Goal: Ask a question: Seek information or help from site administrators or community

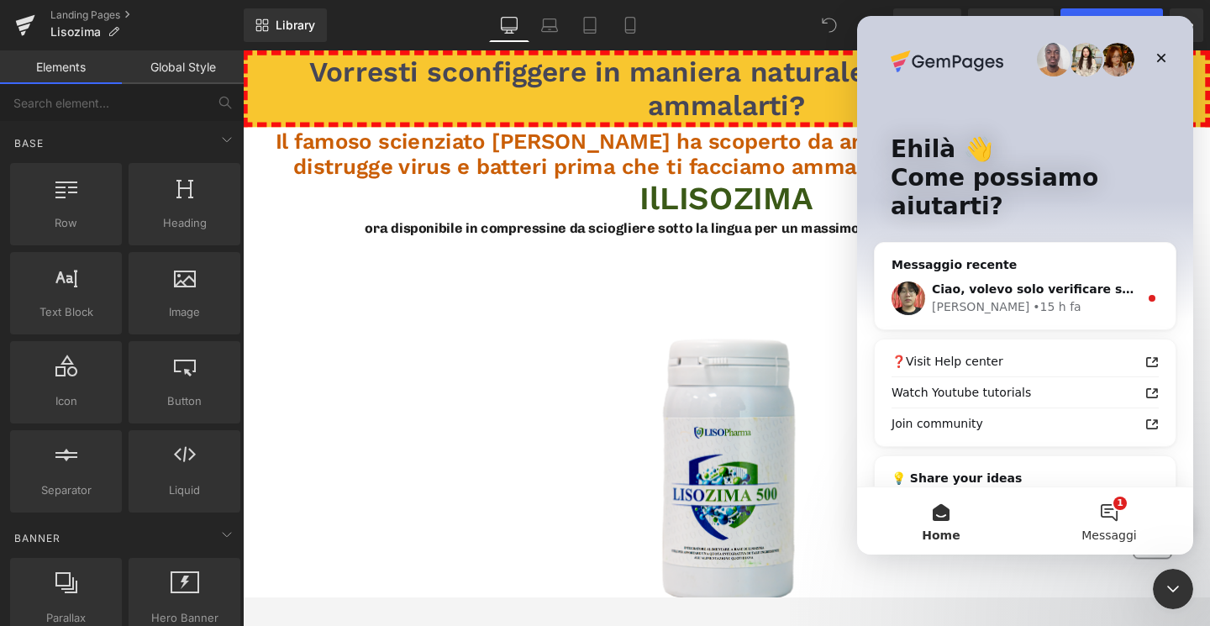
click at [1113, 524] on button "1 Messaggi" at bounding box center [1109, 520] width 168 height 67
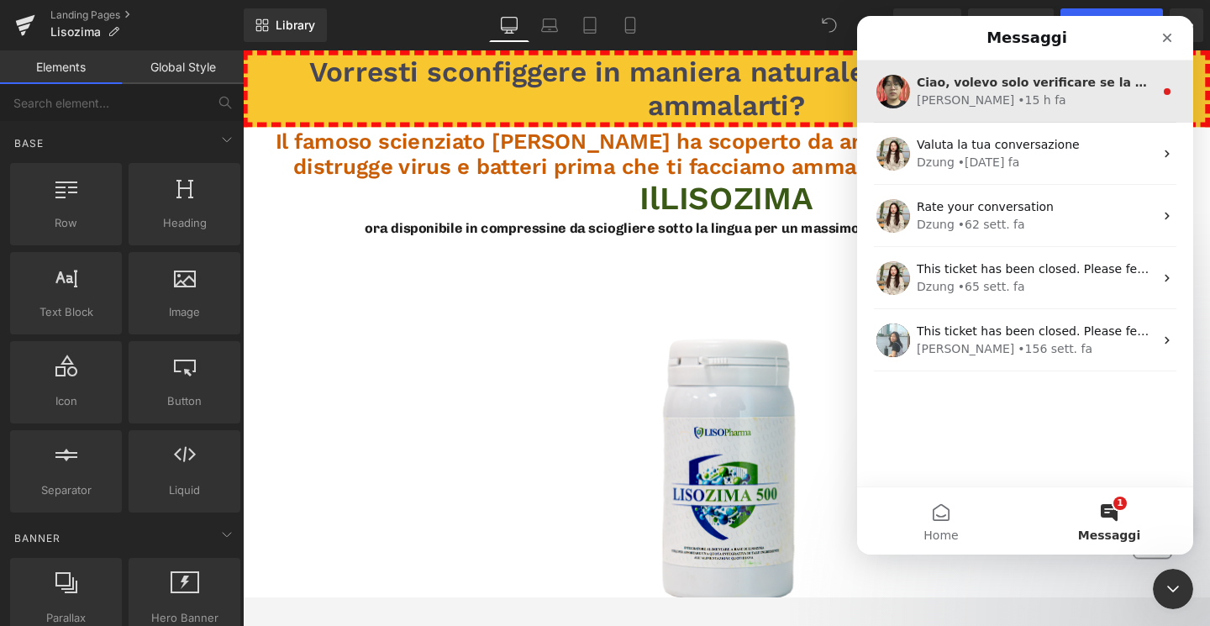
click at [1019, 93] on div "[PERSON_NAME] • 15 h fa" at bounding box center [1035, 101] width 237 height 18
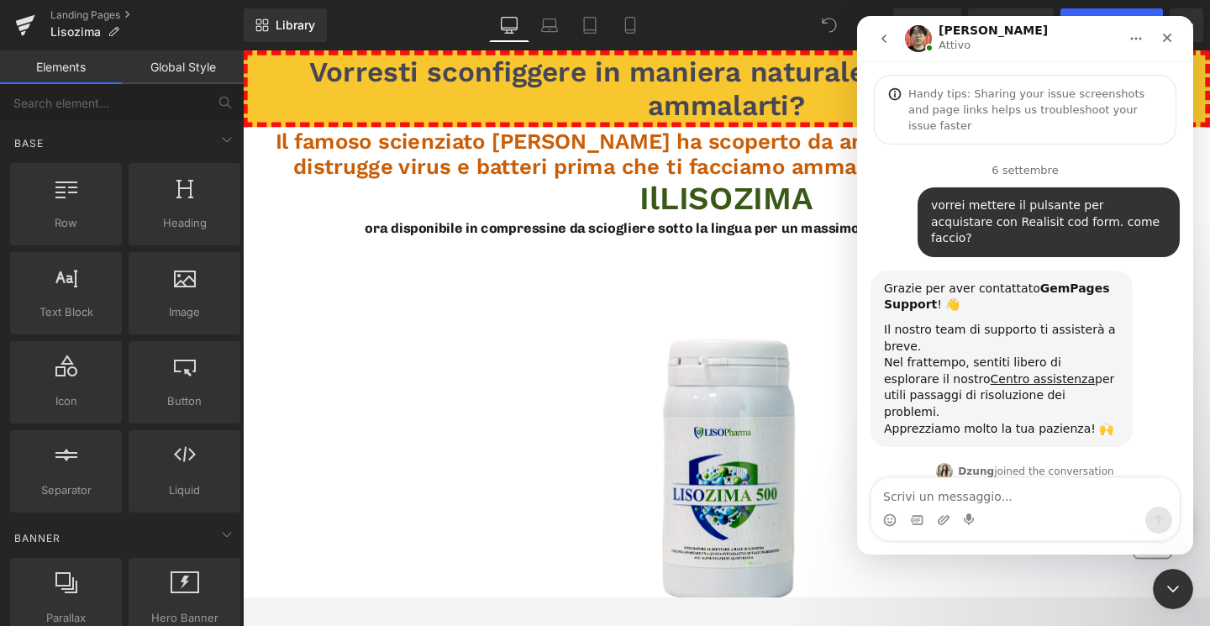
scroll to position [109, 0]
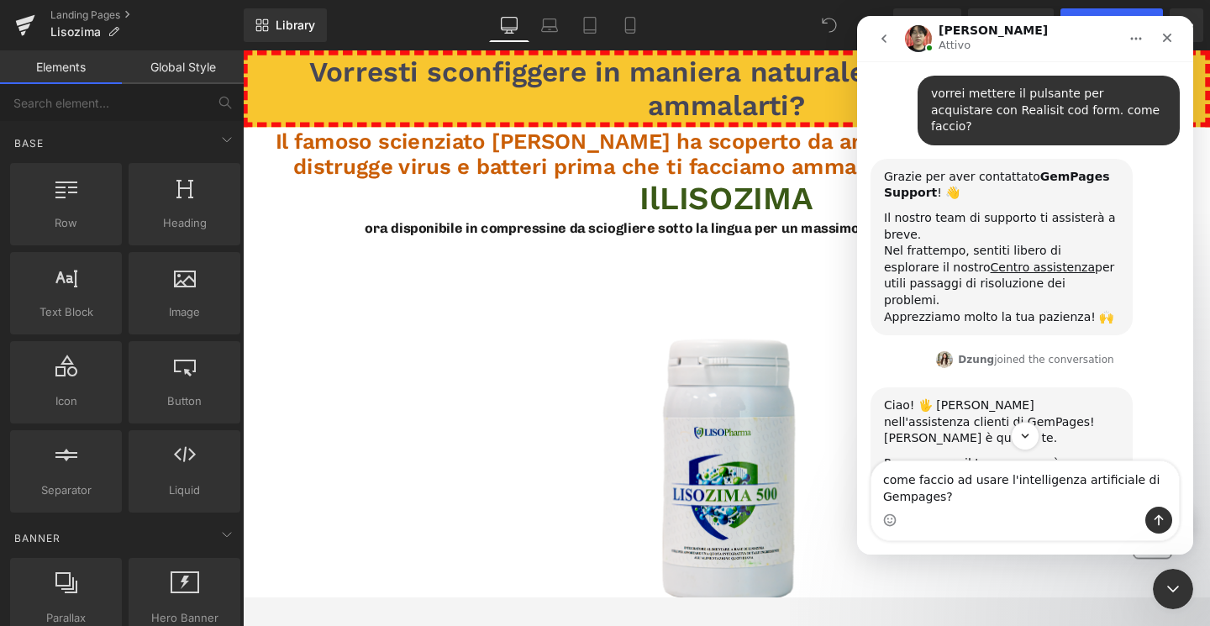
type textarea "come faccio ad usare l'intelligenza artificiale di Gempages?"
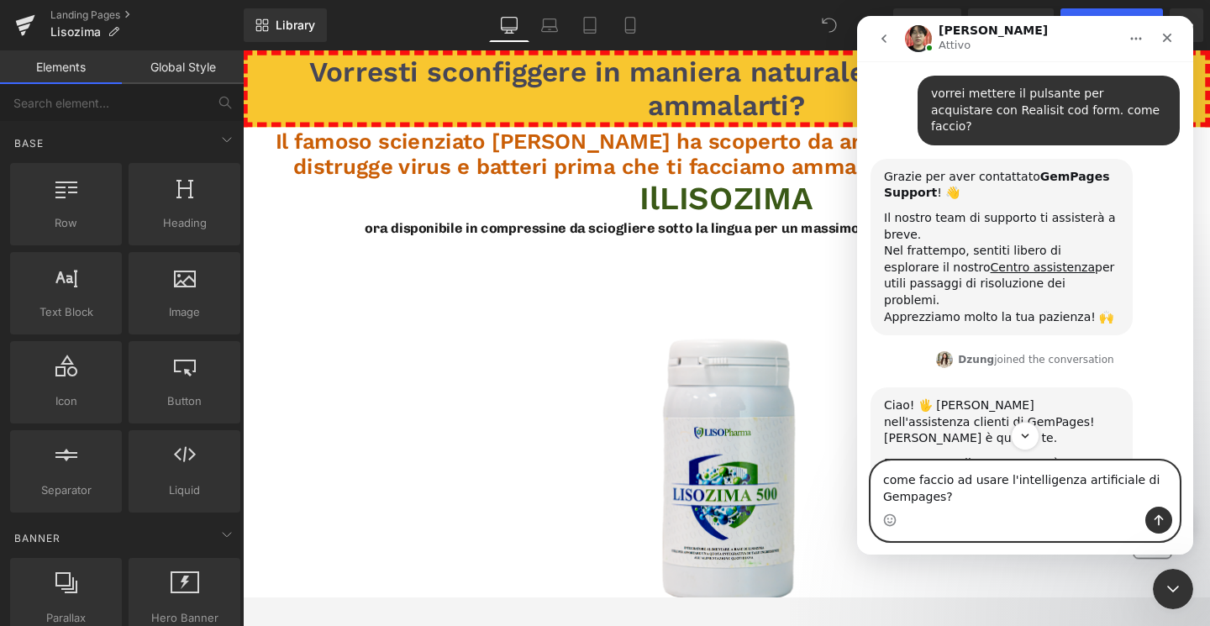
click at [999, 503] on textarea "come faccio ad usare l'intelligenza artificiale di Gempages?" at bounding box center [1026, 483] width 308 height 45
click at [1164, 523] on icon "Invia un messaggio…" at bounding box center [1158, 520] width 13 height 13
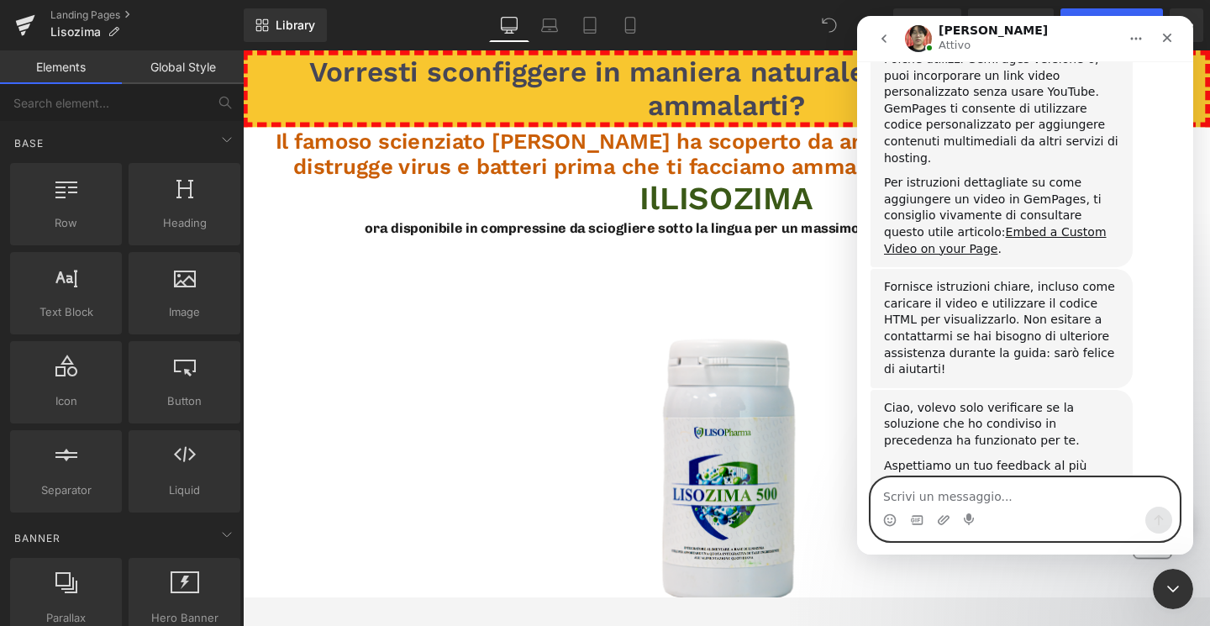
scroll to position [2727, 0]
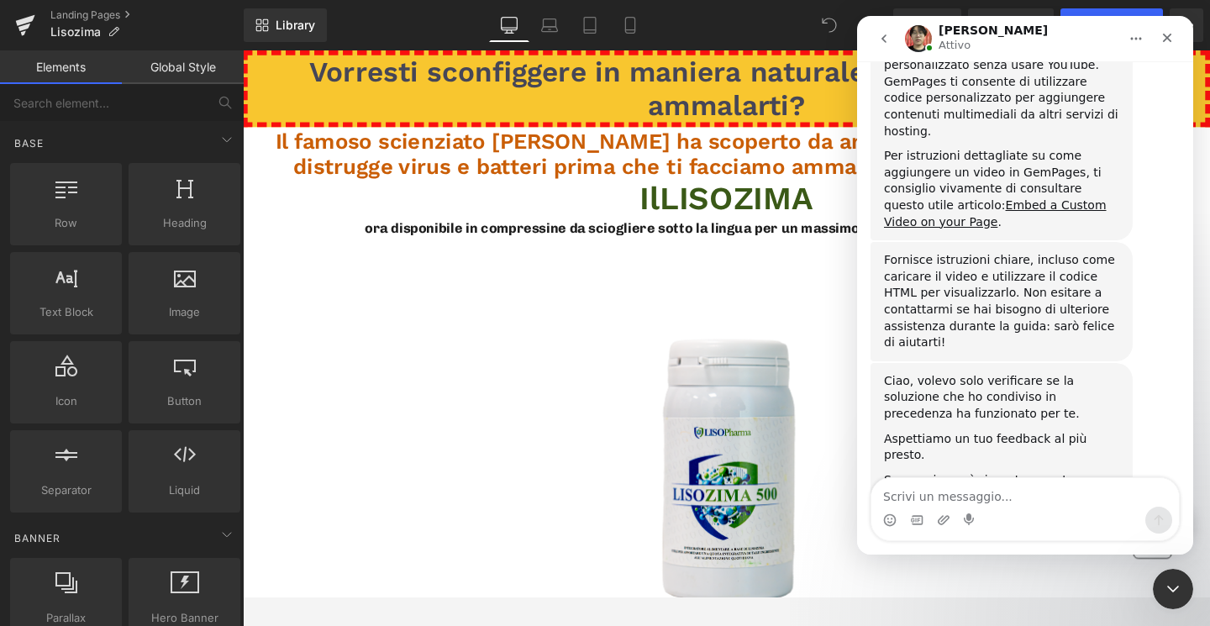
click at [874, 34] on button "go back" at bounding box center [884, 39] width 32 height 32
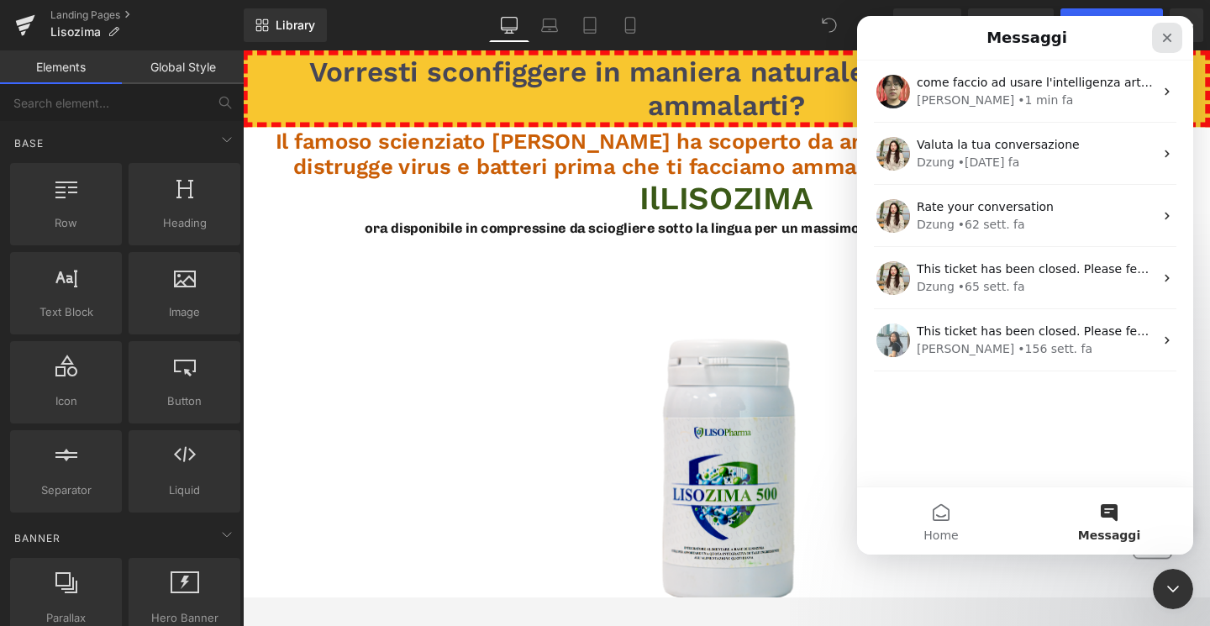
click at [1162, 38] on icon "Chiudi" at bounding box center [1167, 37] width 13 height 13
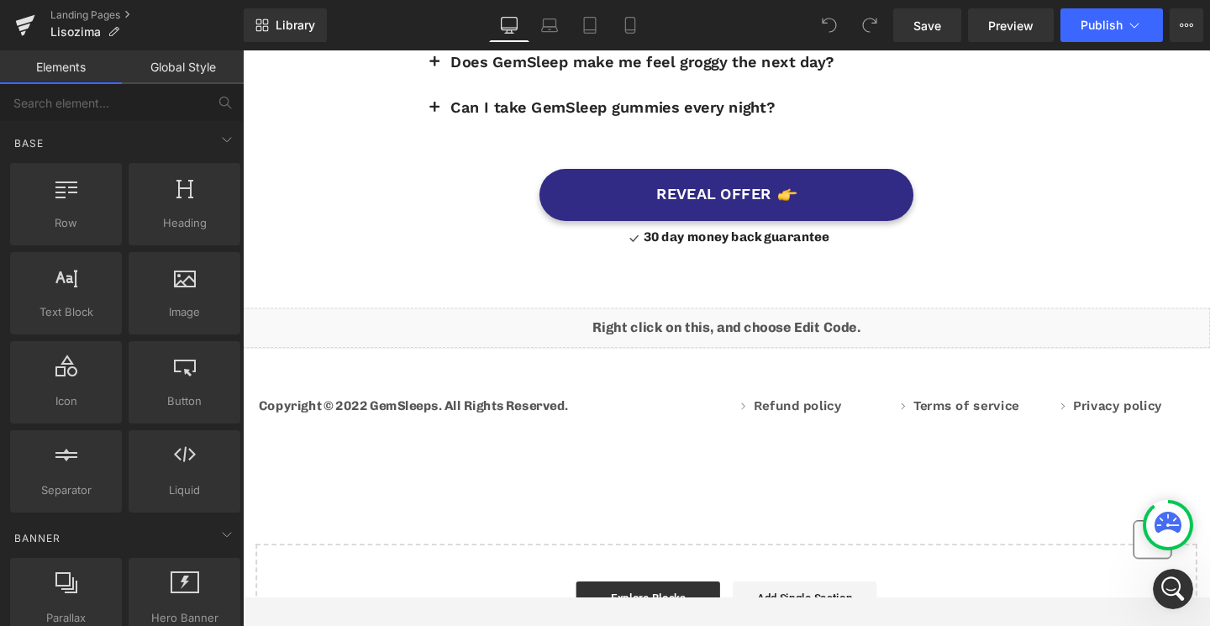
scroll to position [6938, 0]
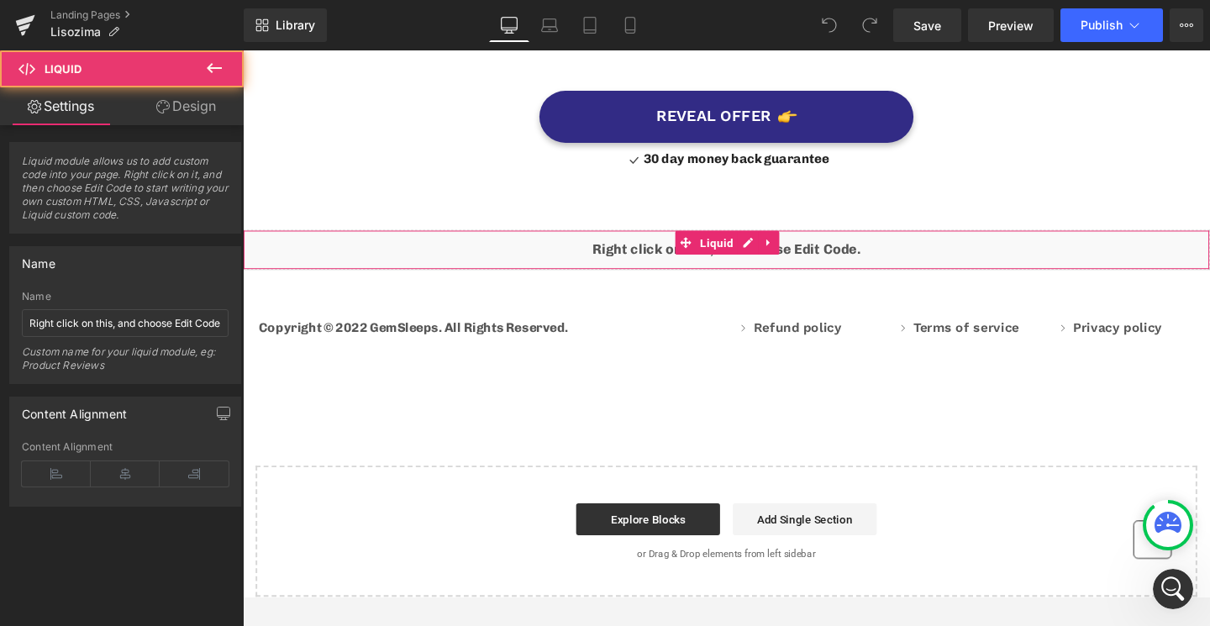
click at [672, 244] on div "Liquid" at bounding box center [751, 260] width 1017 height 42
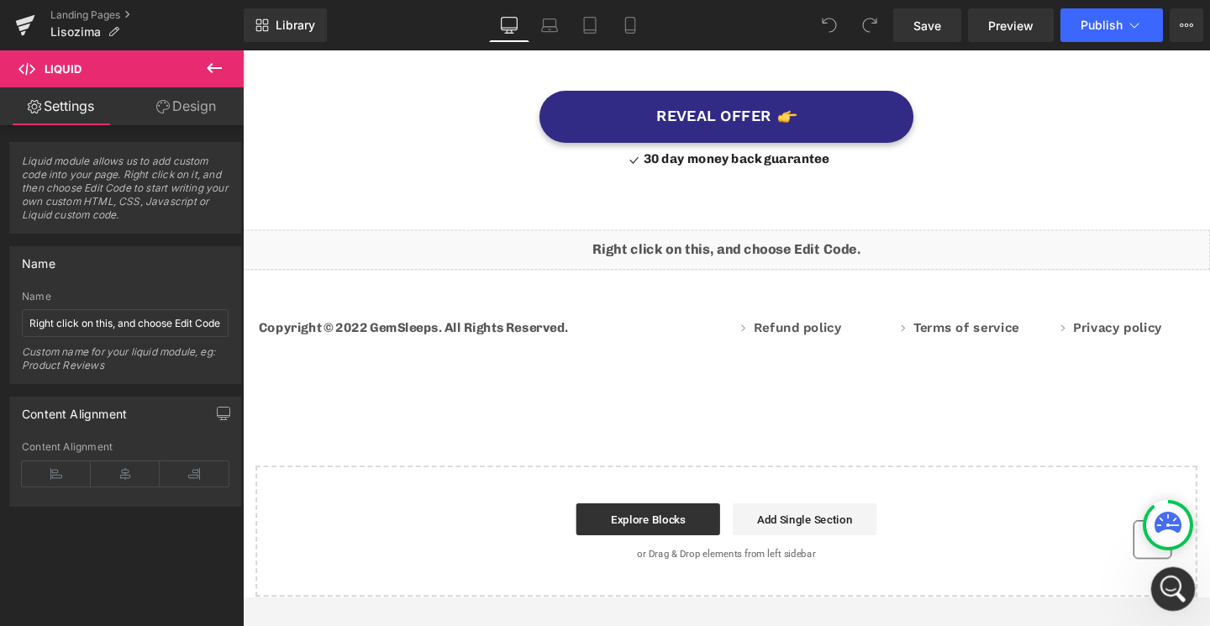
click at [1164, 593] on icon "Apri il messenger Intercom" at bounding box center [1171, 587] width 28 height 28
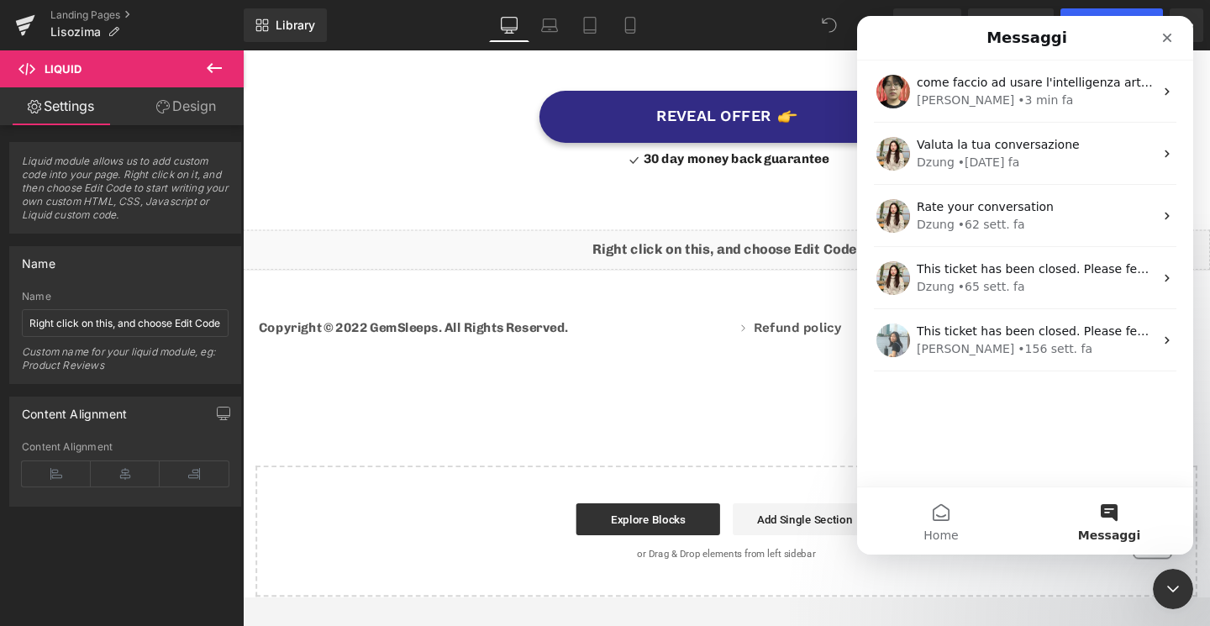
click at [723, 155] on div at bounding box center [605, 288] width 1210 height 576
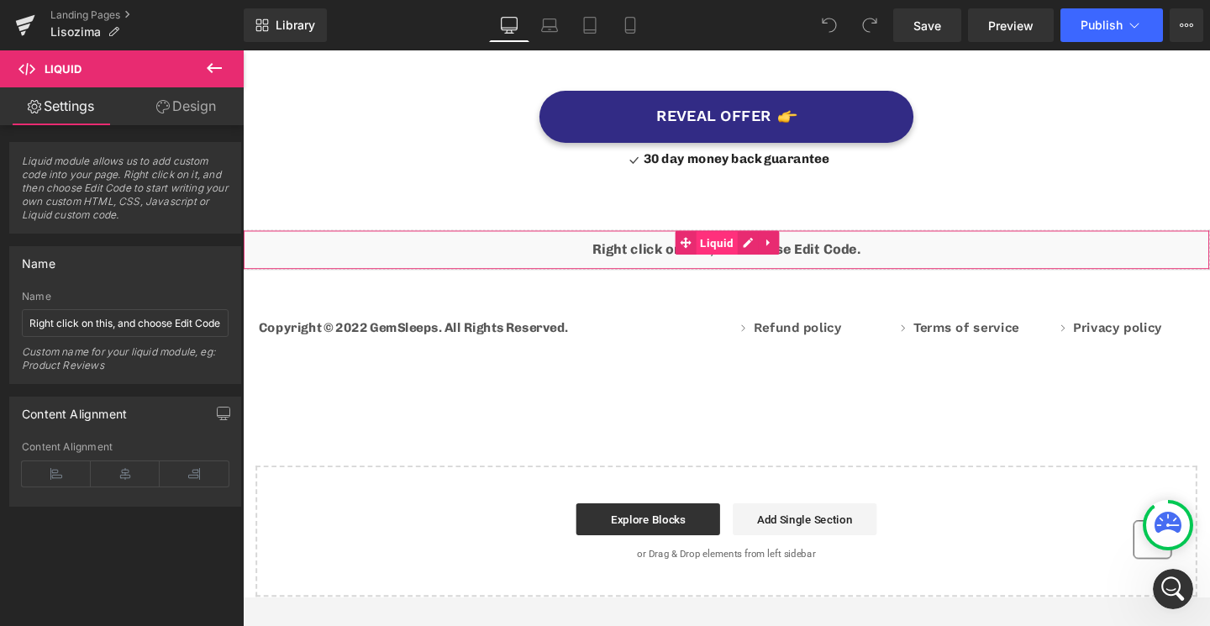
click at [740, 240] on span "Liquid" at bounding box center [741, 252] width 44 height 25
click at [772, 239] on div "Liquid" at bounding box center [751, 260] width 1017 height 42
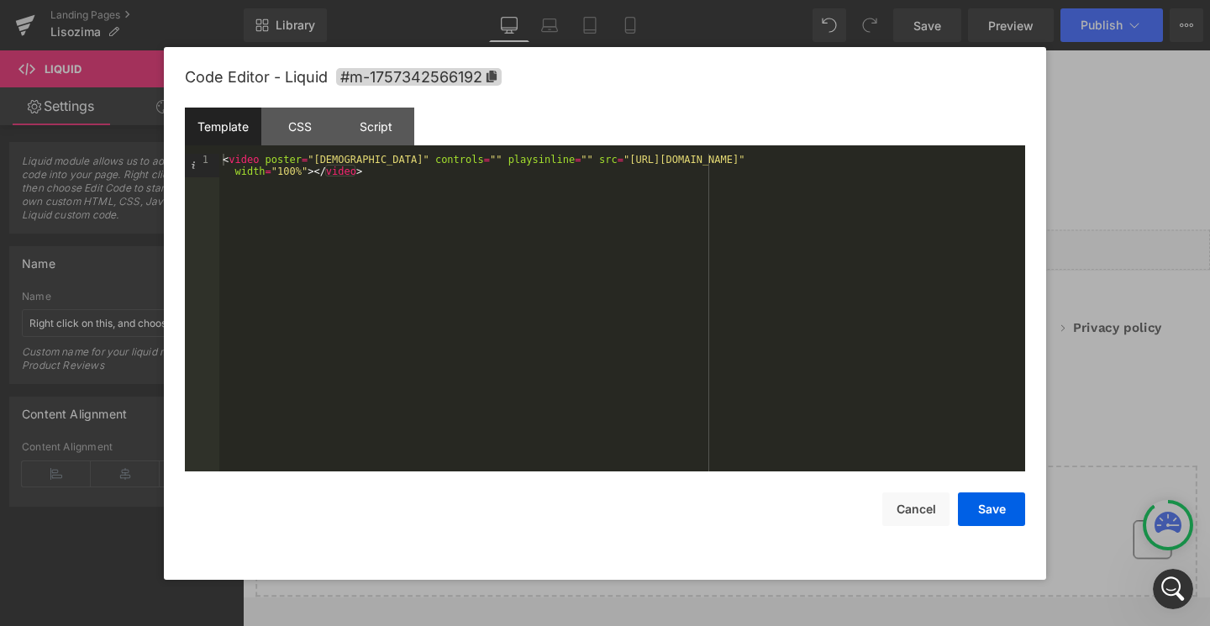
click at [342, 160] on div "< video poster = "YYYYY" controls = "" playsinline = "" src = "[URL][DOMAIN_NAM…" at bounding box center [622, 336] width 806 height 365
click at [1003, 515] on button "Save" at bounding box center [991, 510] width 67 height 34
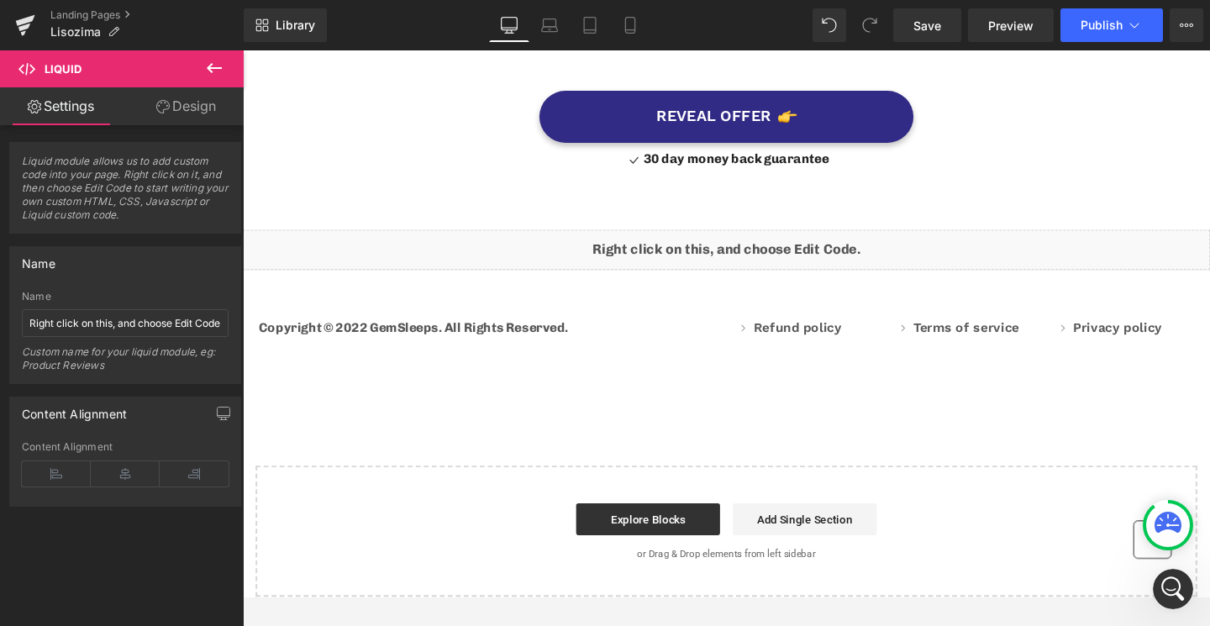
click at [566, 248] on div "Liquid" at bounding box center [751, 260] width 1017 height 42
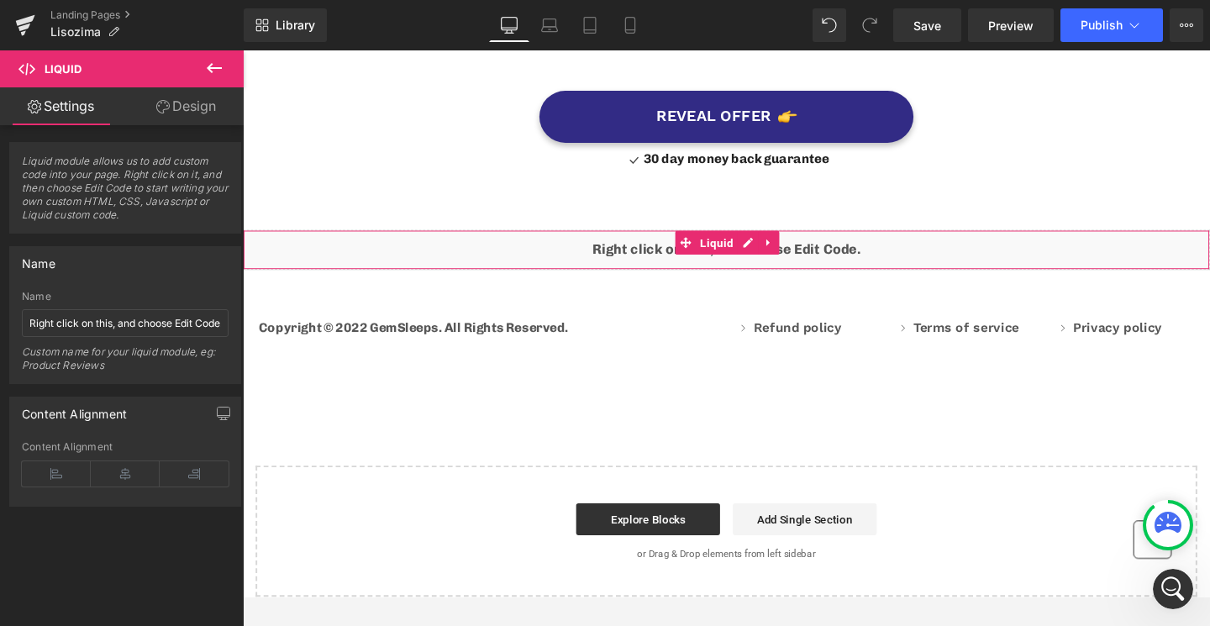
click at [211, 113] on link "Design" at bounding box center [186, 106] width 122 height 38
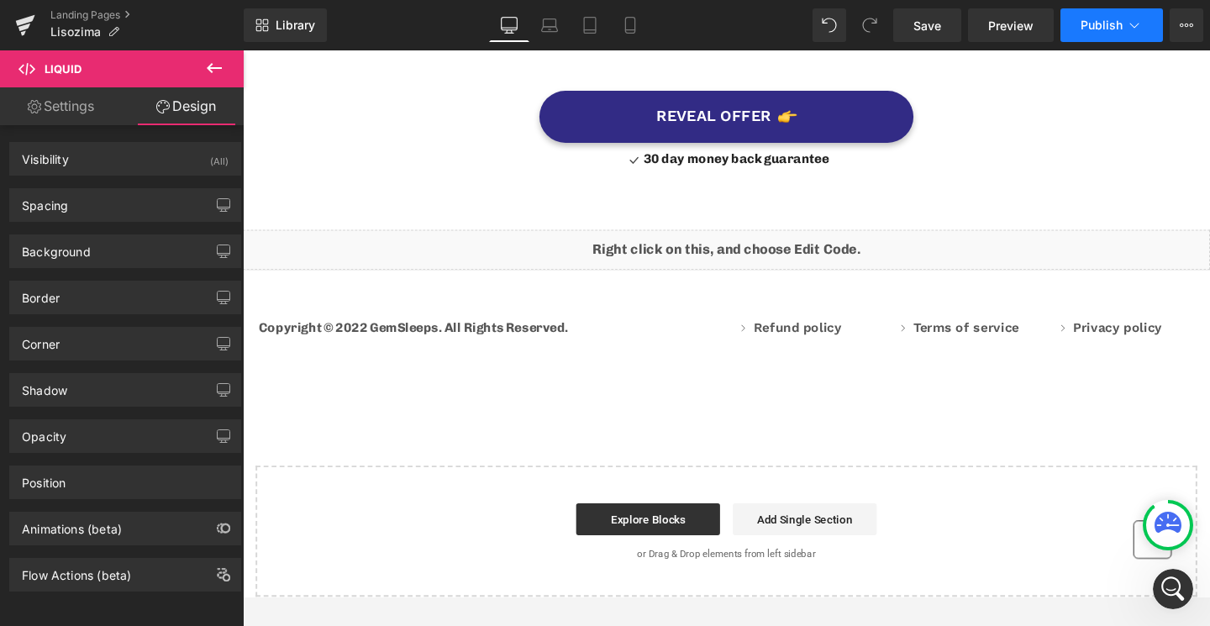
click at [1078, 26] on button "Publish" at bounding box center [1112, 25] width 103 height 34
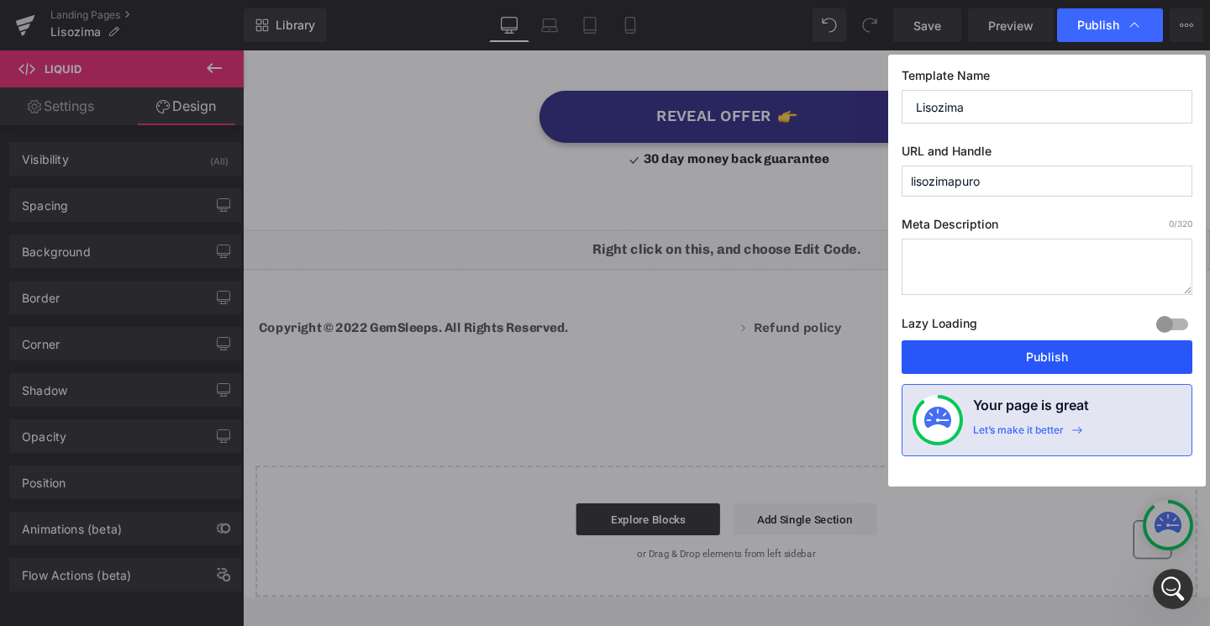
click at [1040, 367] on button "Publish" at bounding box center [1047, 357] width 291 height 34
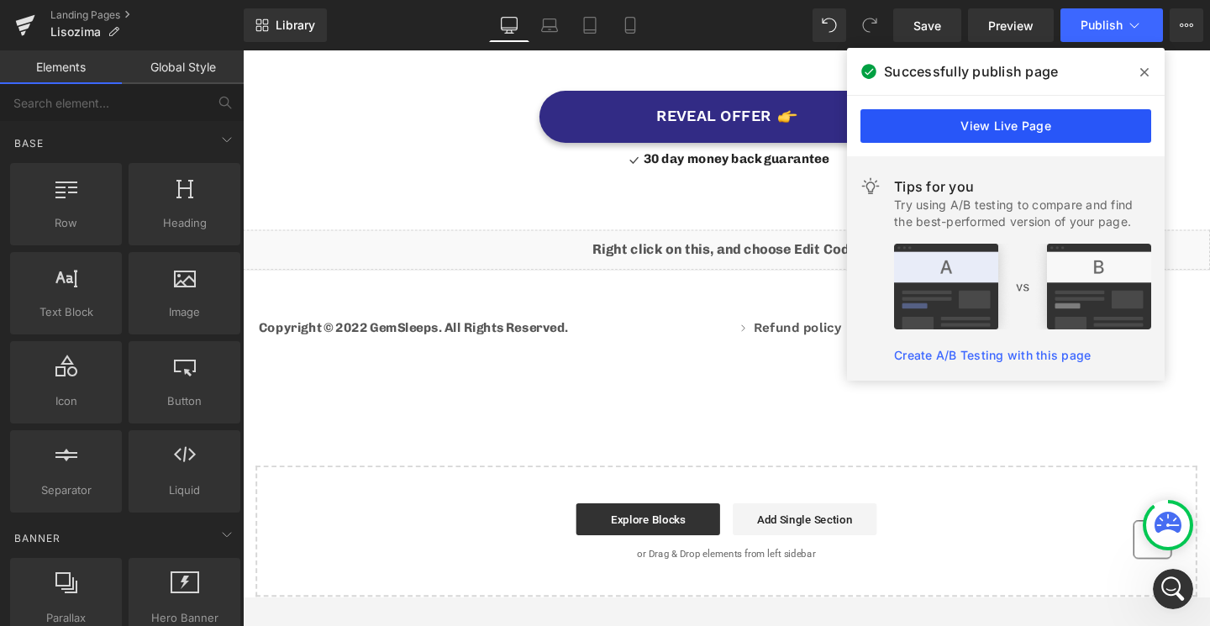
click at [990, 133] on link "View Live Page" at bounding box center [1006, 126] width 291 height 34
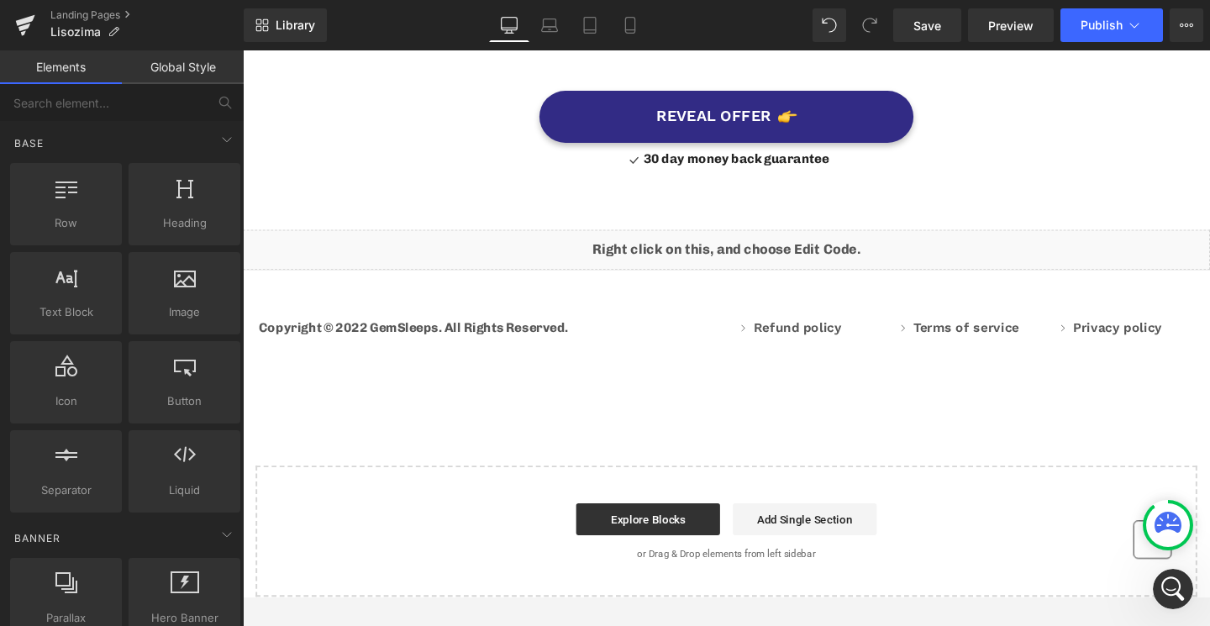
click at [819, 244] on div "Liquid" at bounding box center [751, 260] width 1017 height 42
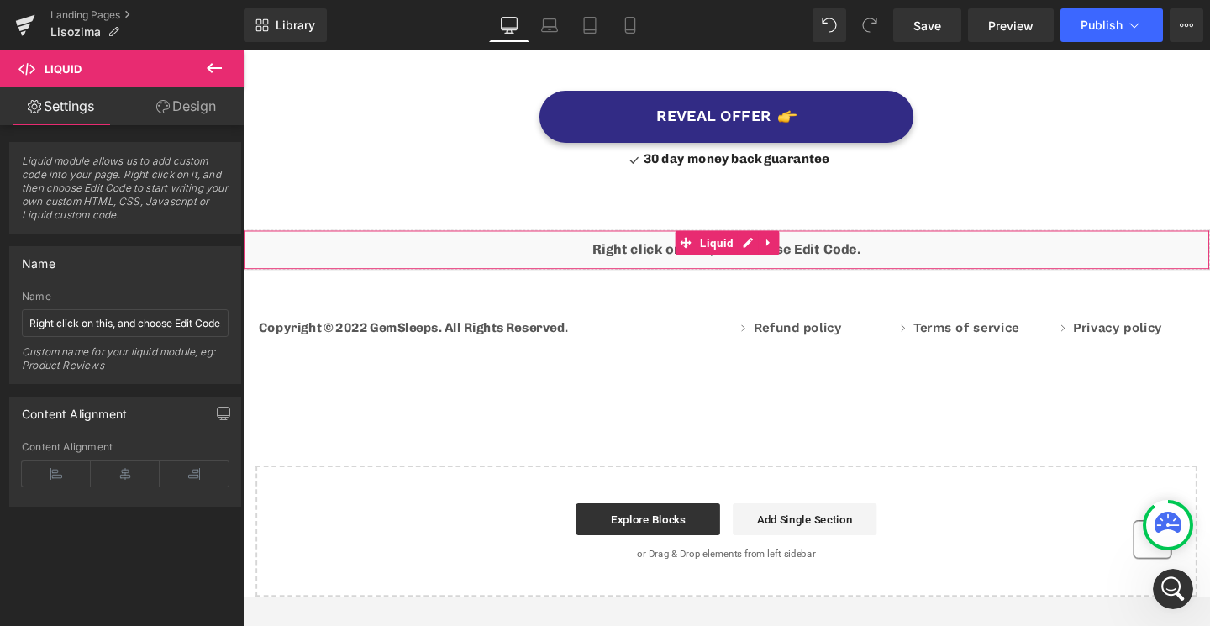
click at [182, 113] on link "Design" at bounding box center [186, 106] width 122 height 38
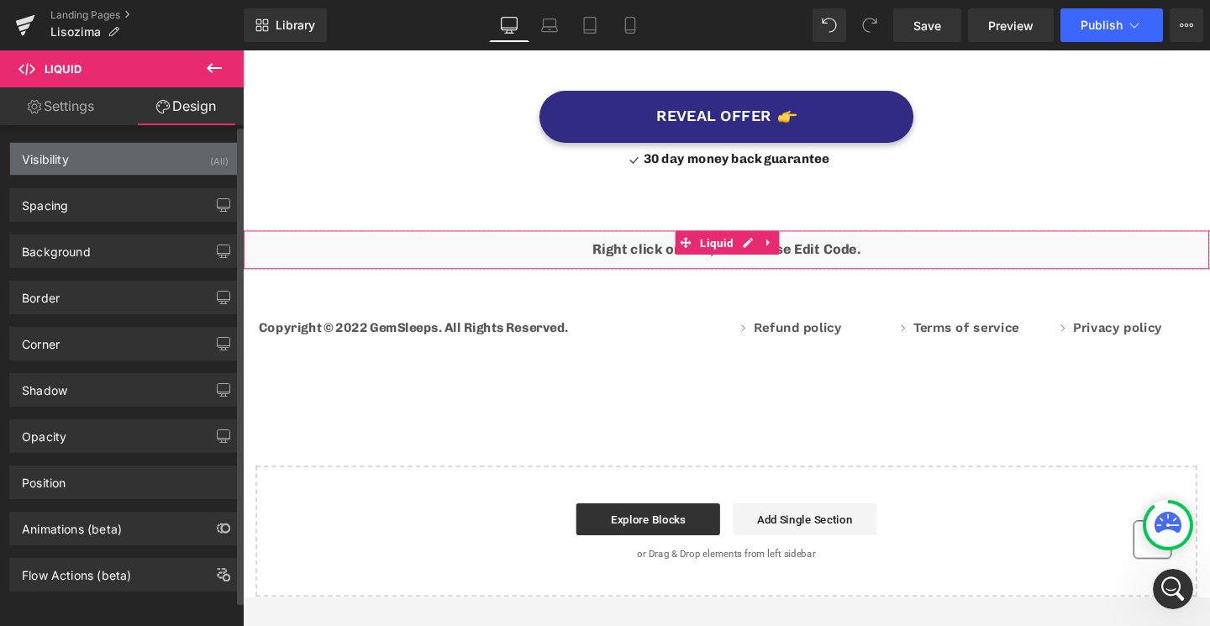
type input "0"
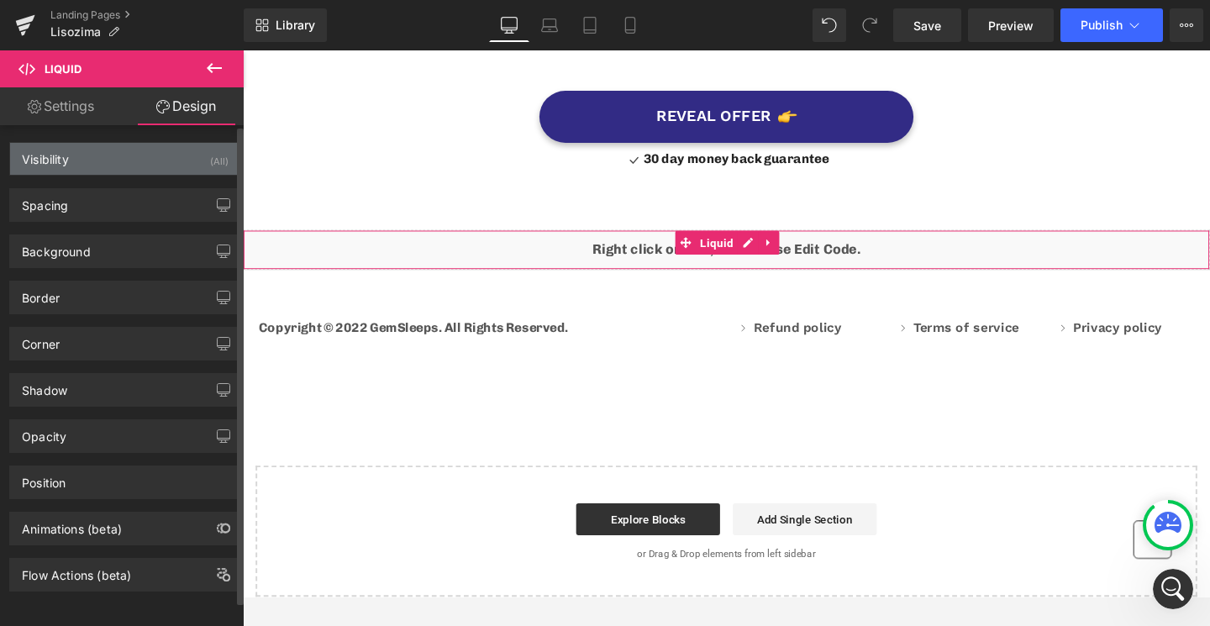
type input "0"
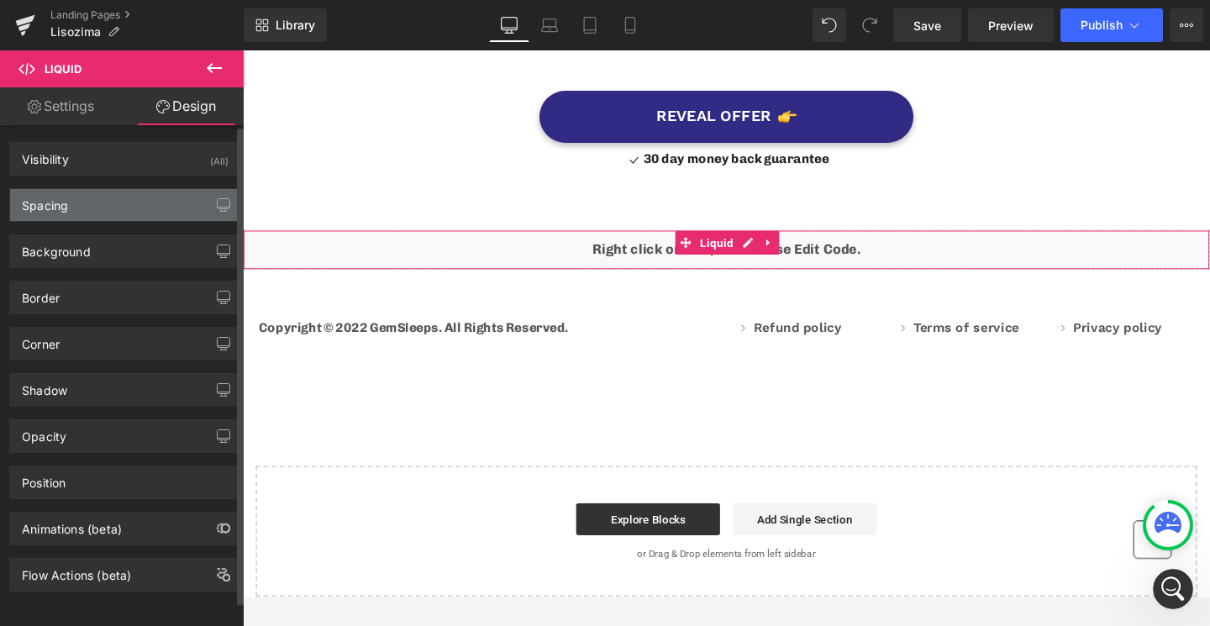
click at [98, 205] on div "Spacing" at bounding box center [125, 205] width 230 height 32
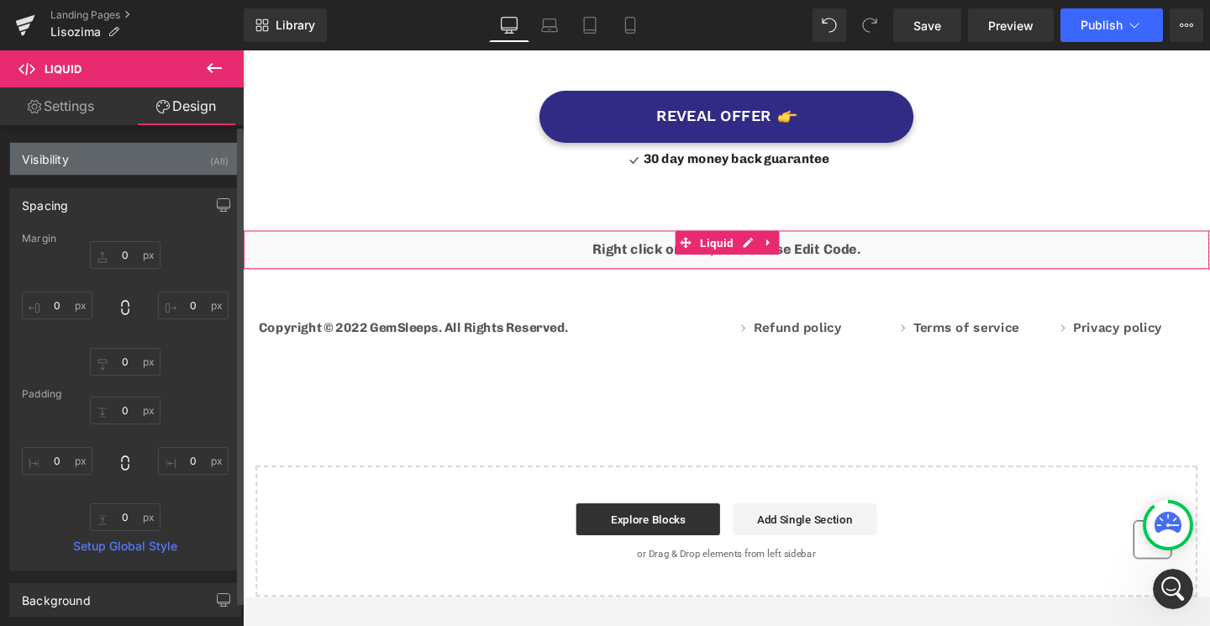
click at [100, 156] on div "Visibility (All)" at bounding box center [125, 159] width 230 height 32
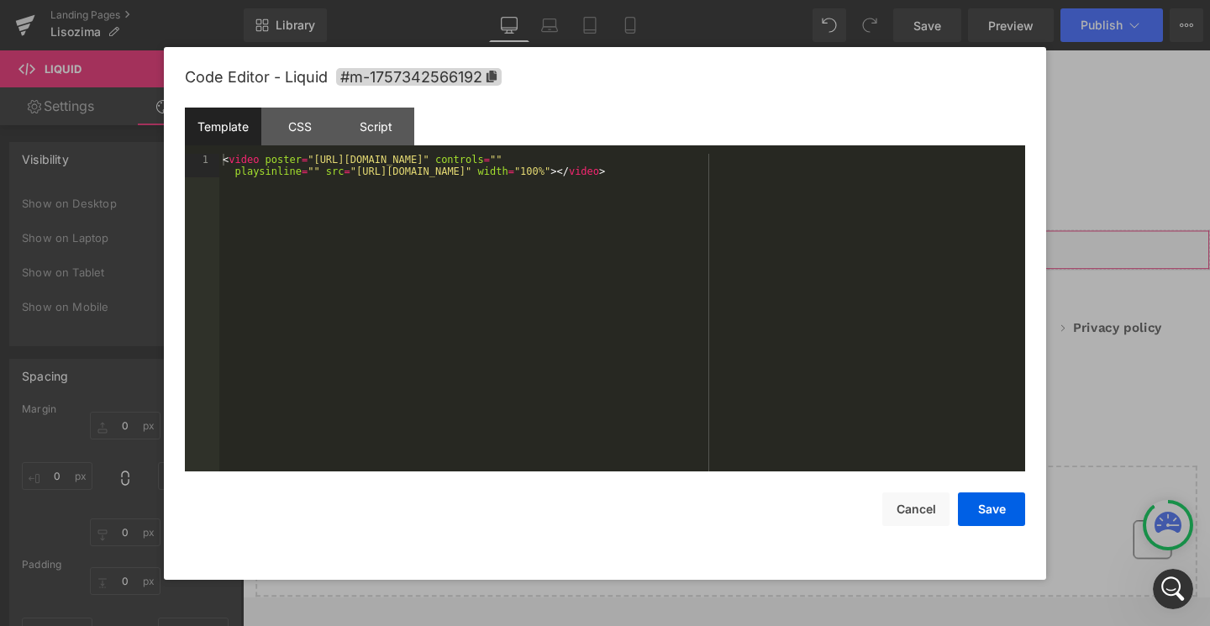
click at [771, 239] on div "Liquid" at bounding box center [751, 260] width 1017 height 42
click at [928, 501] on button "Cancel" at bounding box center [915, 510] width 67 height 34
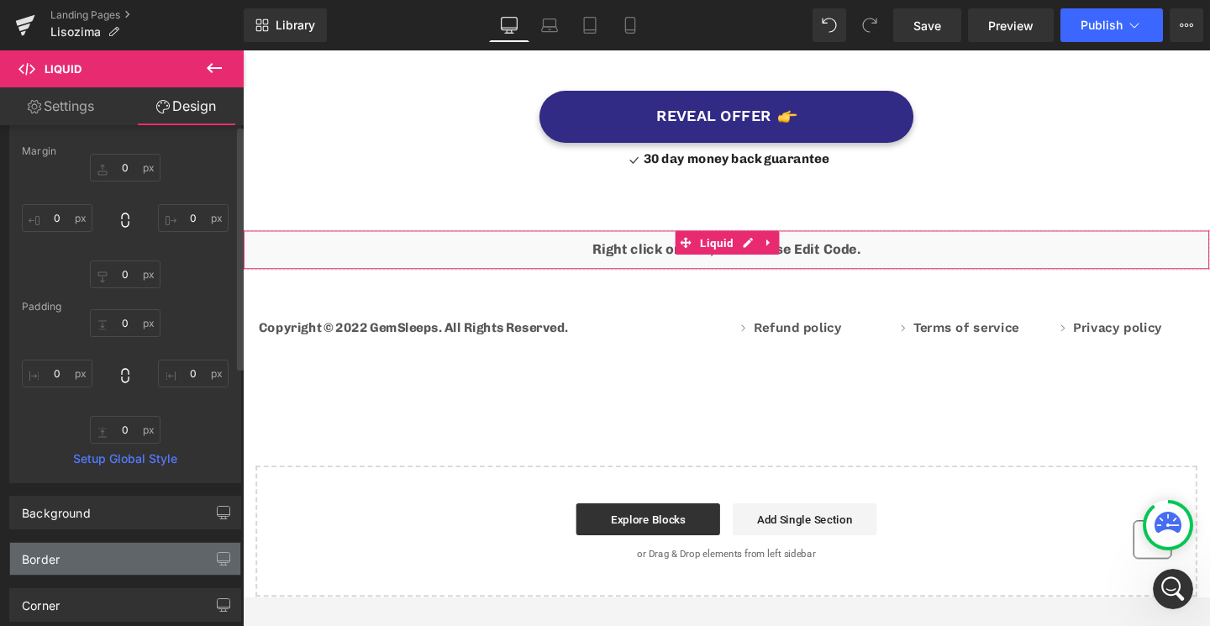
scroll to position [0, 0]
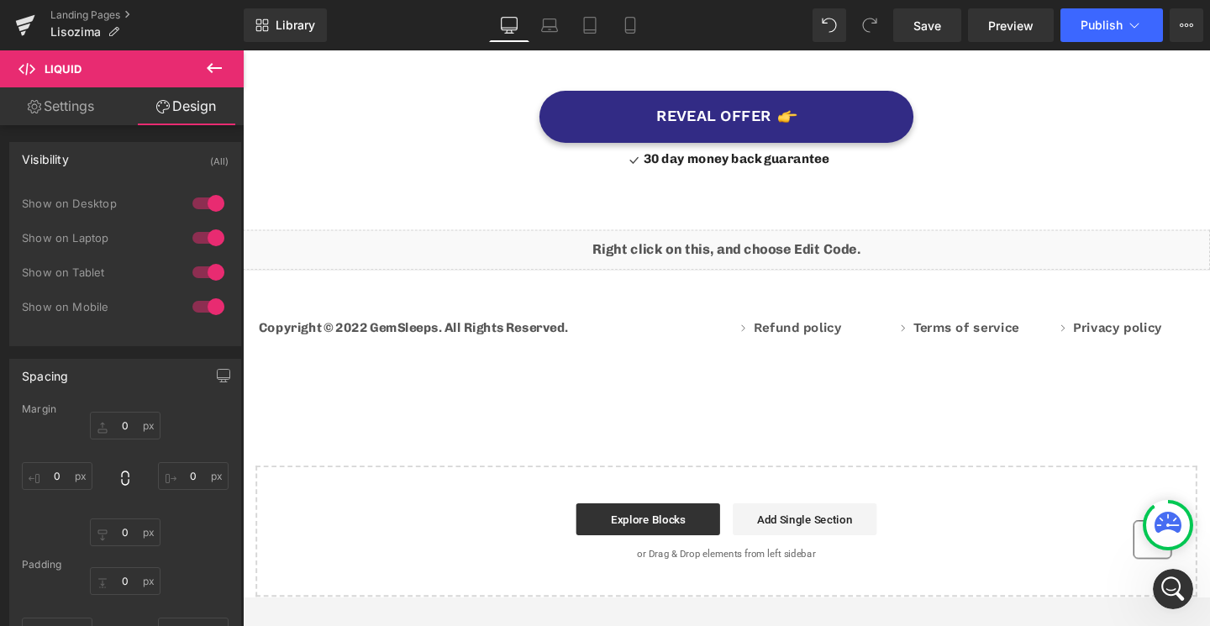
click at [772, 239] on div "Liquid" at bounding box center [751, 260] width 1017 height 42
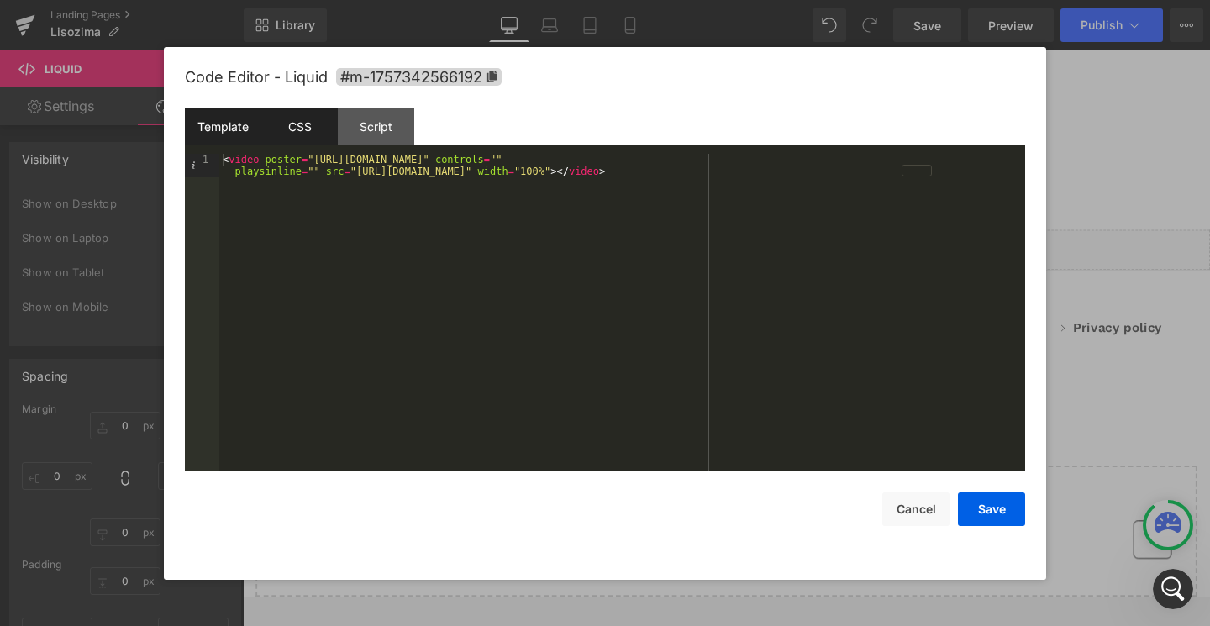
click at [319, 134] on div "CSS" at bounding box center [299, 127] width 76 height 38
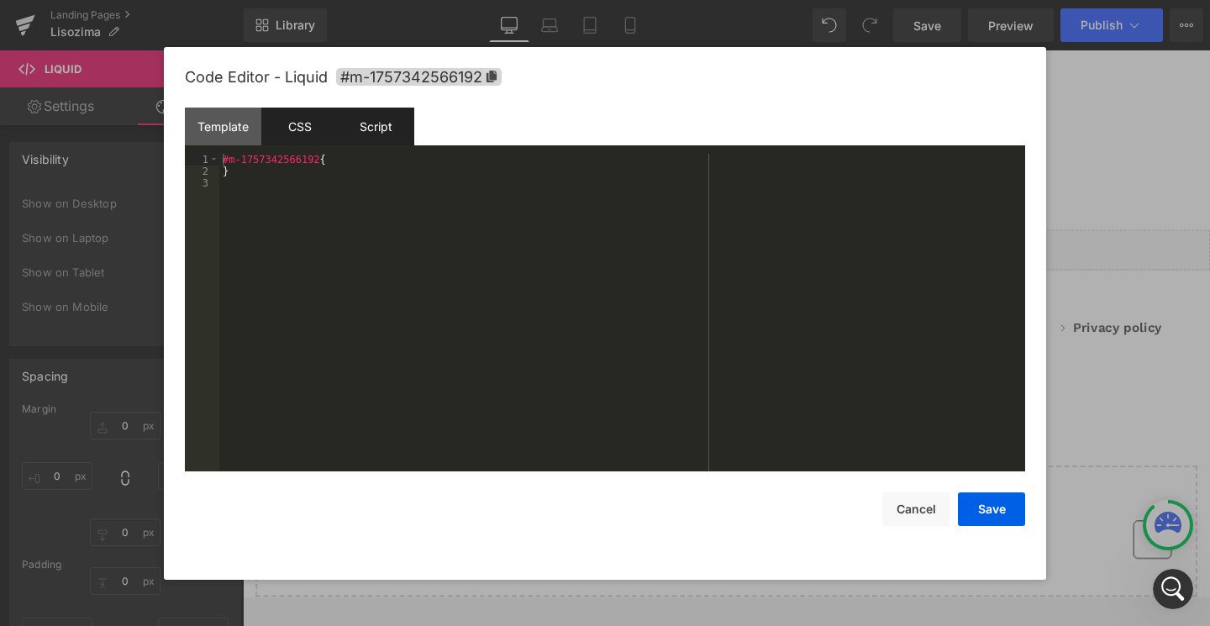
click at [376, 120] on div "Script" at bounding box center [376, 127] width 76 height 38
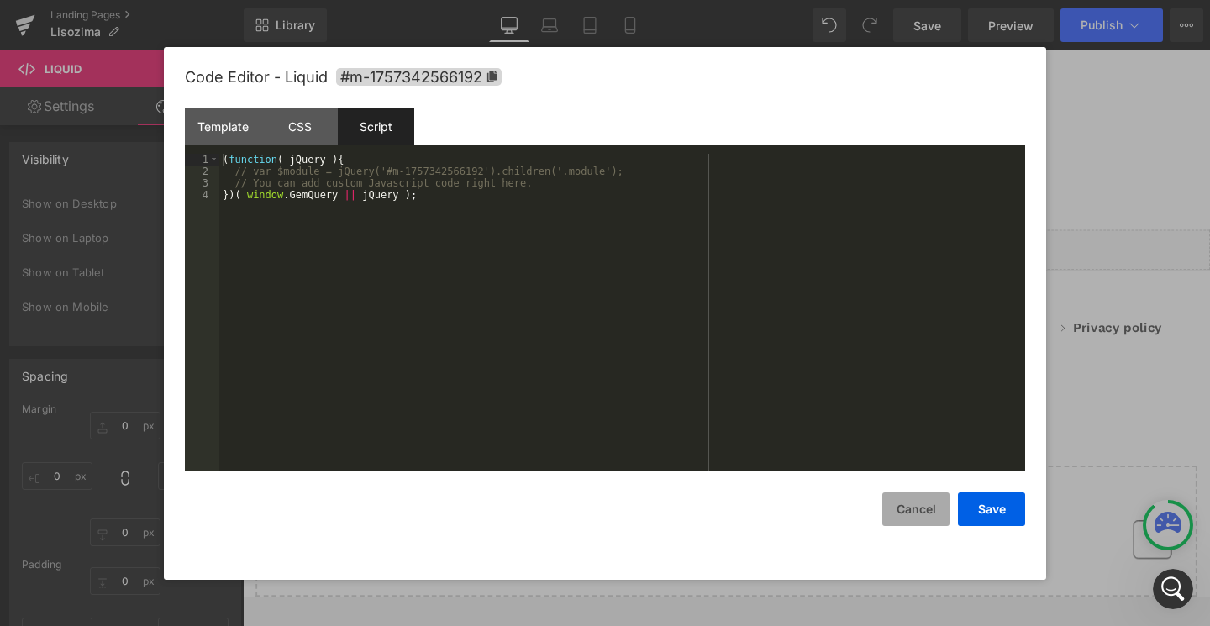
click at [934, 519] on button "Cancel" at bounding box center [915, 510] width 67 height 34
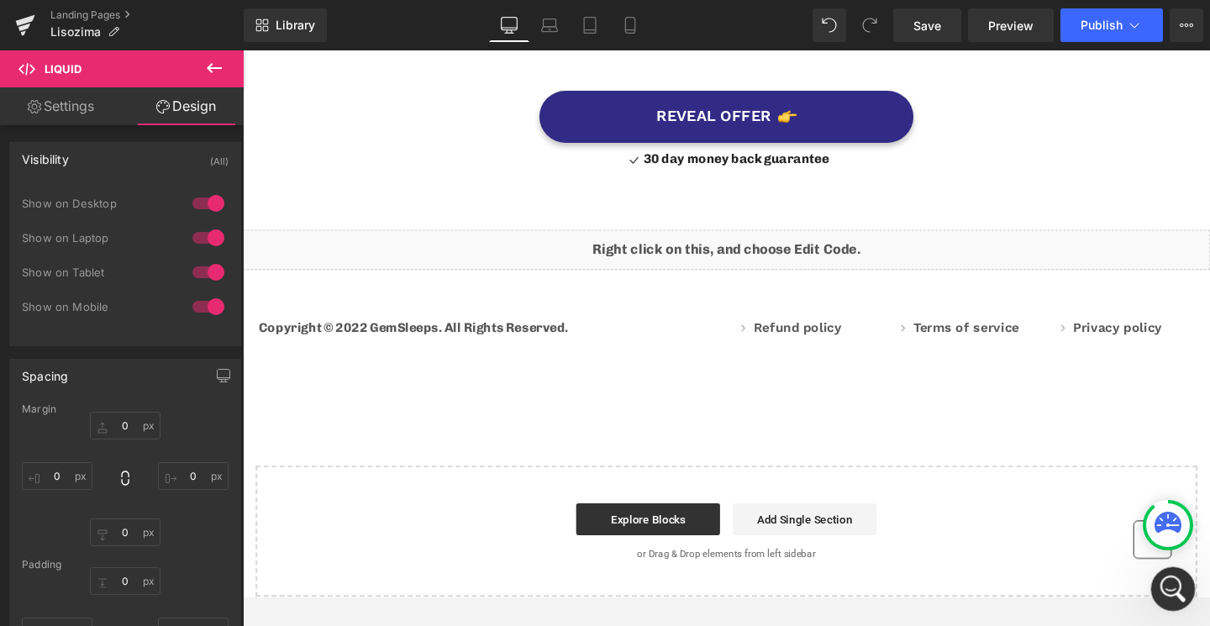
click at [1160, 580] on div "Apri il messenger Intercom" at bounding box center [1170, 586] width 55 height 55
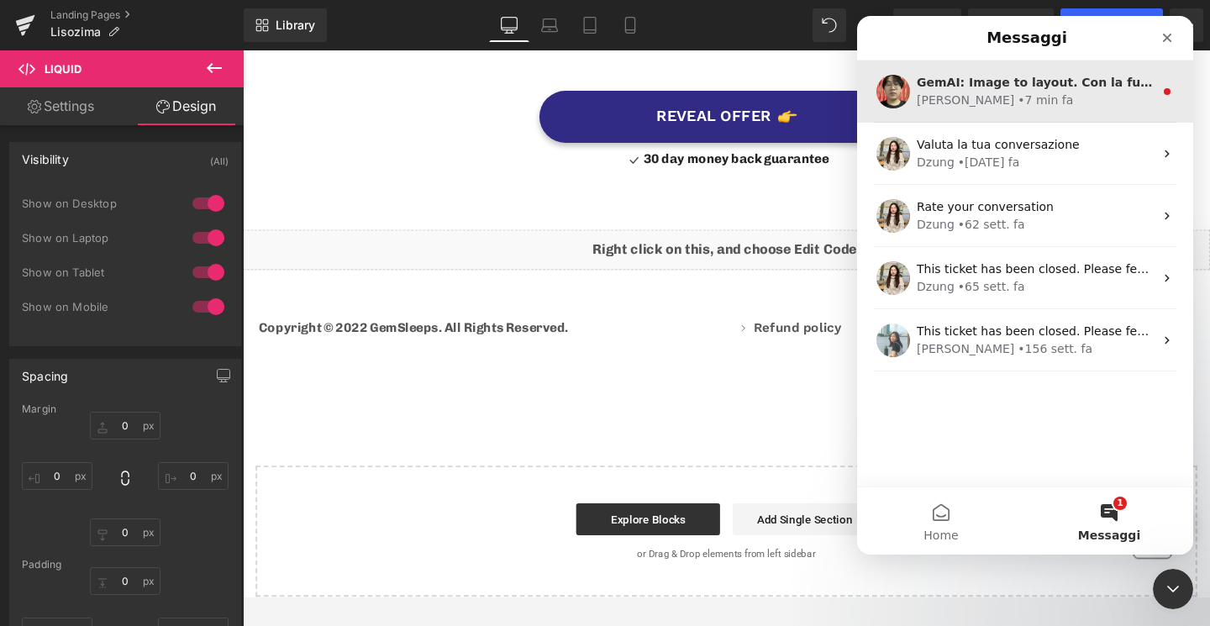
click at [1018, 103] on div "• 7 min fa" at bounding box center [1045, 101] width 55 height 18
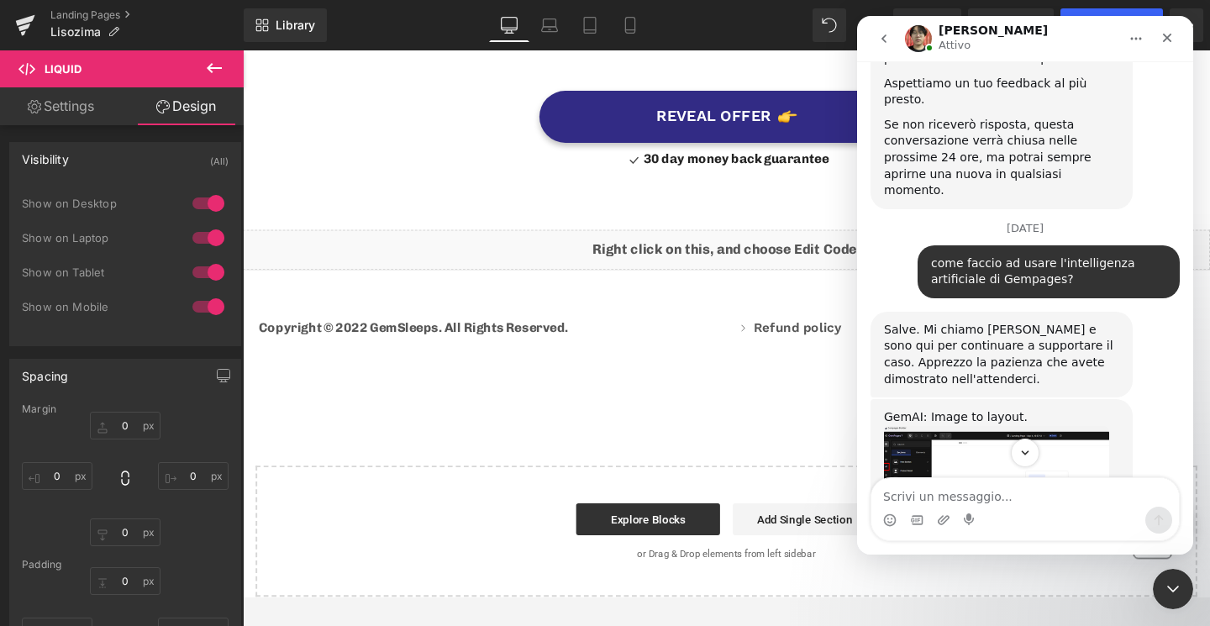
scroll to position [3073, 0]
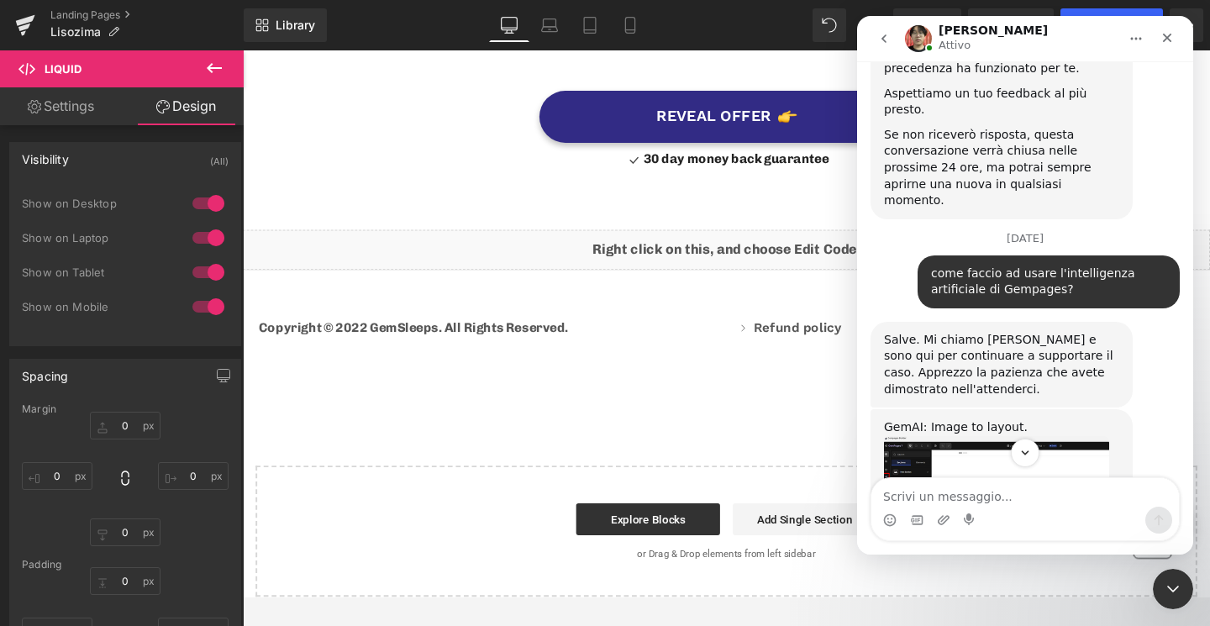
click at [914, 436] on img "Ethan dice…" at bounding box center [996, 498] width 225 height 125
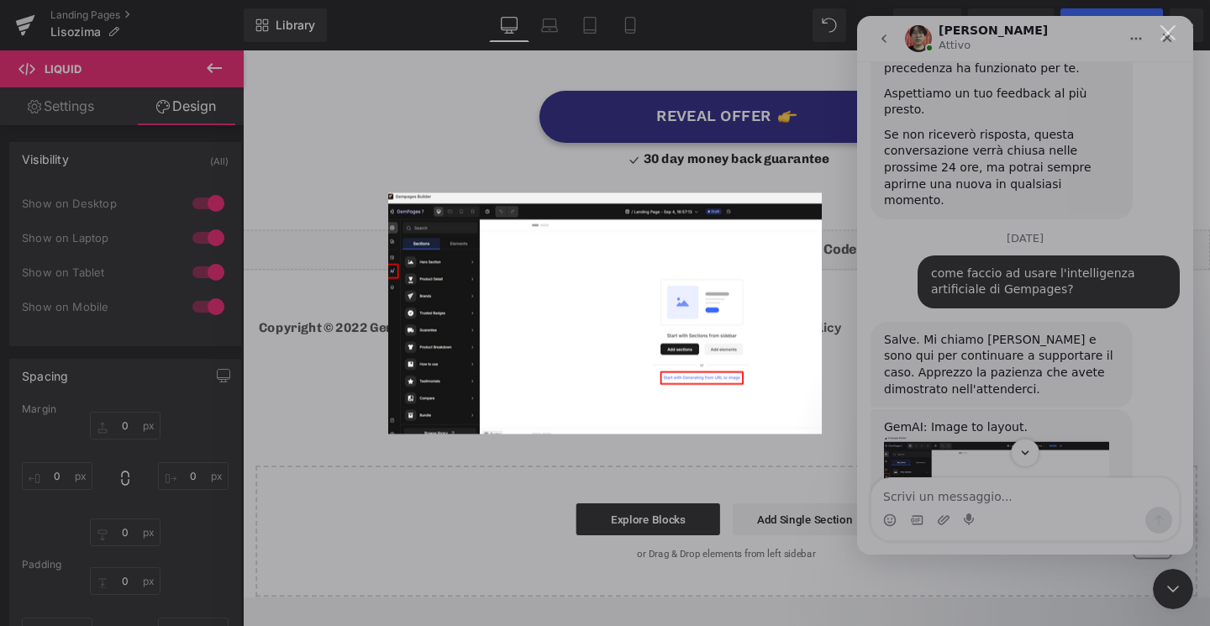
click at [422, 256] on img "Chiudi" at bounding box center [605, 312] width 434 height 241
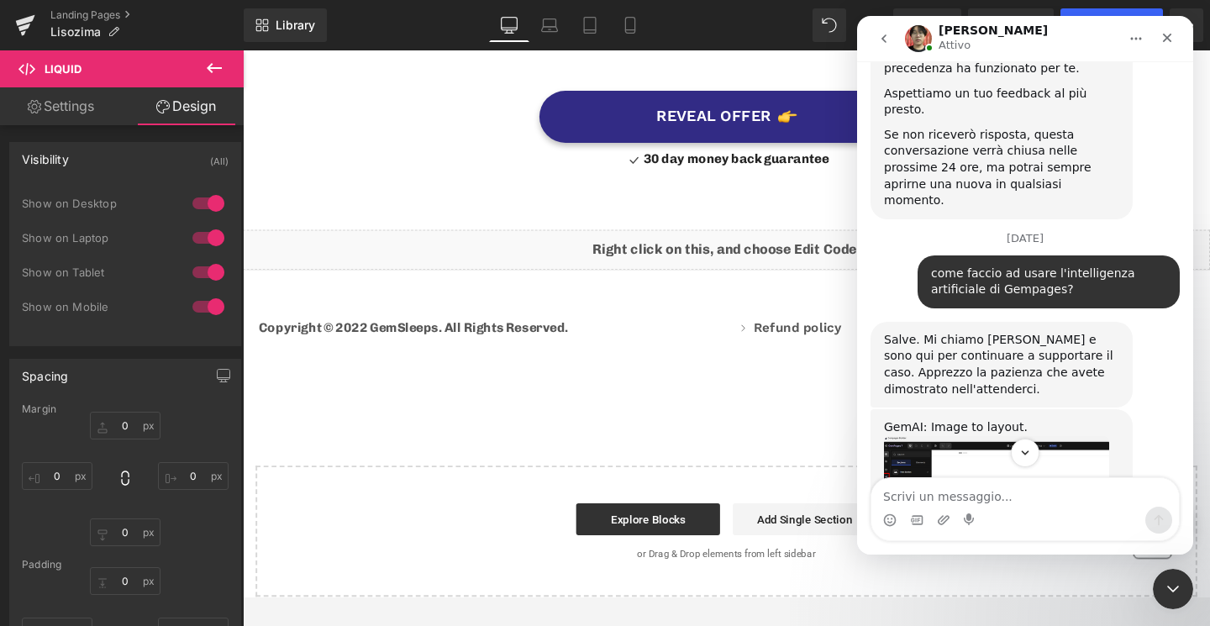
click at [203, 75] on div at bounding box center [605, 288] width 1210 height 576
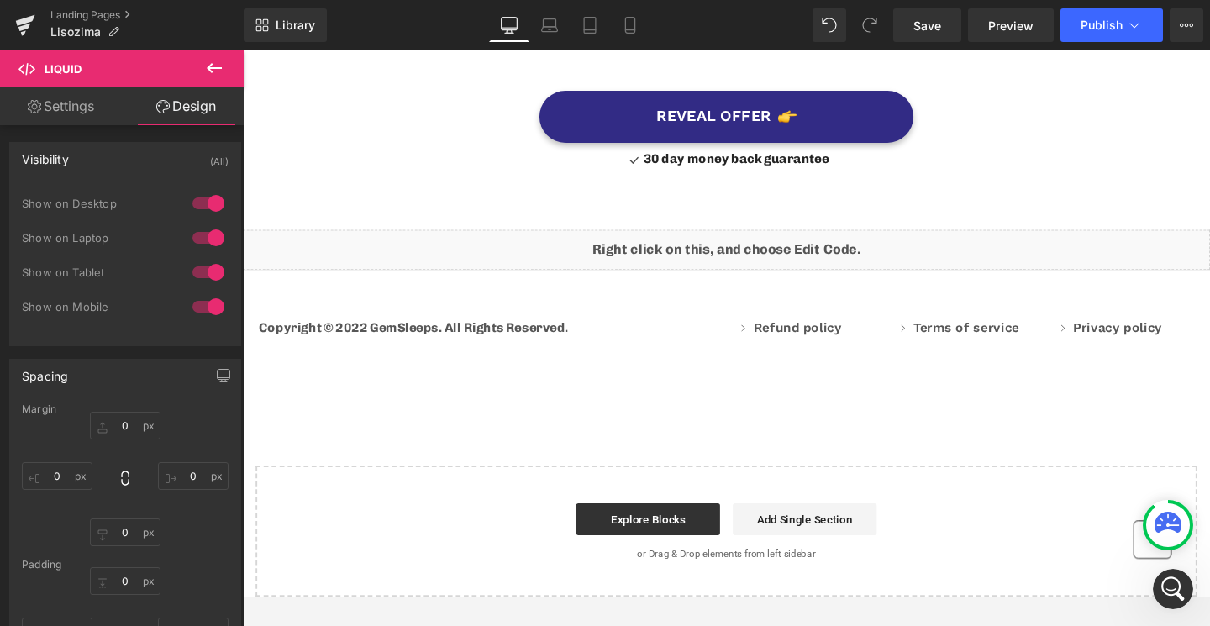
click at [203, 68] on button at bounding box center [214, 68] width 59 height 37
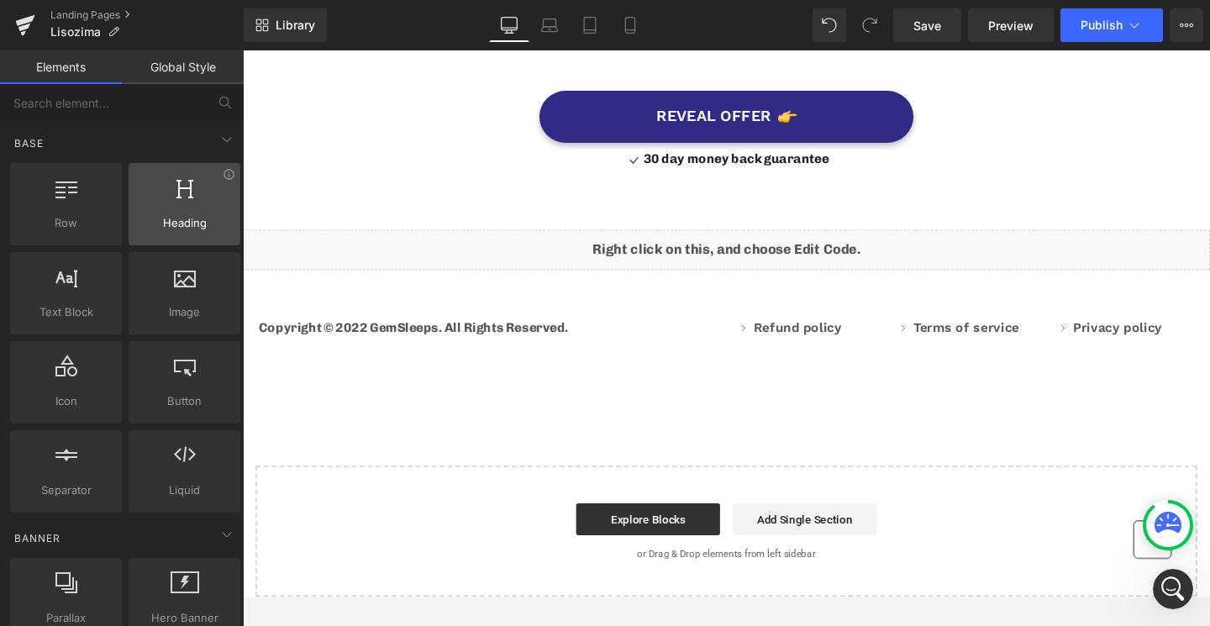
scroll to position [64, 0]
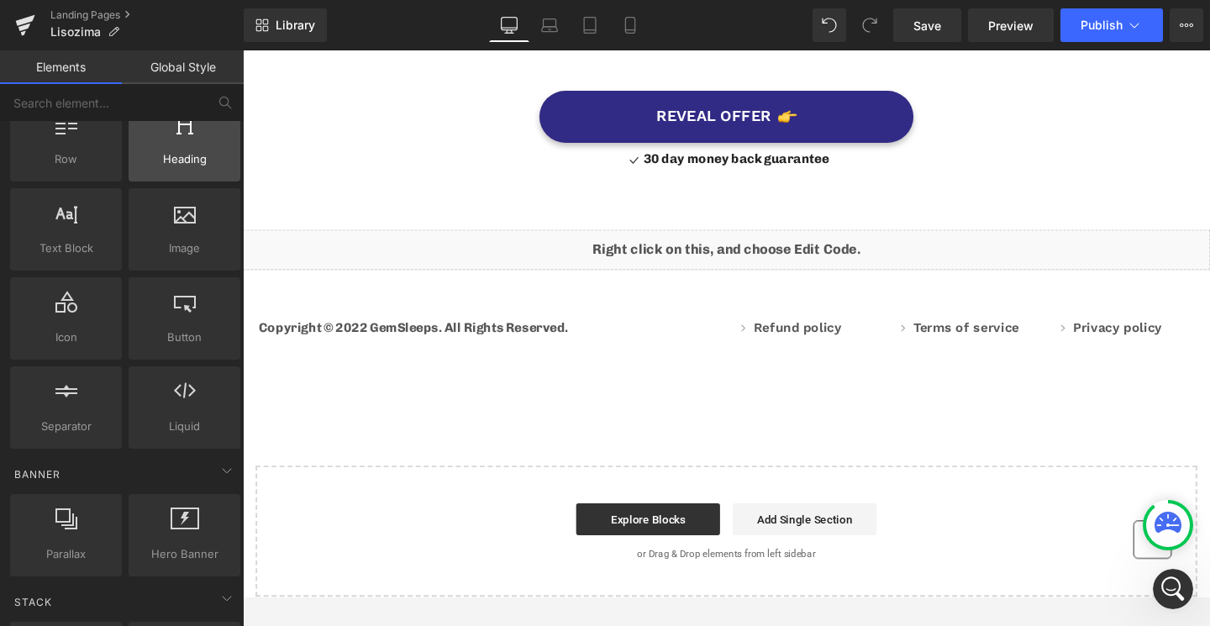
click at [159, 237] on div at bounding box center [185, 221] width 102 height 38
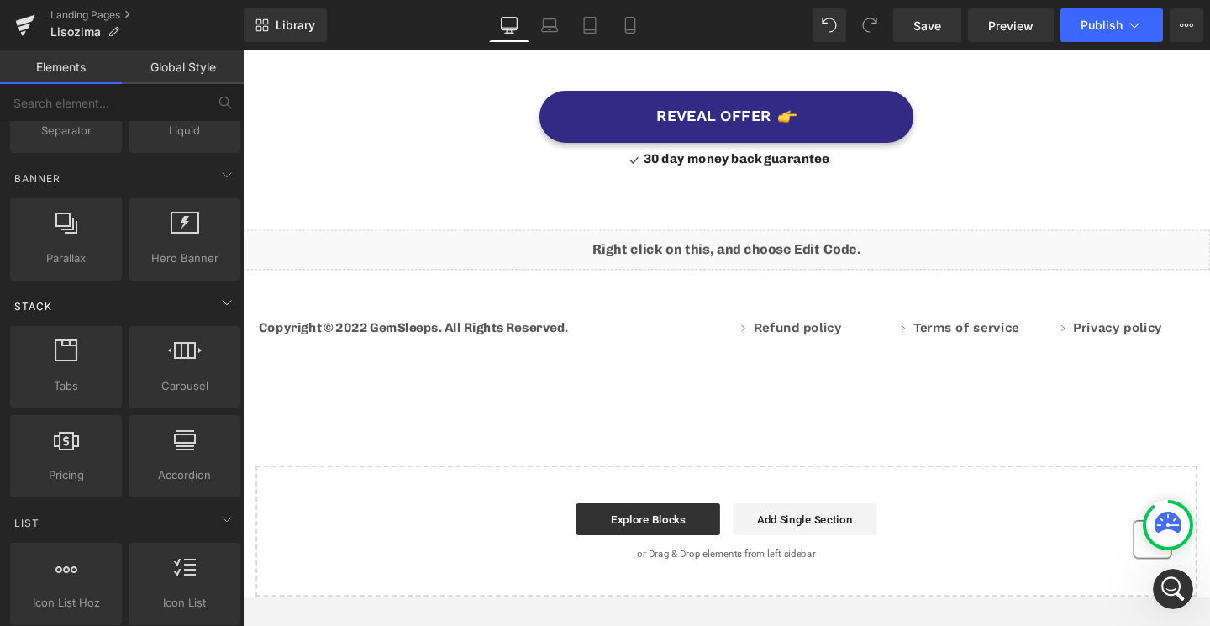
scroll to position [548, 0]
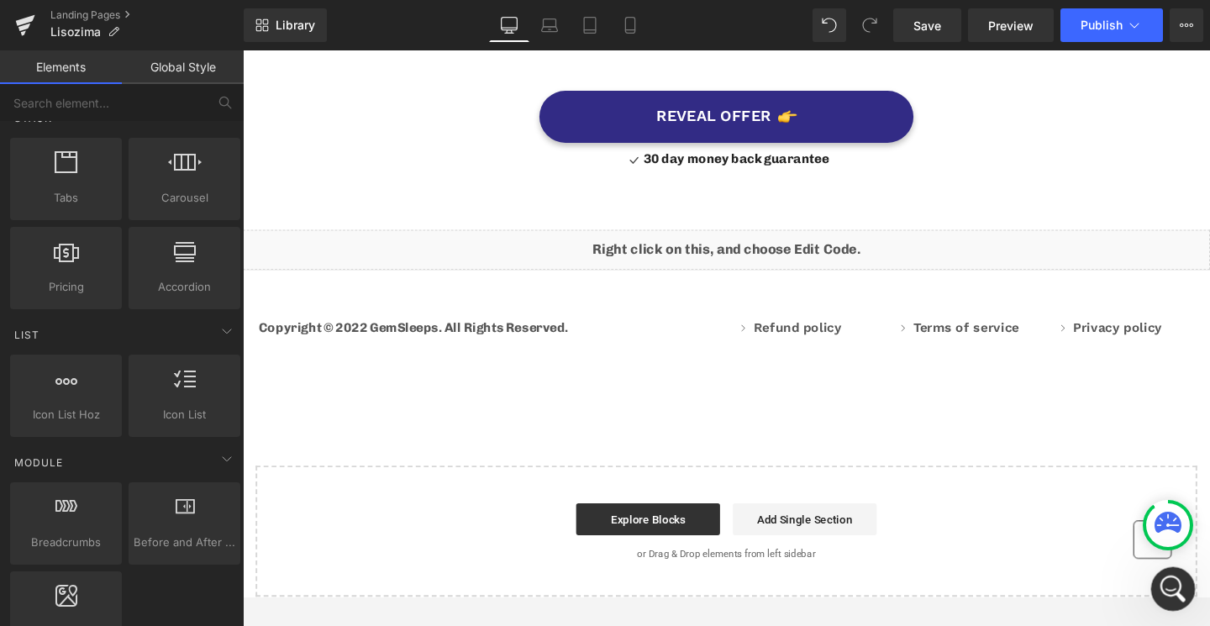
click at [1183, 587] on div "Apri il messenger Intercom" at bounding box center [1170, 586] width 55 height 55
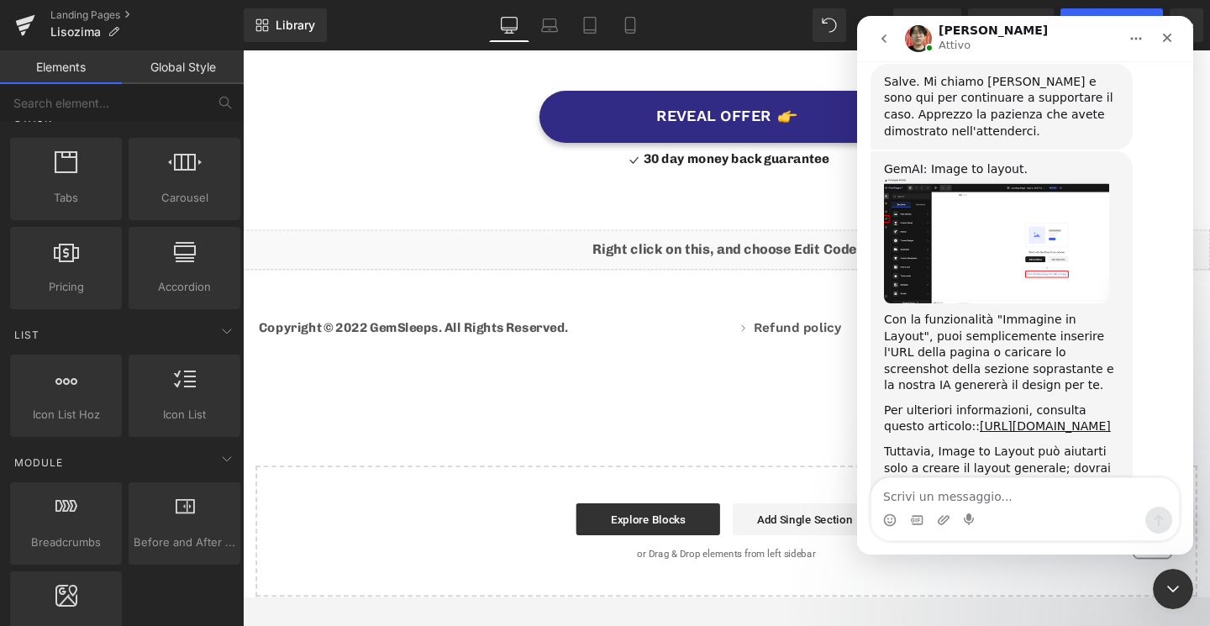
scroll to position [3386, 0]
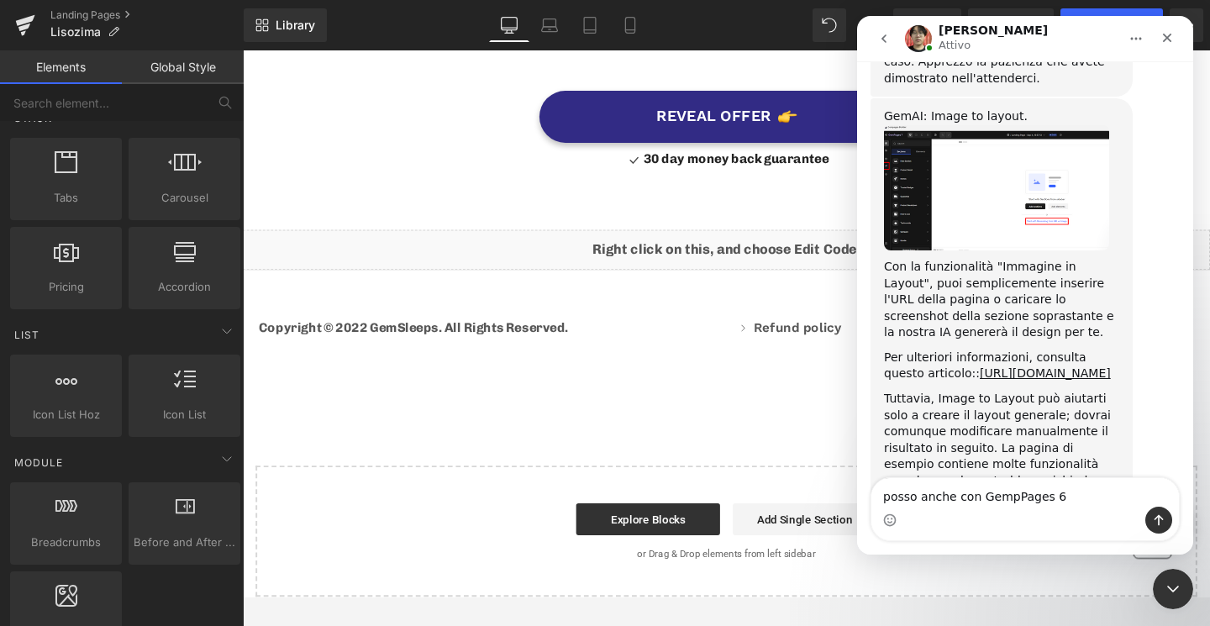
type textarea "posso anche con GempPages 6?"
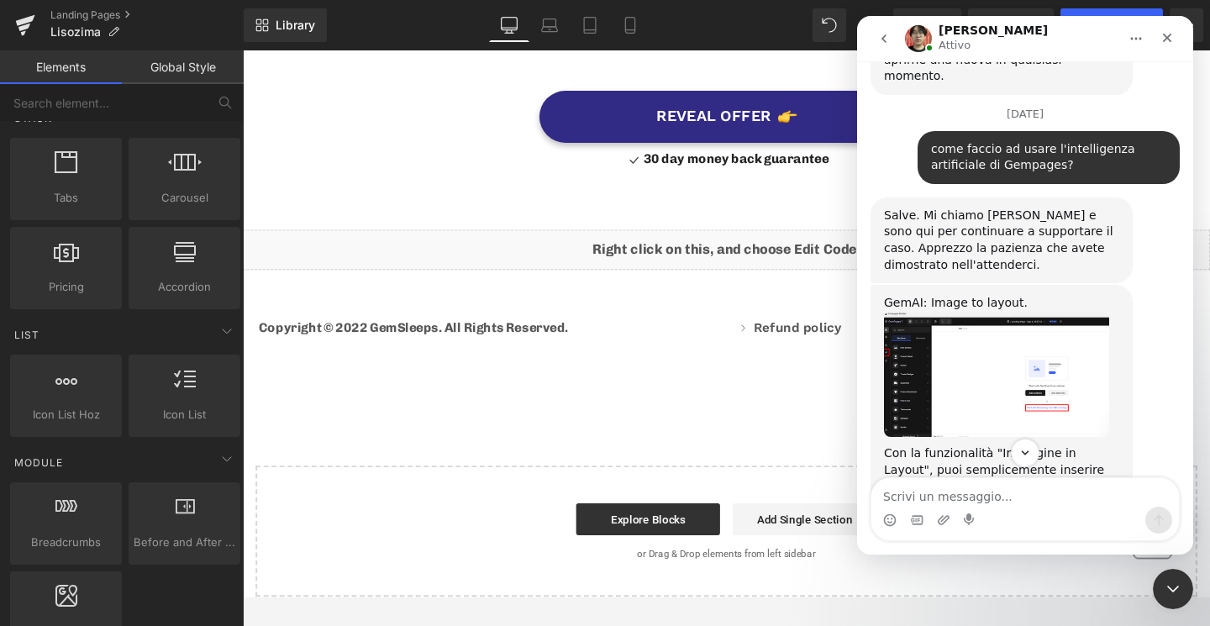
scroll to position [3171, 0]
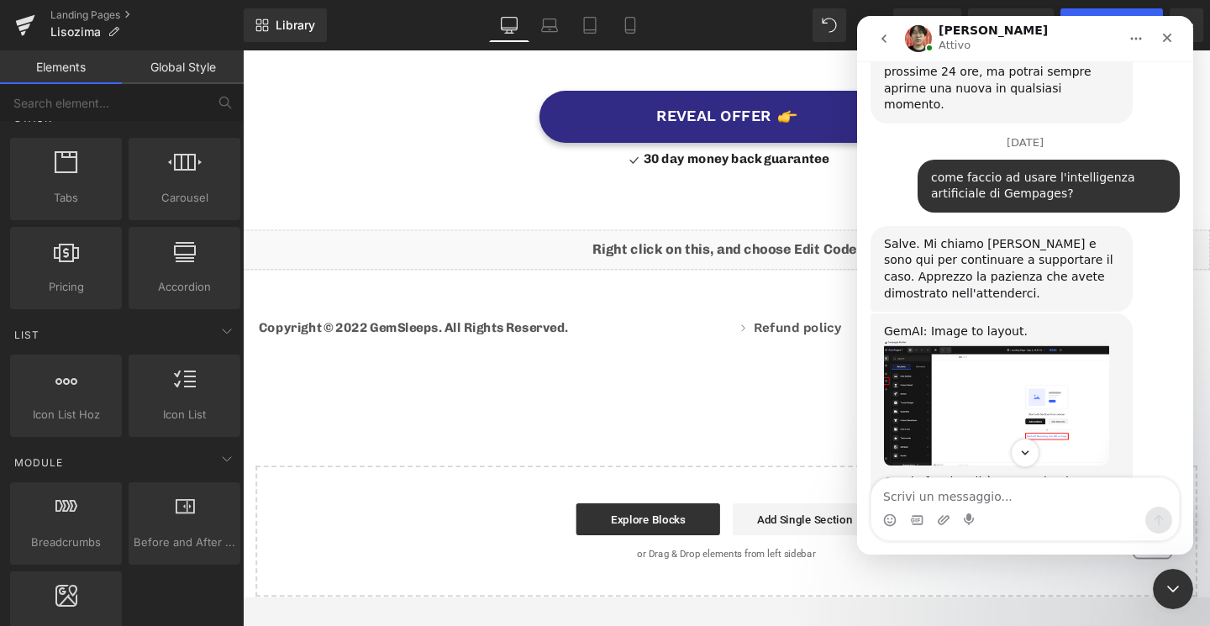
click at [992, 340] on img "Ethan dice…" at bounding box center [996, 402] width 225 height 125
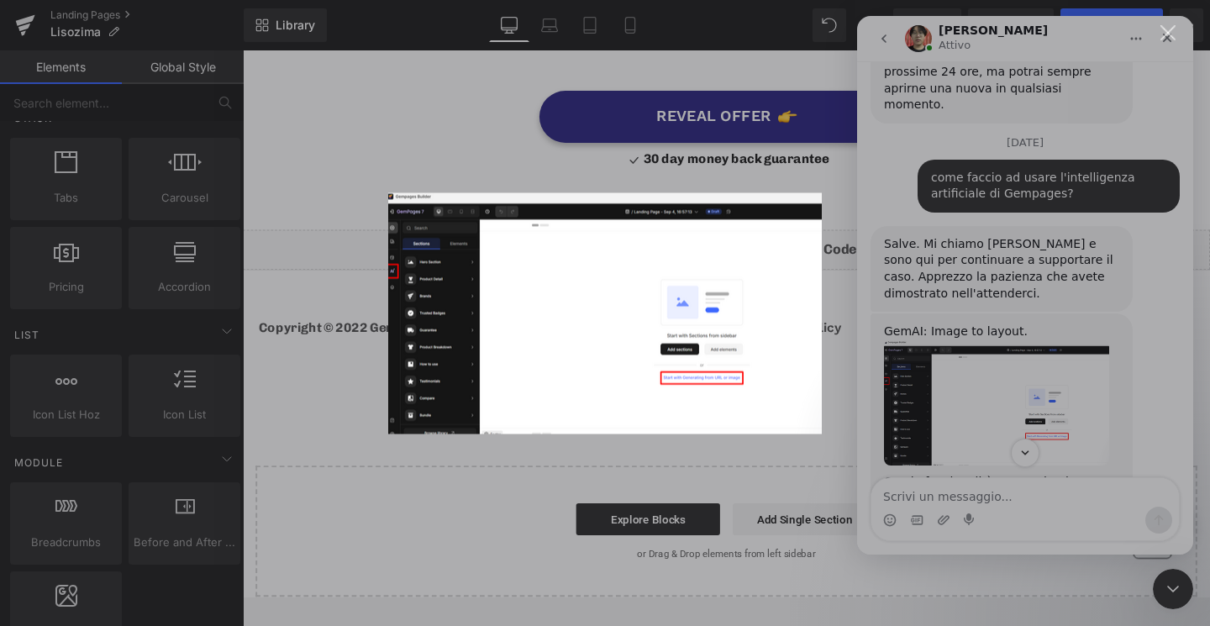
click at [292, 343] on div "Messenger Intercom" at bounding box center [605, 313] width 1210 height 626
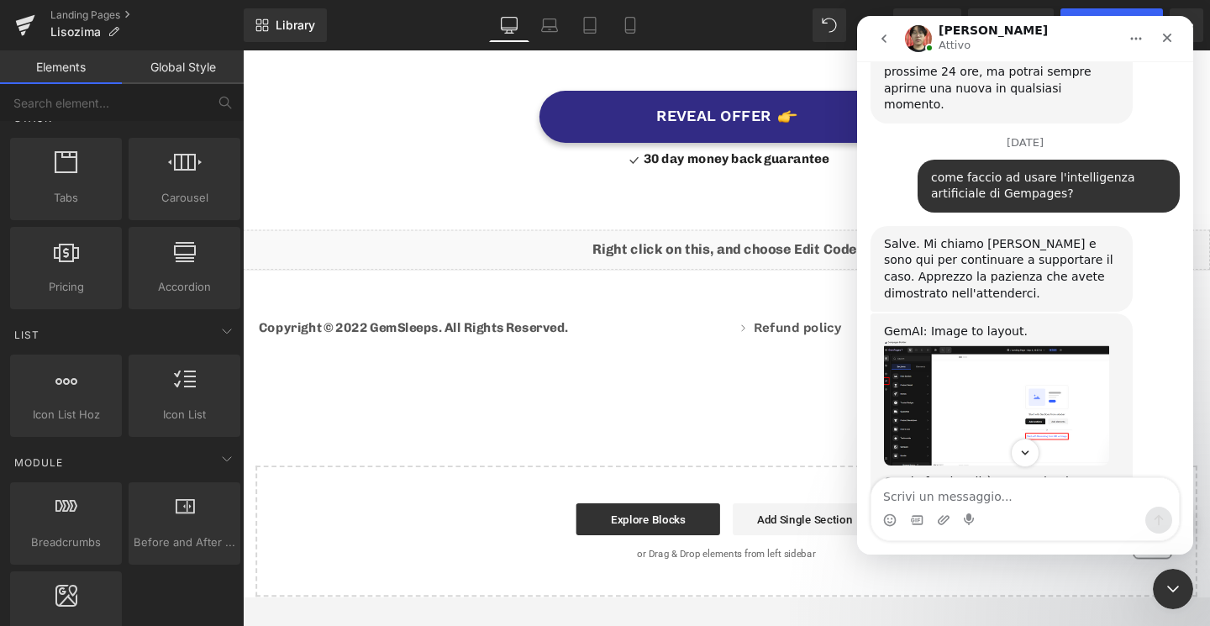
scroll to position [3436, 0]
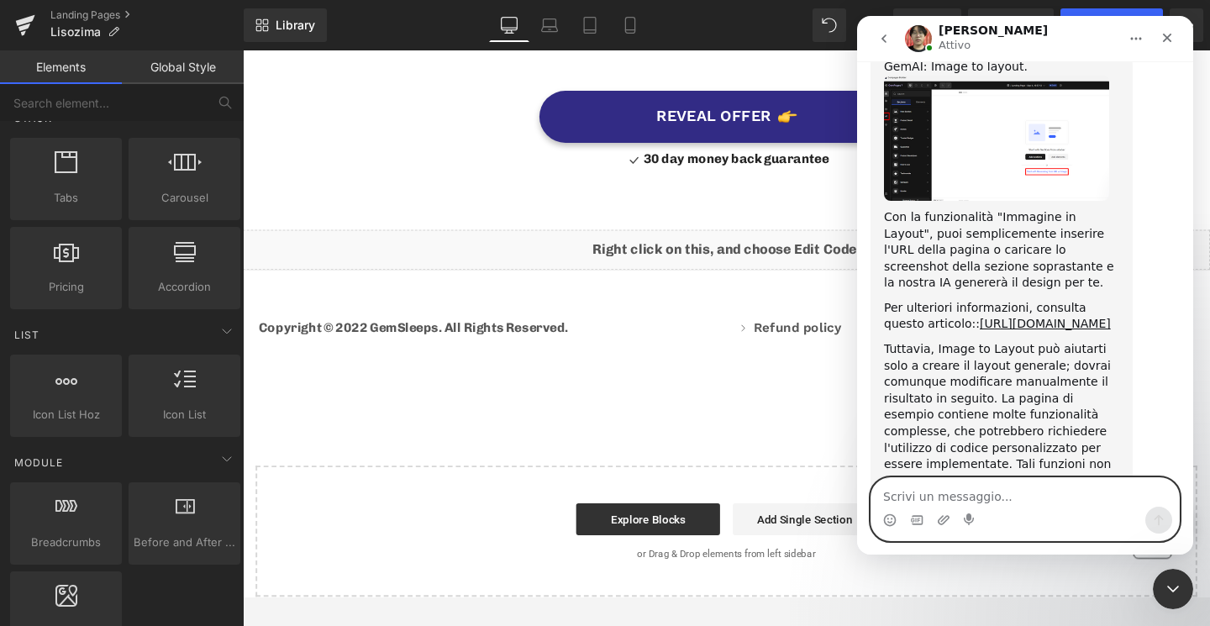
click at [1068, 503] on textarea "Scrivi un messaggio..." at bounding box center [1026, 492] width 308 height 29
type textarea "come faccio a passare a Gempages 7?"
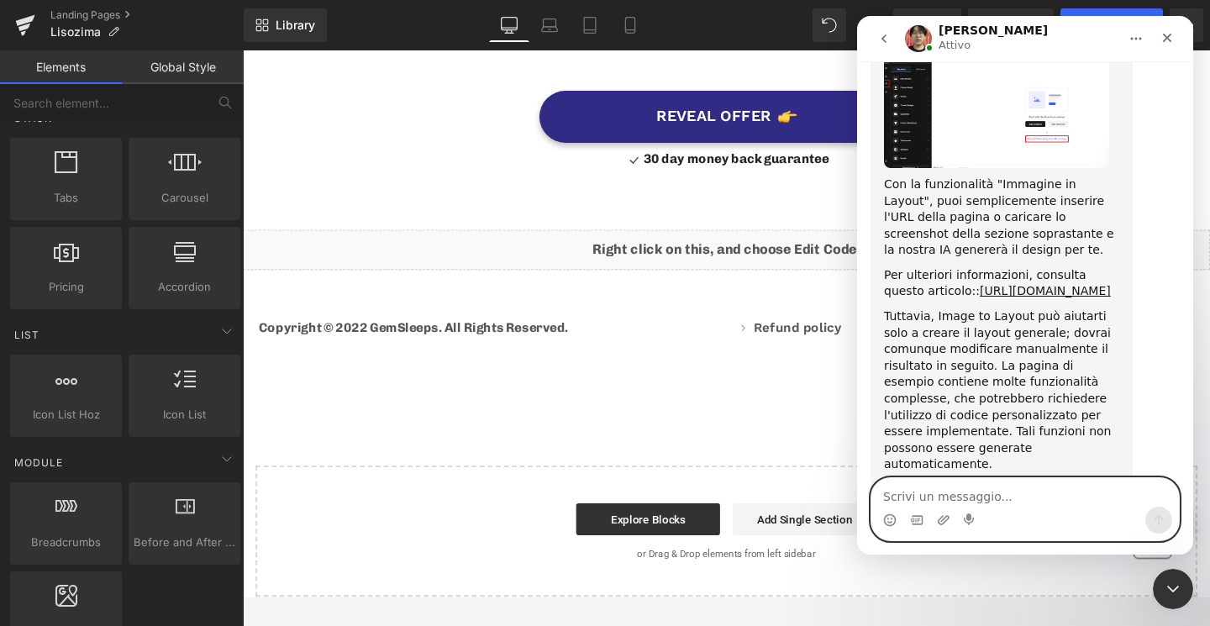
scroll to position [3474, 0]
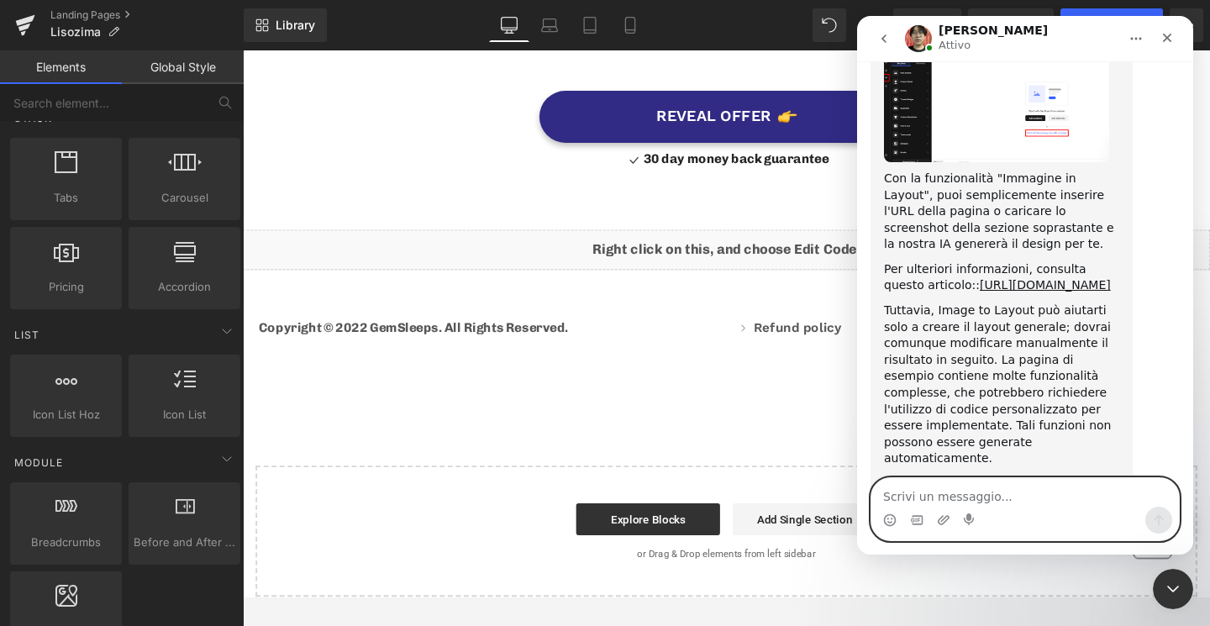
click at [957, 493] on textarea "Scrivi un messaggio..." at bounding box center [1026, 492] width 308 height 29
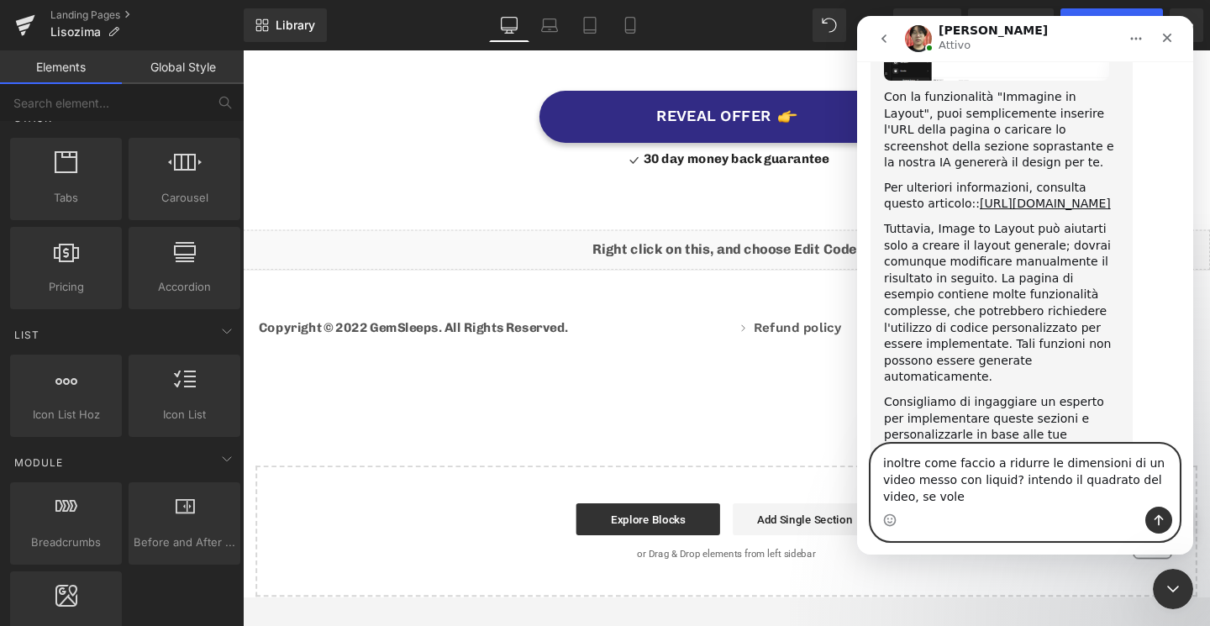
scroll to position [3573, 0]
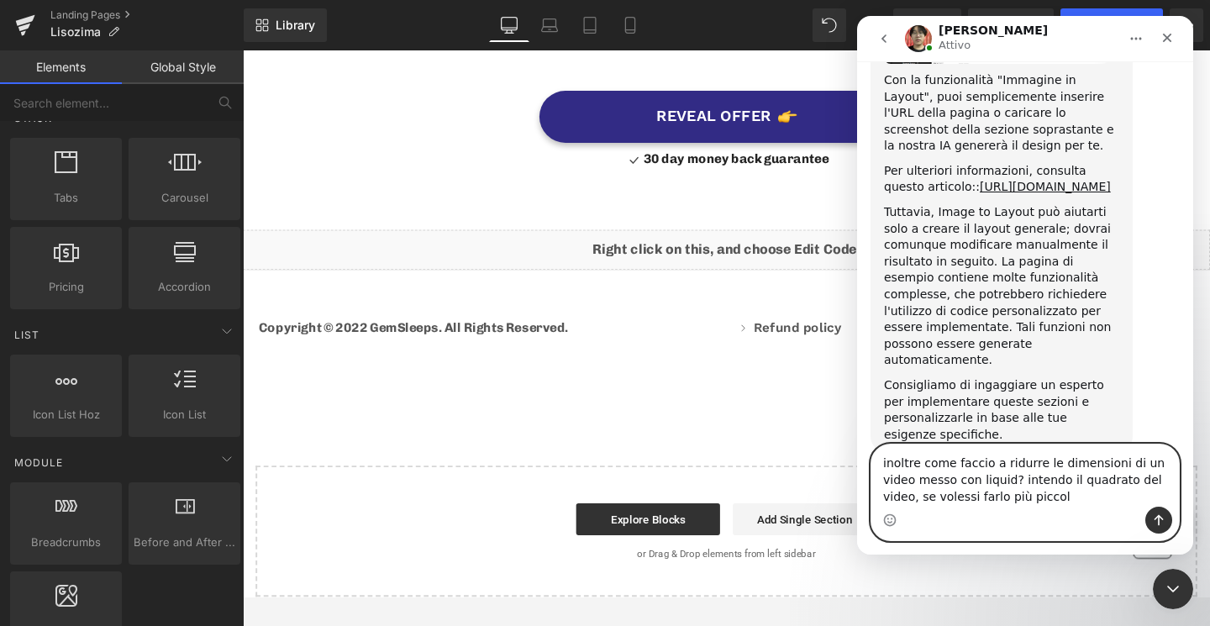
type textarea "inoltre come faccio a ridurre le dimensioni di un video messo con liquid? inten…"
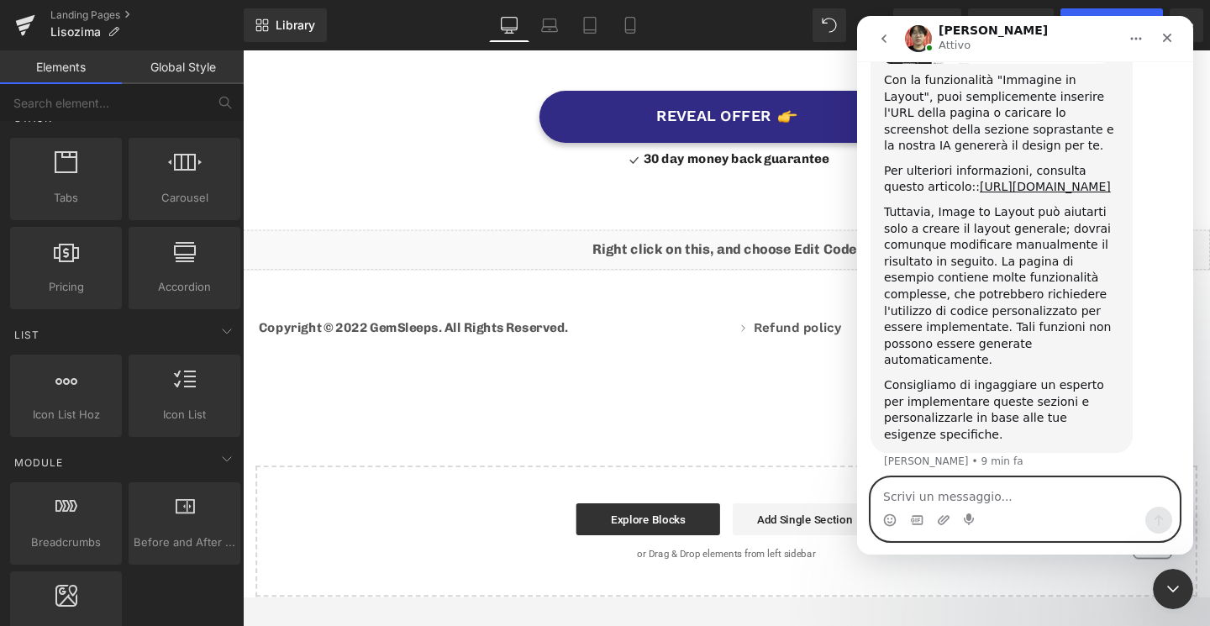
scroll to position [3627, 0]
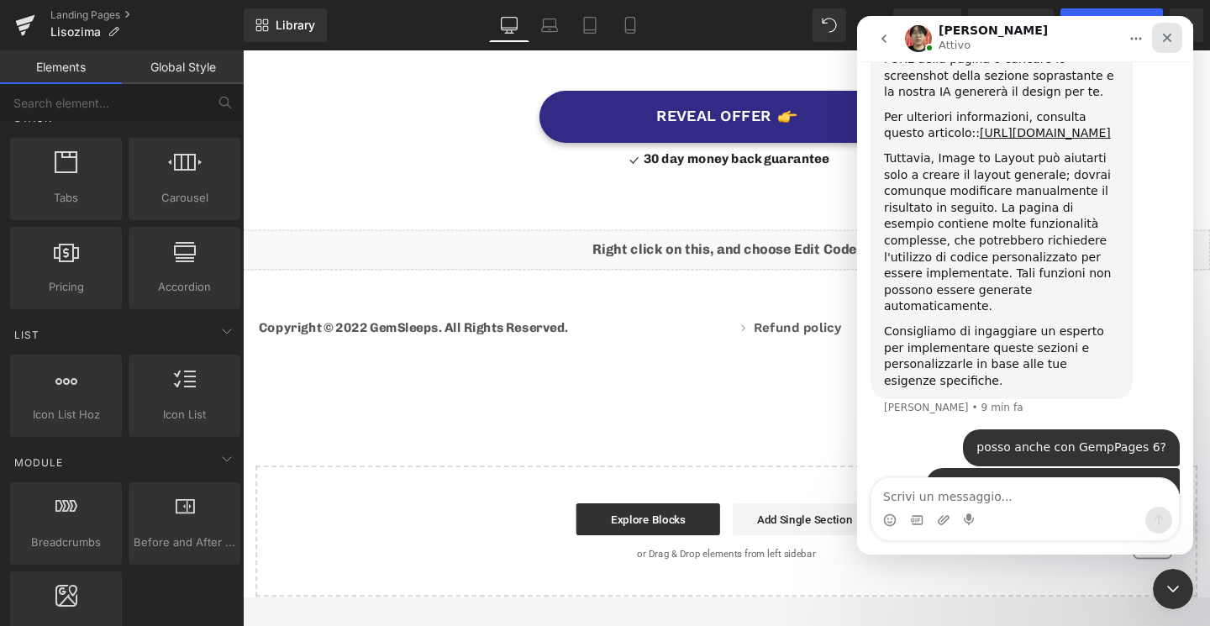
click at [1170, 40] on icon "Chiudi" at bounding box center [1167, 38] width 9 height 9
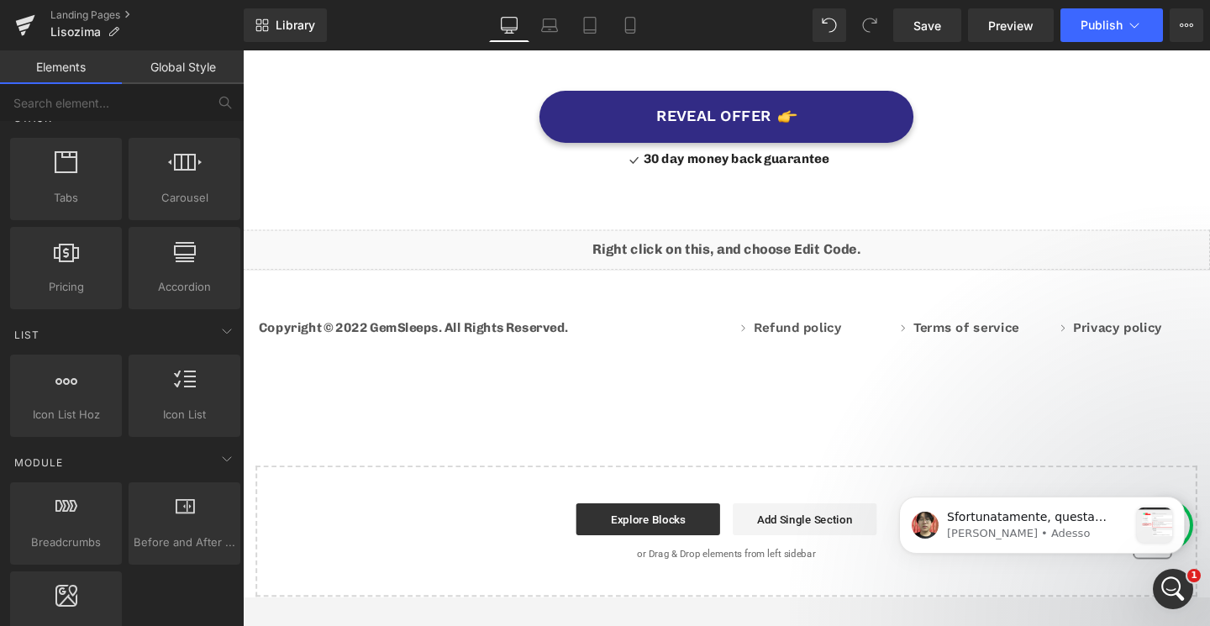
scroll to position [4201, 0]
click at [1151, 538] on div "message notification from Ethan, Adesso. Sfortunatamente, questa funzionalità è…" at bounding box center [1154, 525] width 35 height 35
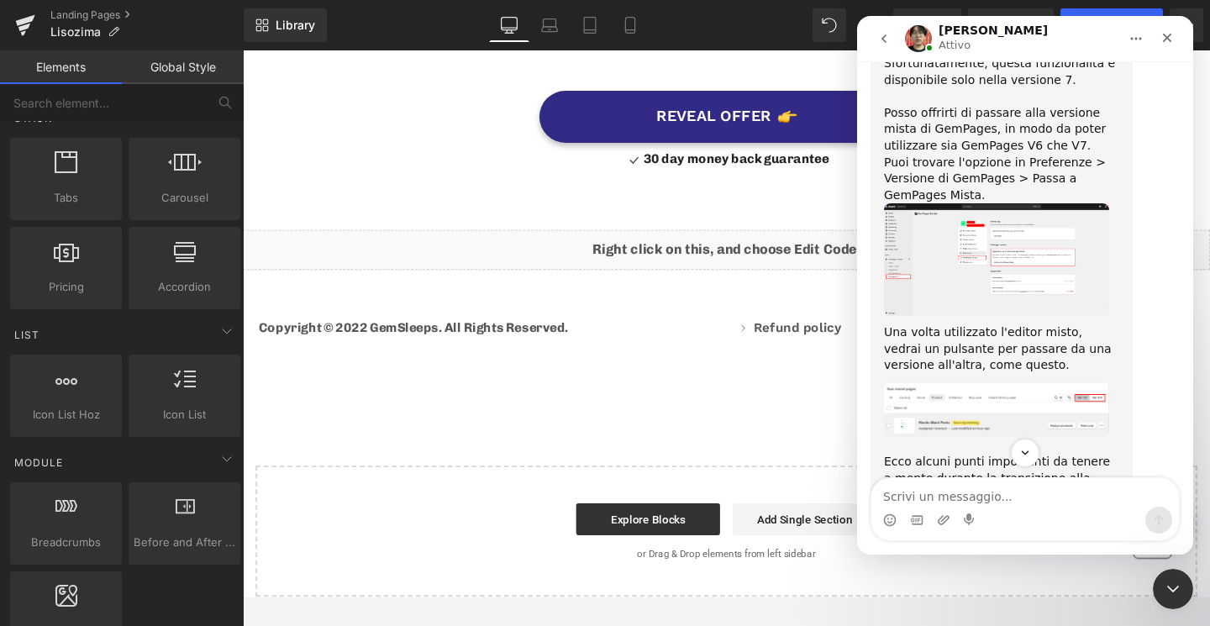
scroll to position [4181, 0]
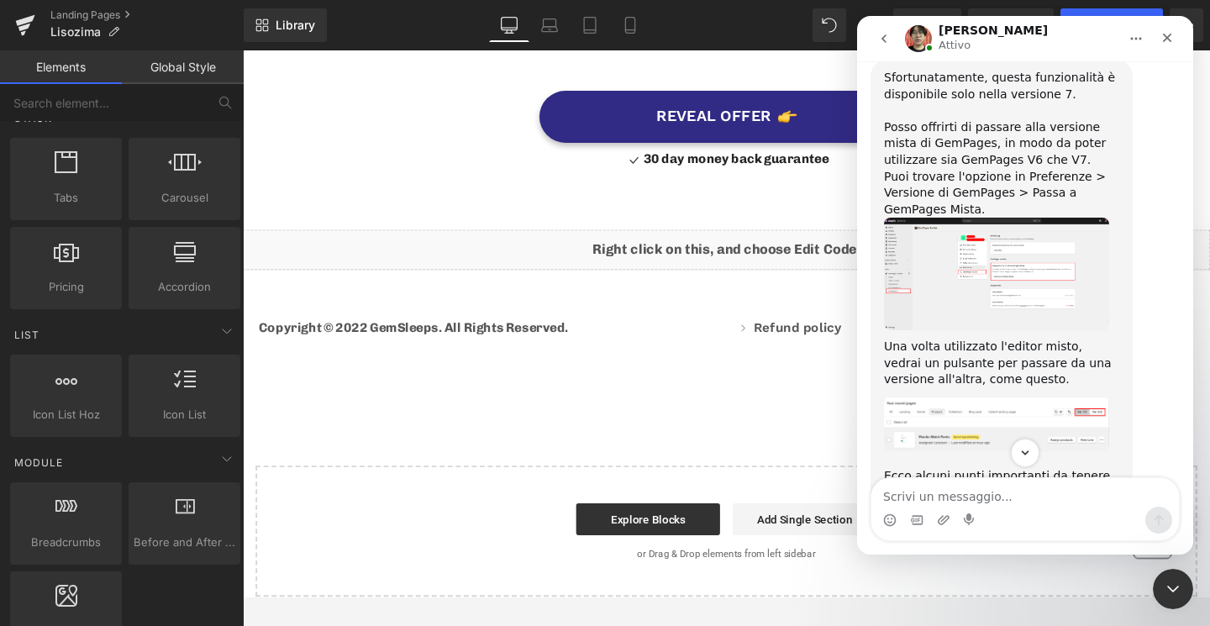
click at [994, 397] on img "Ethan dice…" at bounding box center [996, 424] width 225 height 55
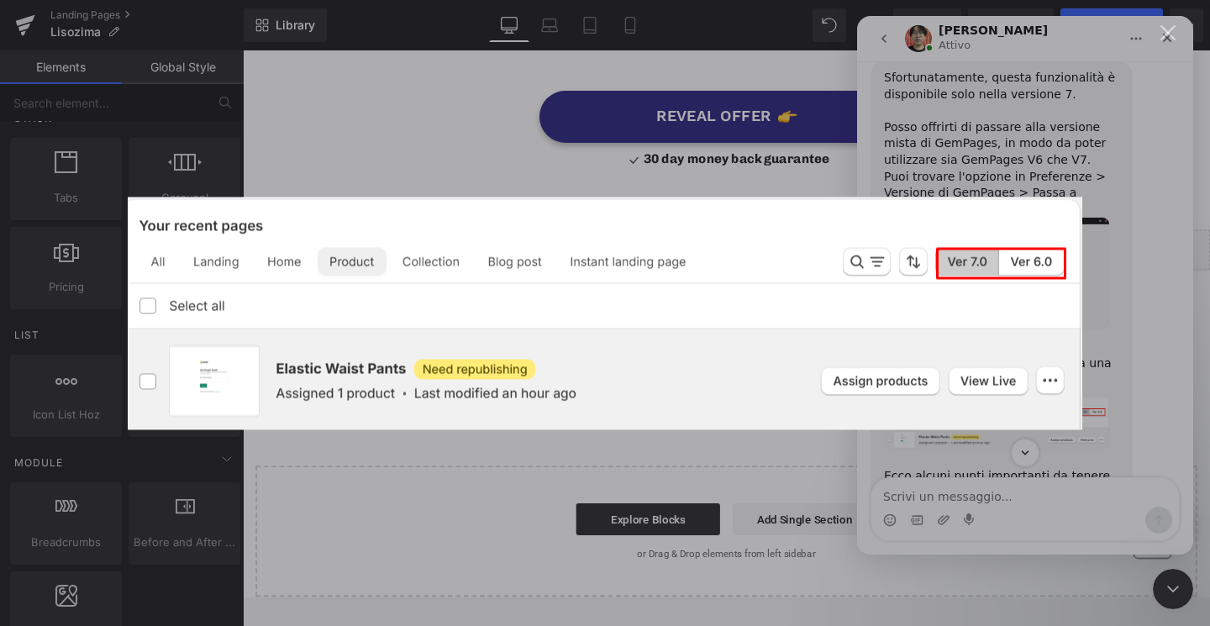
click at [1014, 177] on div "Messenger Intercom" at bounding box center [605, 313] width 1210 height 626
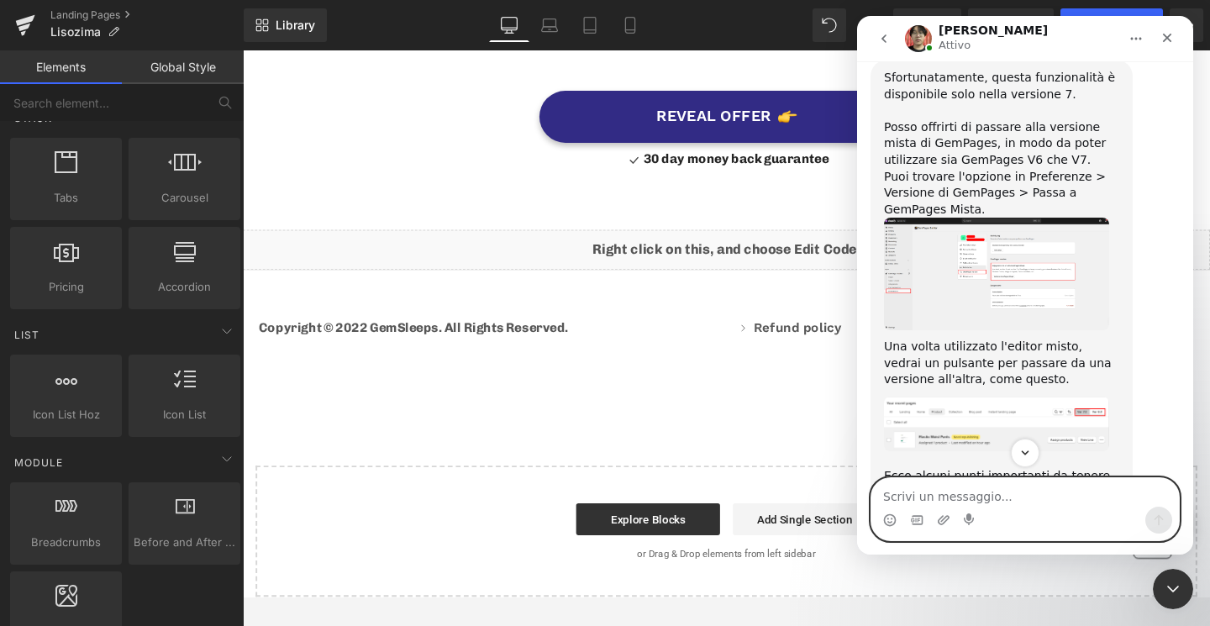
click at [999, 502] on textarea "Scrivi un messaggio..." at bounding box center [1026, 492] width 308 height 29
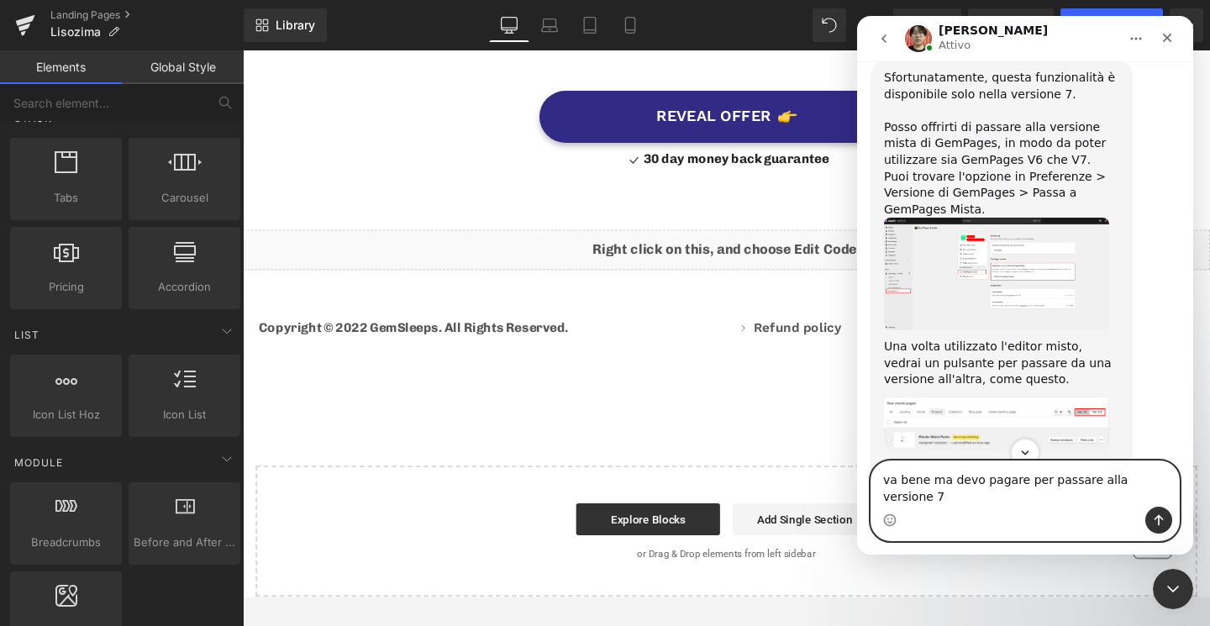
type textarea "va bene ma devo pagare per passare alla versione 7?"
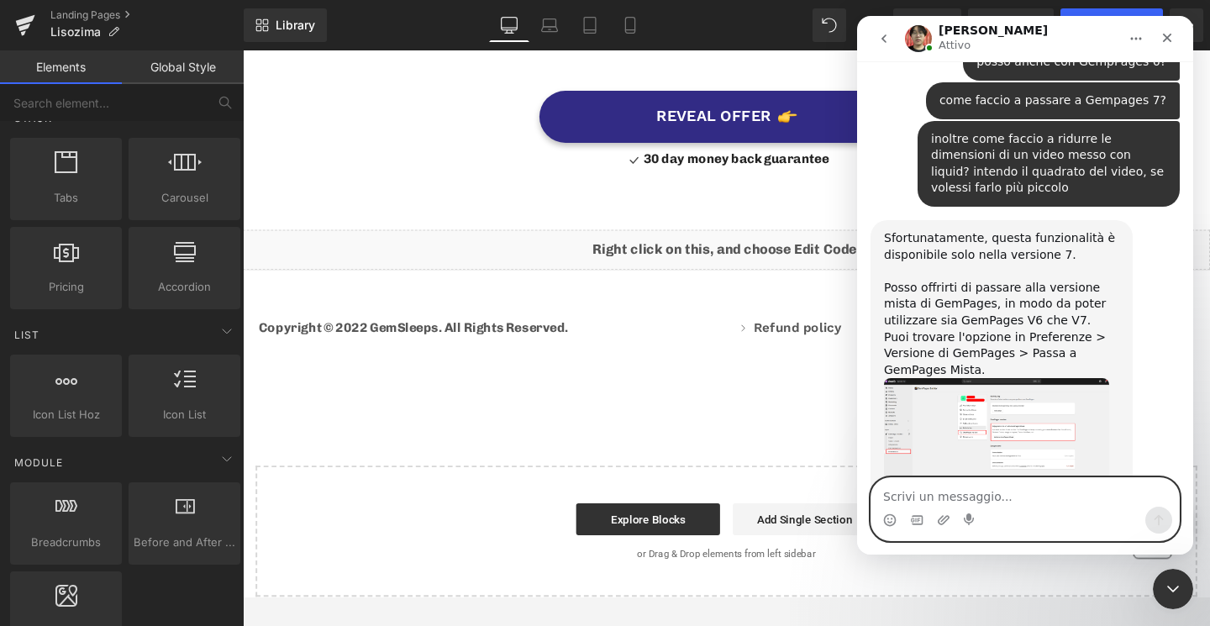
scroll to position [4332, 0]
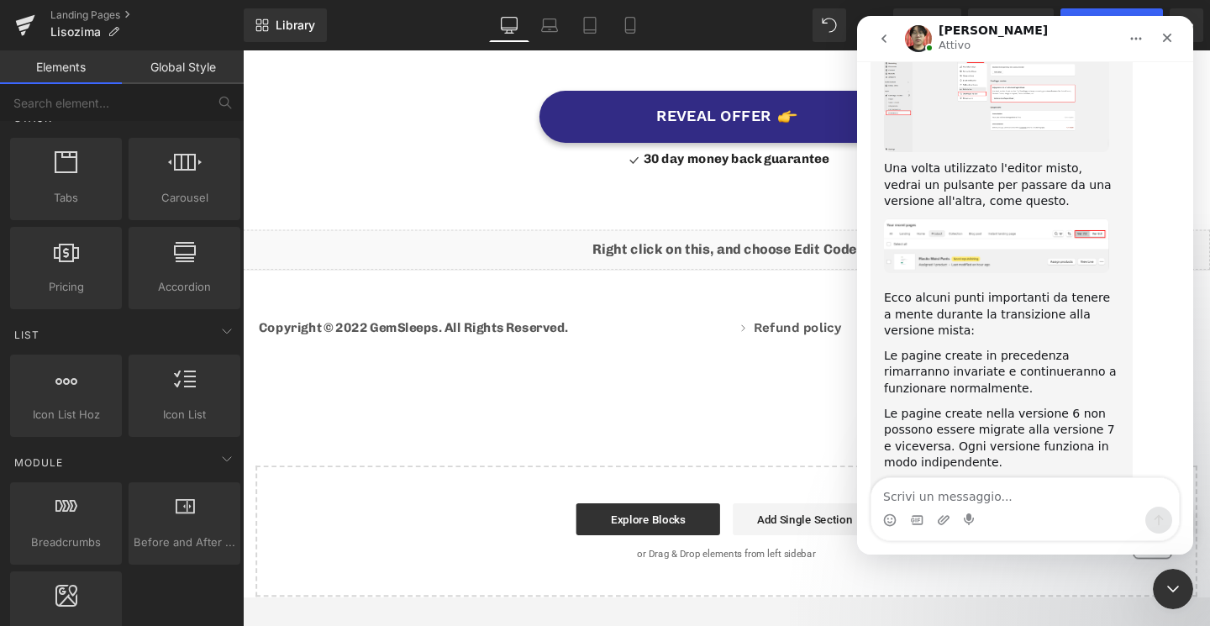
click at [410, 361] on div at bounding box center [605, 288] width 1210 height 576
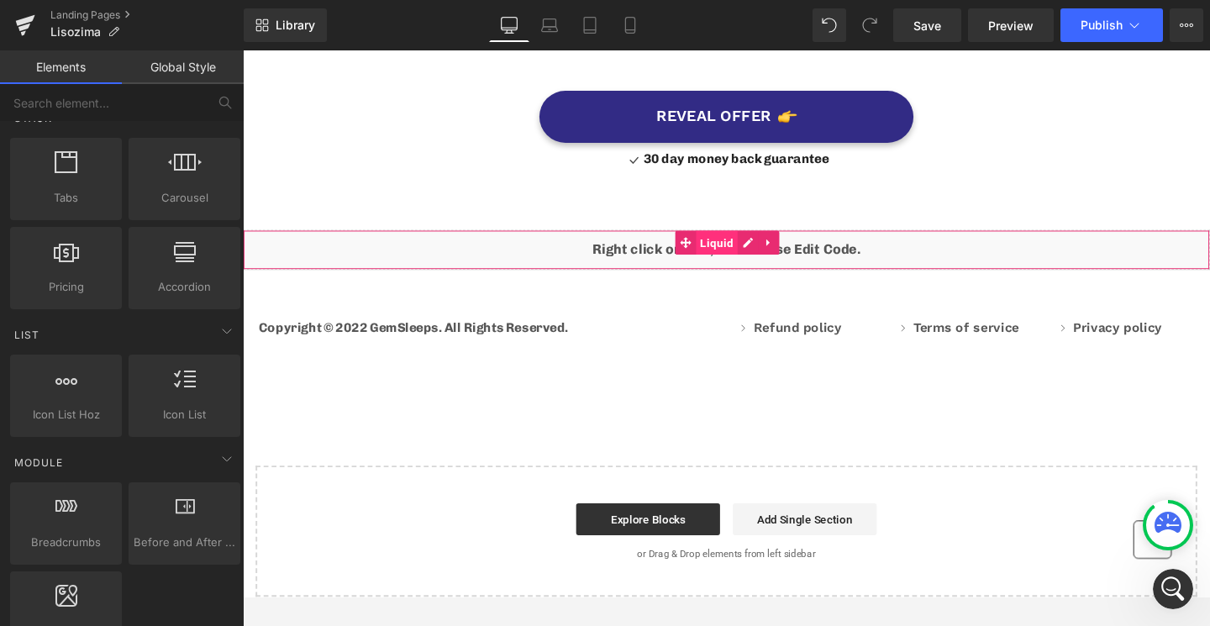
scroll to position [4267, 0]
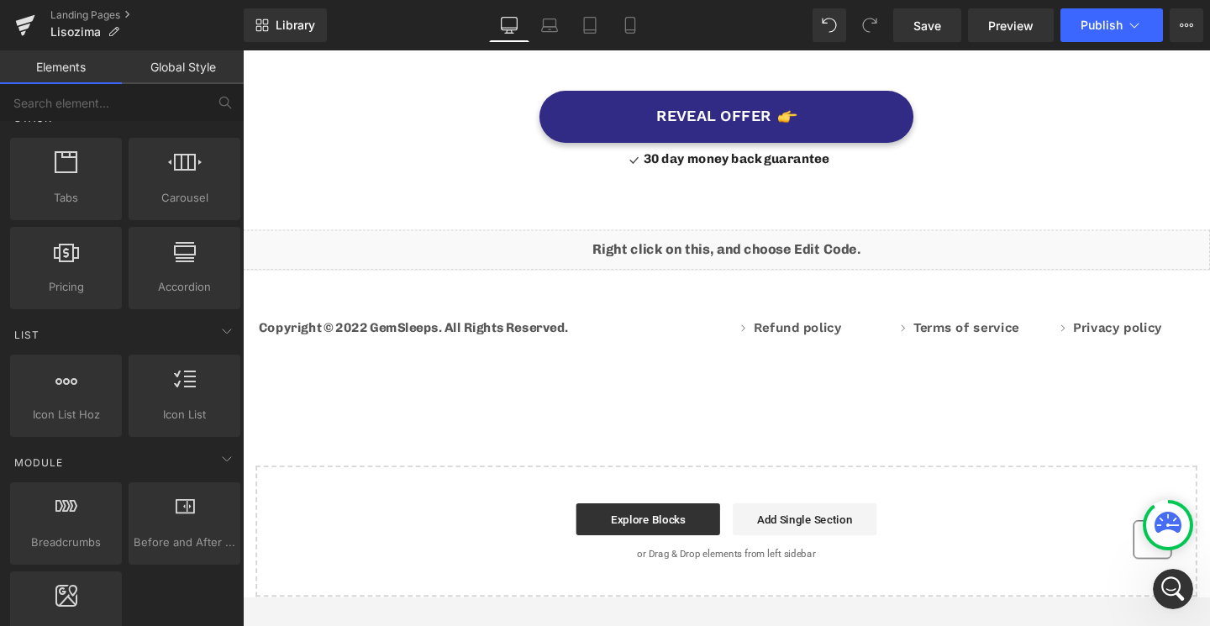
click at [778, 239] on div "Liquid" at bounding box center [751, 260] width 1017 height 42
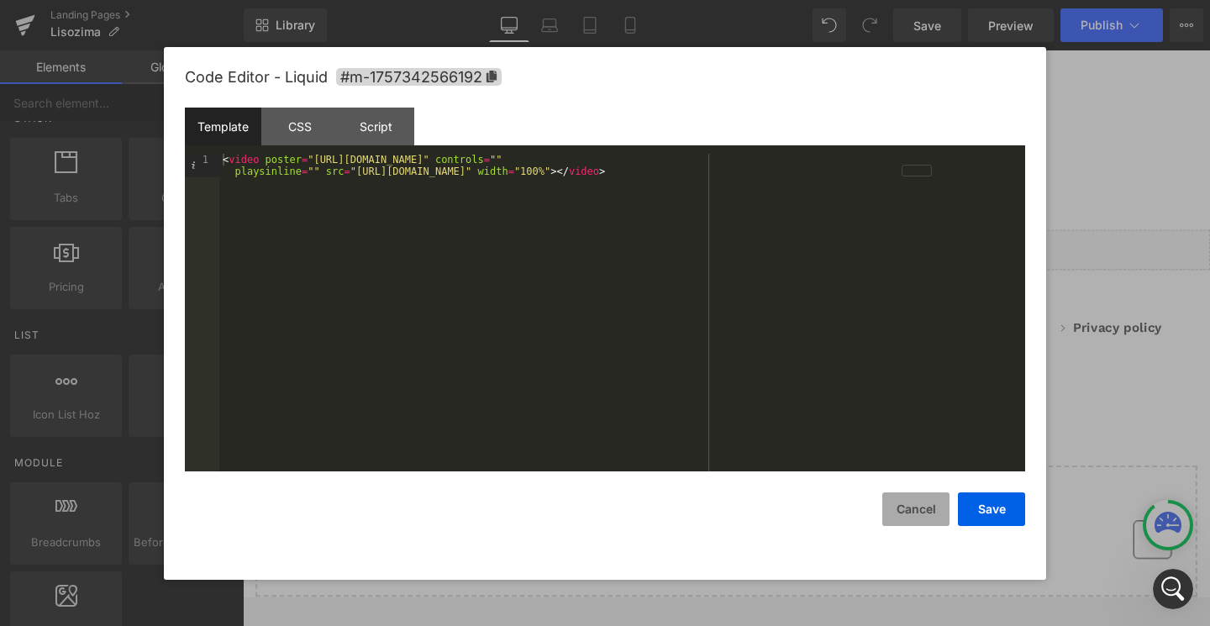
click at [914, 509] on button "Cancel" at bounding box center [915, 510] width 67 height 34
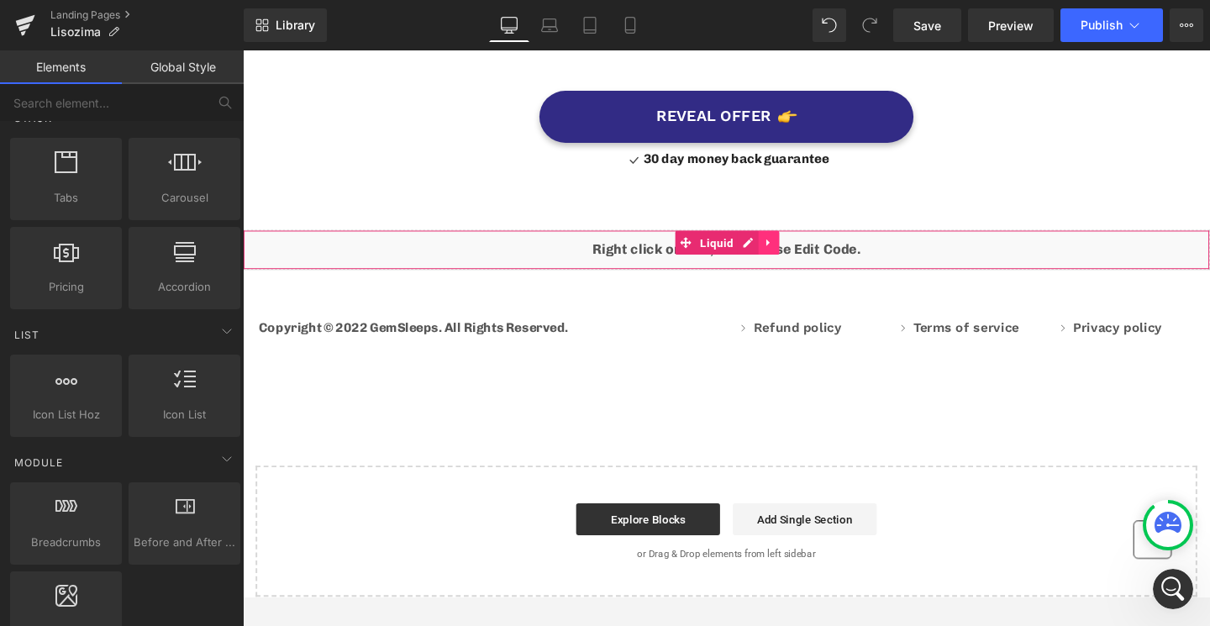
click at [798, 246] on icon at bounding box center [796, 252] width 12 height 13
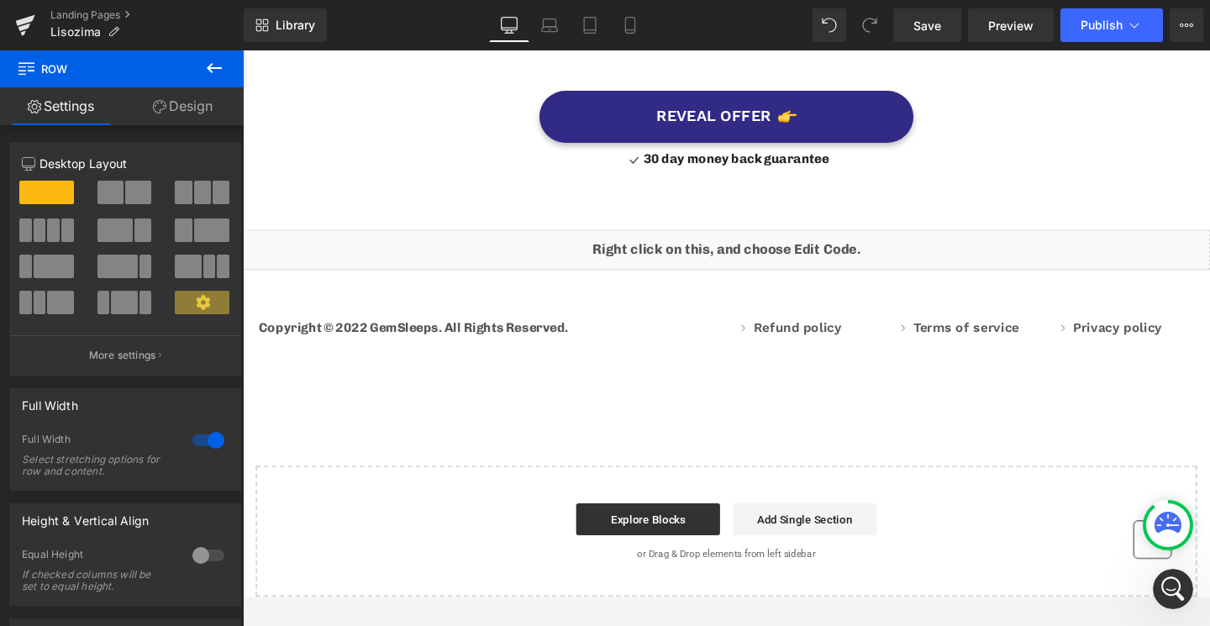
click at [741, 239] on div "Liquid" at bounding box center [751, 260] width 1017 height 42
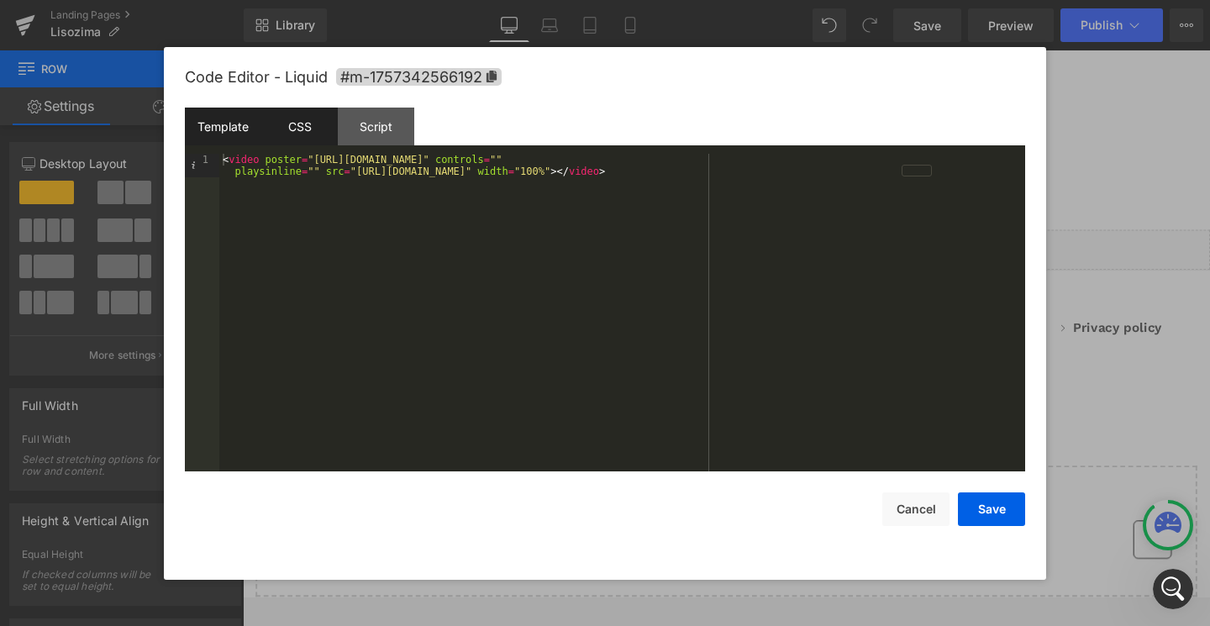
click at [302, 127] on div "CSS" at bounding box center [299, 127] width 76 height 38
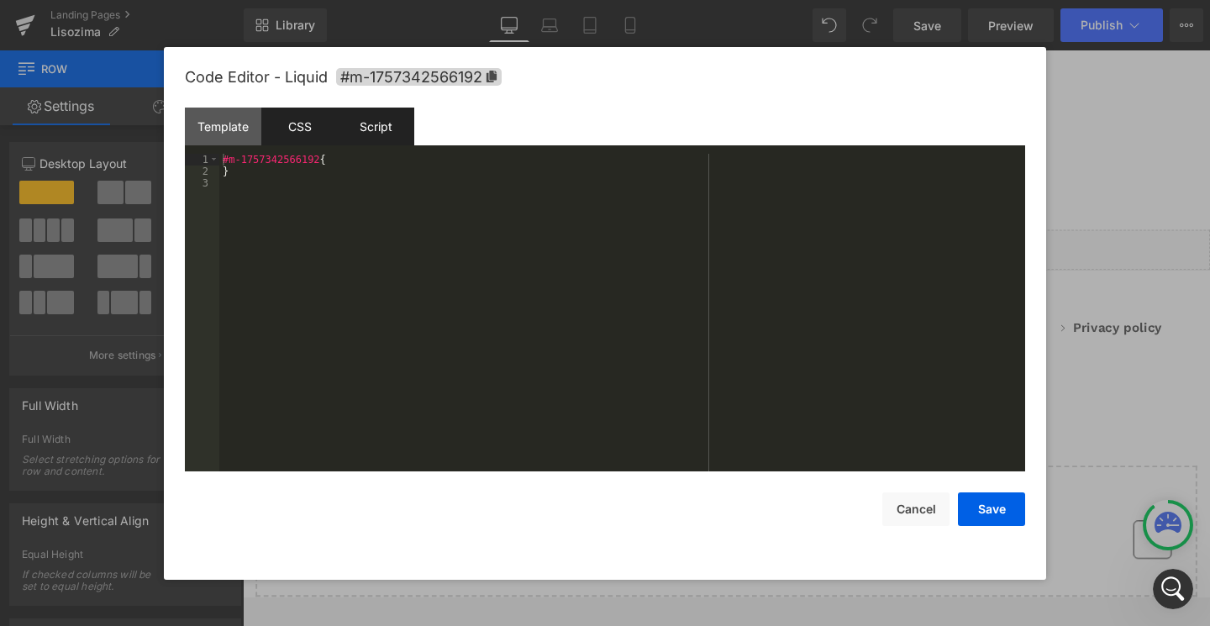
click at [366, 127] on div "Script" at bounding box center [376, 127] width 76 height 38
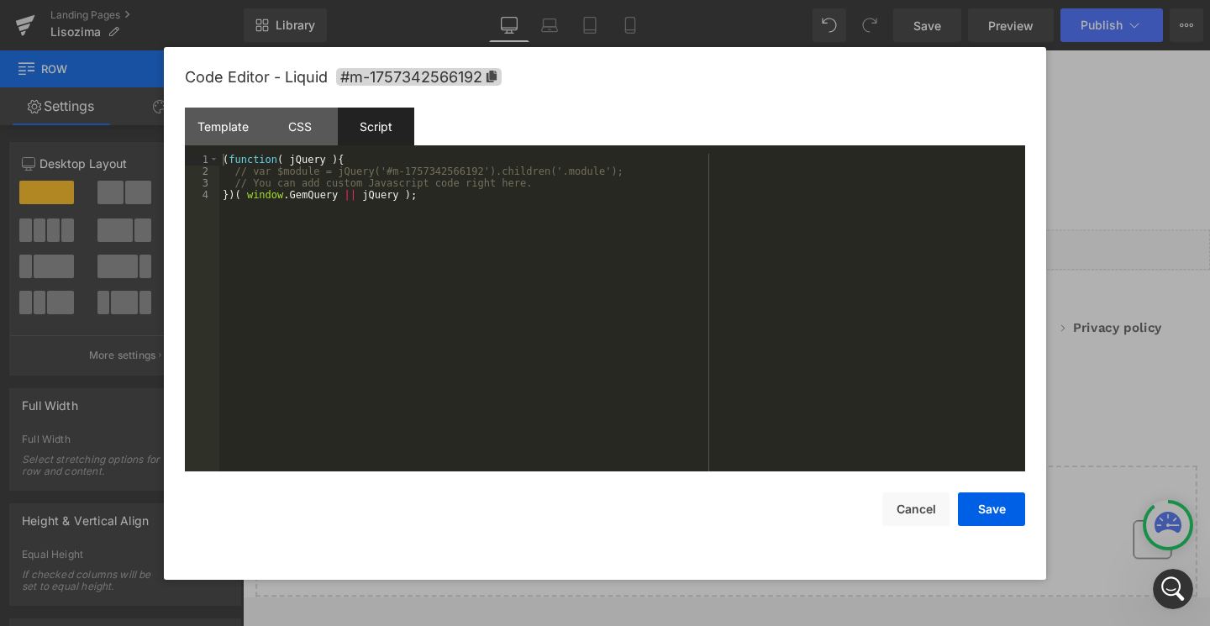
click at [941, 492] on div "Save Cancel" at bounding box center [605, 498] width 840 height 55
click at [937, 506] on button "Cancel" at bounding box center [915, 510] width 67 height 34
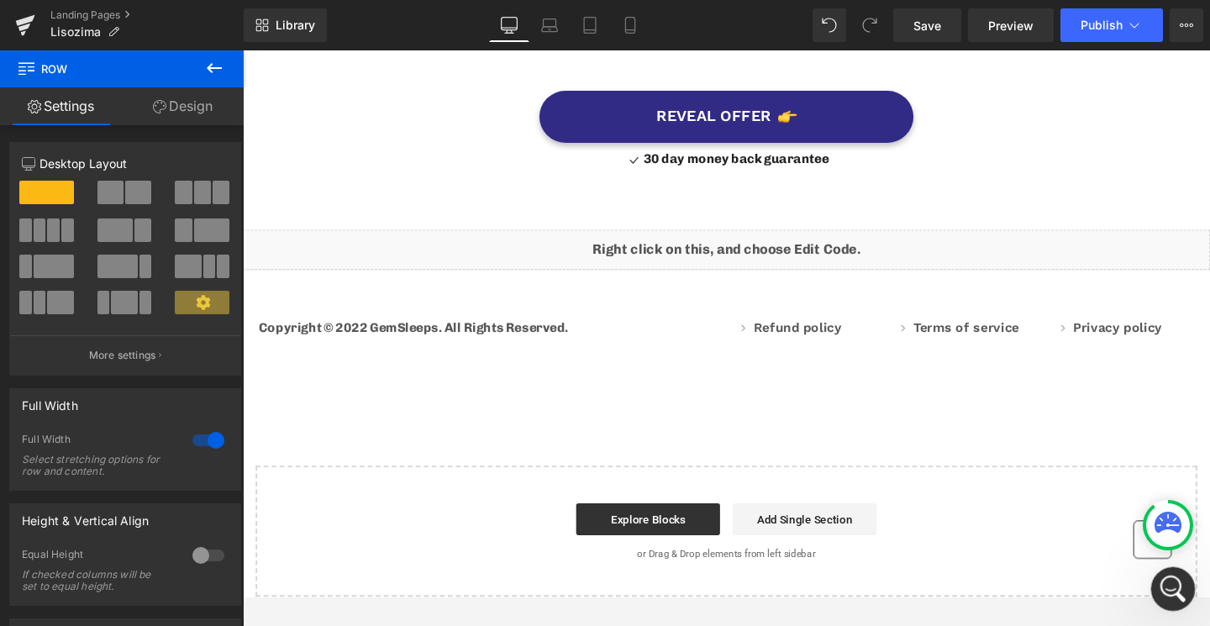
click at [1179, 576] on div "Apri il messenger Intercom" at bounding box center [1170, 586] width 55 height 55
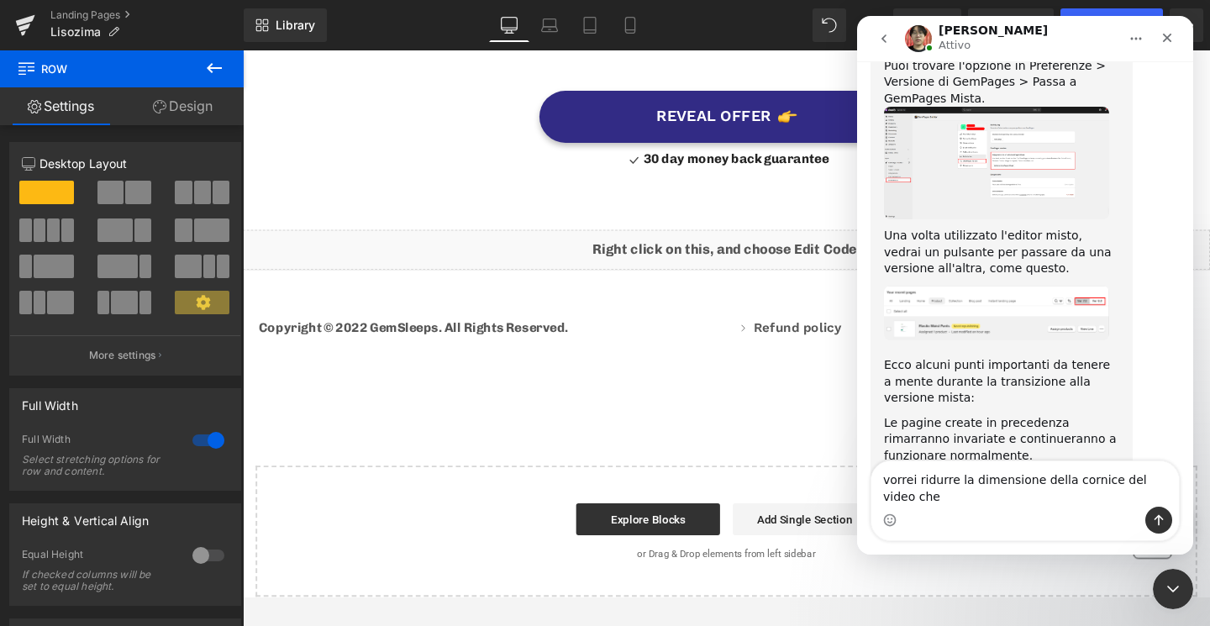
scroll to position [4284, 0]
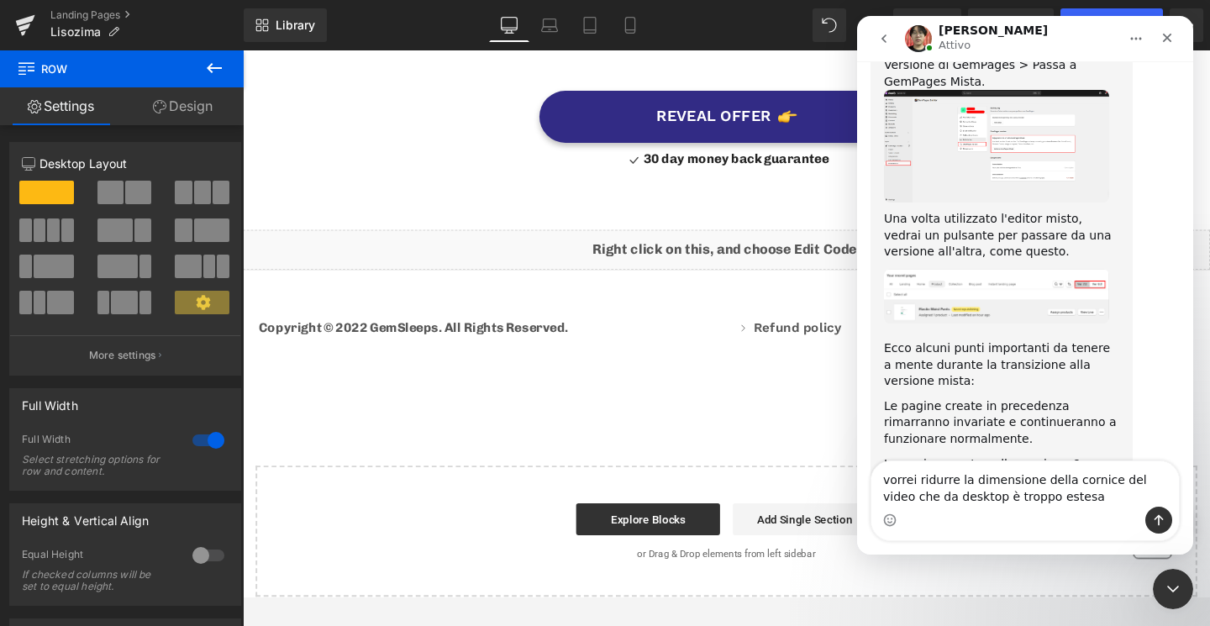
type textarea "vorrei ridurre la dimensione della cornice del video che da desktop è troppo es…"
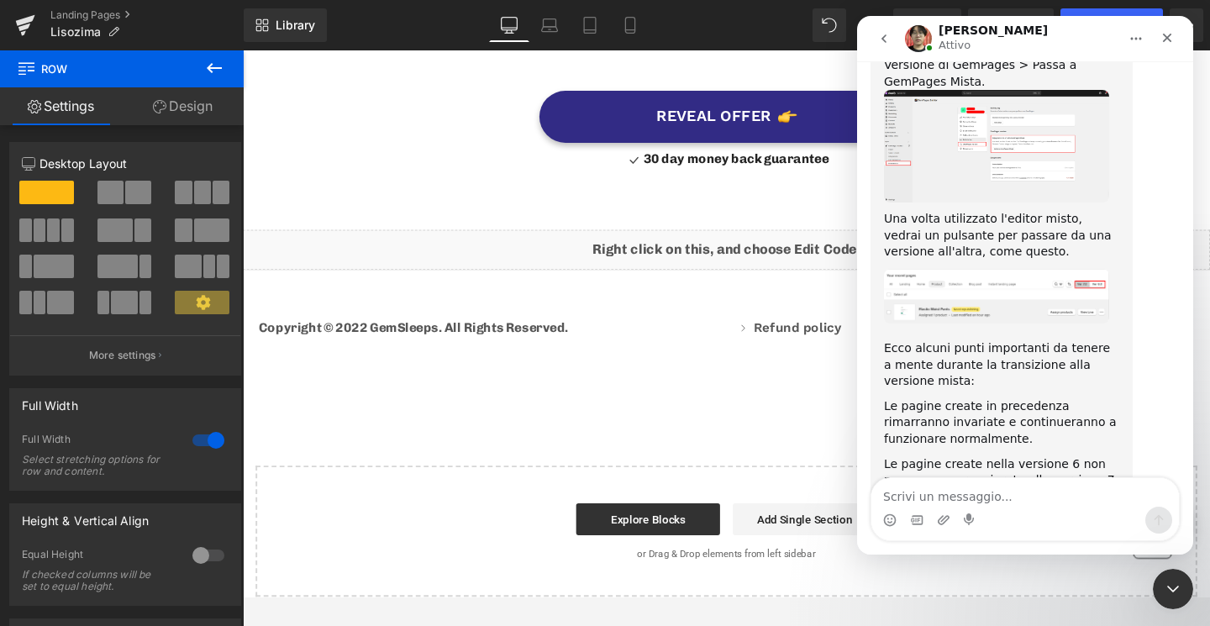
scroll to position [4322, 0]
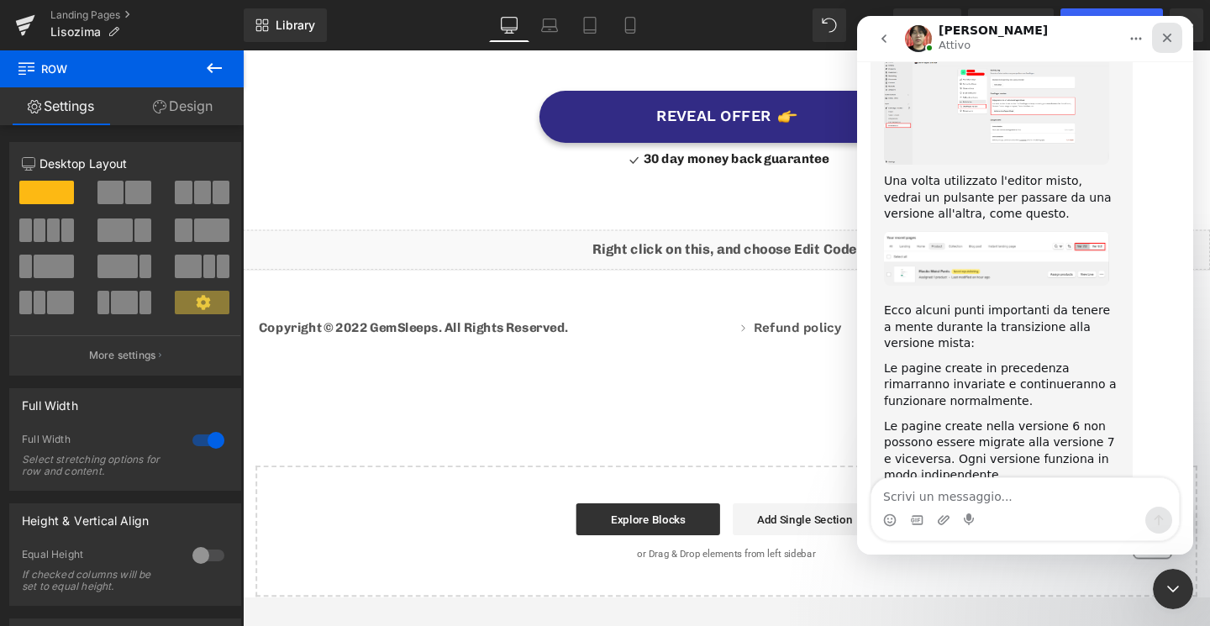
drag, startPoint x: 1174, startPoint y: 39, endPoint x: 2031, endPoint y: 54, distance: 857.4
click at [1174, 39] on div "Chiudi" at bounding box center [1167, 38] width 30 height 30
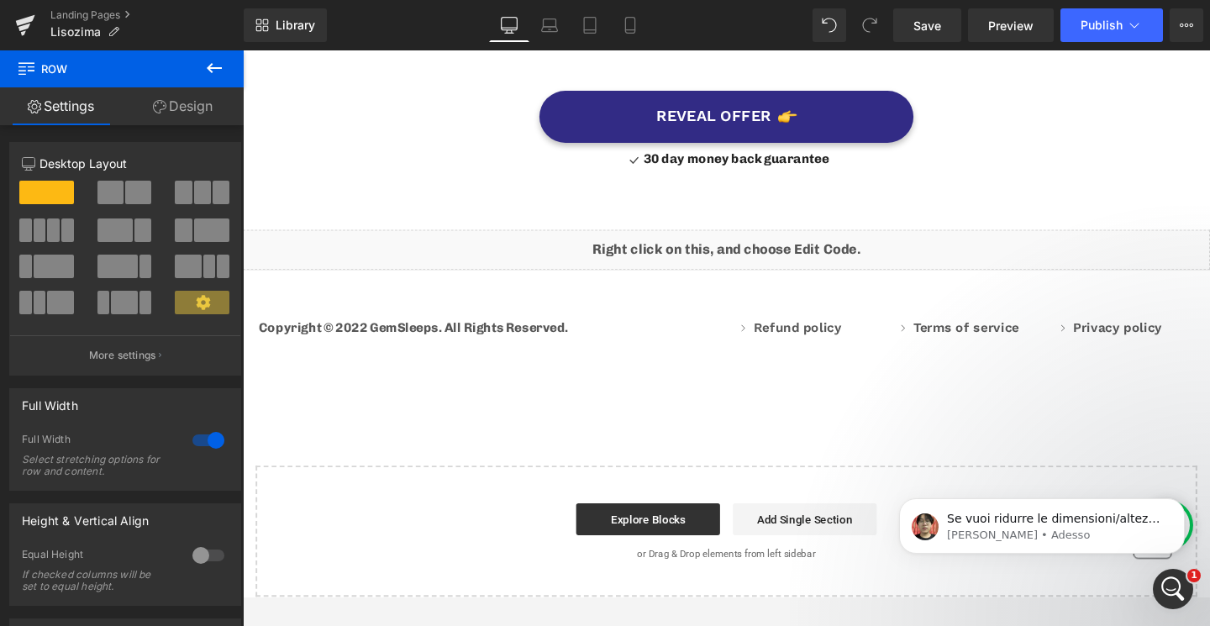
scroll to position [4583, 0]
click at [1023, 515] on p "Se vuoi ridurre le dimensioni/altezza del tuo video Liquid, potresti dover cerc…" at bounding box center [1055, 519] width 217 height 17
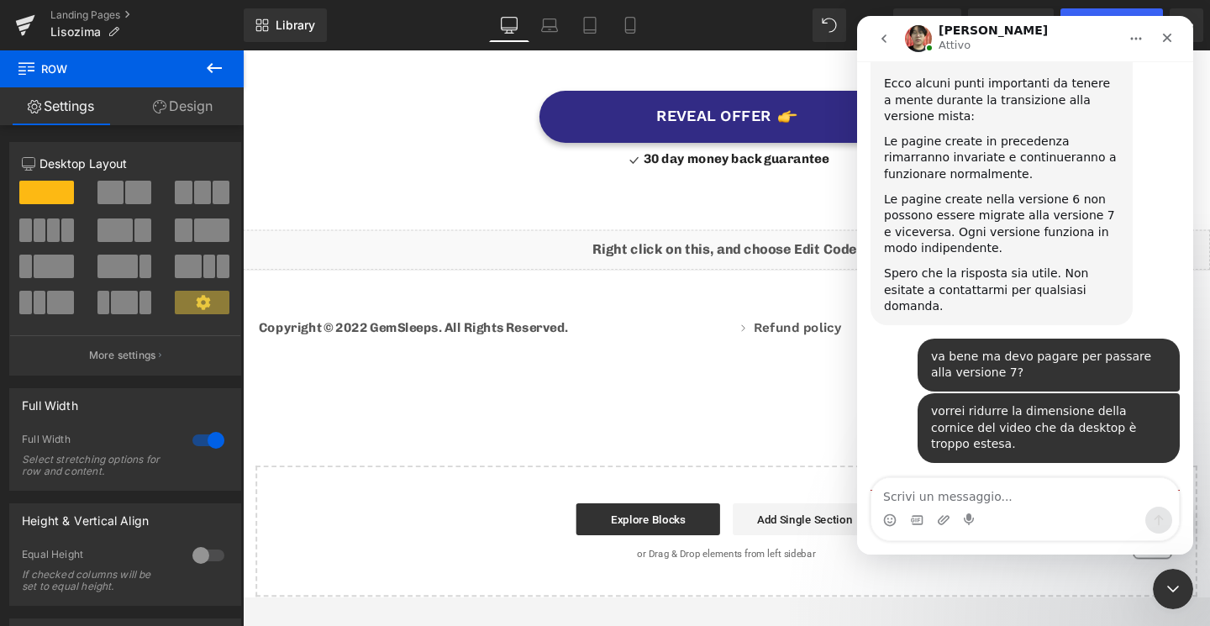
scroll to position [4611, 0]
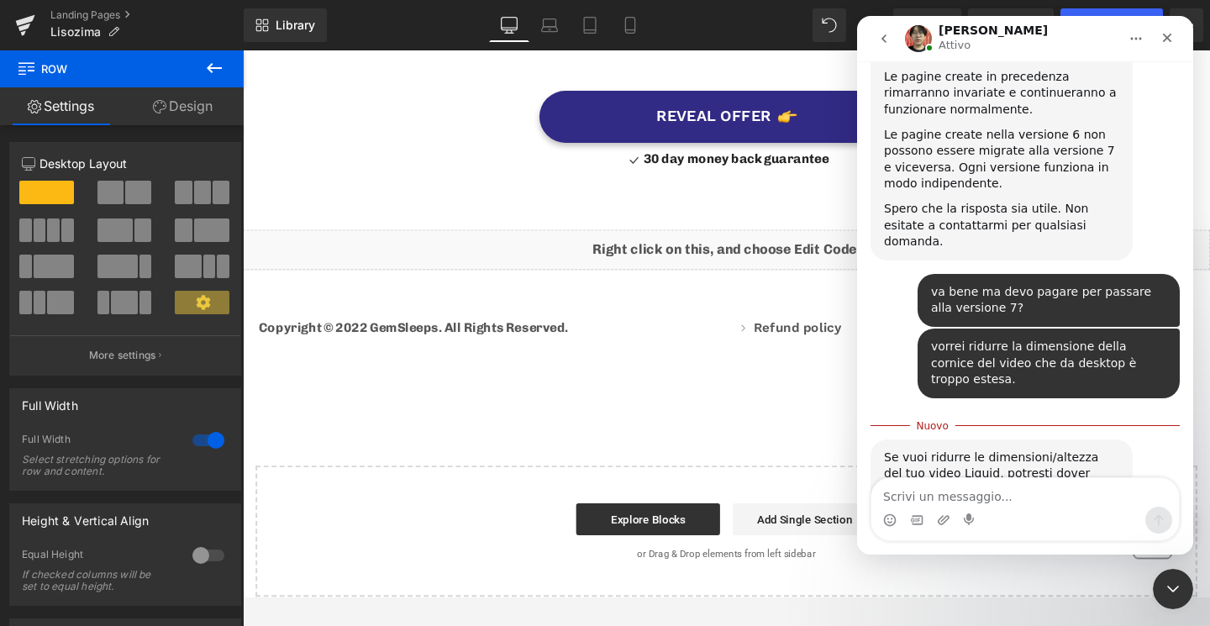
click at [1008, 515] on img "Ethan dice…" at bounding box center [996, 536] width 225 height 43
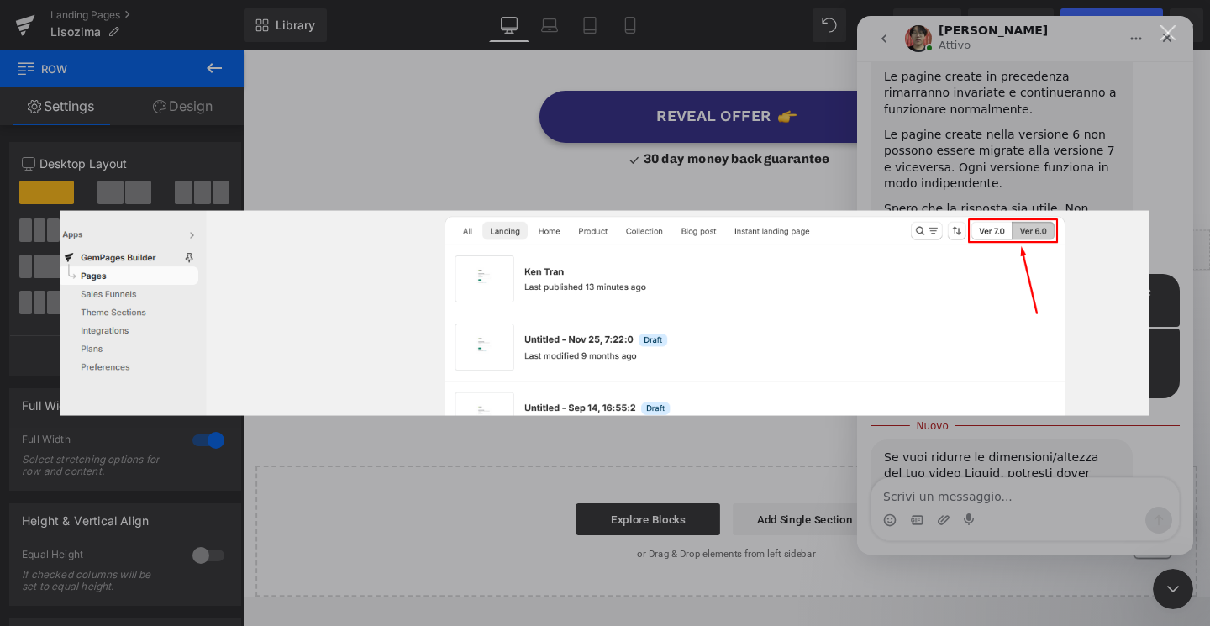
scroll to position [0, 0]
click at [966, 447] on div "Messenger Intercom" at bounding box center [605, 313] width 1210 height 626
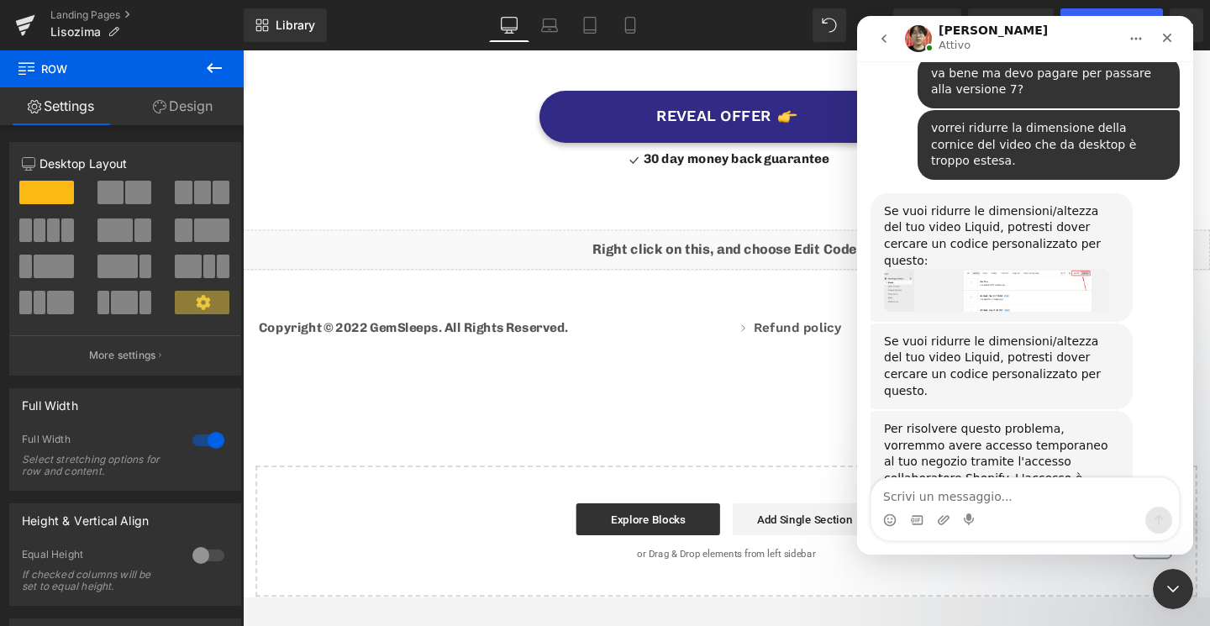
scroll to position [4860, 0]
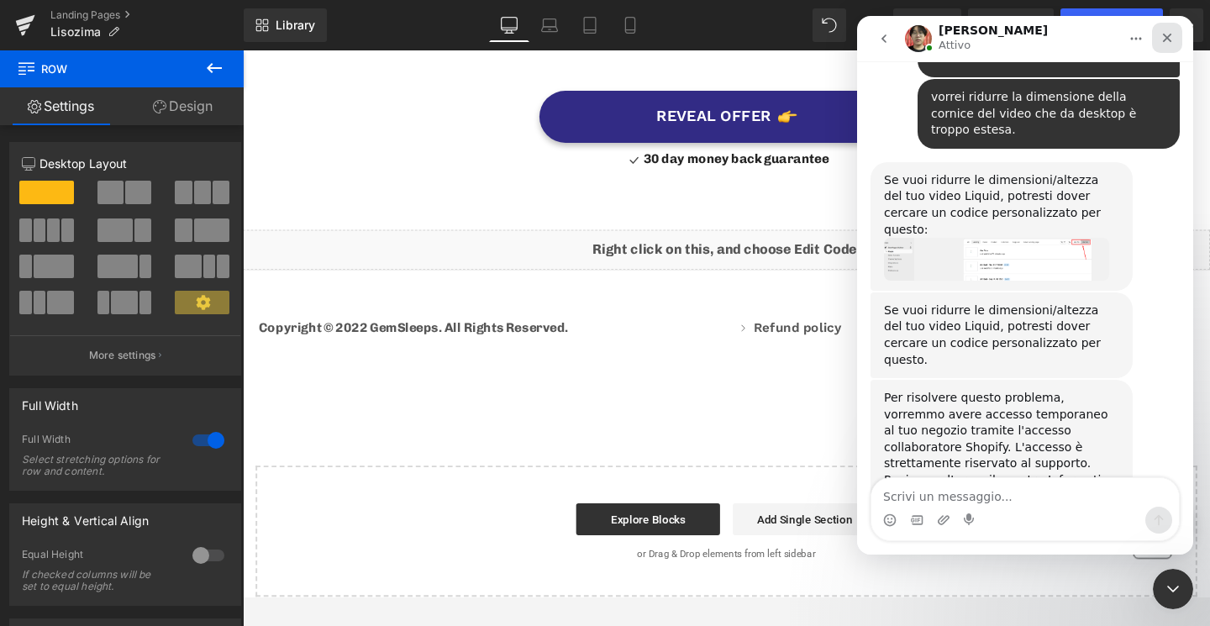
click at [1166, 40] on icon "Chiudi" at bounding box center [1167, 38] width 9 height 9
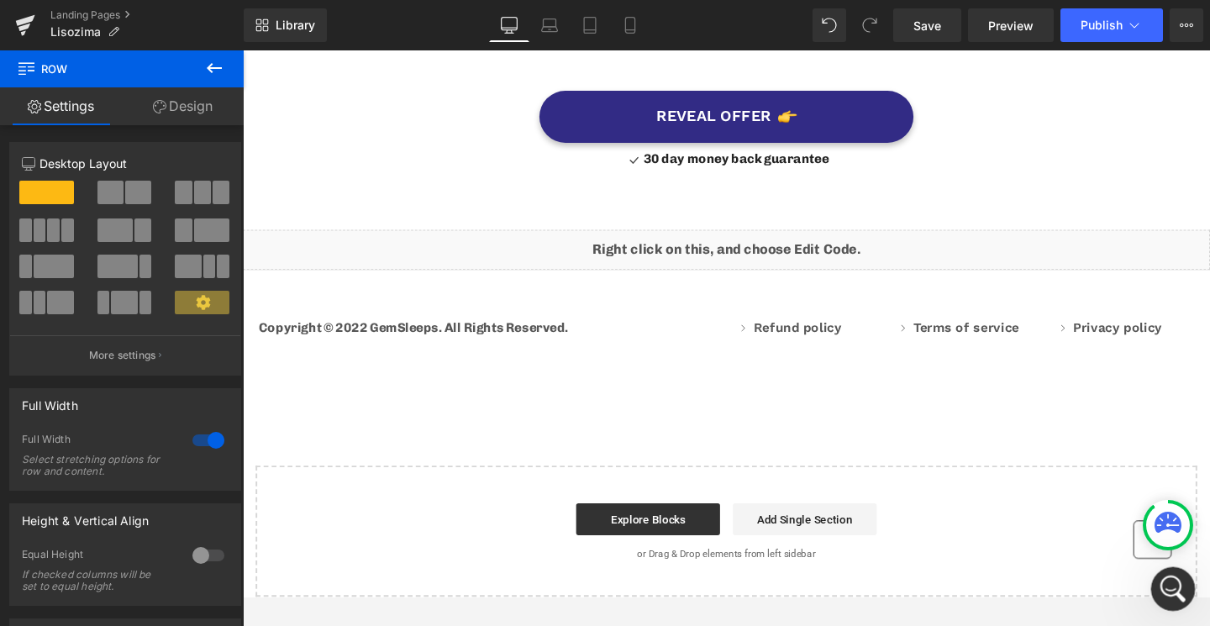
click at [1175, 574] on div "Apri il messenger Intercom" at bounding box center [1170, 586] width 55 height 55
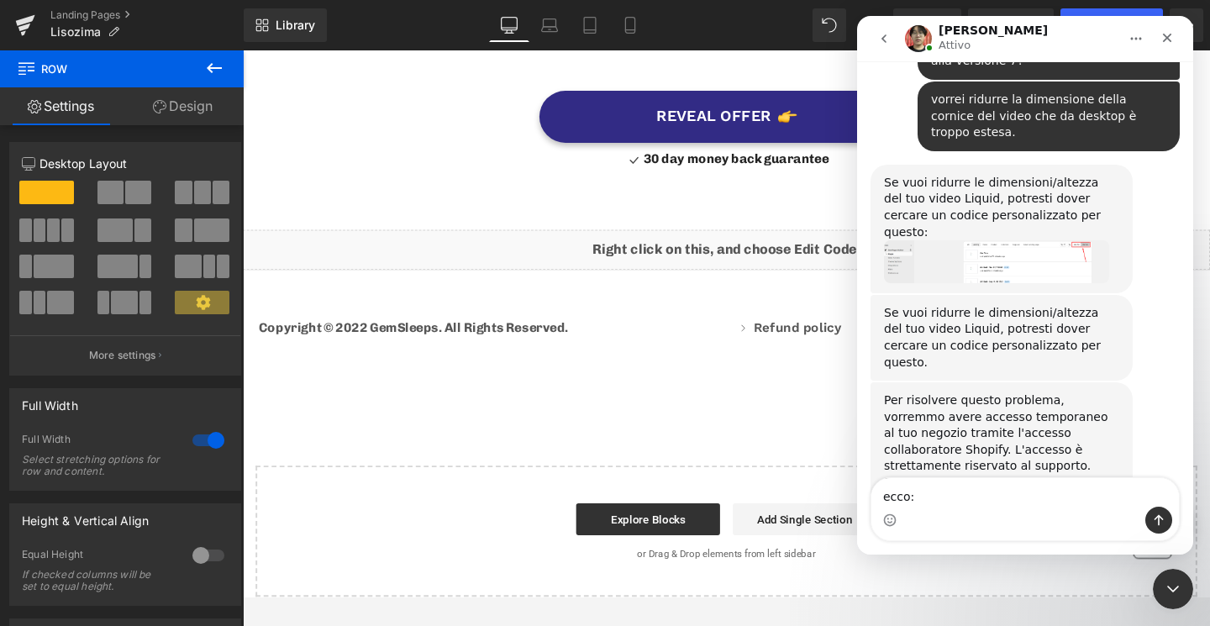
type textarea "ecco: 0505"
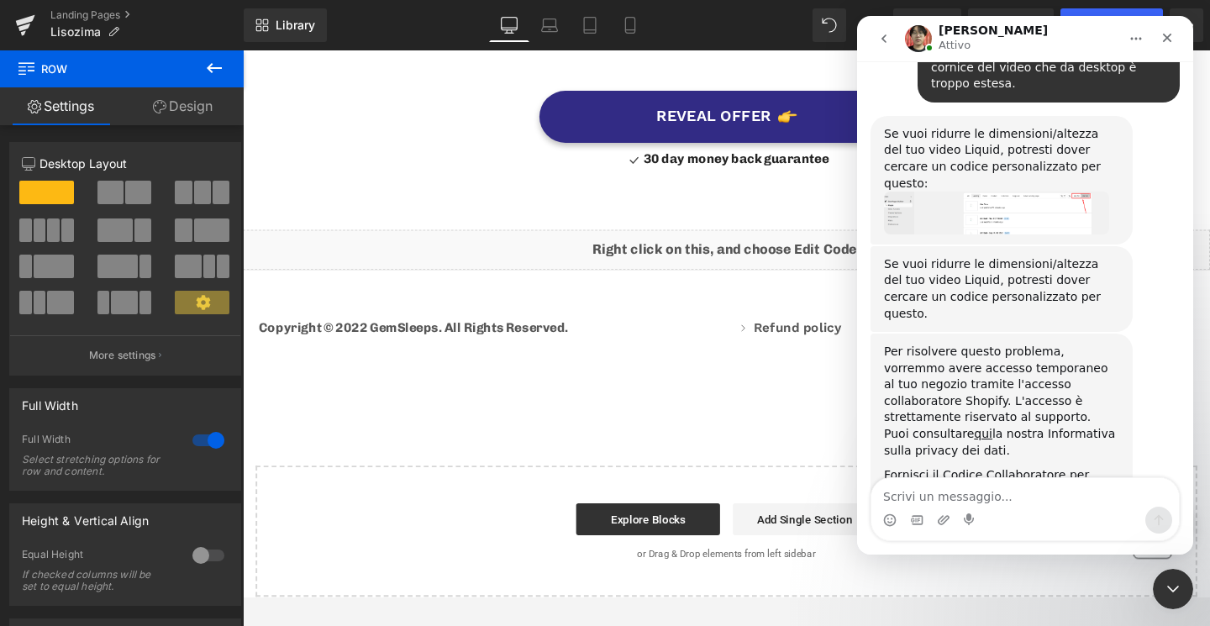
scroll to position [4910, 0]
type textarea "vorrei ridurlo della metà rispetto a come è adesso"
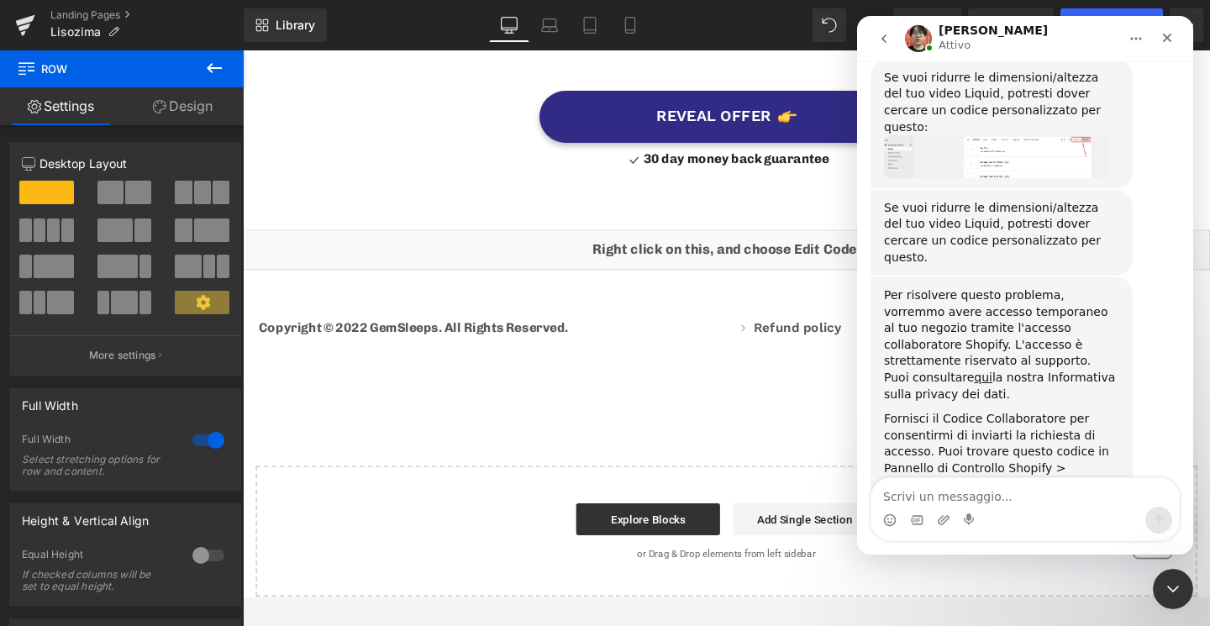
click at [888, 46] on button "go back" at bounding box center [884, 39] width 32 height 32
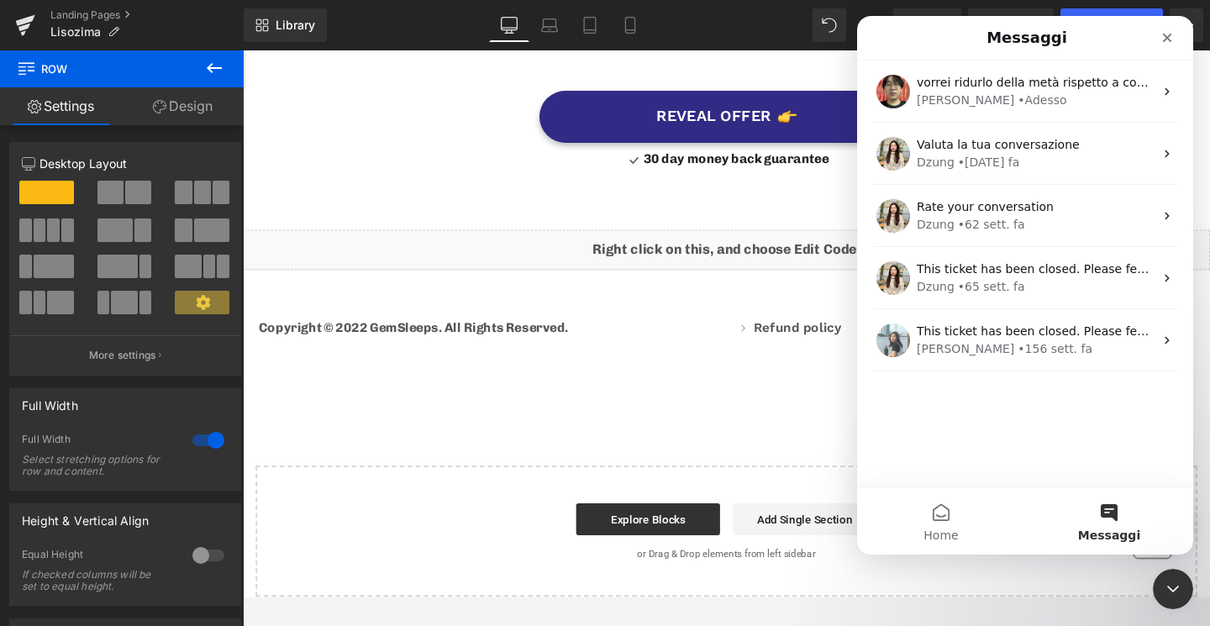
scroll to position [0, 0]
click at [595, 160] on div at bounding box center [605, 288] width 1210 height 576
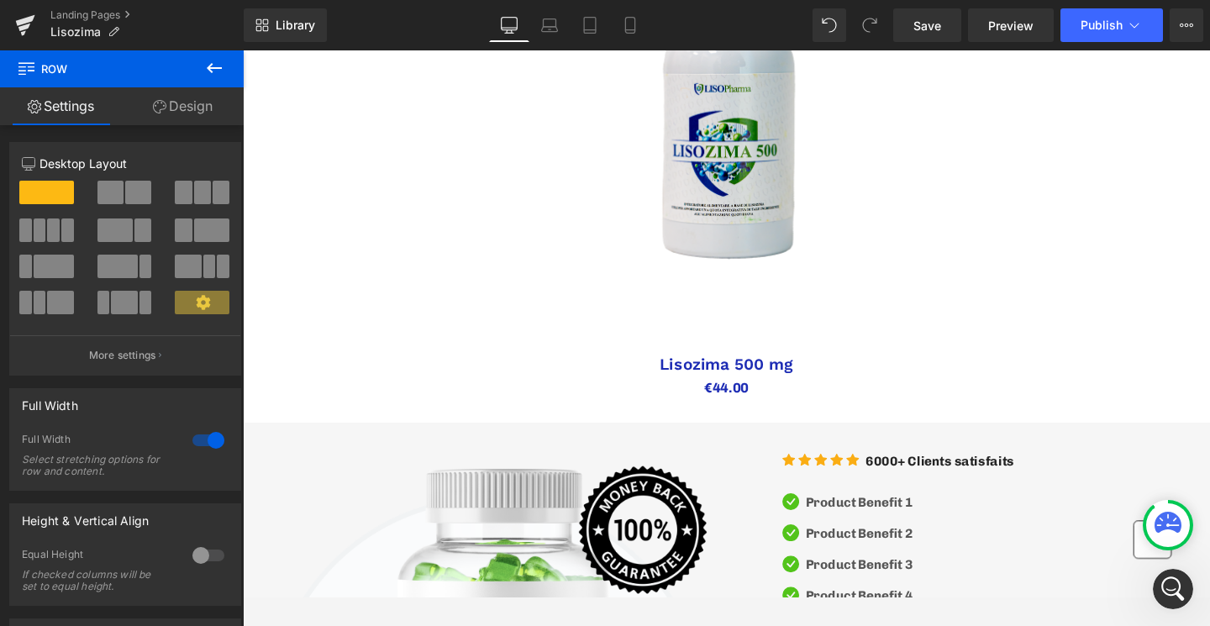
scroll to position [43, 0]
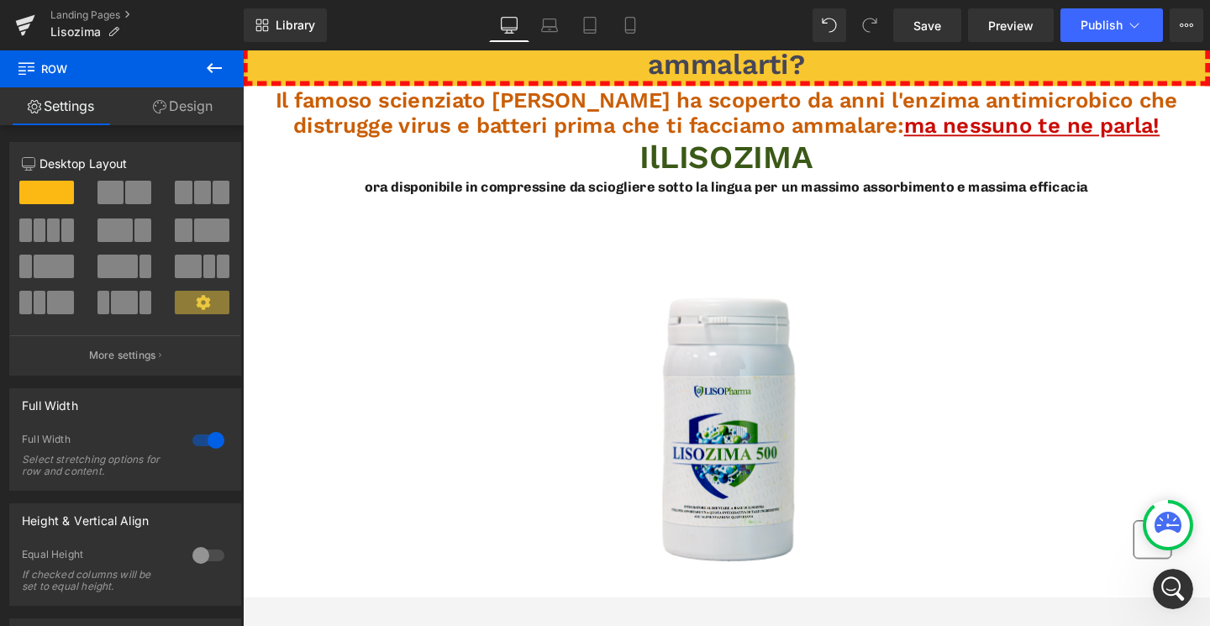
click at [196, 75] on button at bounding box center [214, 68] width 59 height 37
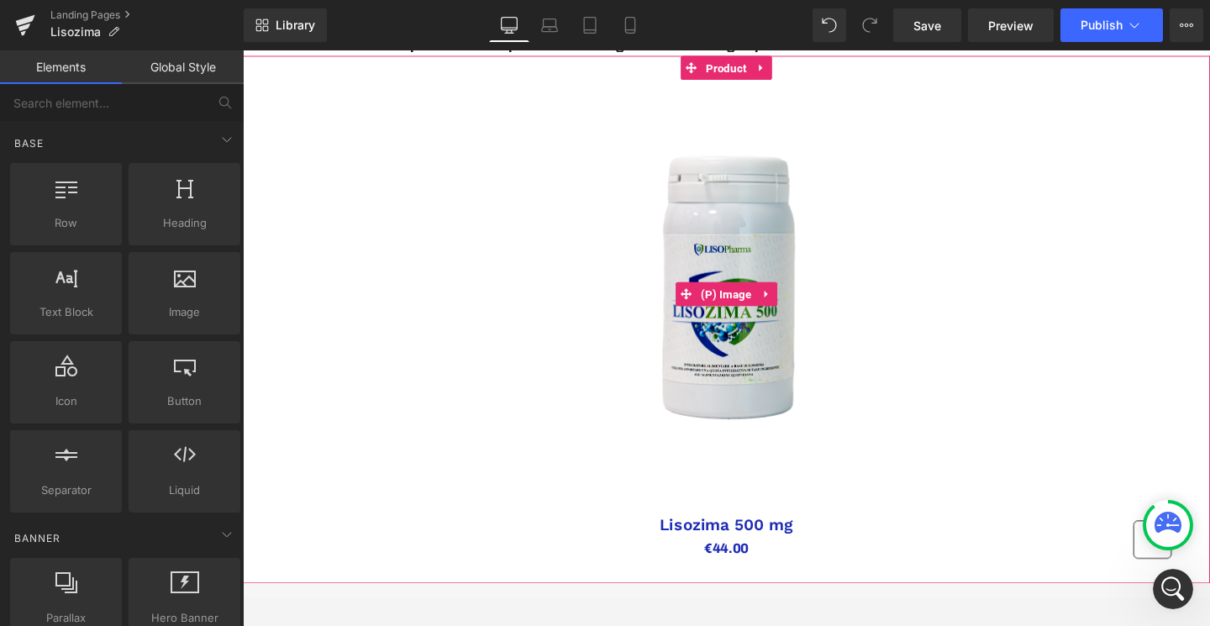
scroll to position [193, 0]
click at [740, 72] on span "Product" at bounding box center [751, 67] width 52 height 25
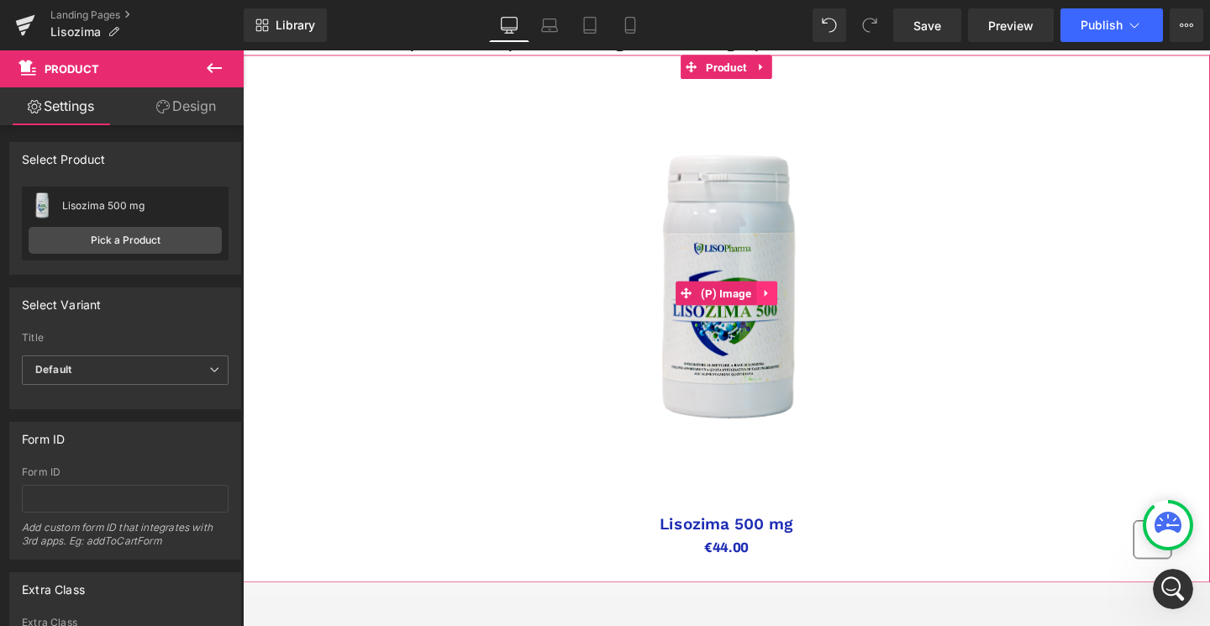
click at [792, 308] on icon at bounding box center [792, 306] width 3 height 8
click at [802, 308] on icon at bounding box center [804, 306] width 12 height 12
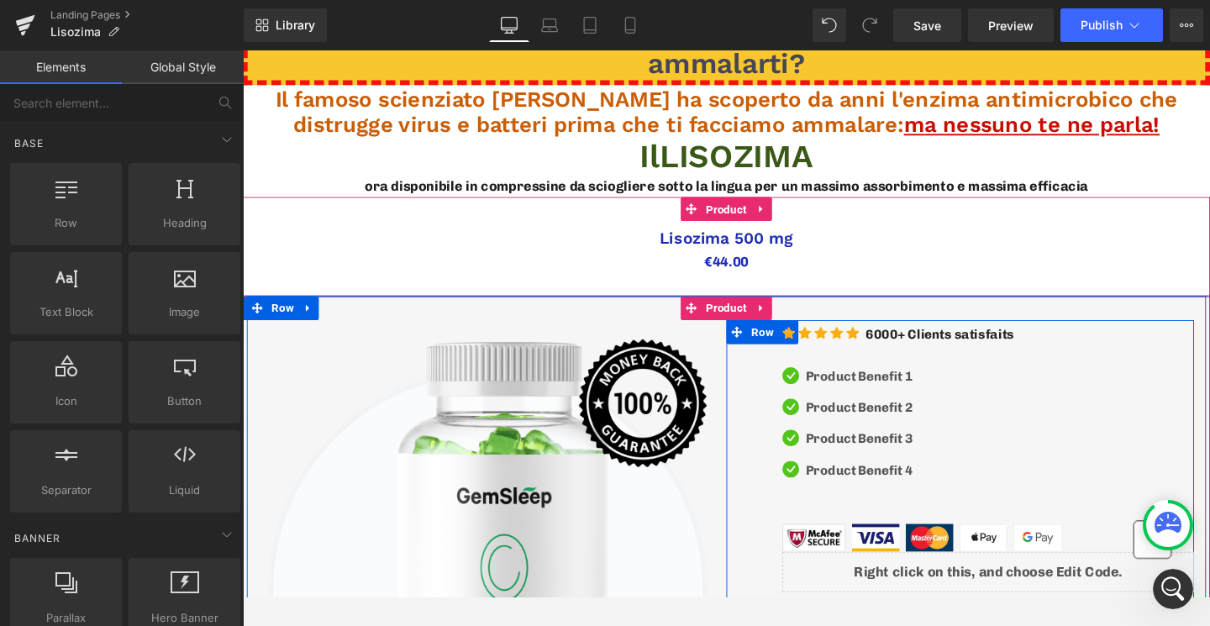
scroll to position [14, 0]
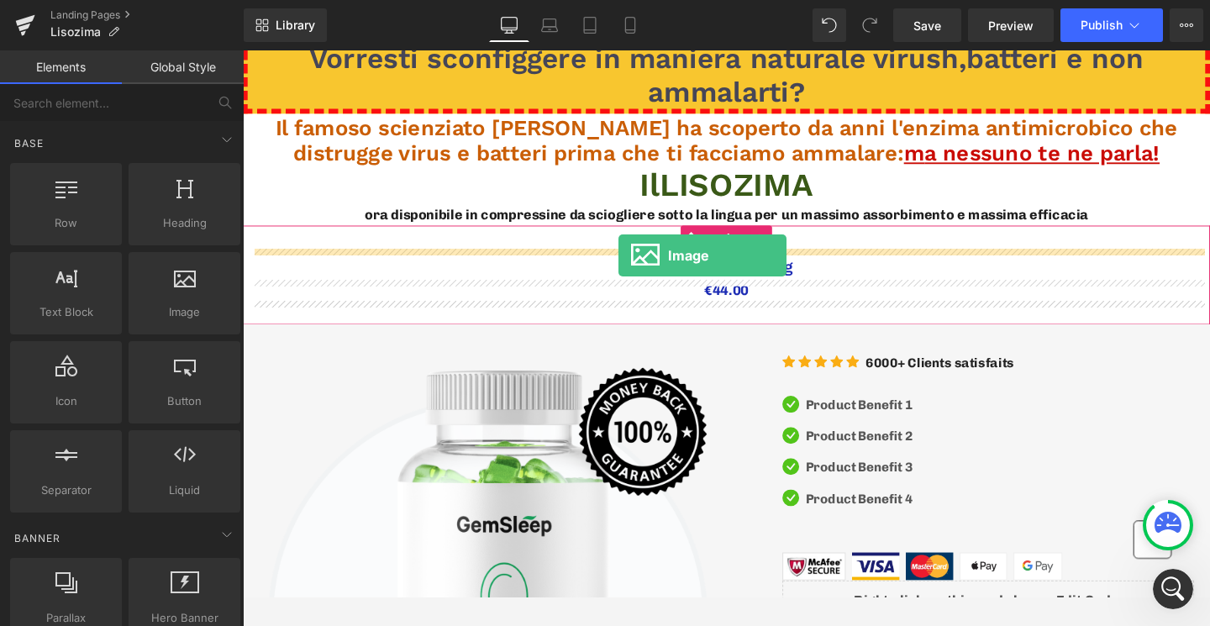
drag, startPoint x: 402, startPoint y: 361, endPoint x: 638, endPoint y: 266, distance: 254.9
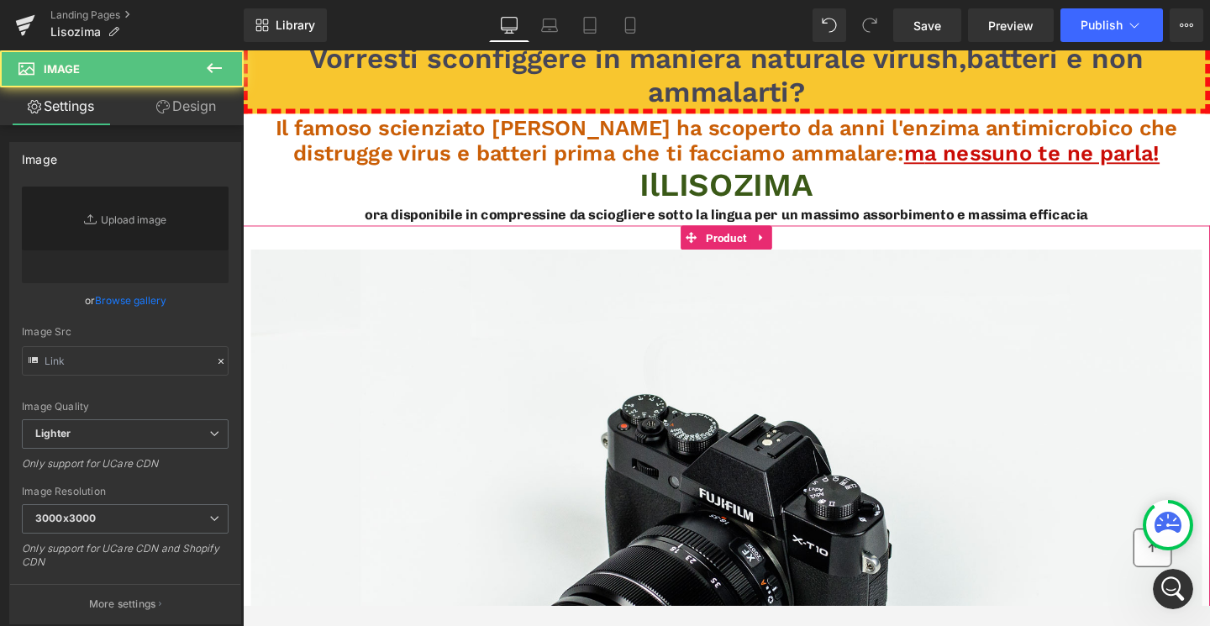
type input "//[DOMAIN_NAME][URL]"
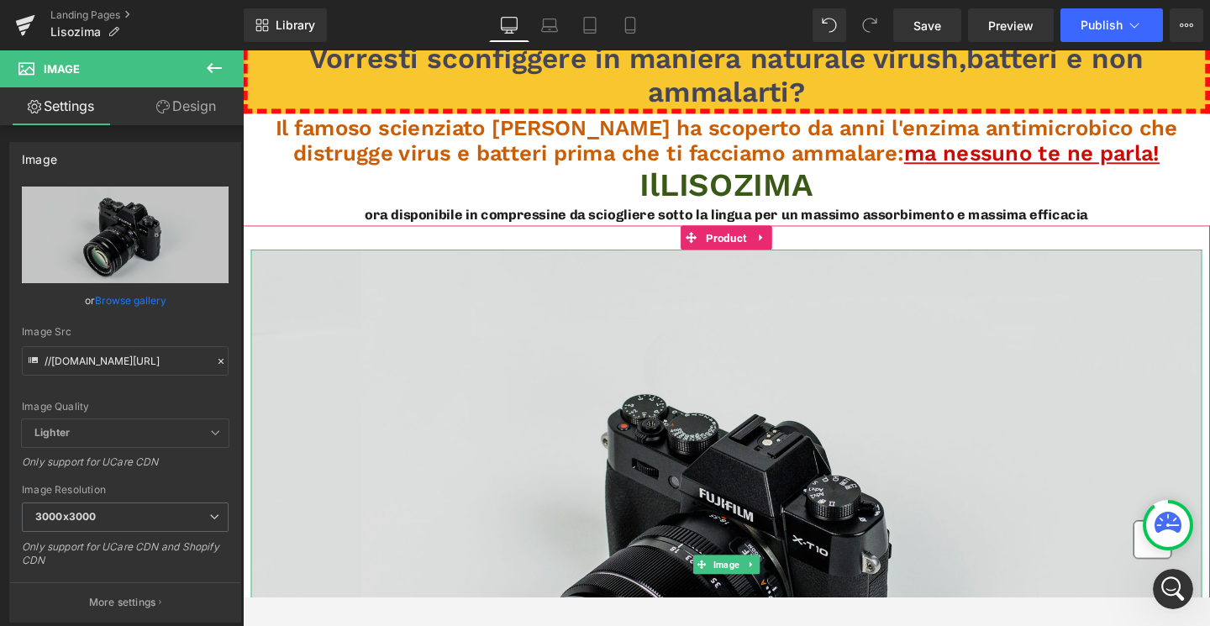
scroll to position [208, 0]
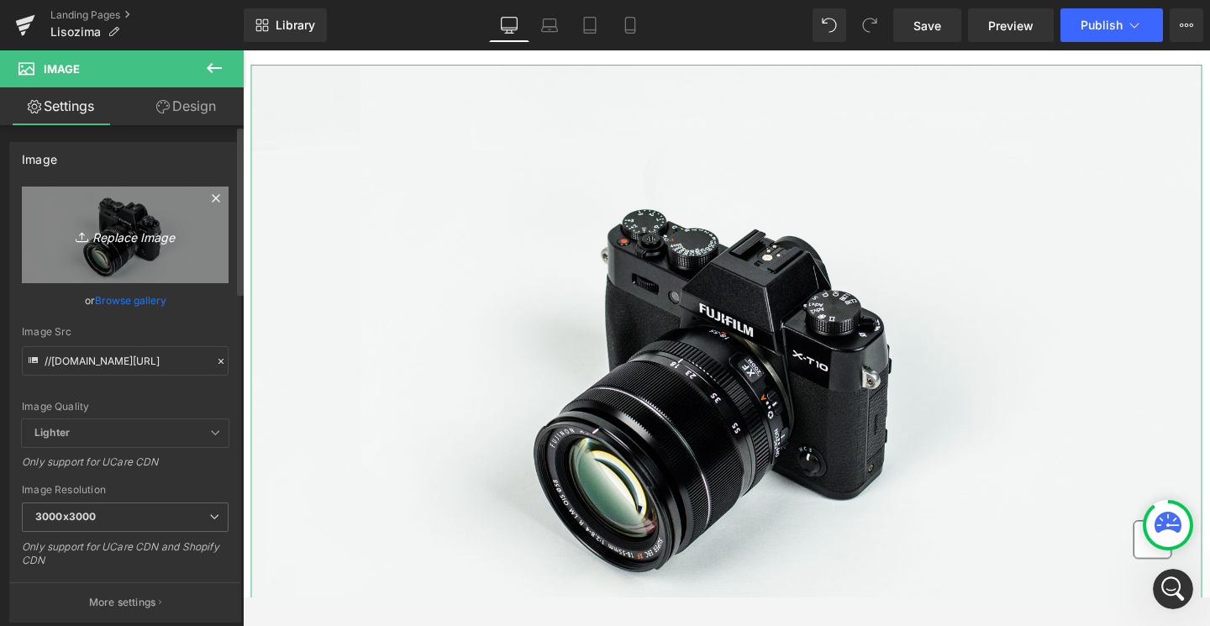
click at [87, 201] on link "Replace Image" at bounding box center [125, 235] width 207 height 97
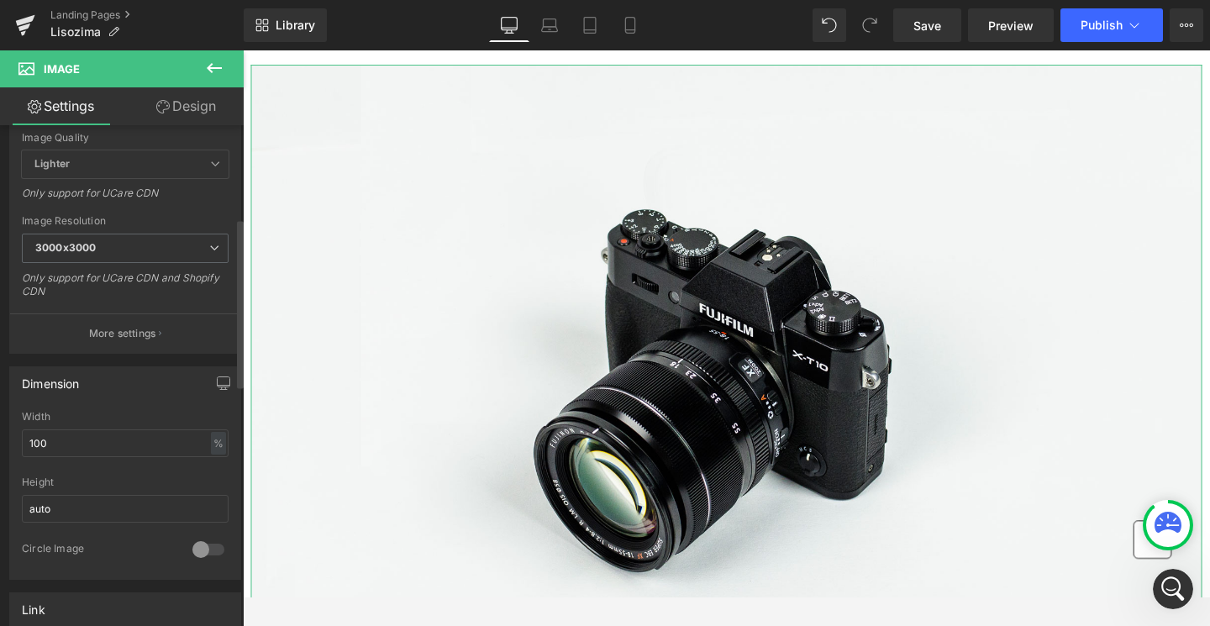
scroll to position [275, 0]
click at [131, 429] on input "100" at bounding box center [125, 438] width 207 height 28
type input "1"
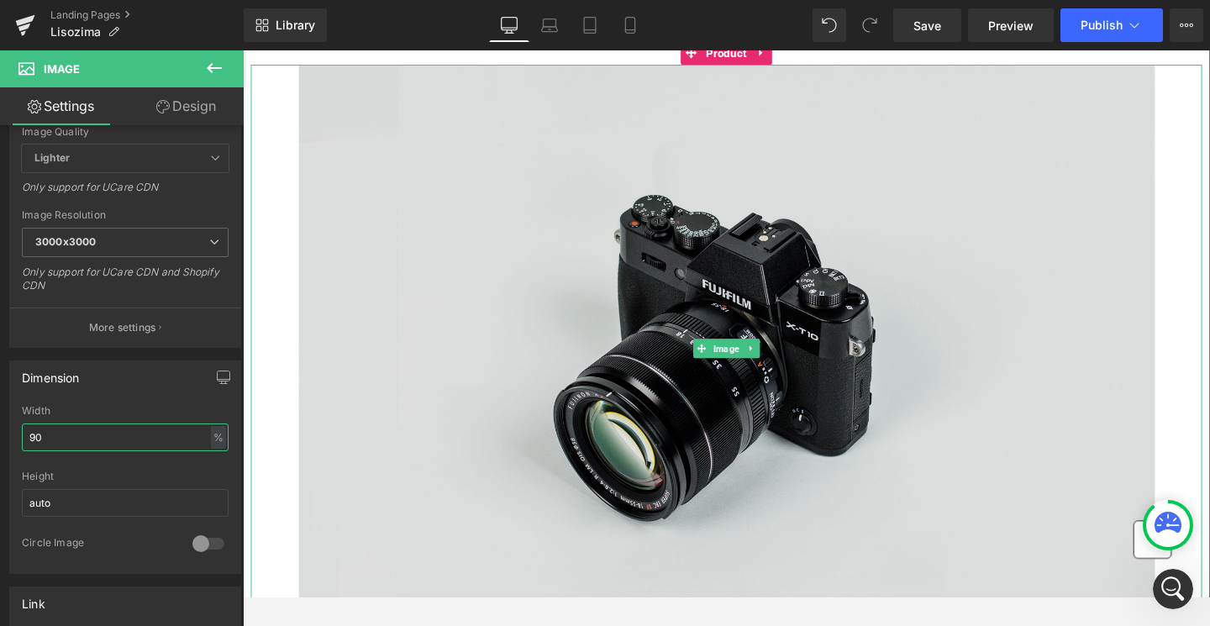
scroll to position [60, 0]
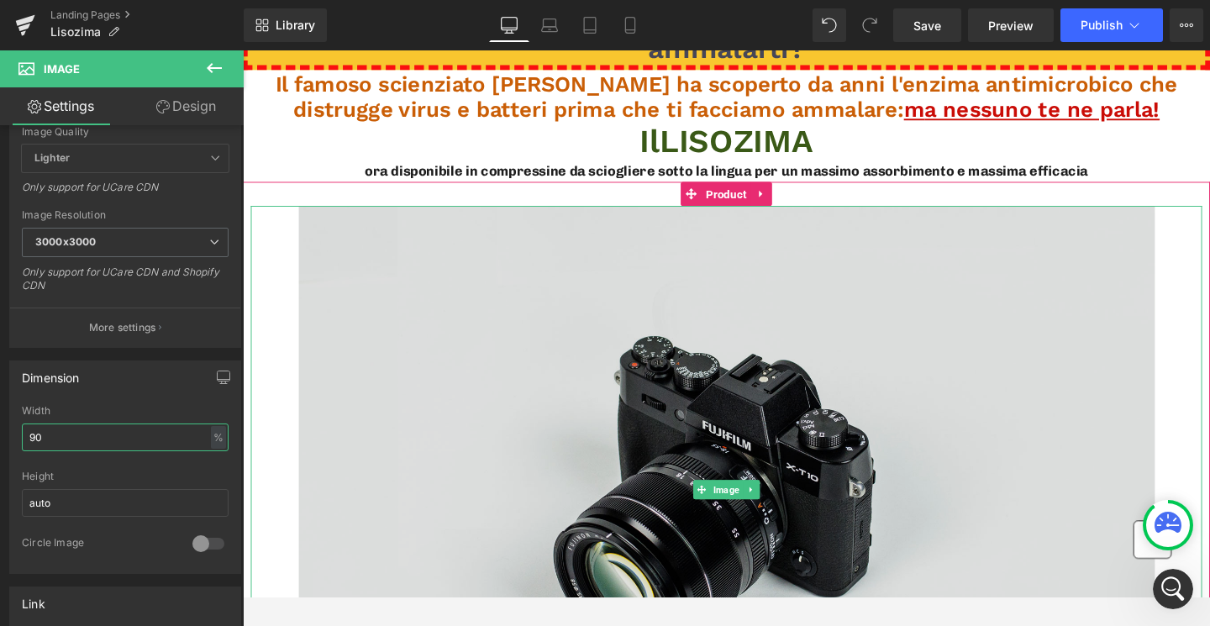
type input "9"
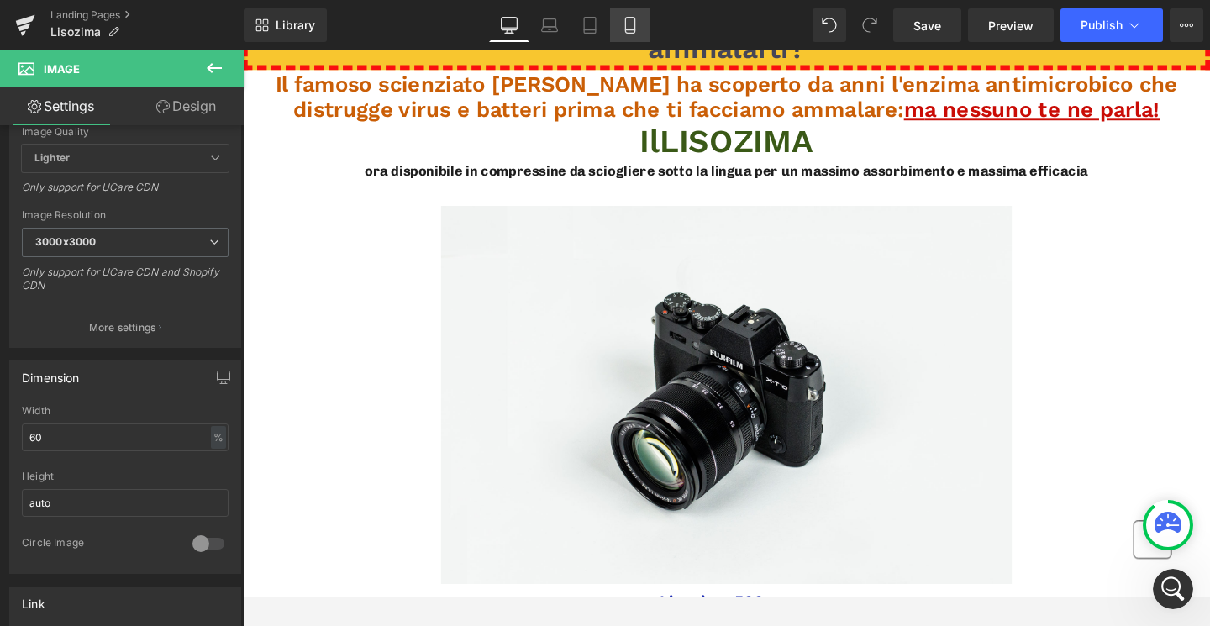
click at [632, 31] on icon at bounding box center [630, 25] width 17 height 17
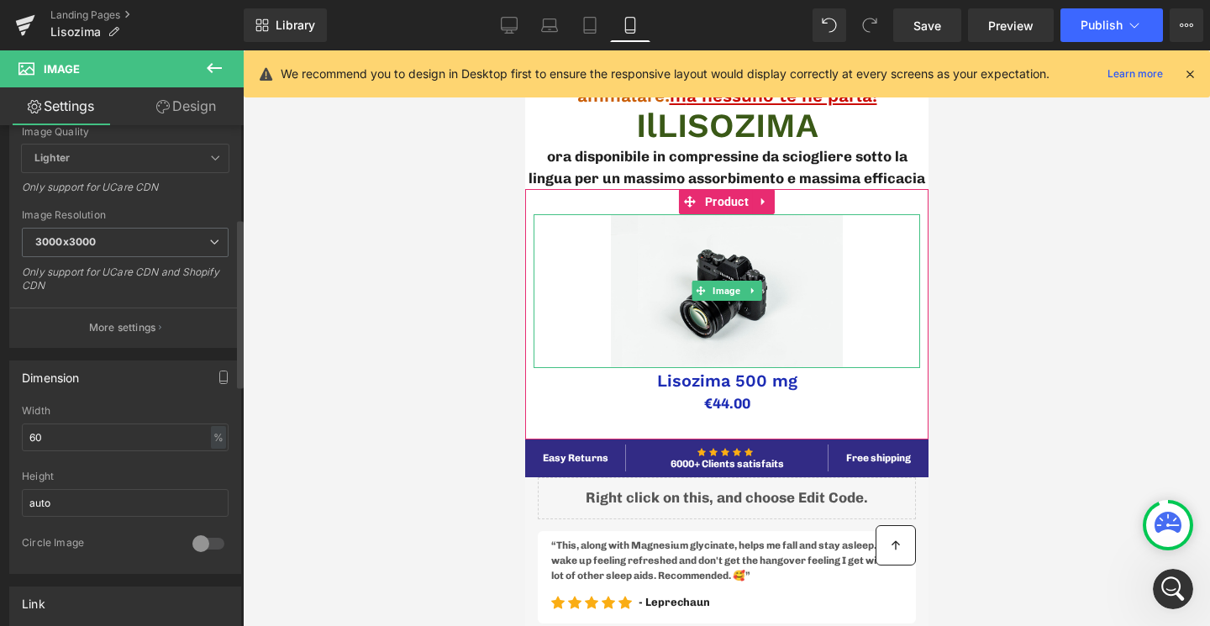
scroll to position [0, 0]
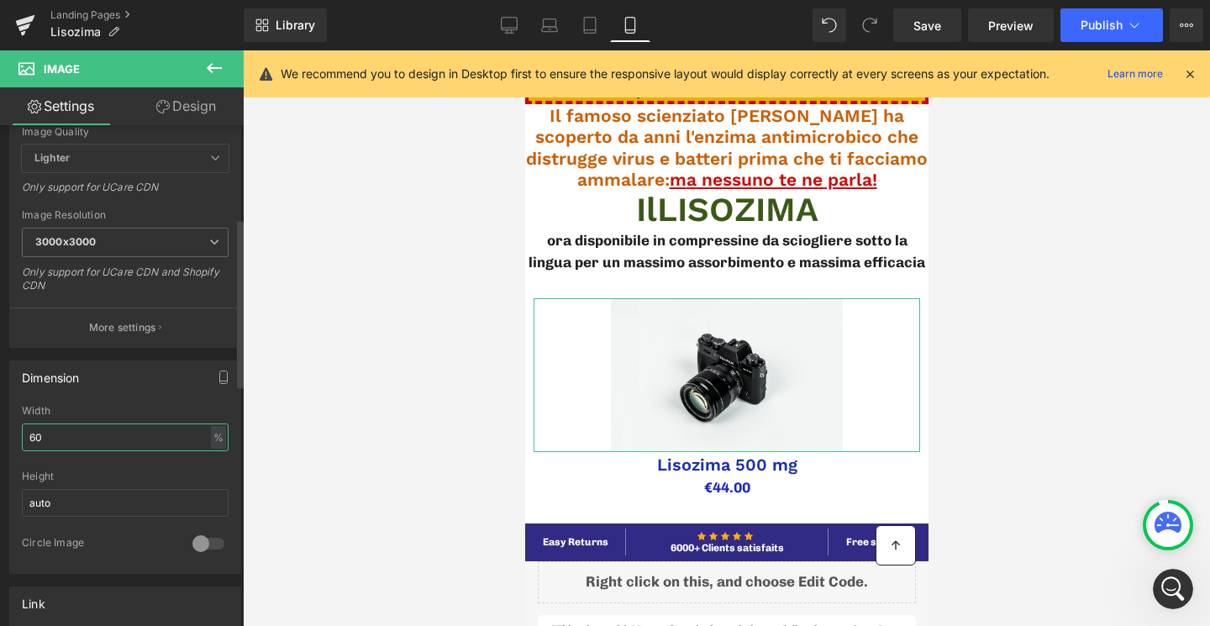
click at [112, 434] on input "60" at bounding box center [125, 438] width 207 height 28
type input "6"
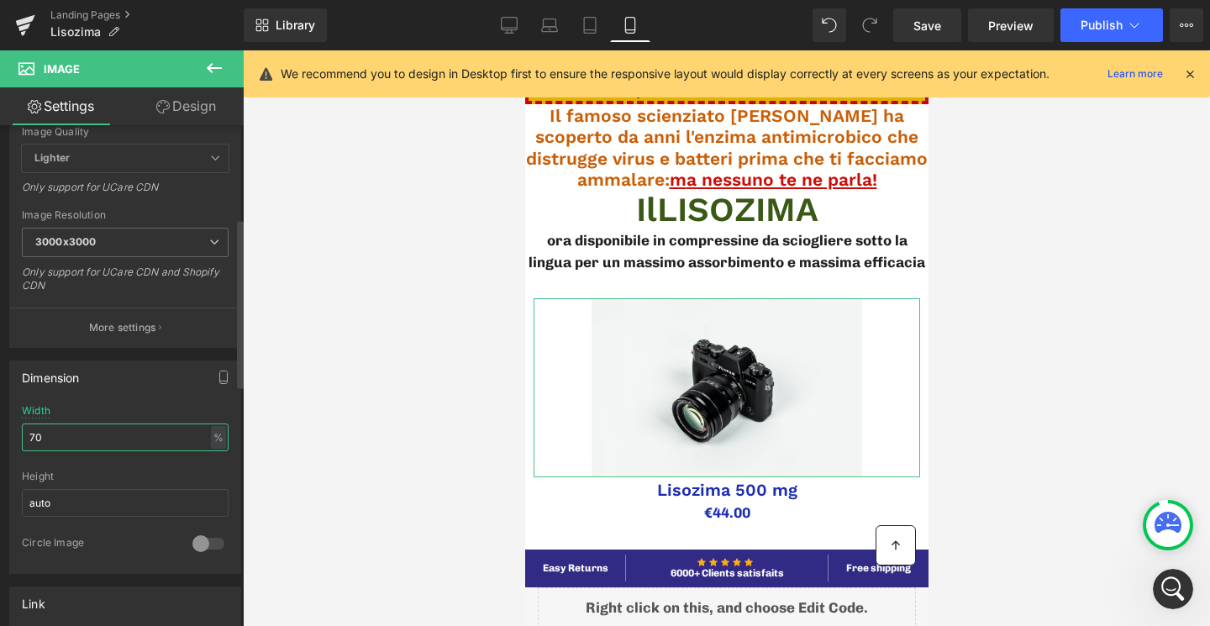
type input "7"
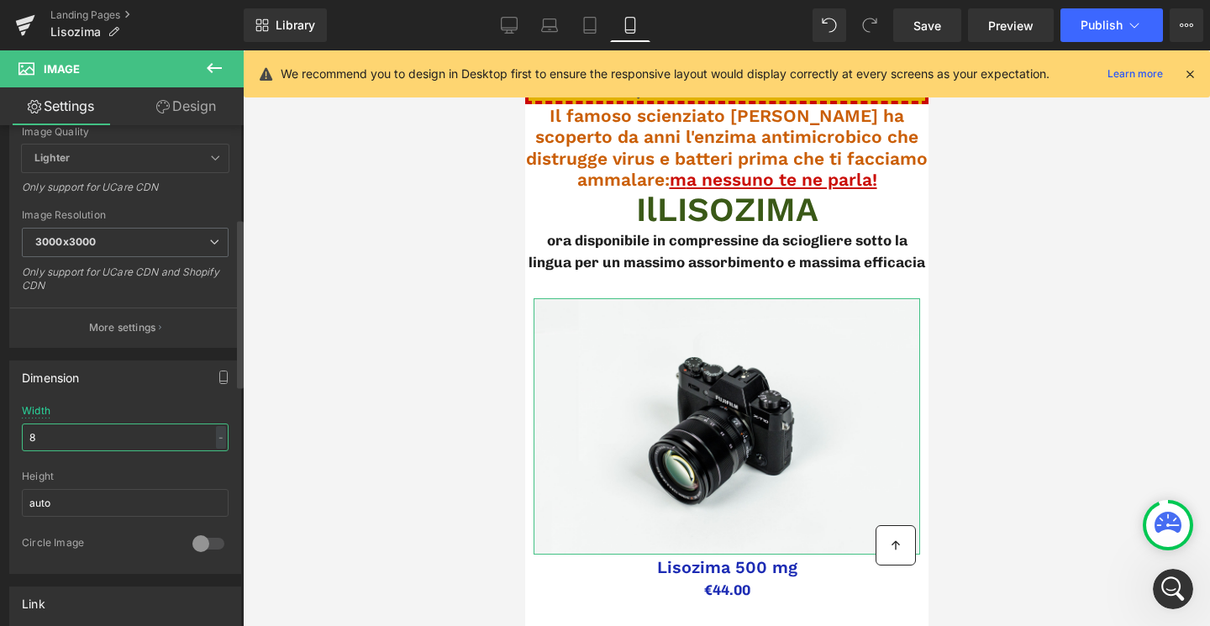
type input "80"
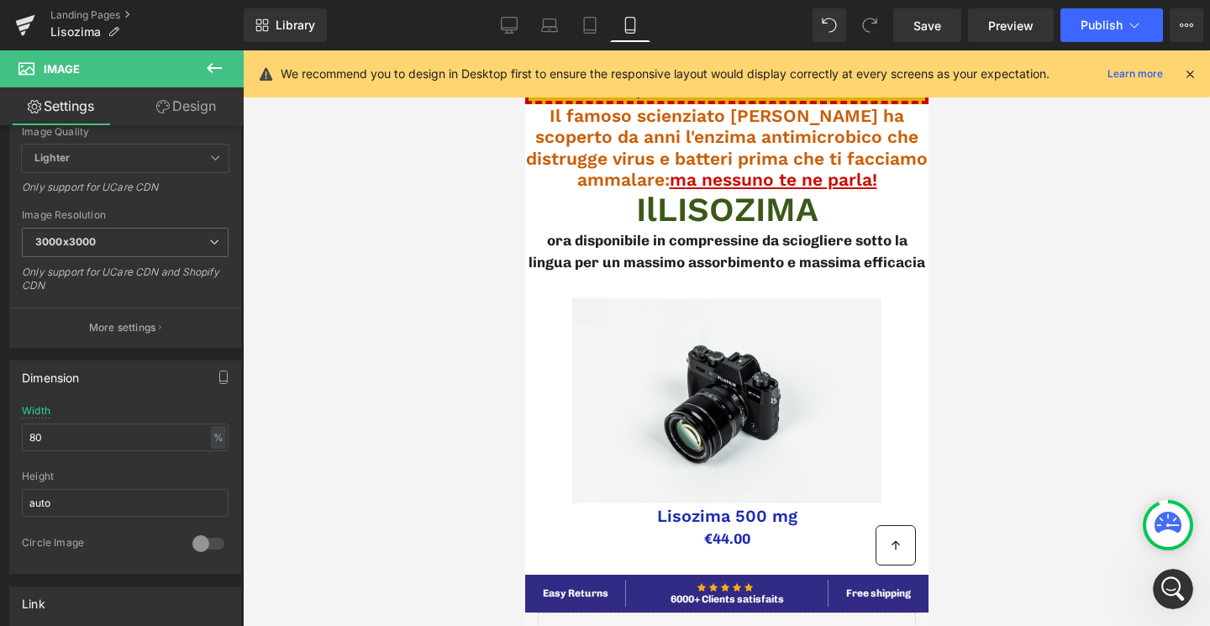
click at [1090, 417] on div at bounding box center [726, 338] width 967 height 576
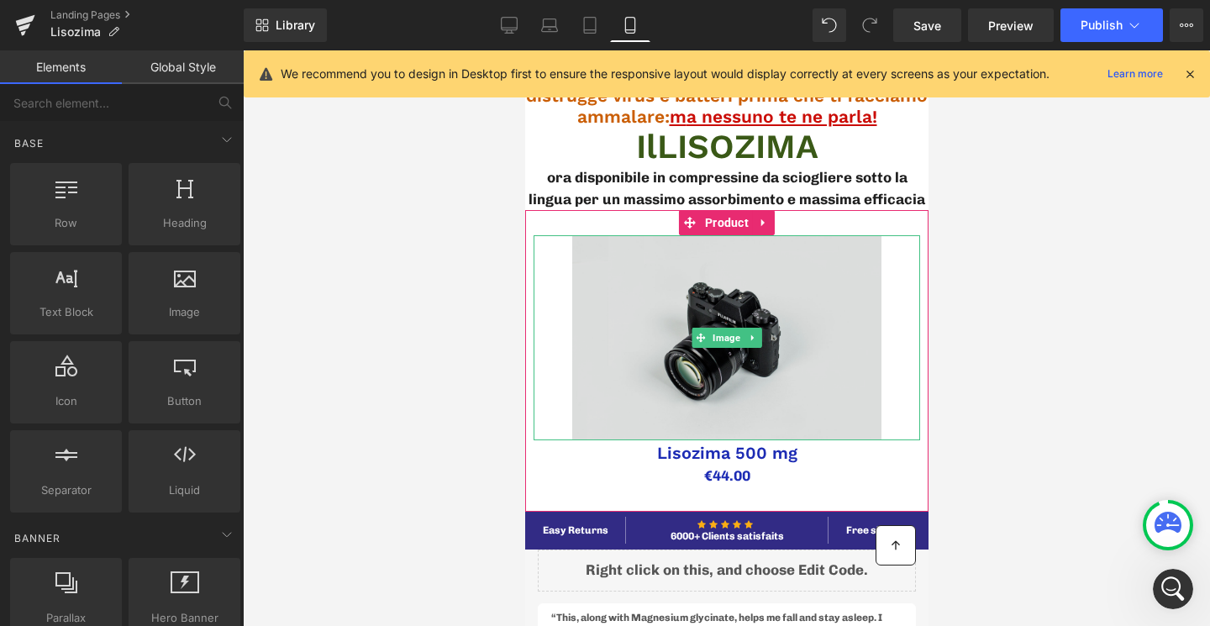
scroll to position [74, 0]
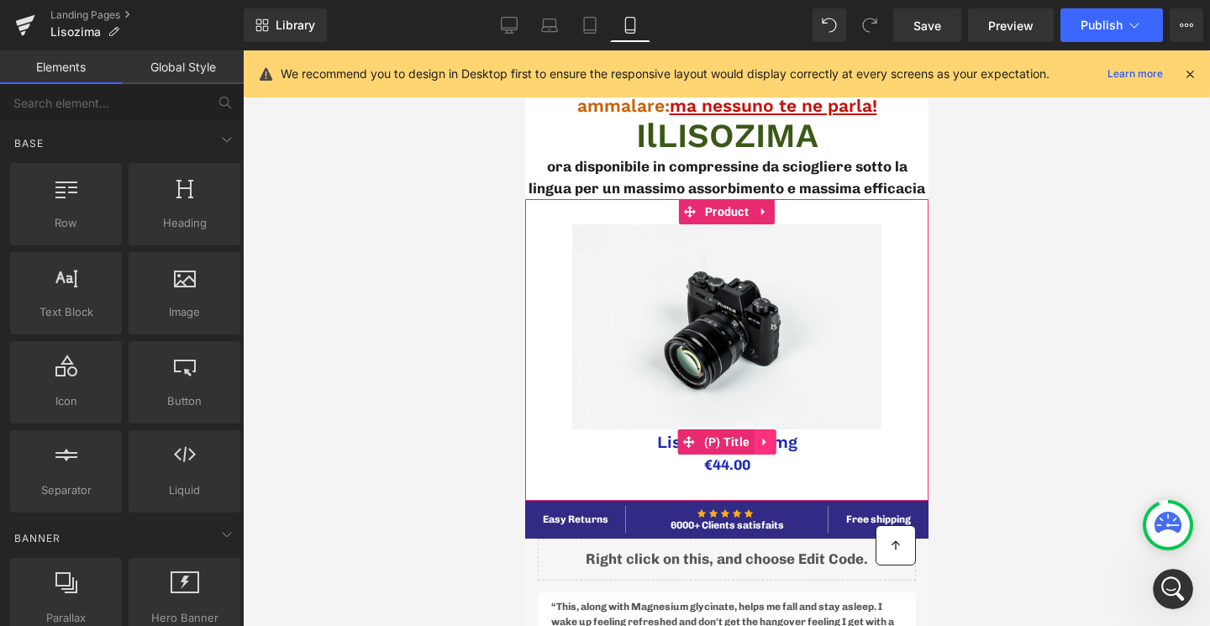
click at [769, 445] on icon at bounding box center [764, 441] width 12 height 13
click at [570, 456] on div "€0 €44.00" at bounding box center [726, 466] width 387 height 22
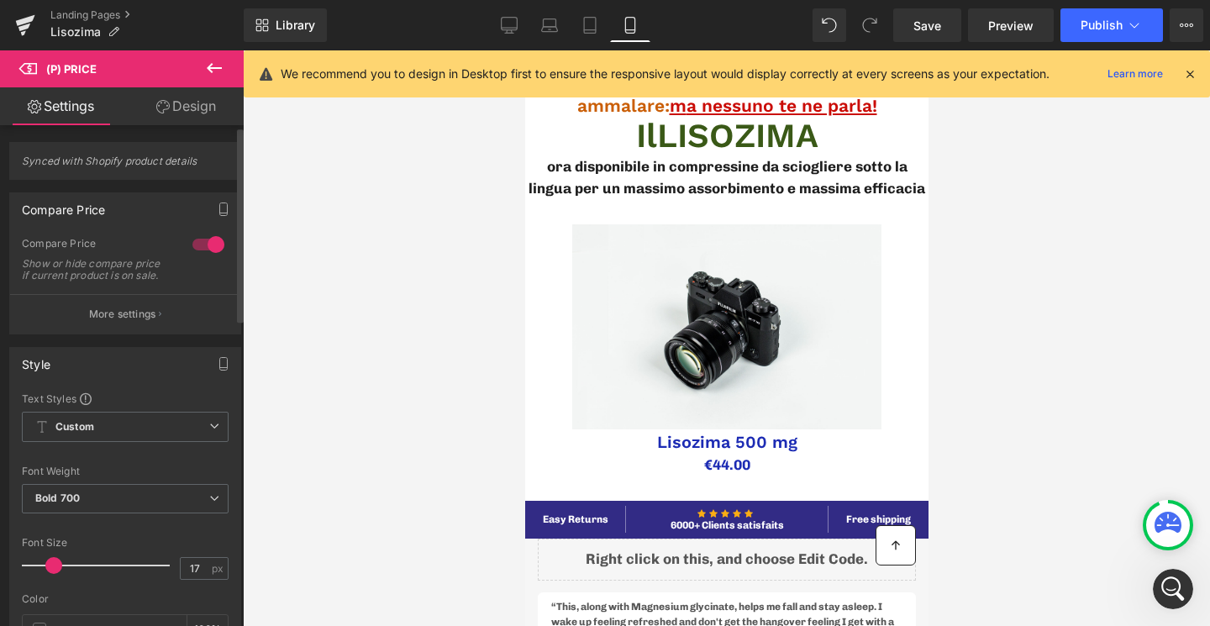
scroll to position [21, 0]
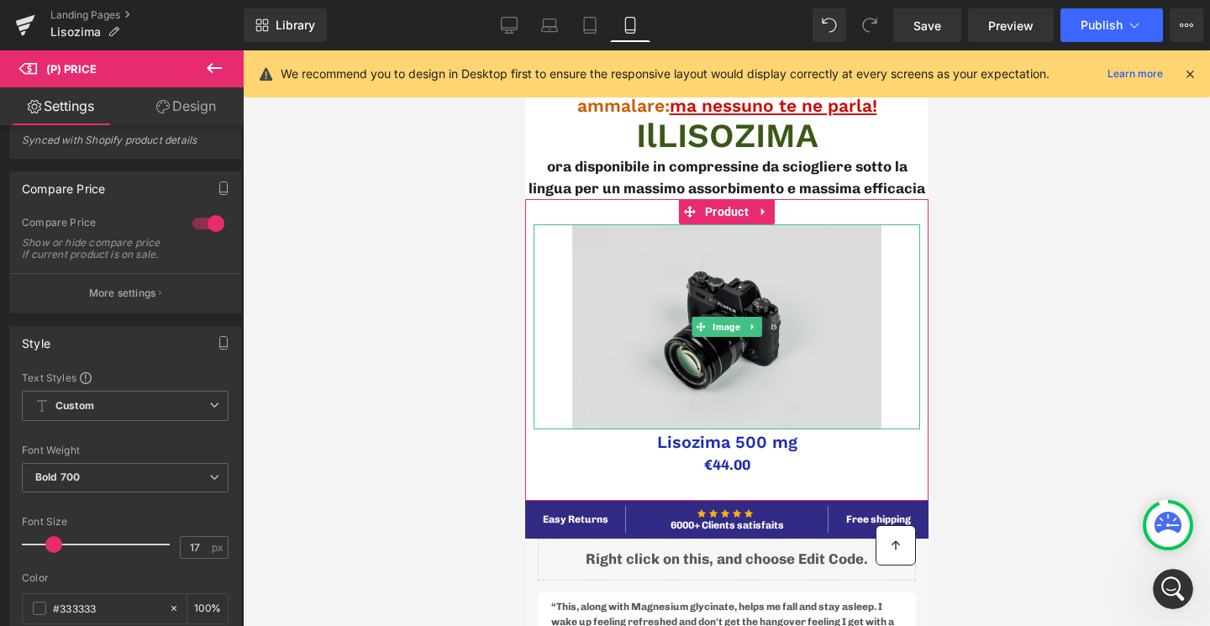
click at [612, 287] on img at bounding box center [726, 326] width 309 height 205
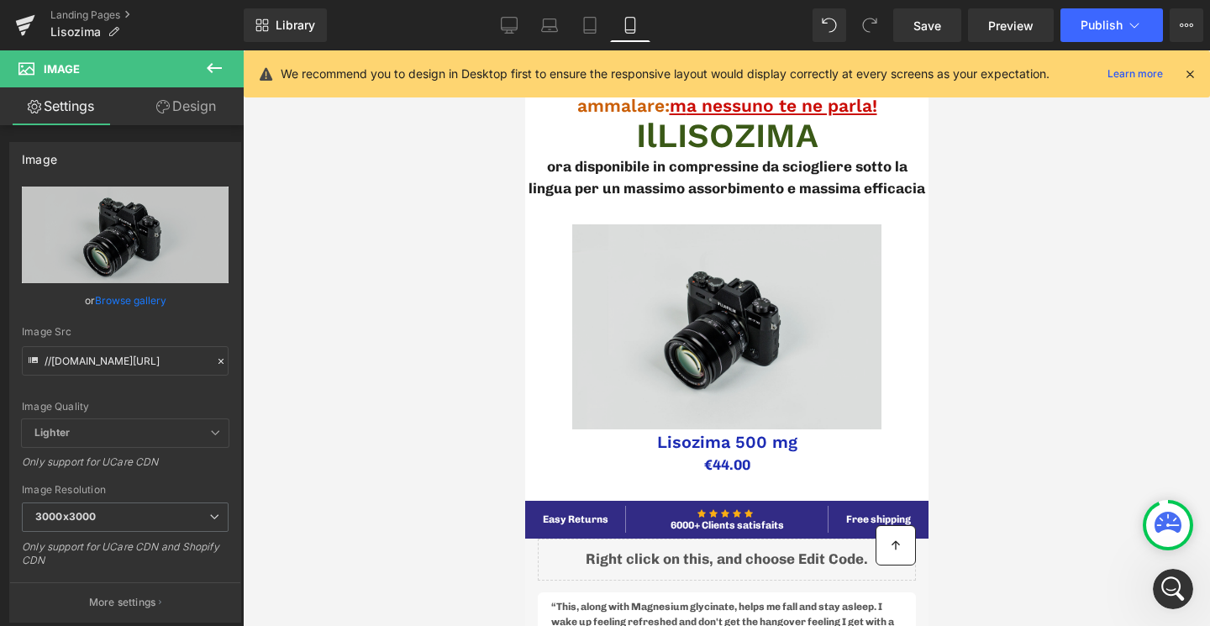
scroll to position [0, 0]
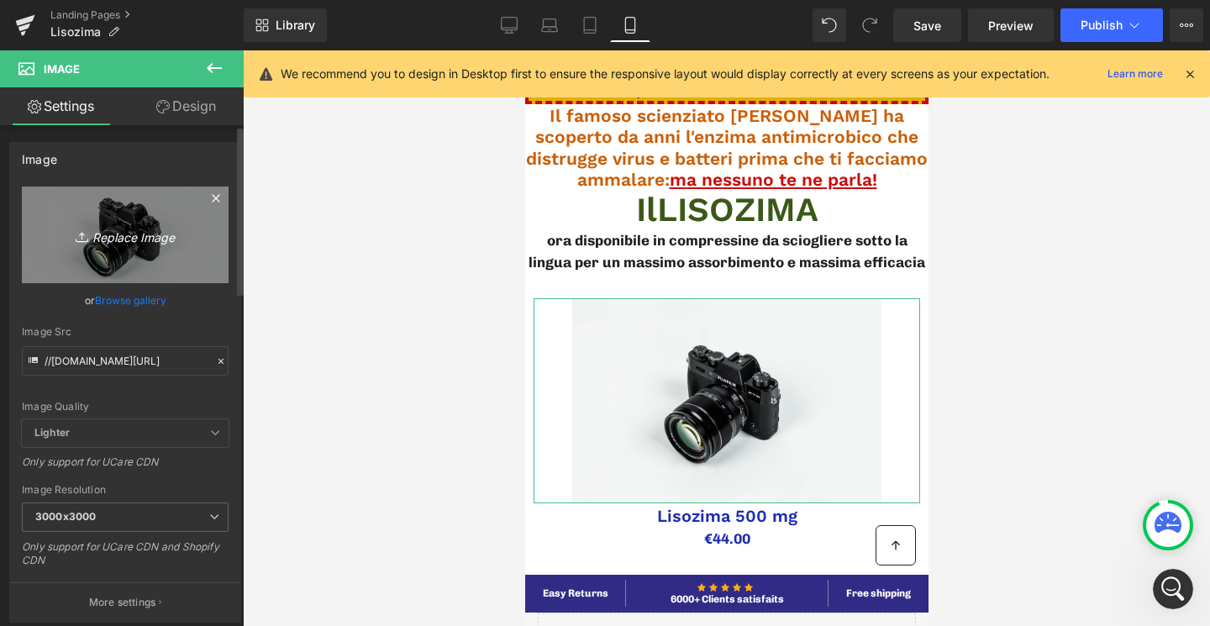
click at [171, 232] on icon "Replace Image" at bounding box center [125, 234] width 134 height 21
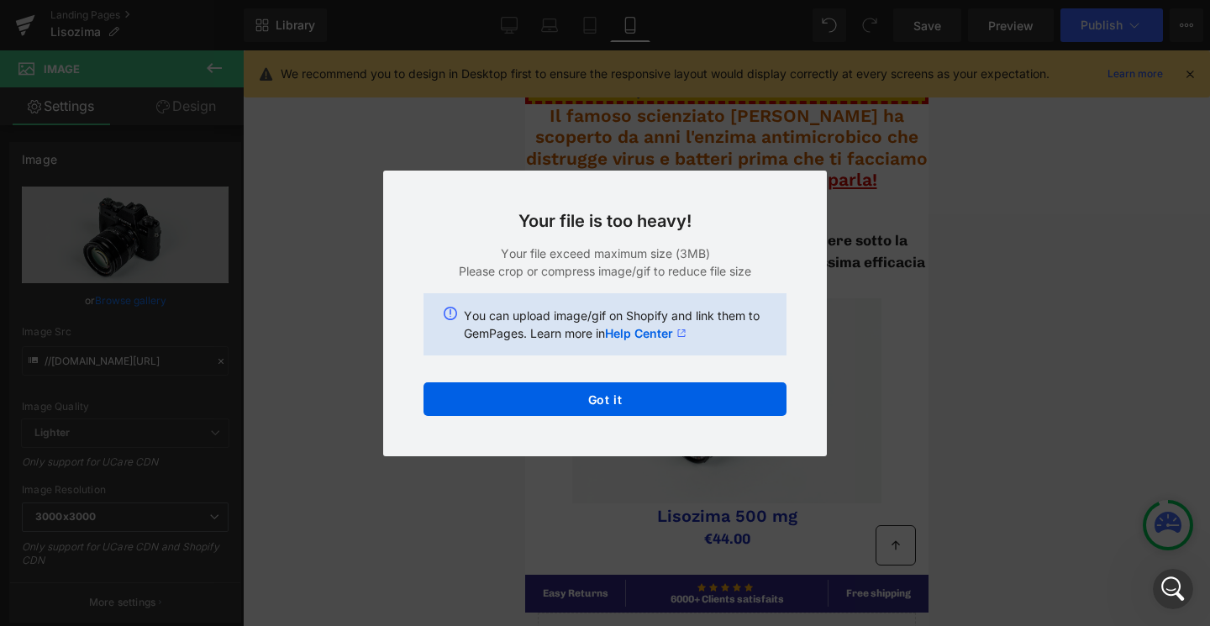
click at [868, 127] on div "Back to Library Insert Your file is too heavy! Your file exceed maximum size (3…" at bounding box center [605, 313] width 1210 height 626
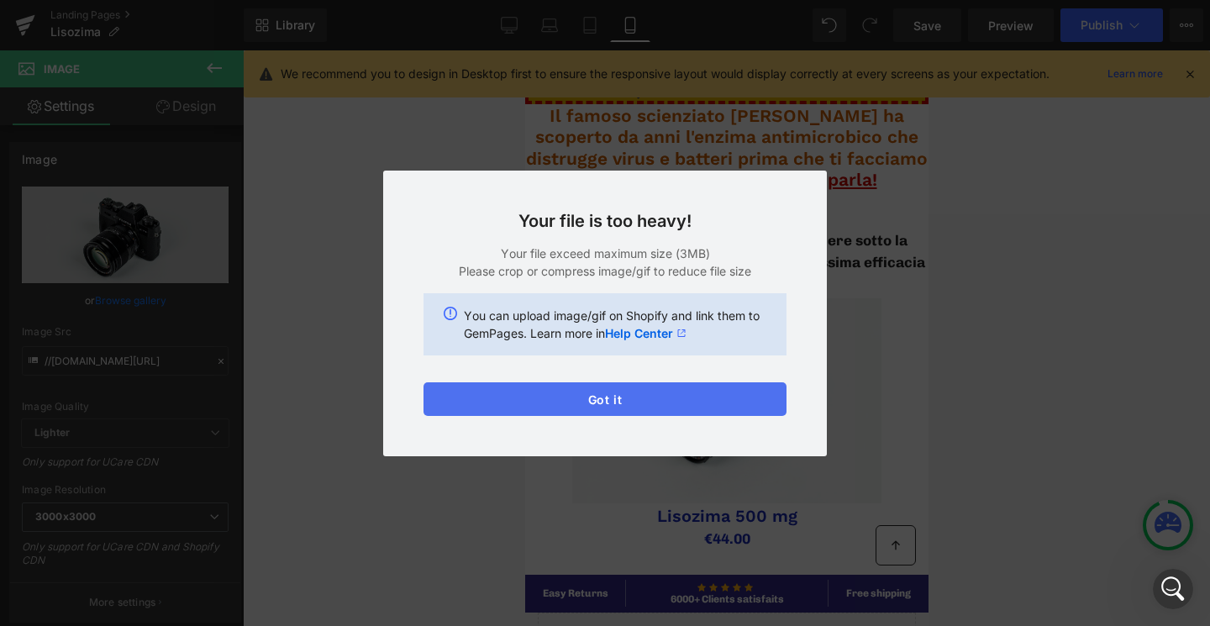
click at [727, 411] on button "Got it" at bounding box center [605, 399] width 363 height 34
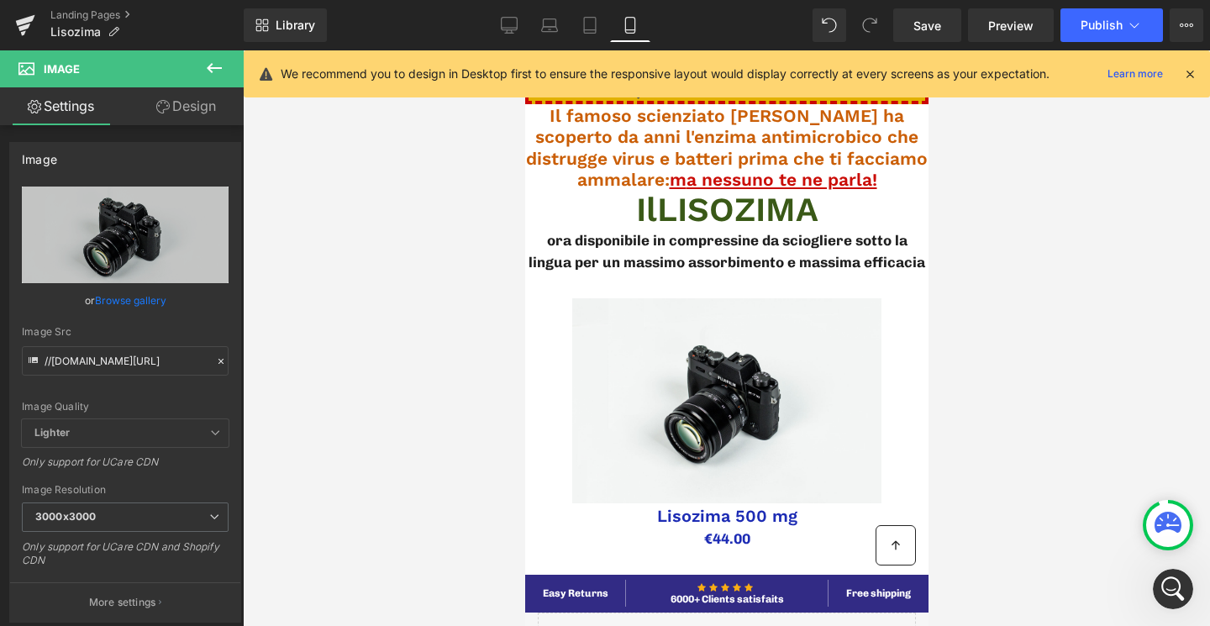
click at [1191, 73] on icon at bounding box center [1190, 73] width 15 height 15
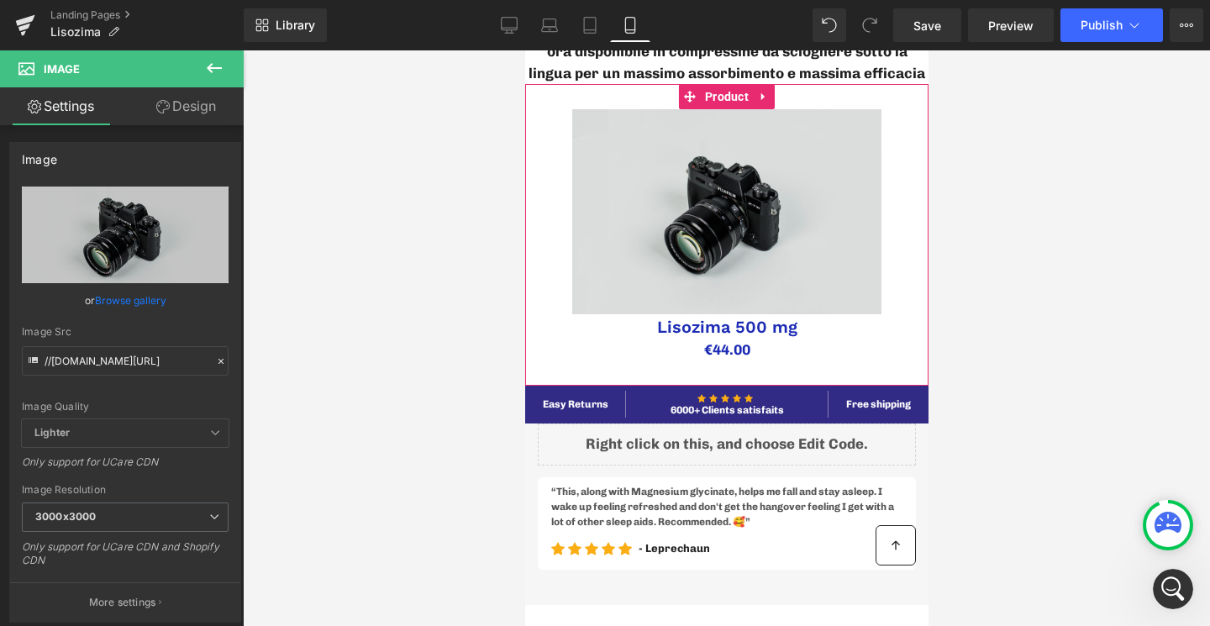
scroll to position [295, 0]
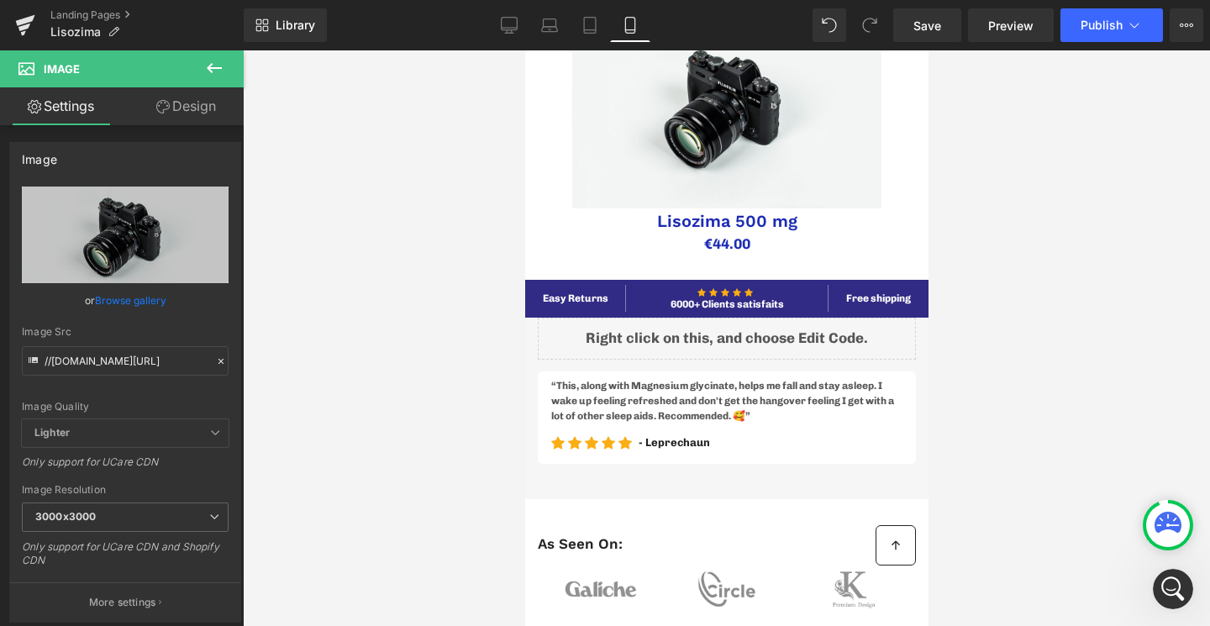
click at [216, 70] on icon at bounding box center [214, 68] width 20 height 20
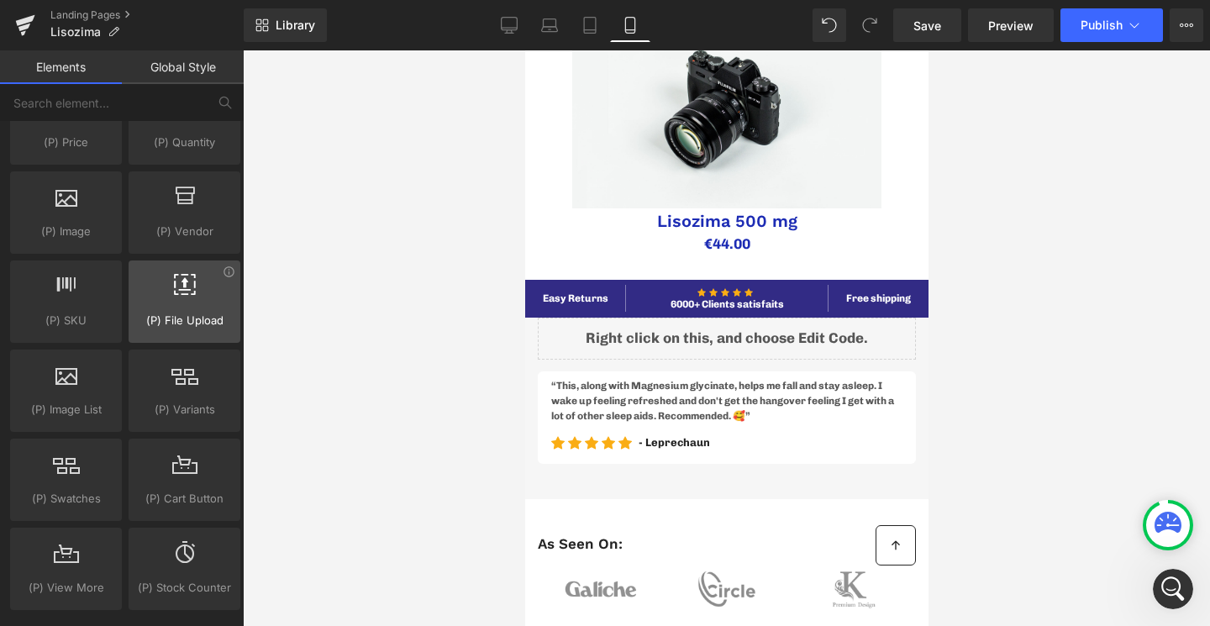
scroll to position [1784, 0]
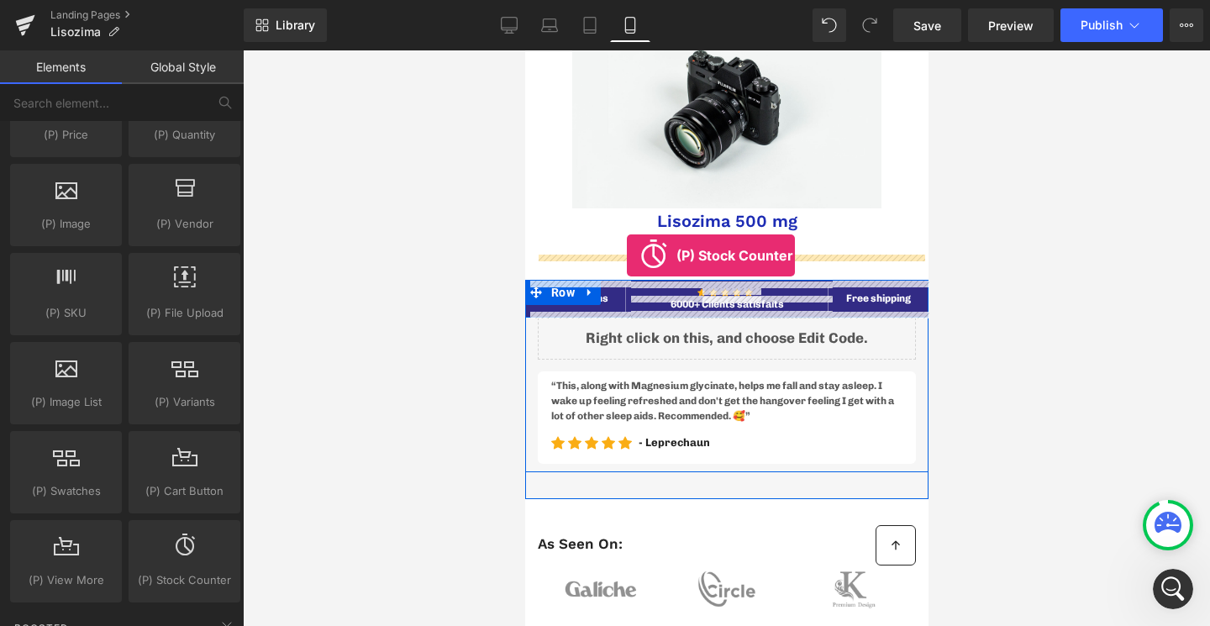
drag, startPoint x: 713, startPoint y: 595, endPoint x: 626, endPoint y: 255, distance: 350.4
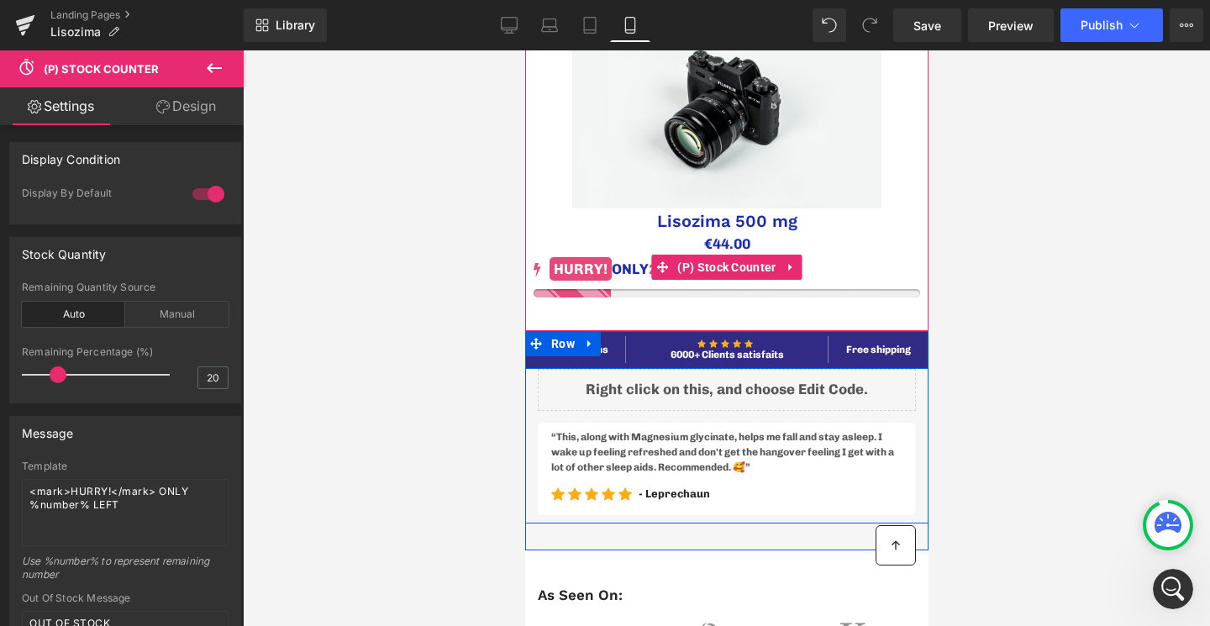
click at [582, 267] on mark "HURRY!" at bounding box center [580, 269] width 62 height 24
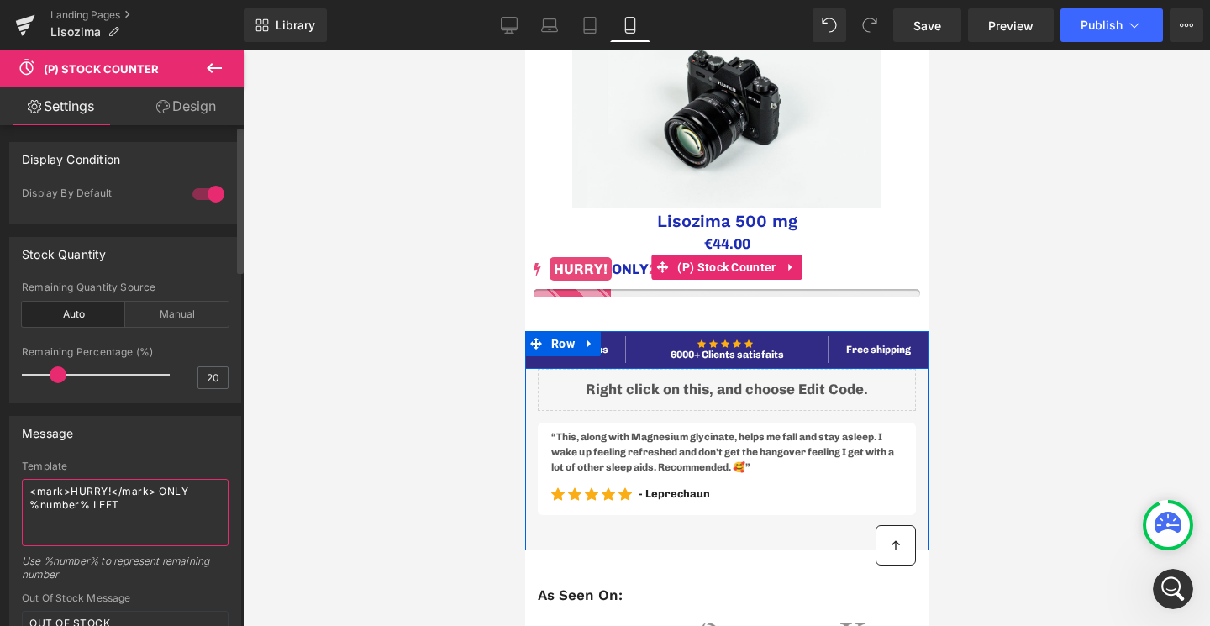
click at [104, 487] on textarea "<mark>HURRY!</mark> ONLY %number% LEFT" at bounding box center [125, 512] width 207 height 67
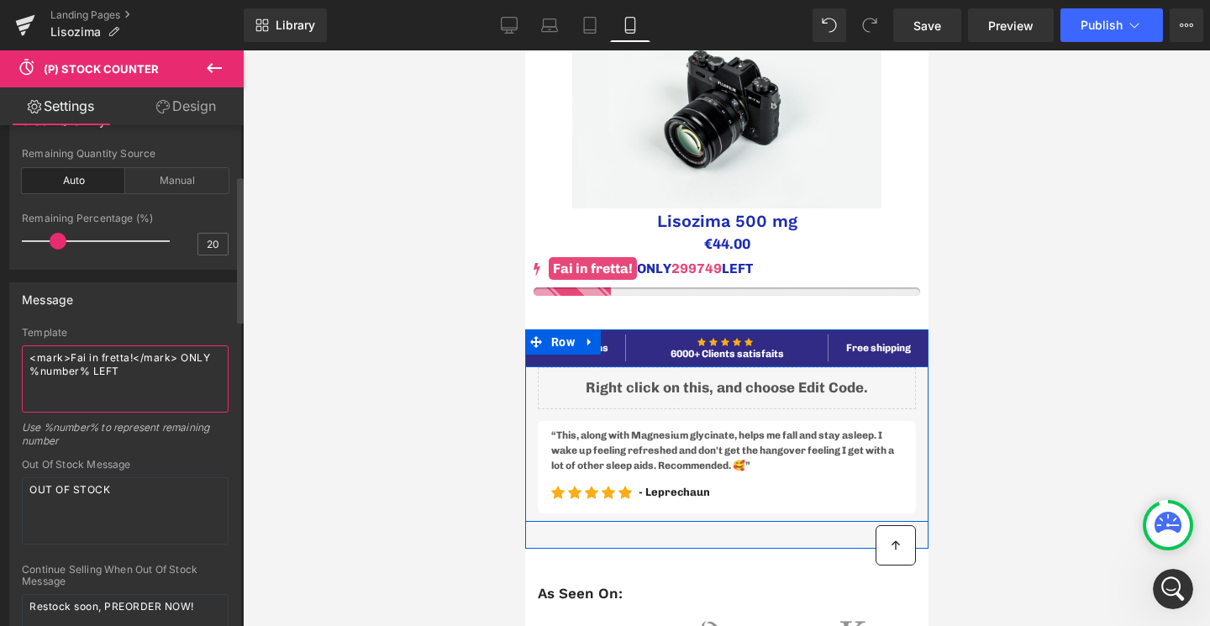
scroll to position [272, 0]
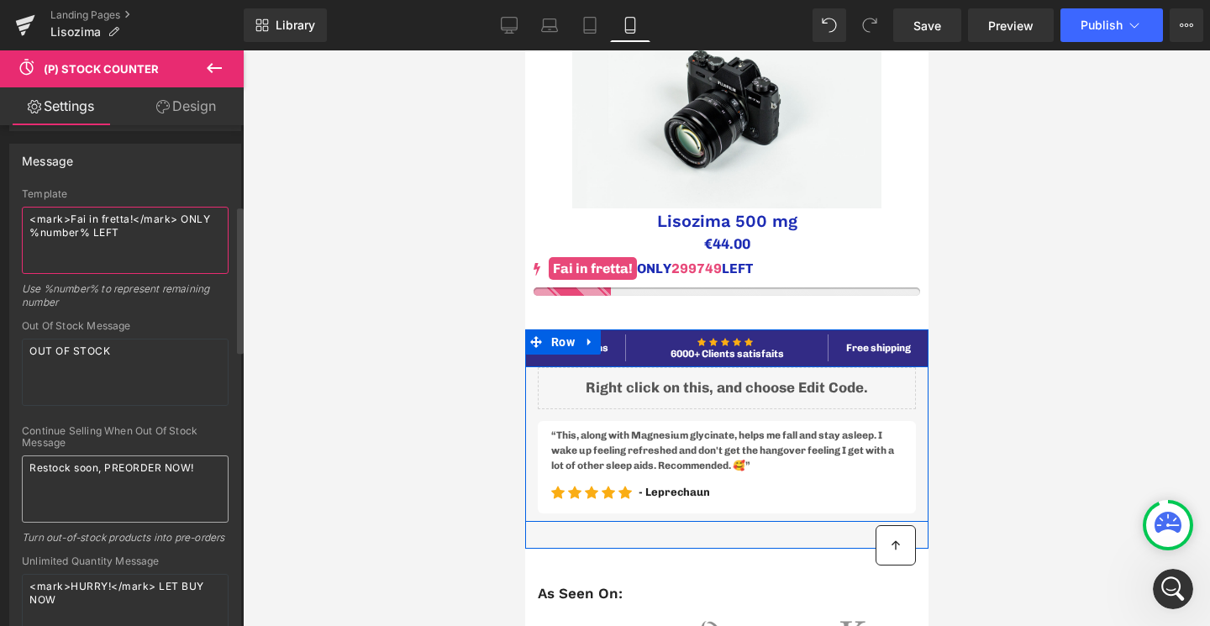
type textarea "<mark>Fai in fretta!</mark> ONLY %number% LEFT"
click at [101, 468] on textarea "Restock soon, PREORDER NOW!" at bounding box center [125, 489] width 207 height 67
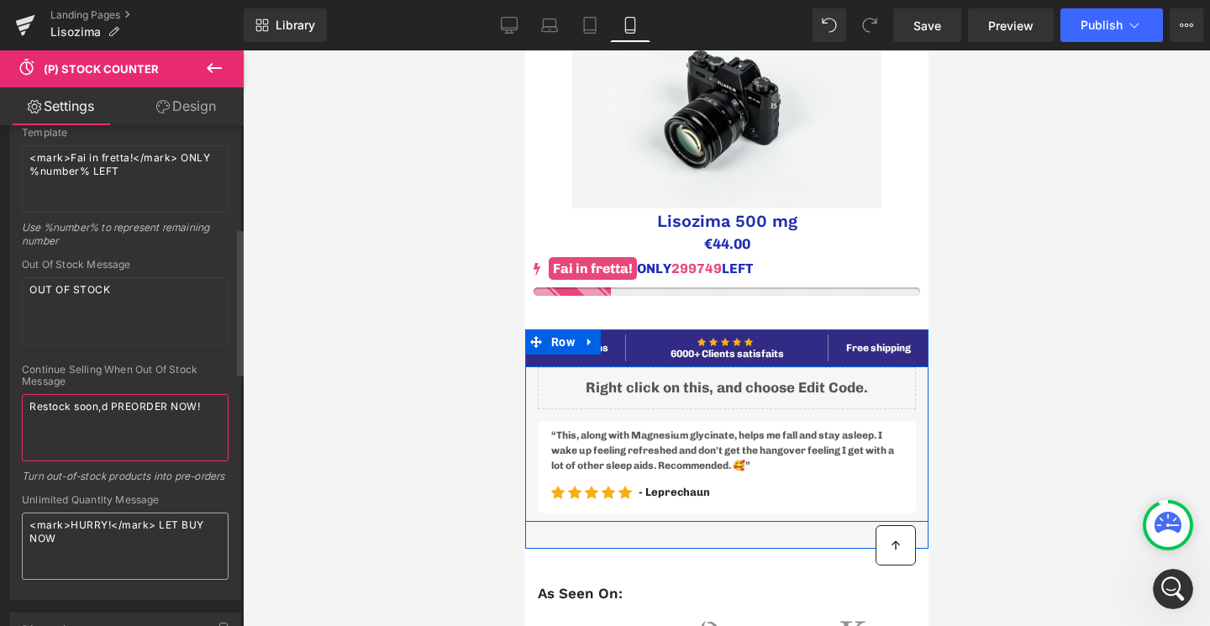
scroll to position [568, 0]
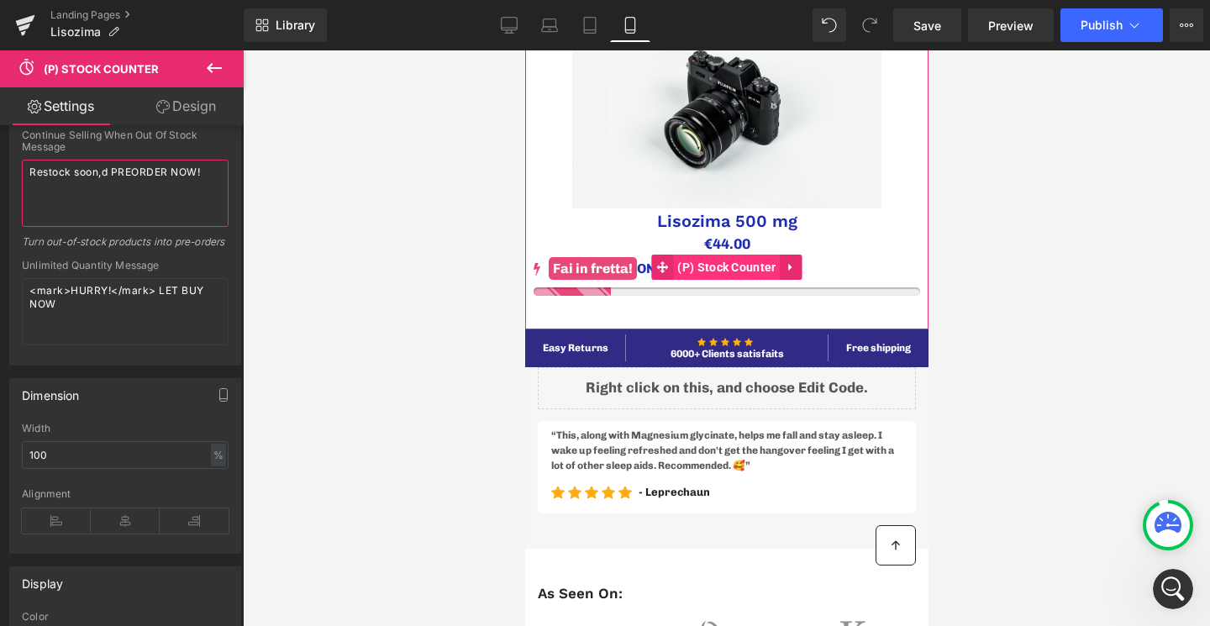
click at [723, 271] on span "(P) Stock Counter" at bounding box center [725, 267] width 107 height 25
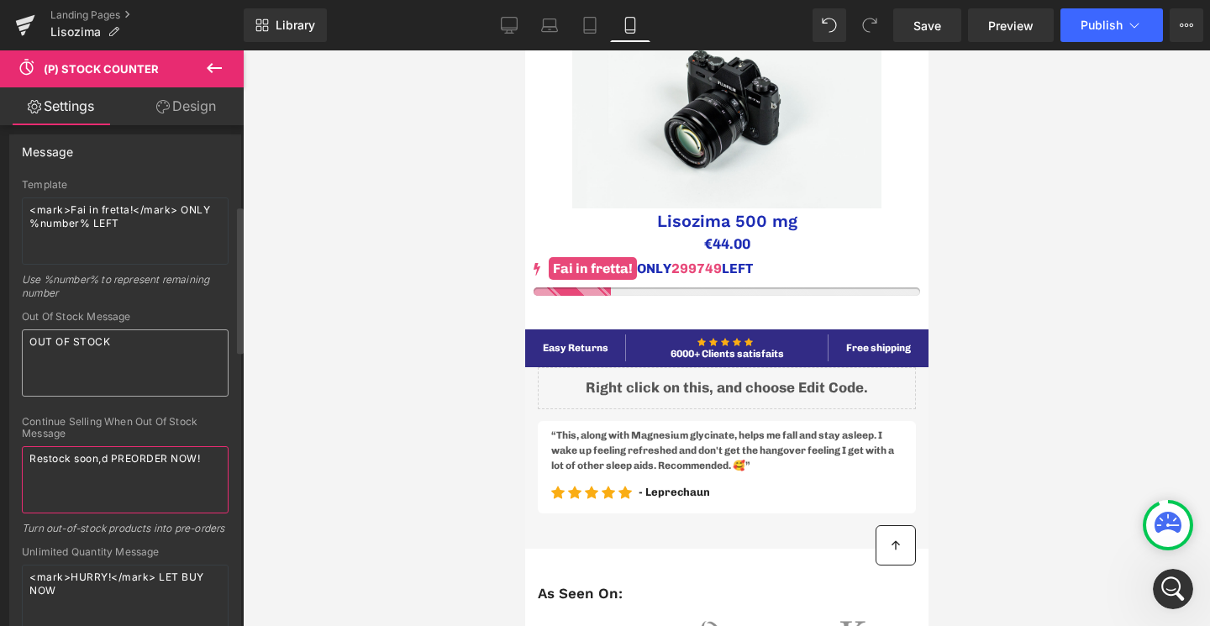
scroll to position [272, 0]
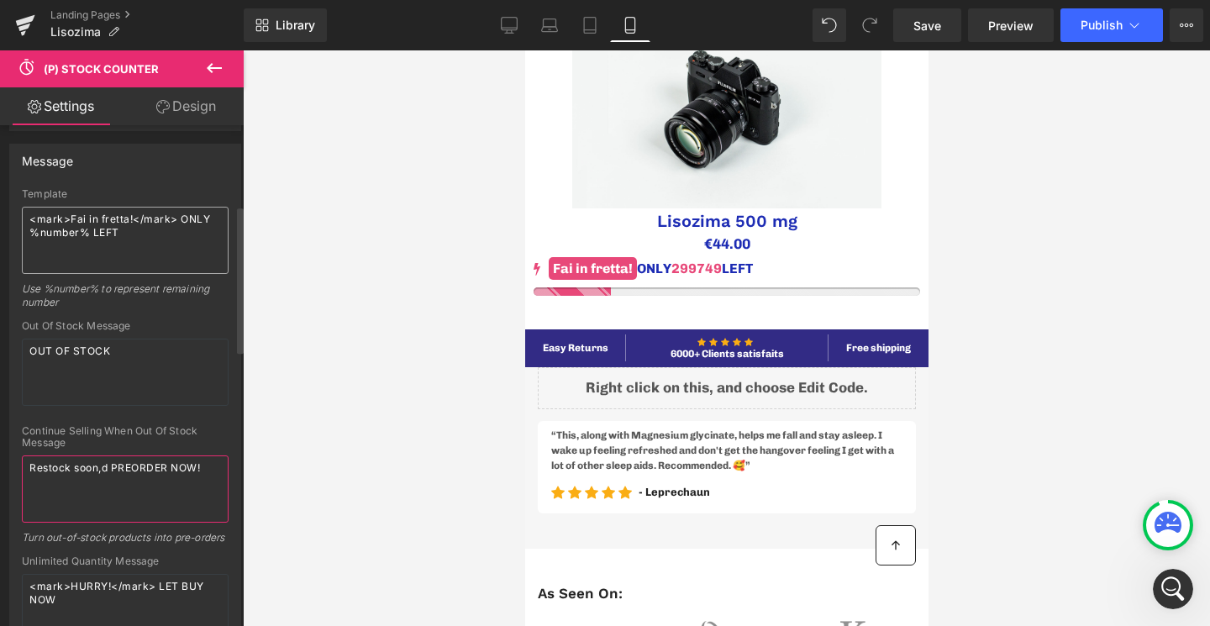
type textarea "Restock soon,d PREORDER NOW!"
click at [210, 218] on textarea "<mark>Fai in fretta!</mark> ONLY %number% LEFT" at bounding box center [125, 240] width 207 height 67
click at [71, 233] on textarea "<mark>Fai in fretta!</mark> SOLO%number% LEFT" at bounding box center [125, 240] width 207 height 67
click at [77, 235] on textarea "<mark>Fai in fretta!</mark> SOLO %number% LEFT" at bounding box center [125, 240] width 207 height 67
click at [103, 236] on textarea "<mark>Fai in fretta!</mark> SOL%number% LEFT" at bounding box center [125, 240] width 207 height 67
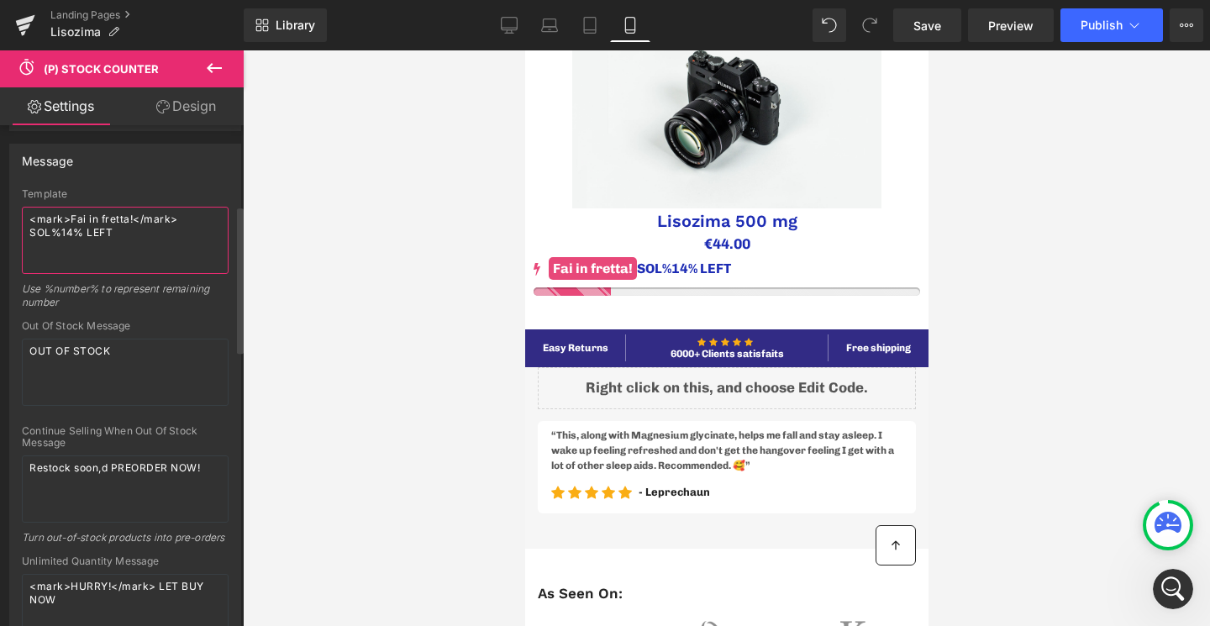
click at [173, 237] on textarea "<mark>Fai in fretta!</mark> SOL%14% LEFT" at bounding box center [125, 240] width 207 height 67
type textarea "<mark>Fai in fretta!</mark> ONLY %number% LEFT"
type textarea "Restock soon, PREORDER NOW!"
click at [78, 234] on textarea "<mark>Fai in frett!</mark> ONLY %number% LEFT" at bounding box center [125, 240] width 207 height 67
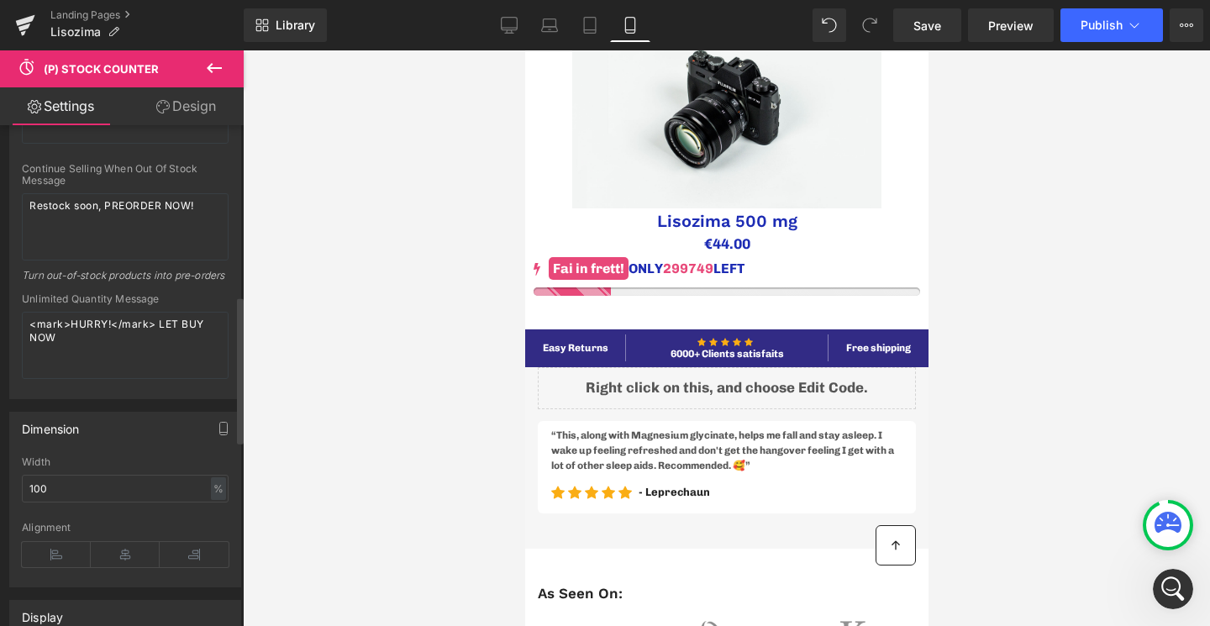
scroll to position [0, 0]
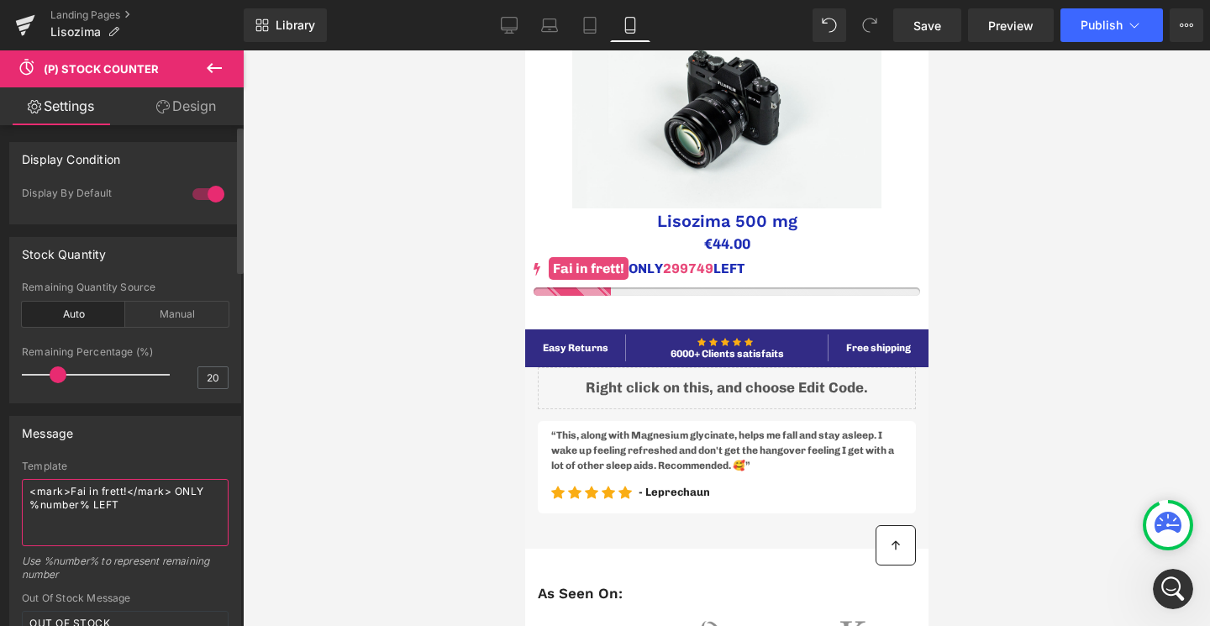
click at [130, 500] on textarea "<mark>Fai in frett!</mark> ONLY %number% LEFT" at bounding box center [125, 512] width 207 height 67
click at [200, 485] on textarea "<mark>Fai in frett!</mark> ONLY %number% L" at bounding box center [125, 512] width 207 height 67
click at [124, 507] on textarea "<mark>Fai in frett!</mark> SOLO %number% L" at bounding box center [125, 512] width 207 height 67
click at [120, 489] on textarea "<mark>Fai in frett!</mark> SOLO %number% RIMANENTI IN MAGAZZINO" at bounding box center [125, 512] width 207 height 67
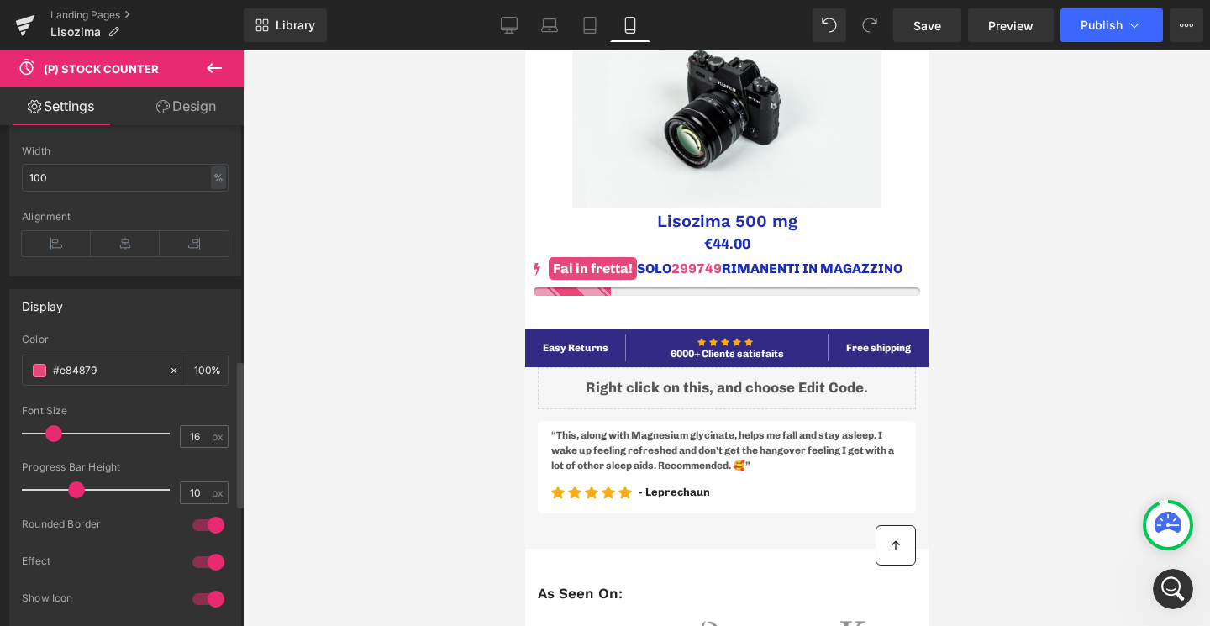
scroll to position [861, 0]
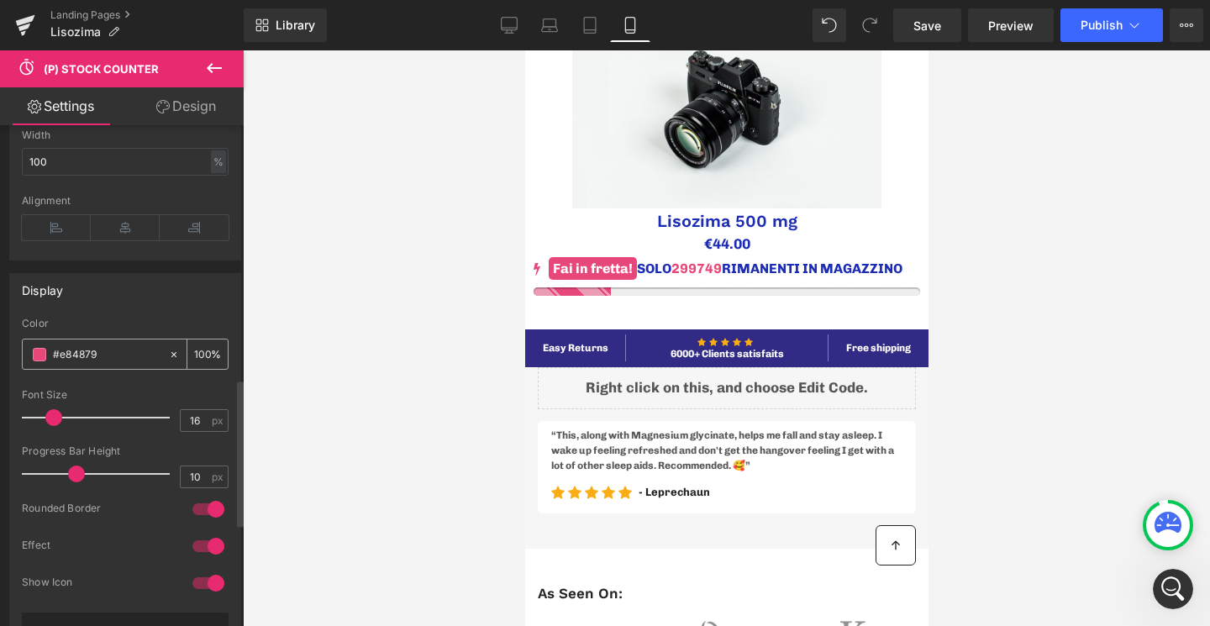
type textarea "<mark>Fai in fretta!</mark> SOLO %number% RIMANENTI IN MAGAZZINO"
click at [45, 361] on span at bounding box center [39, 354] width 13 height 13
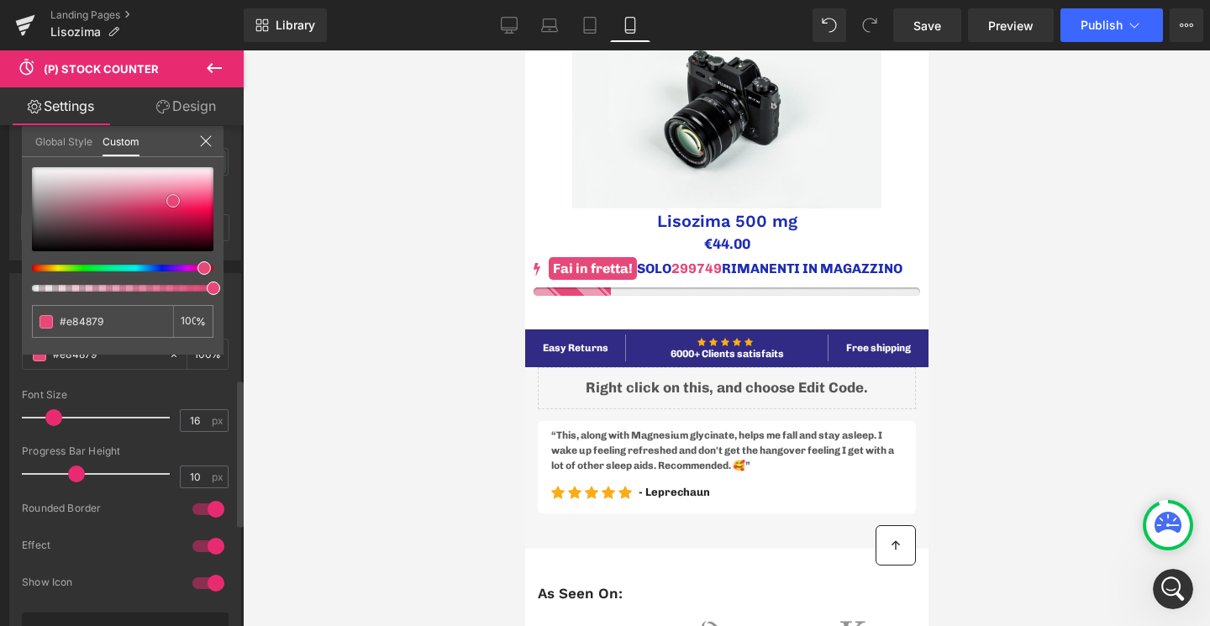
type input "#e74475"
type input "#e83067"
type input "#e71c59"
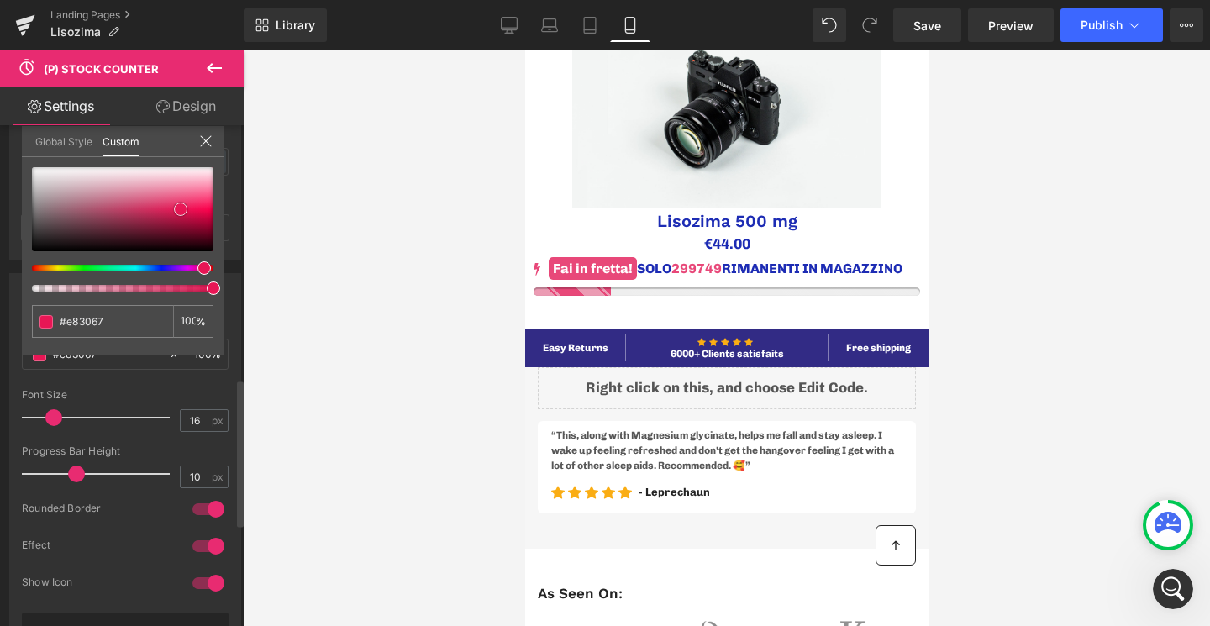
type input "#e71c59"
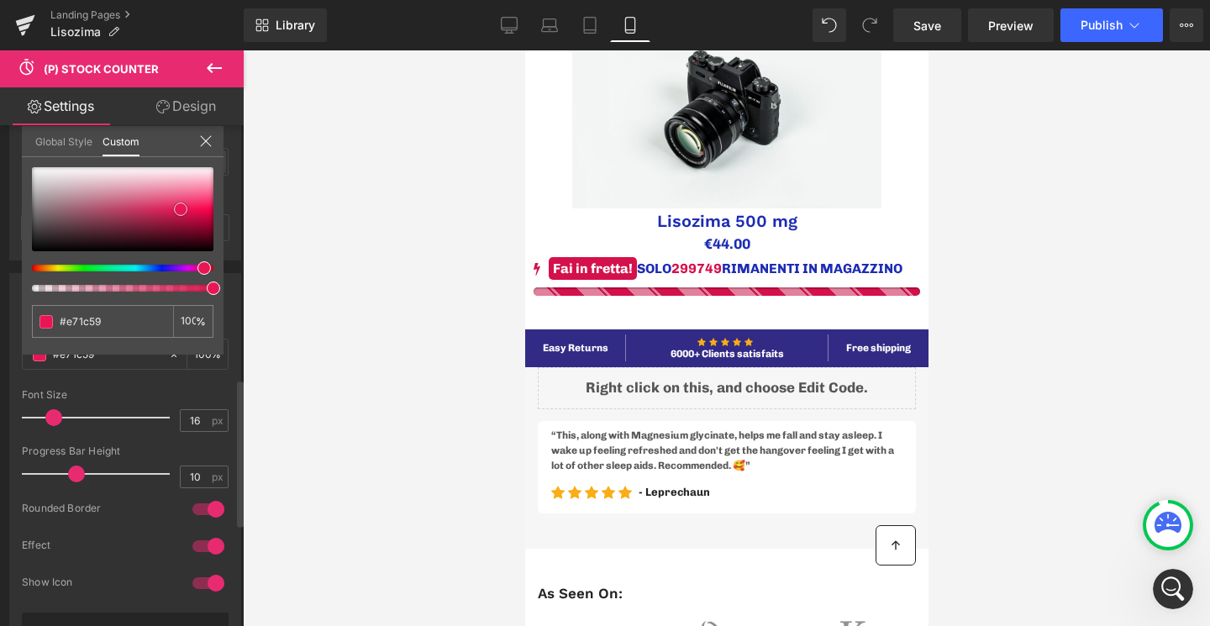
type input "#d4114b"
type input "#c70e46"
type input "#9a0834"
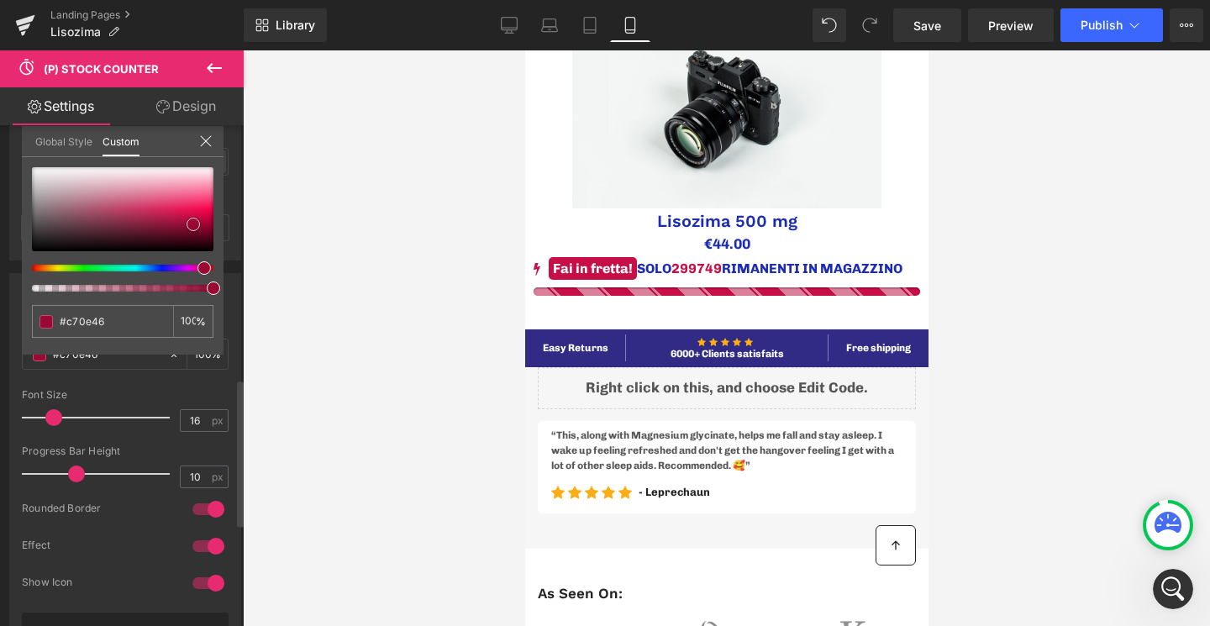
type input "#9a0834"
type input "#88062d"
type input "#87072d"
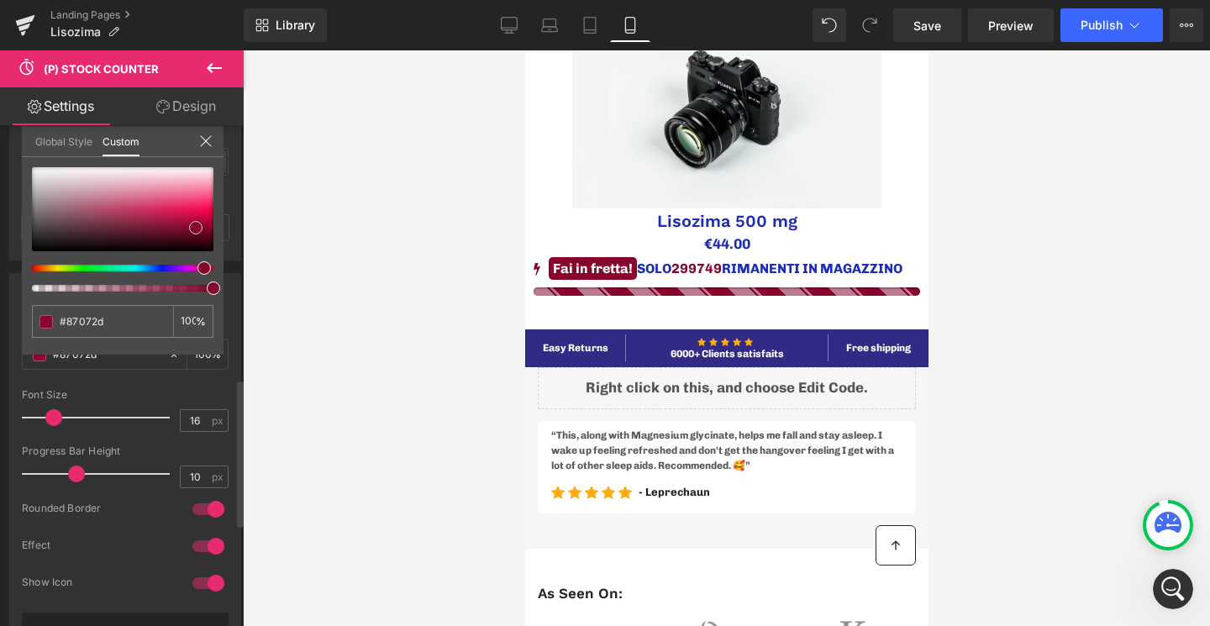
type input "#910730"
type input "#960732"
type input "#a00735"
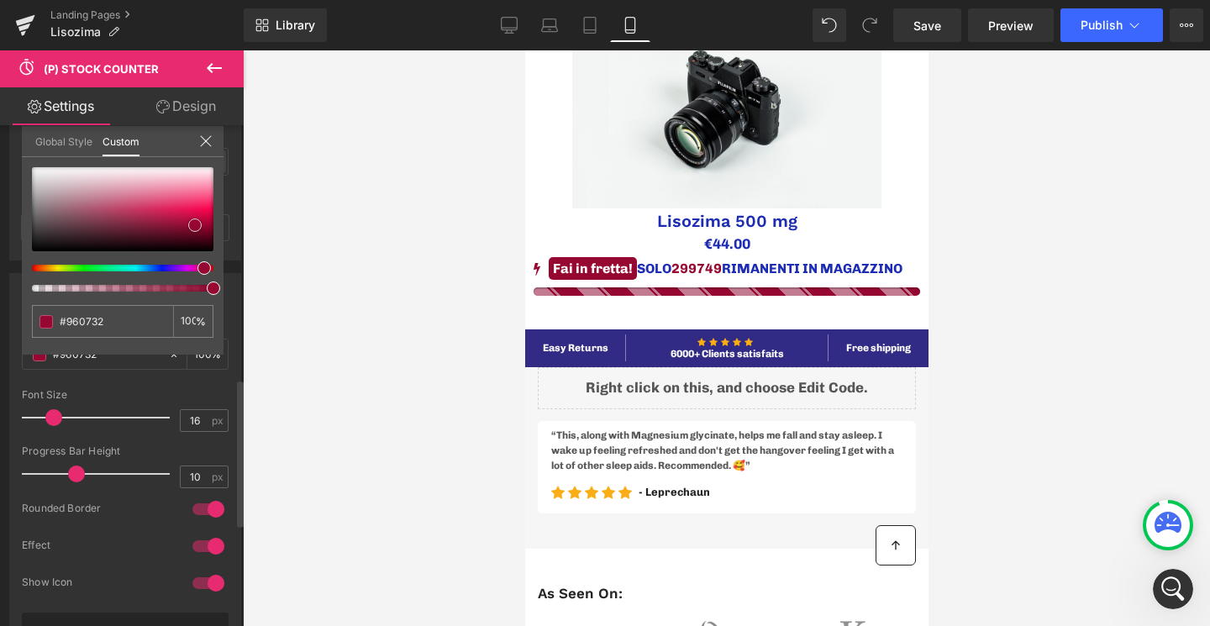
type input "#a00735"
type input "#ad0a3b"
type input "#b20a3c"
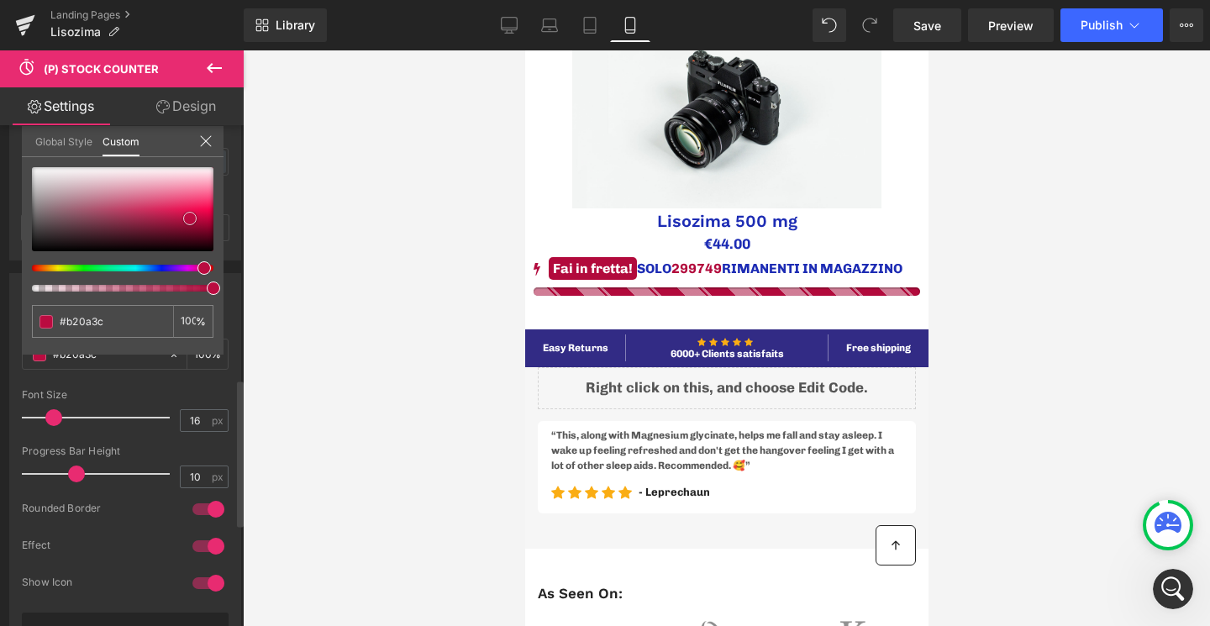
type input "#ba0b40"
type input "#bd0e42"
type input "#bc0f43"
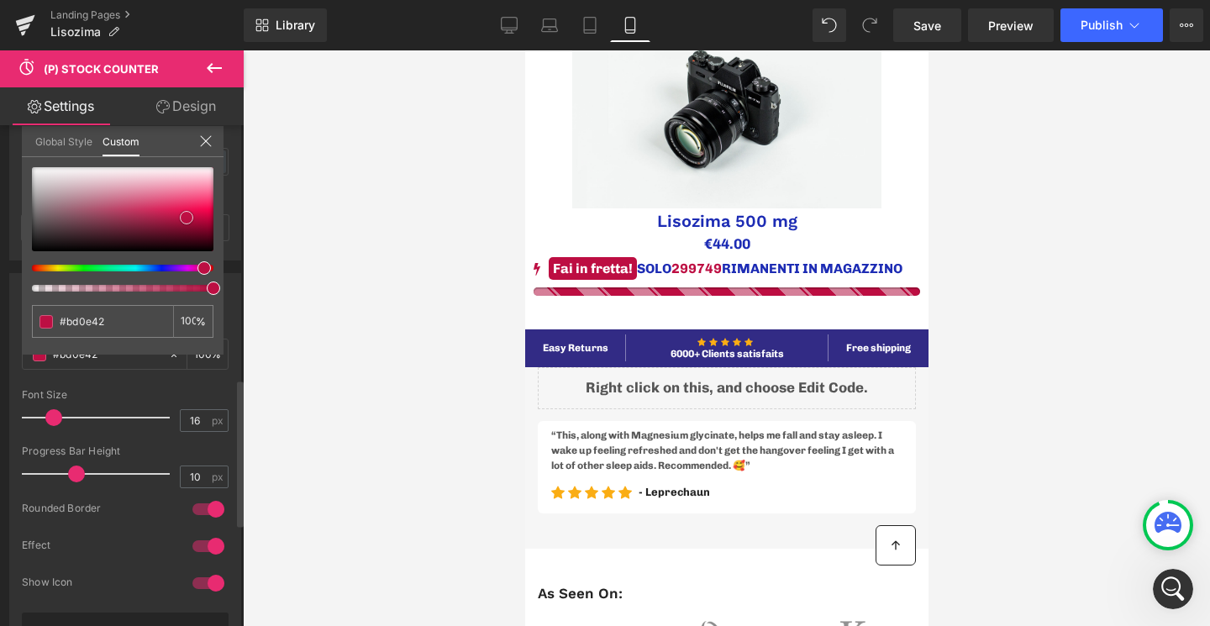
type input "#bc0f43"
type input "#c10f45"
type input "#c51147"
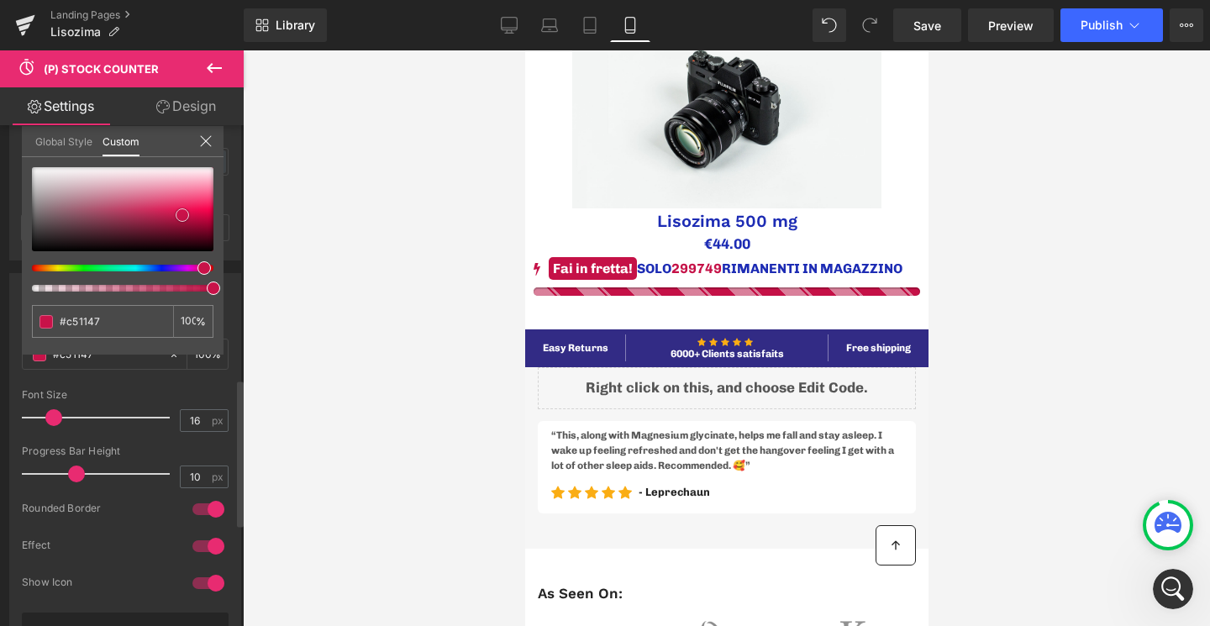
type input "#c81249"
type input "#c91148"
type input "#c51147"
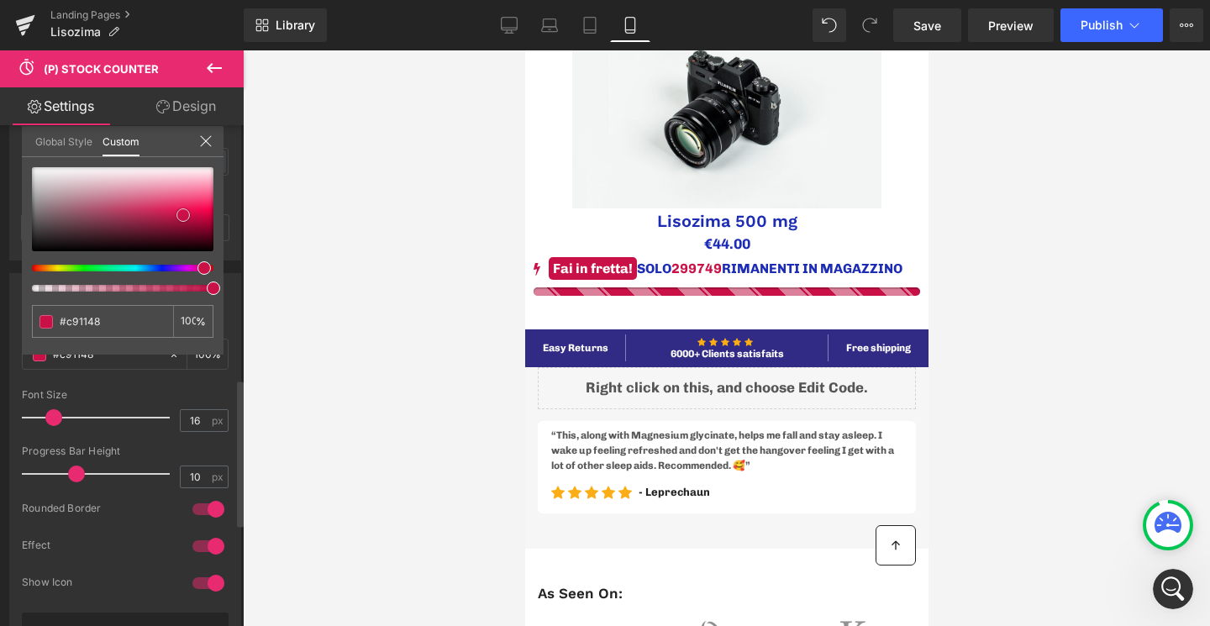
type input "#c51147"
type input "#c61046"
type input "#cd0e47"
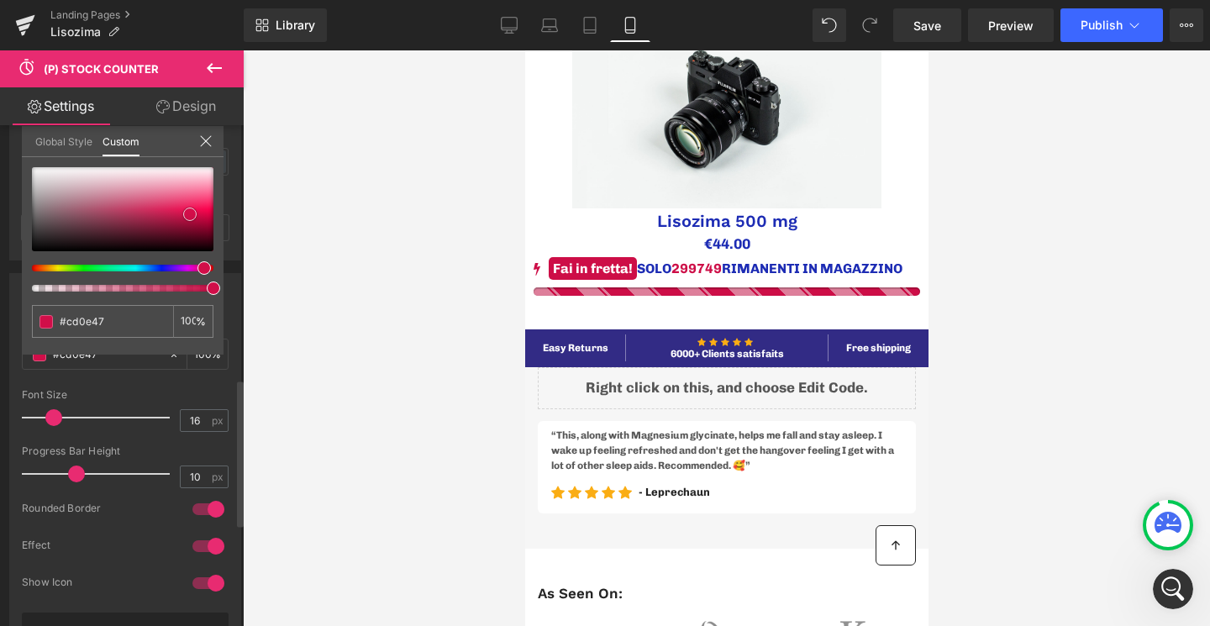
type input "#d10e49"
type input "#d70d4a"
type input "#de104e"
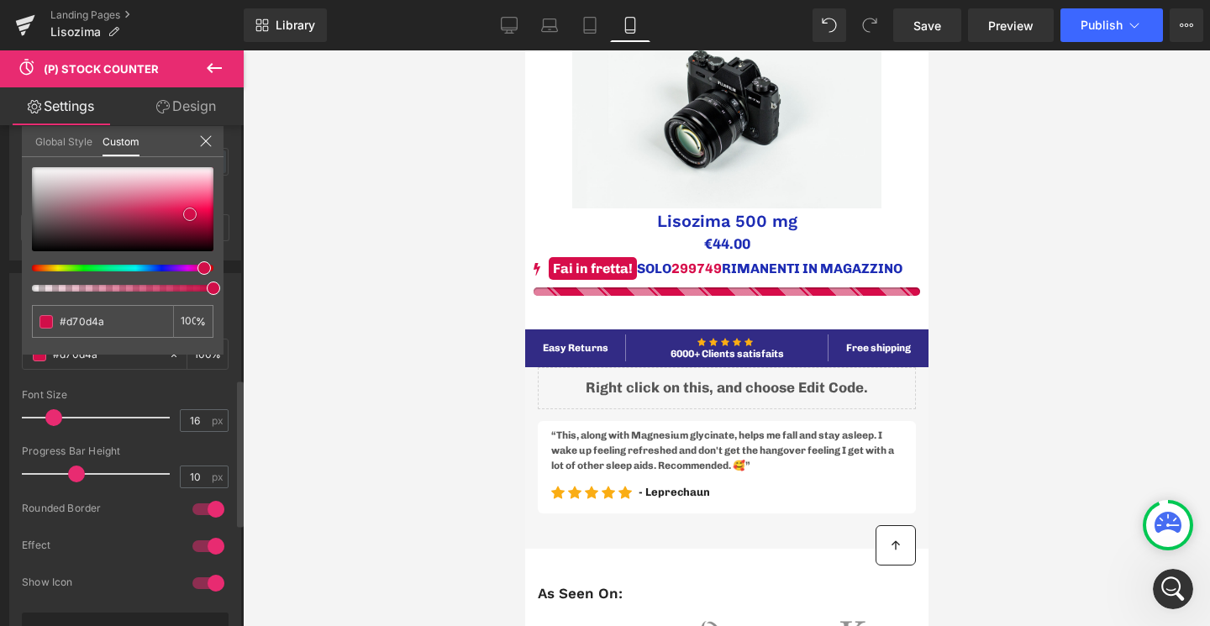
type input "#de104e"
type input "#eb1354"
type input "#e81b59"
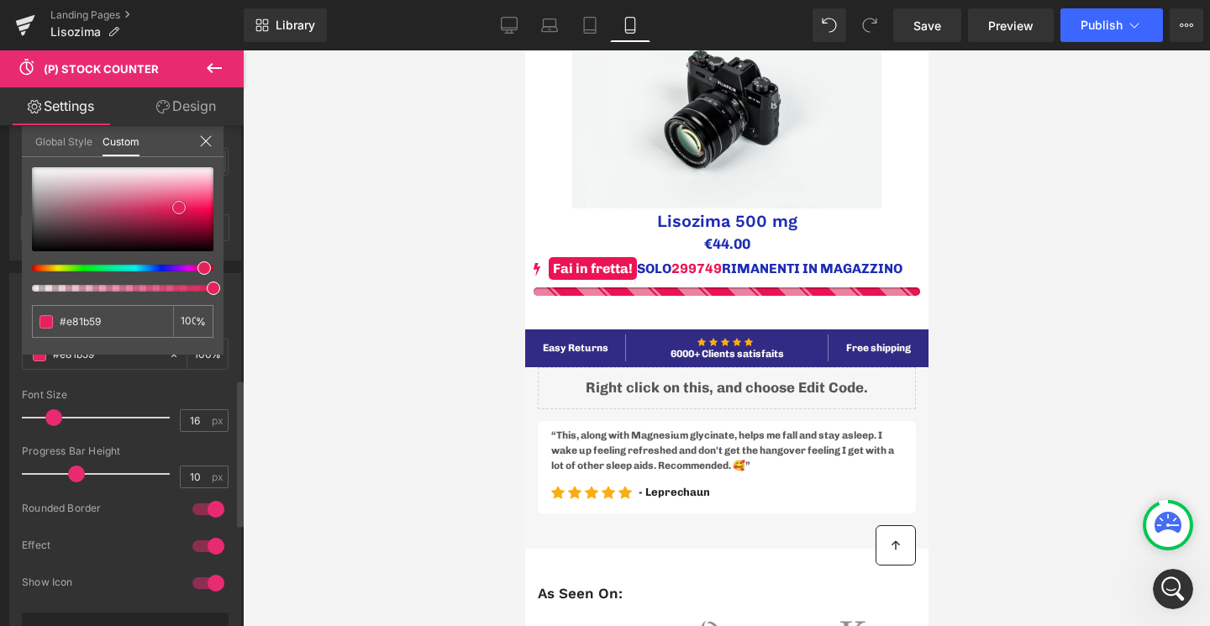
type input "#e6225d"
drag, startPoint x: 171, startPoint y: 198, endPoint x: 176, endPoint y: 205, distance: 8.9
click at [176, 205] on span at bounding box center [178, 207] width 13 height 13
click at [238, 364] on div at bounding box center [239, 380] width 10 height 502
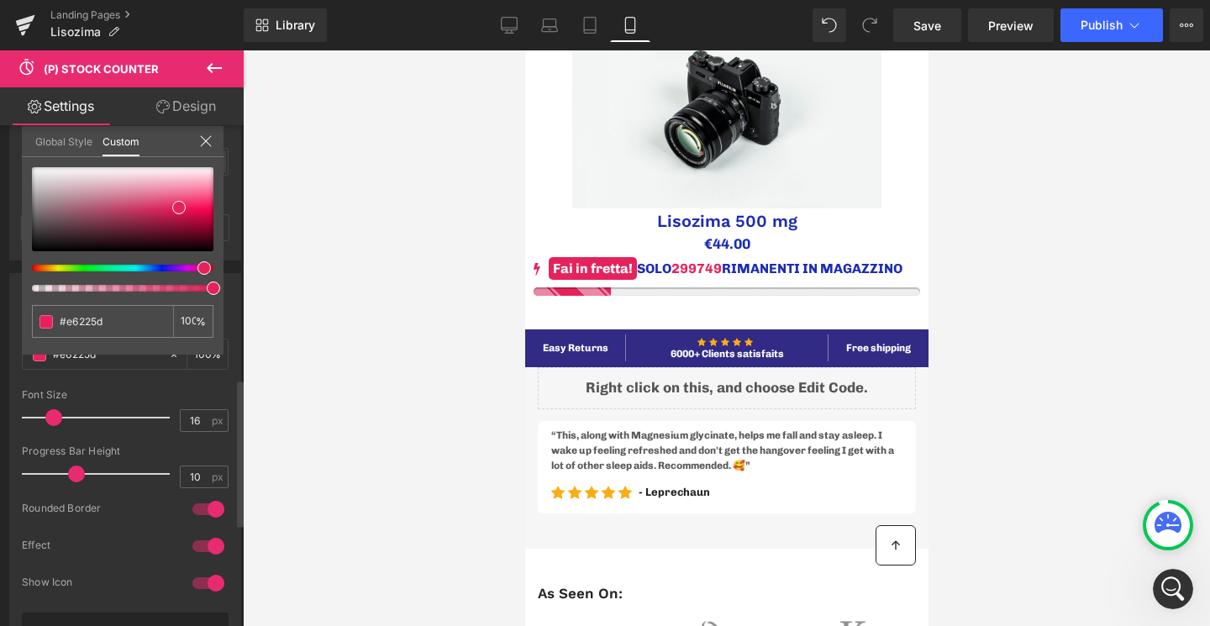
click at [207, 134] on icon at bounding box center [205, 140] width 13 height 13
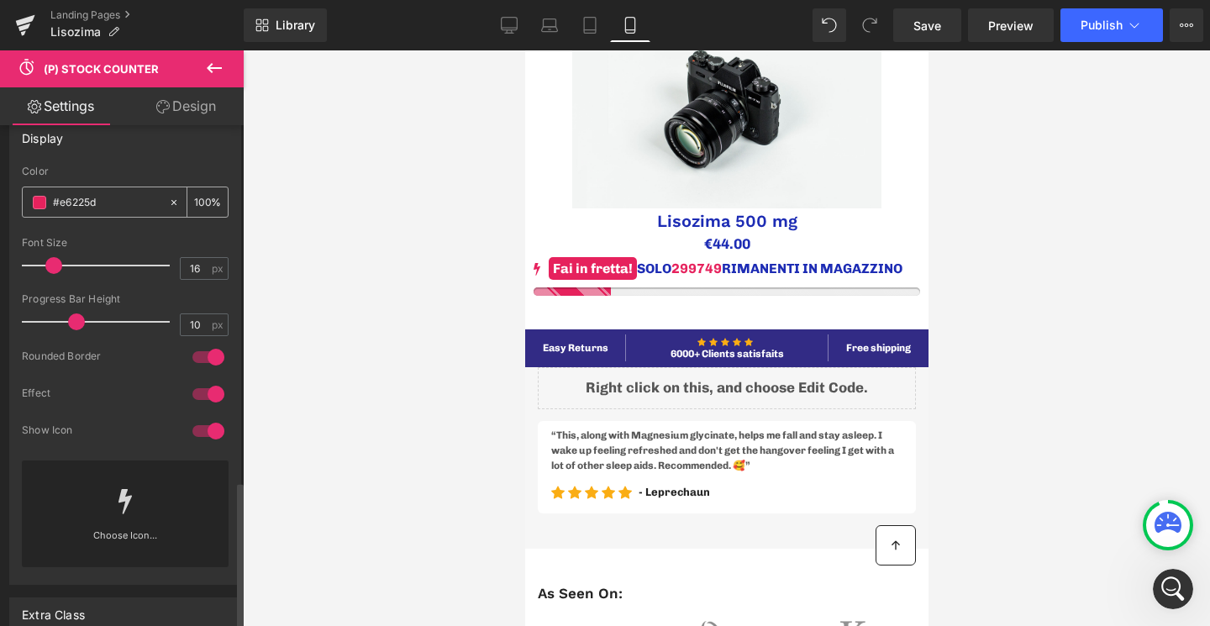
scroll to position [1210, 0]
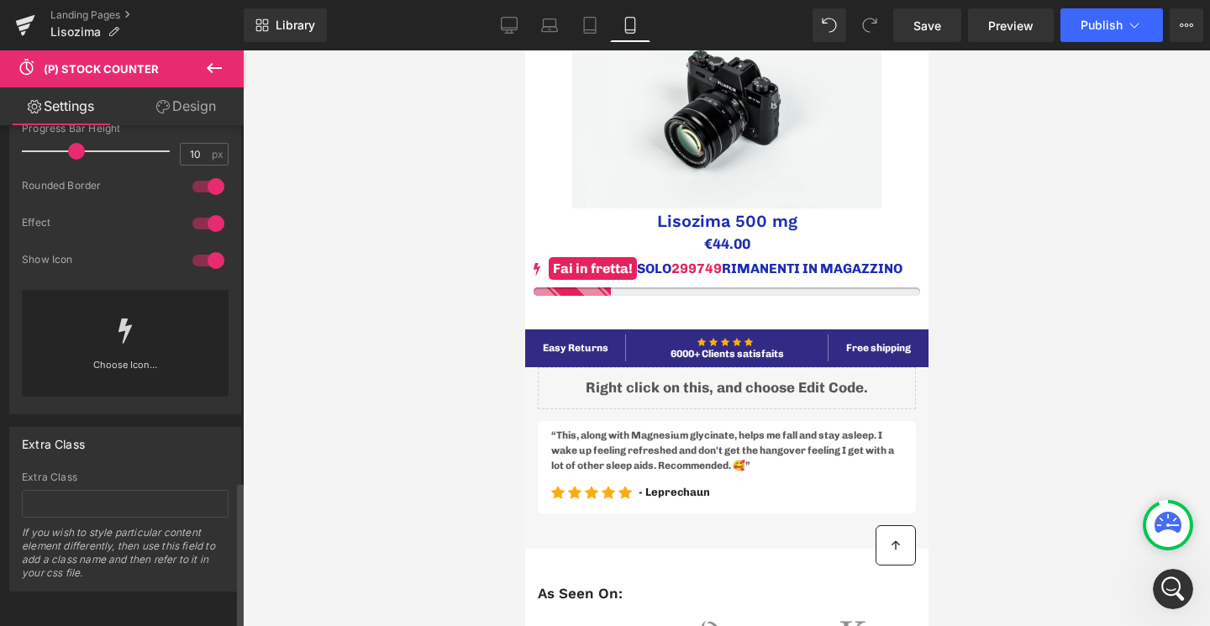
click at [129, 331] on link at bounding box center [125, 323] width 27 height 67
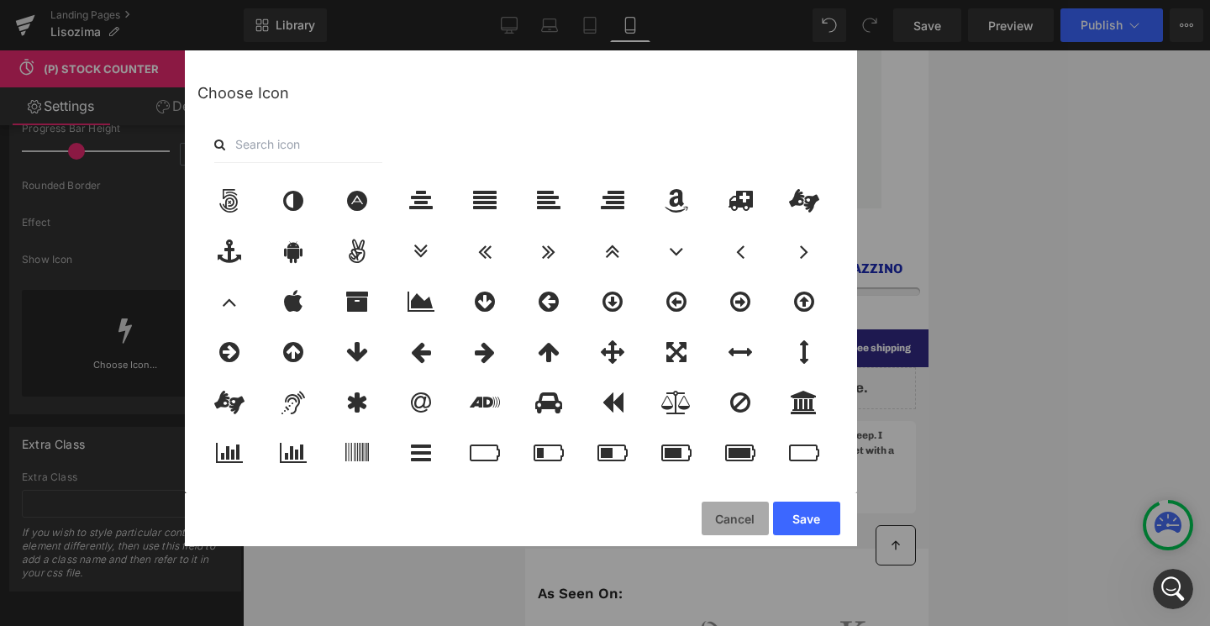
click at [736, 517] on button "Cancel" at bounding box center [735, 519] width 67 height 34
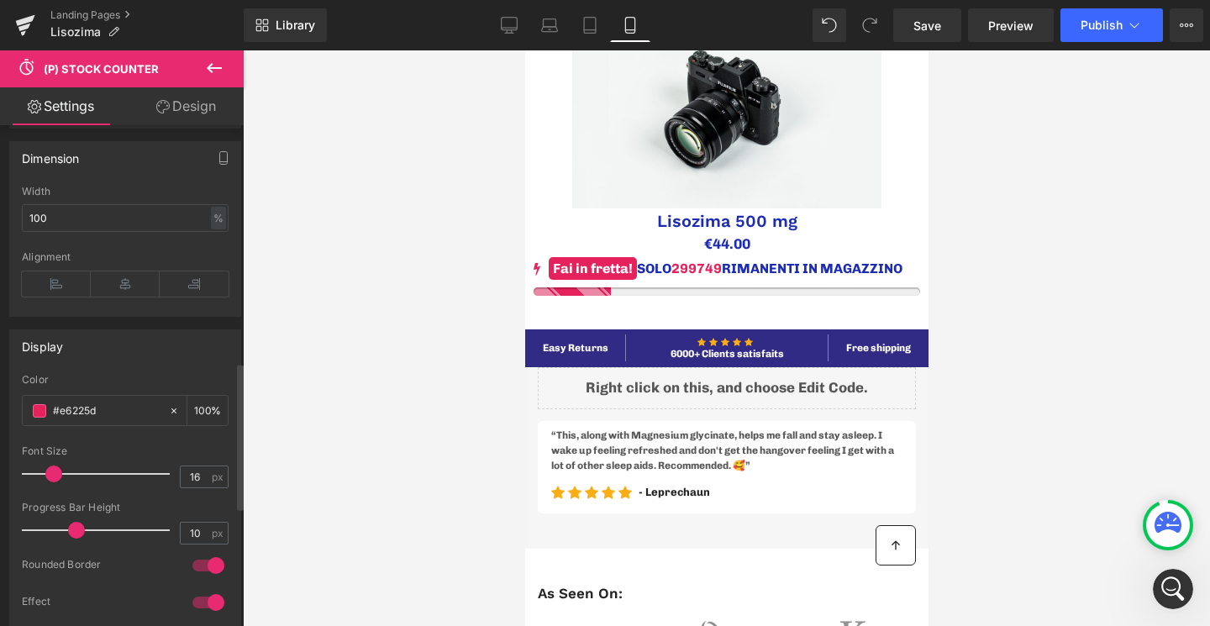
scroll to position [1017, 0]
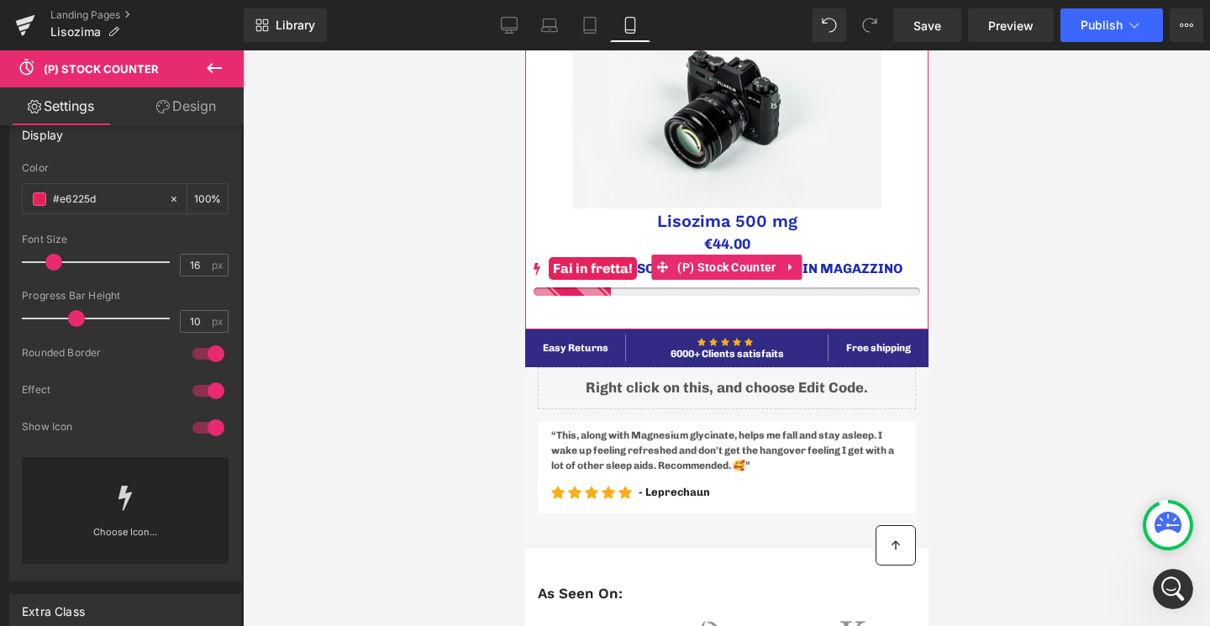
click at [840, 266] on div "Fai in fretta! SOLO 299749 RIMANENTI IN MAGAZZINO" at bounding box center [726, 269] width 387 height 20
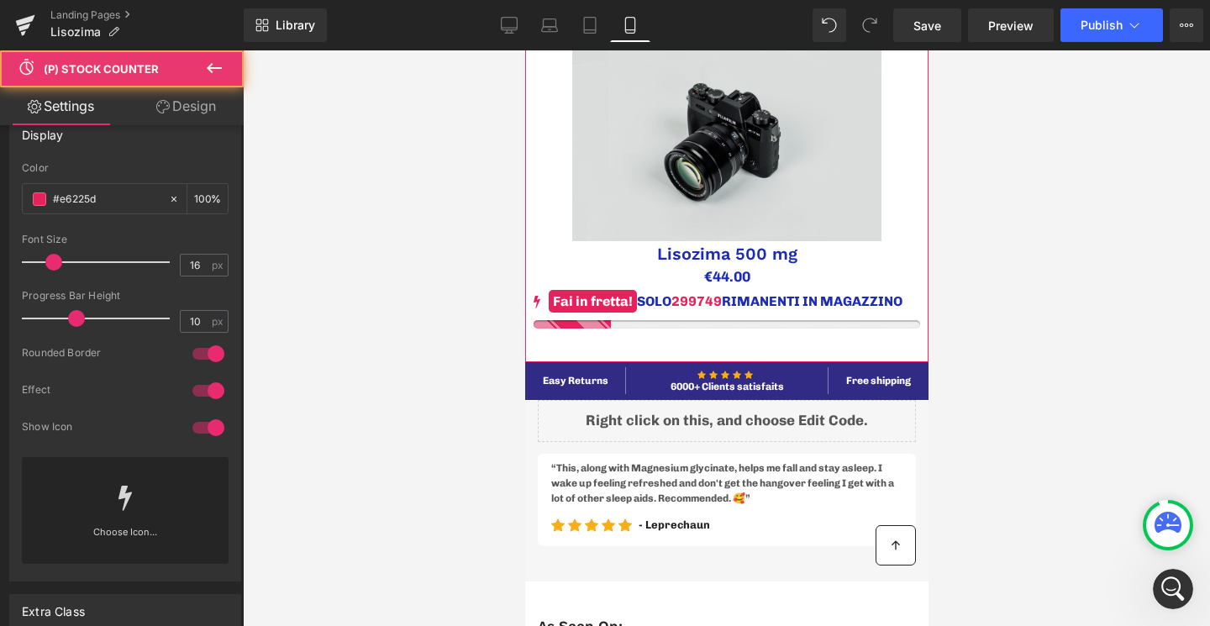
scroll to position [100, 0]
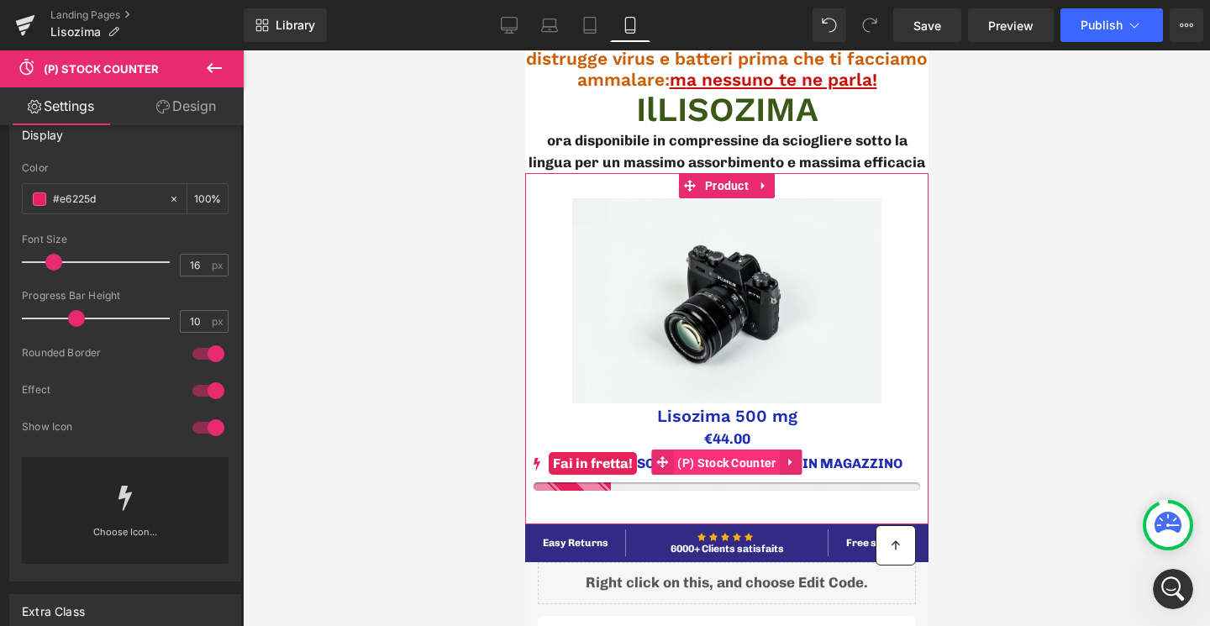
click at [711, 461] on span "(P) Stock Counter" at bounding box center [725, 462] width 107 height 25
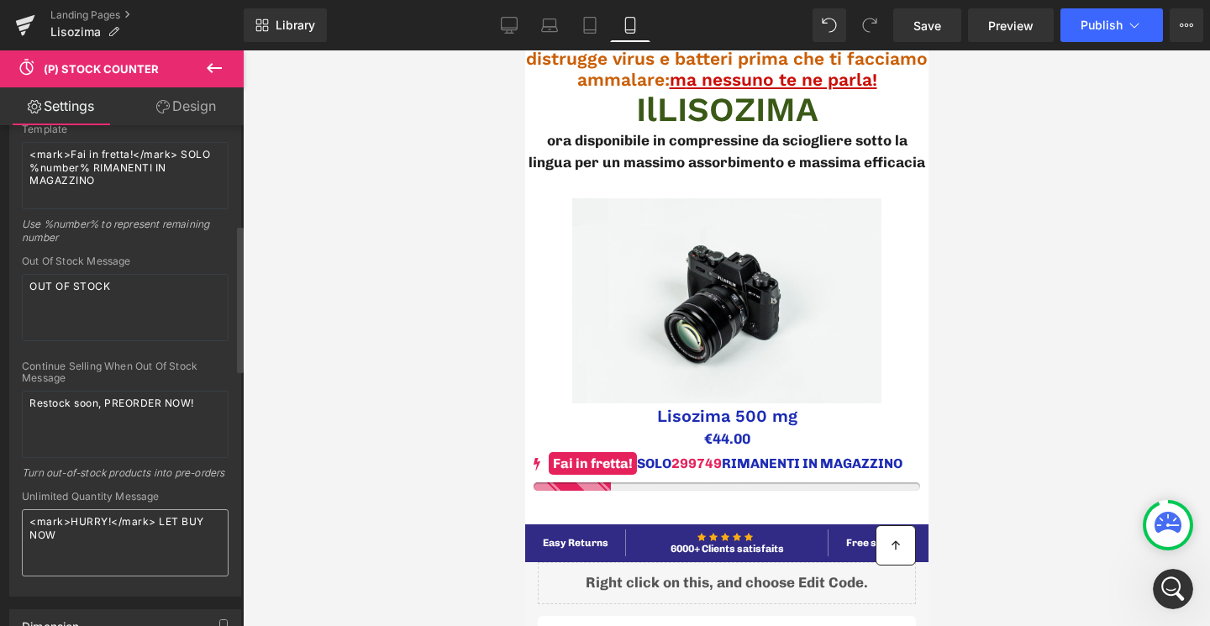
scroll to position [324, 0]
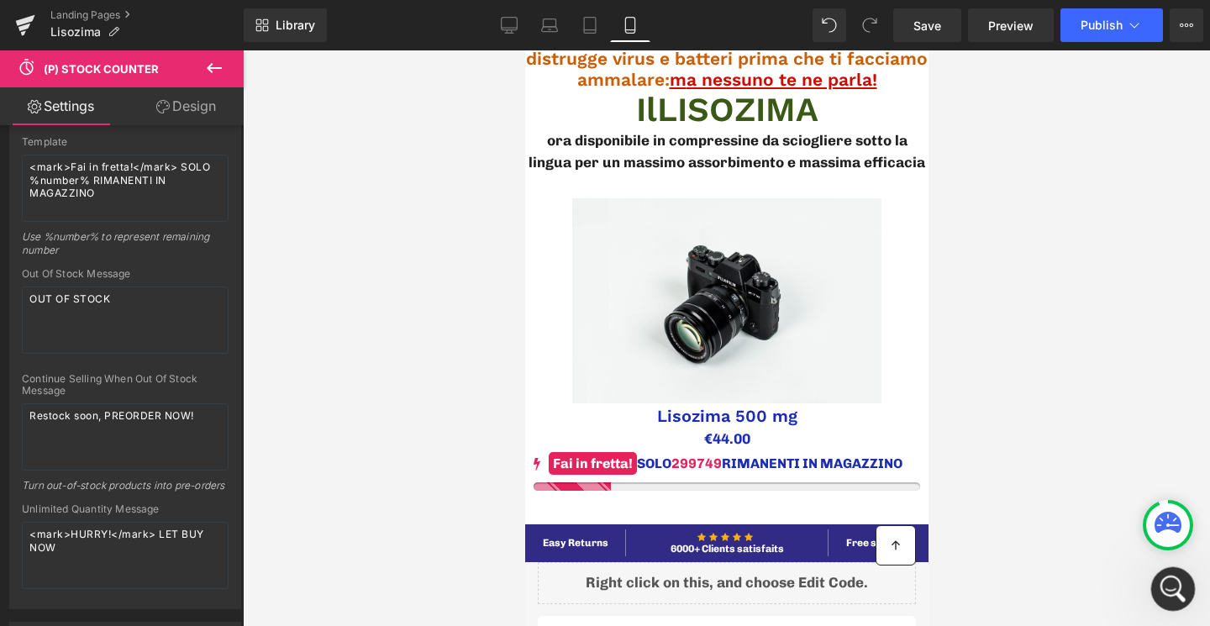
click at [1177, 595] on icon "Apri il messenger Intercom" at bounding box center [1171, 587] width 28 height 28
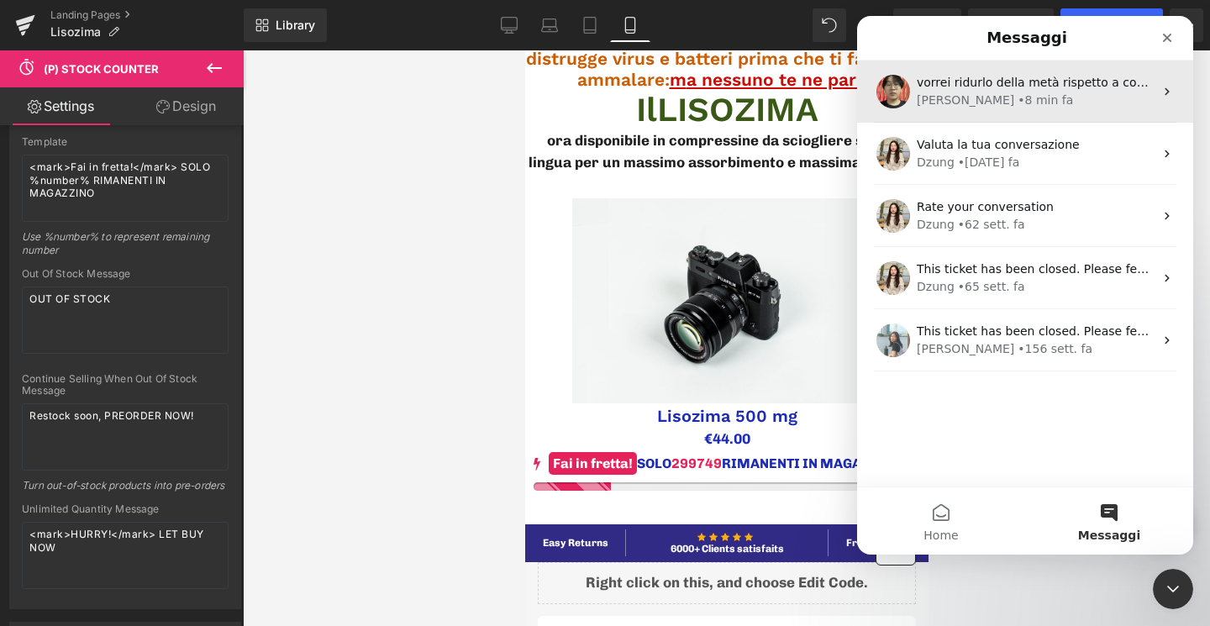
click at [1018, 103] on div "• 8 min fa" at bounding box center [1045, 101] width 55 height 18
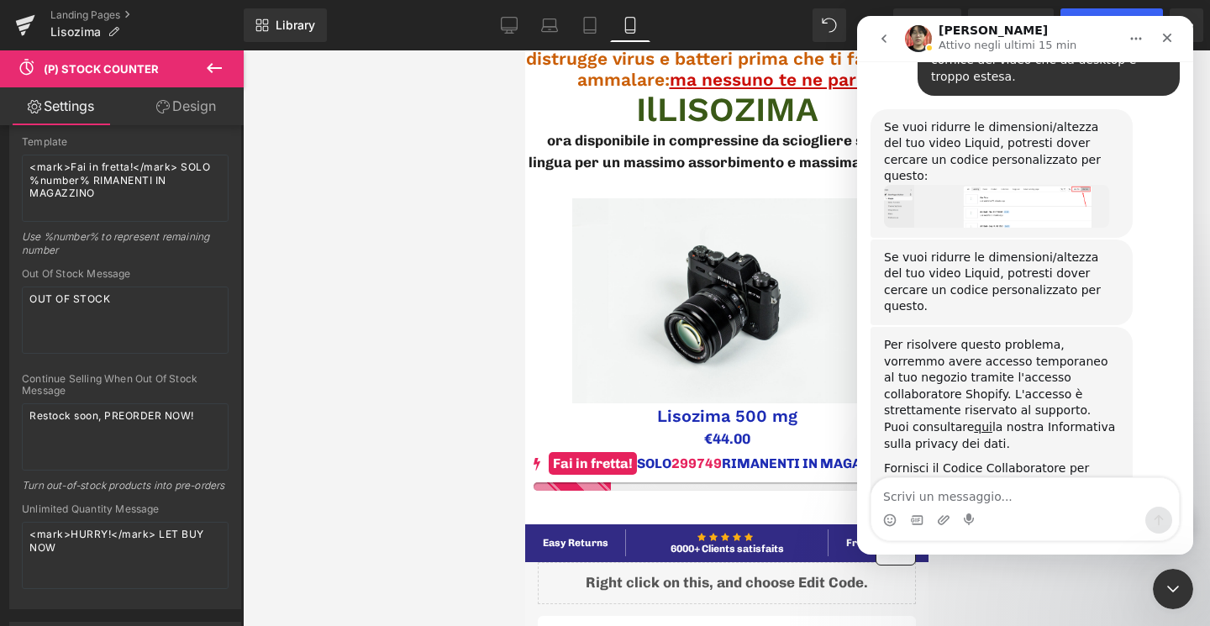
scroll to position [4965, 0]
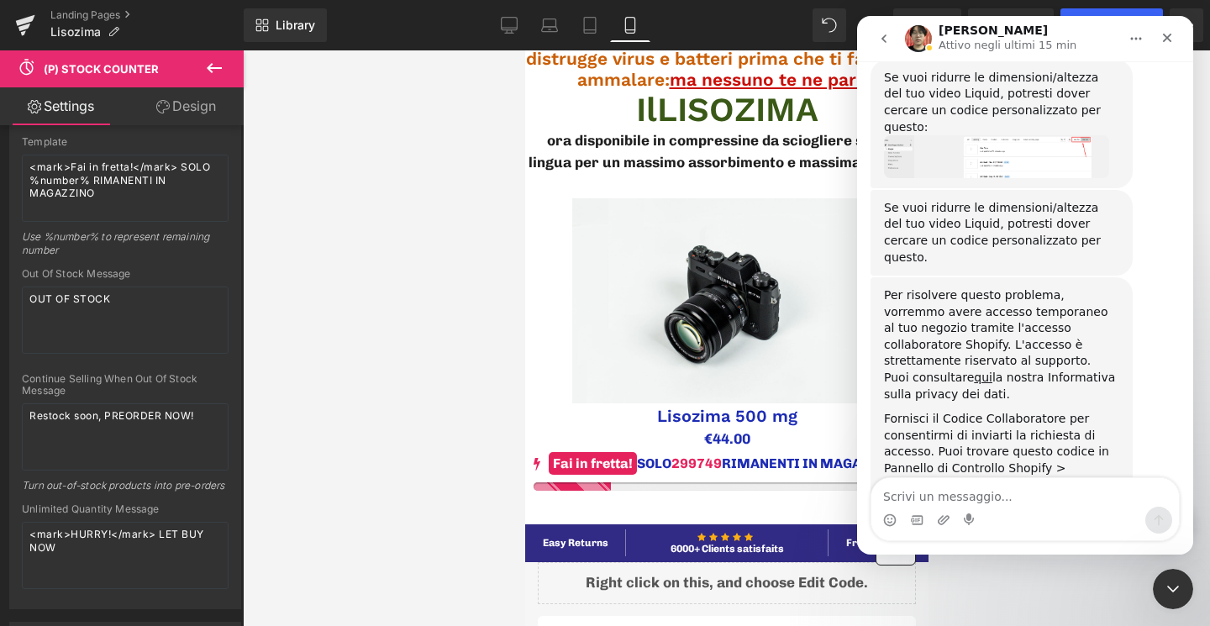
click at [967, 496] on textarea "Scrivi un messaggio..." at bounding box center [1026, 492] width 308 height 29
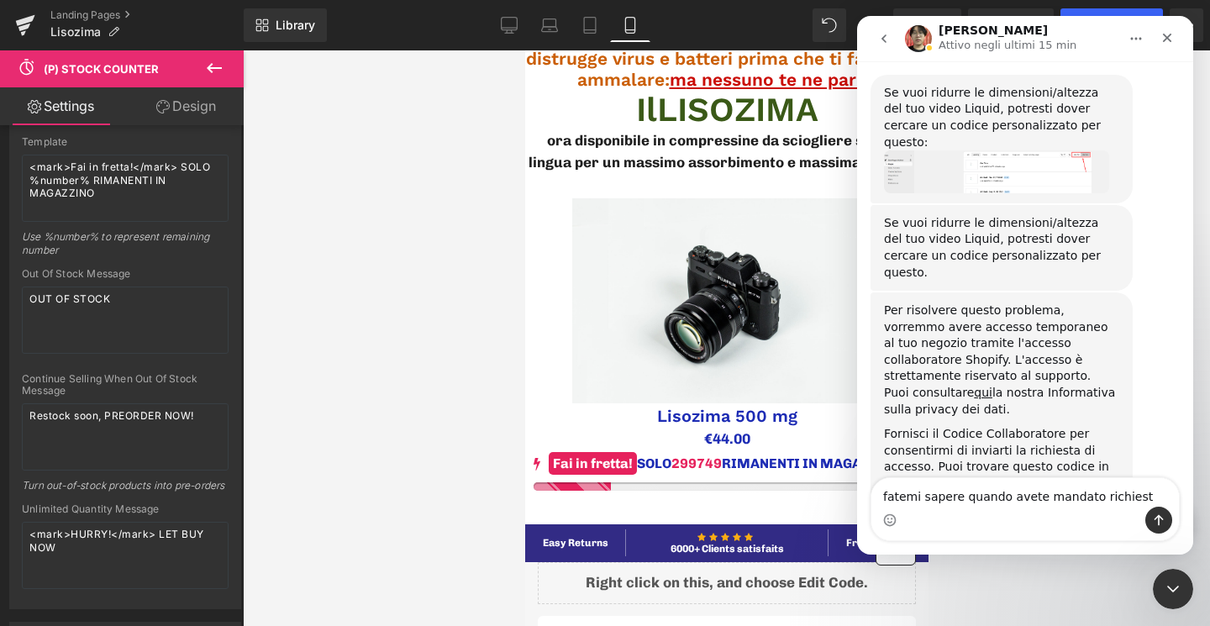
type textarea "fatemi sapere quando avete mandato richiesta"
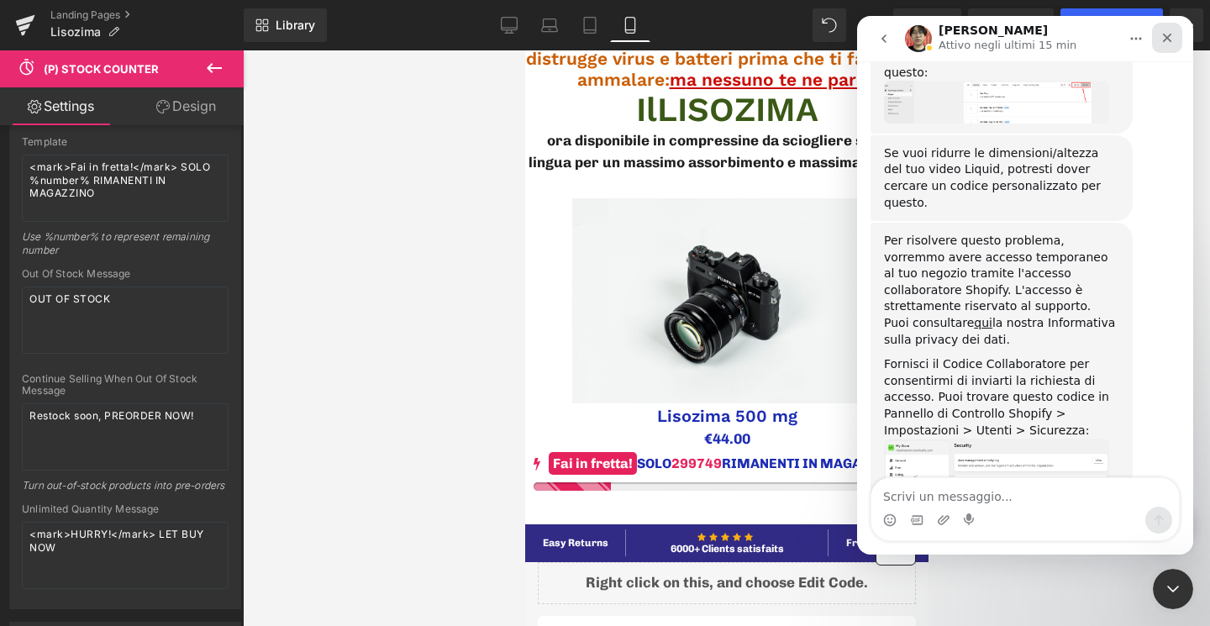
click at [1181, 42] on div "Chiudi" at bounding box center [1167, 38] width 30 height 30
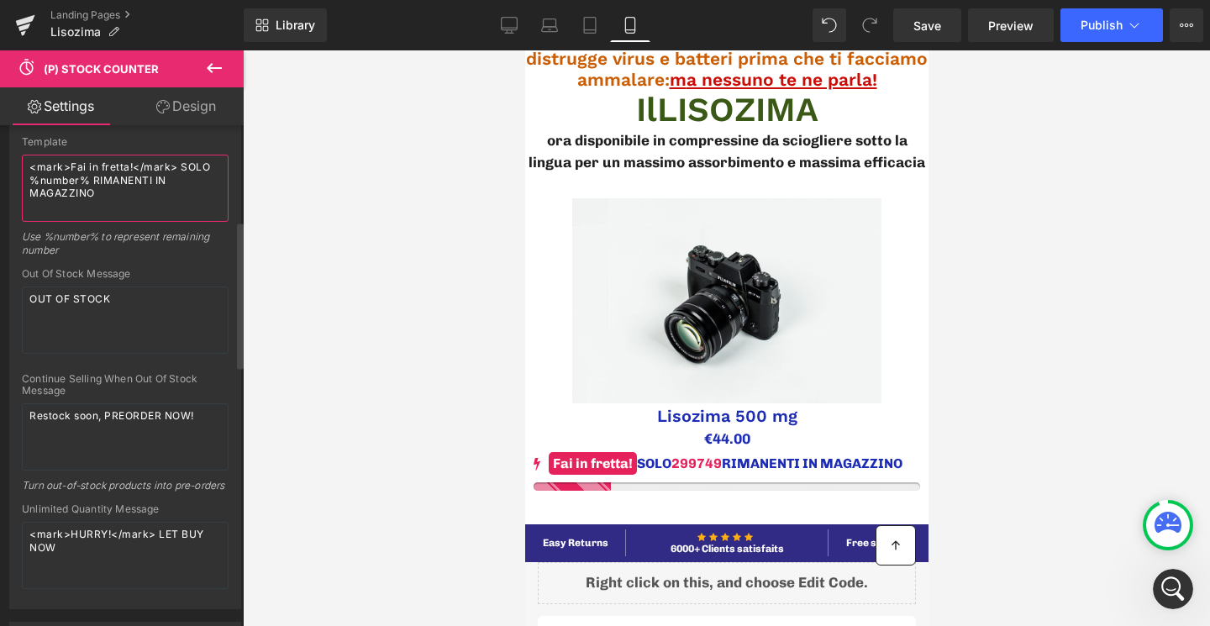
click at [82, 185] on textarea "<mark>Fai in fretta!</mark> SOLO %number% RIMANENTI IN MAGAZZINO" at bounding box center [125, 188] width 207 height 67
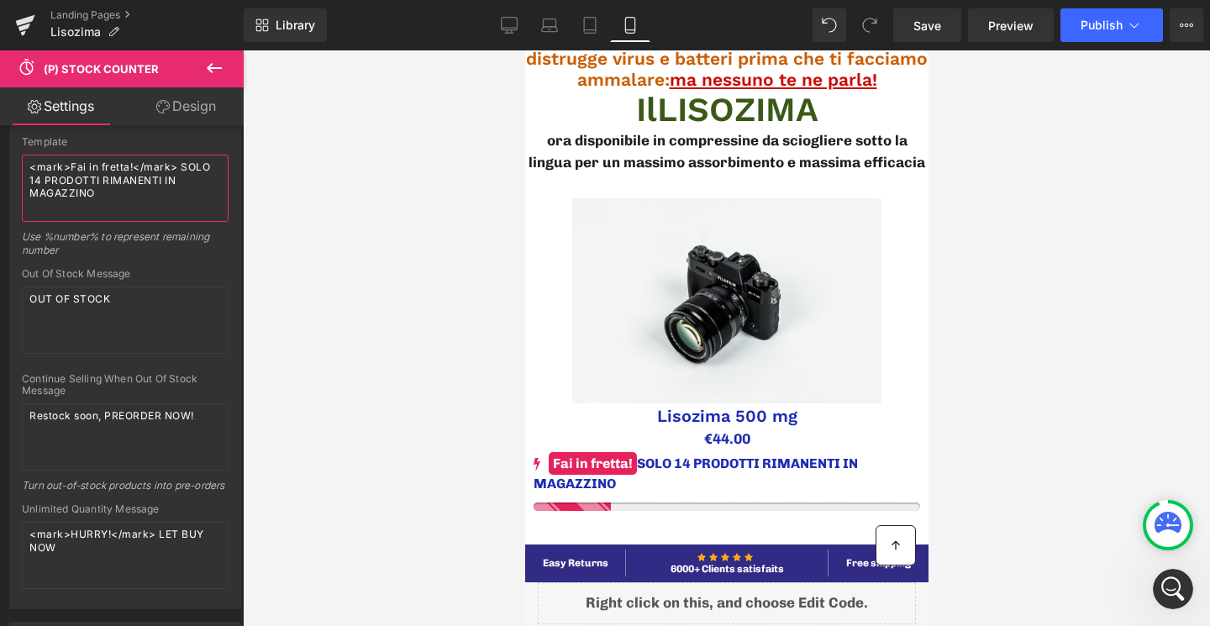
type textarea "<mark>Fai in fretta!</mark> SOLO 14 PRODOTTI RIMANENTI IN MAGAZZINO"
click at [174, 113] on link "Design" at bounding box center [186, 106] width 122 height 38
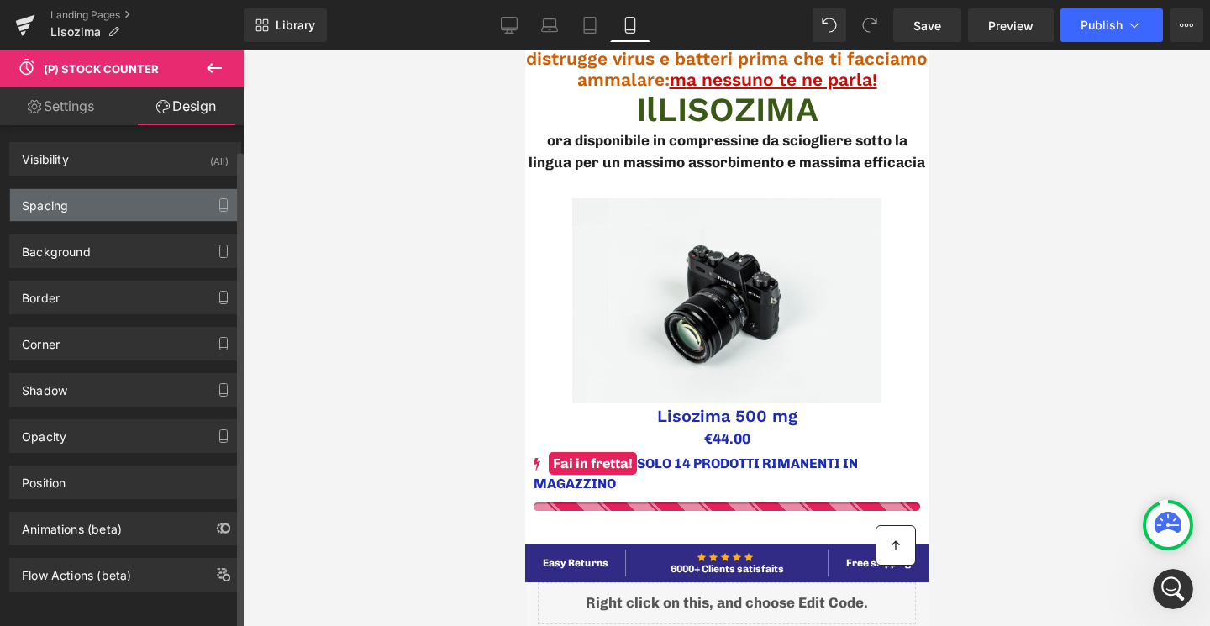
scroll to position [13, 0]
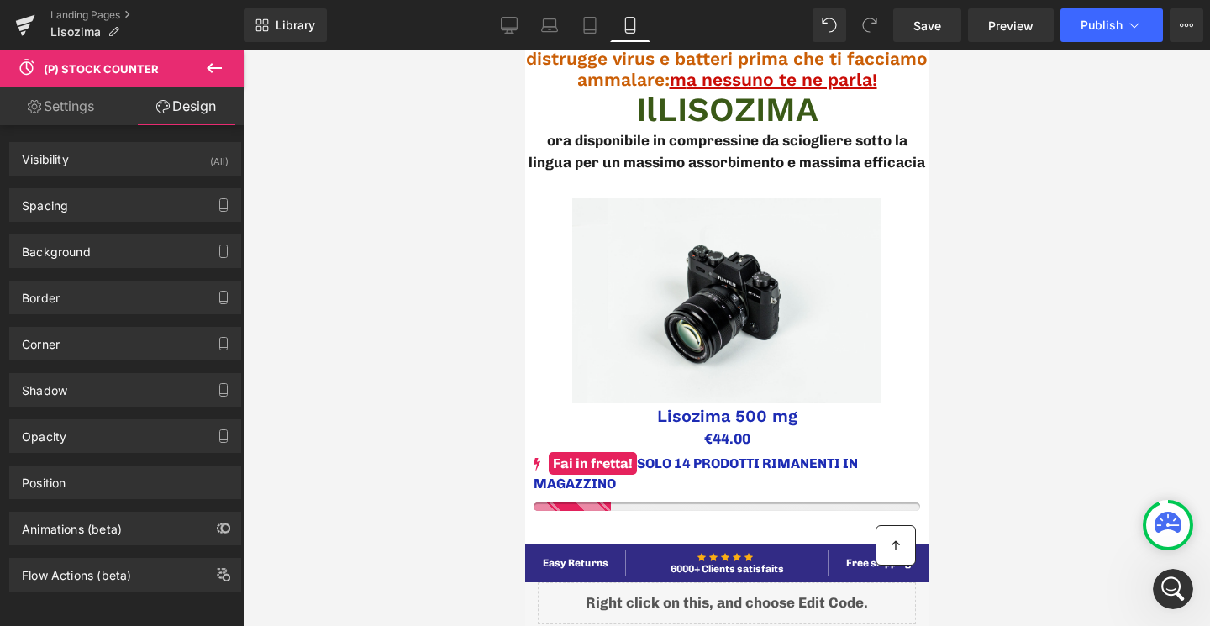
click at [84, 119] on link "Settings" at bounding box center [61, 106] width 122 height 38
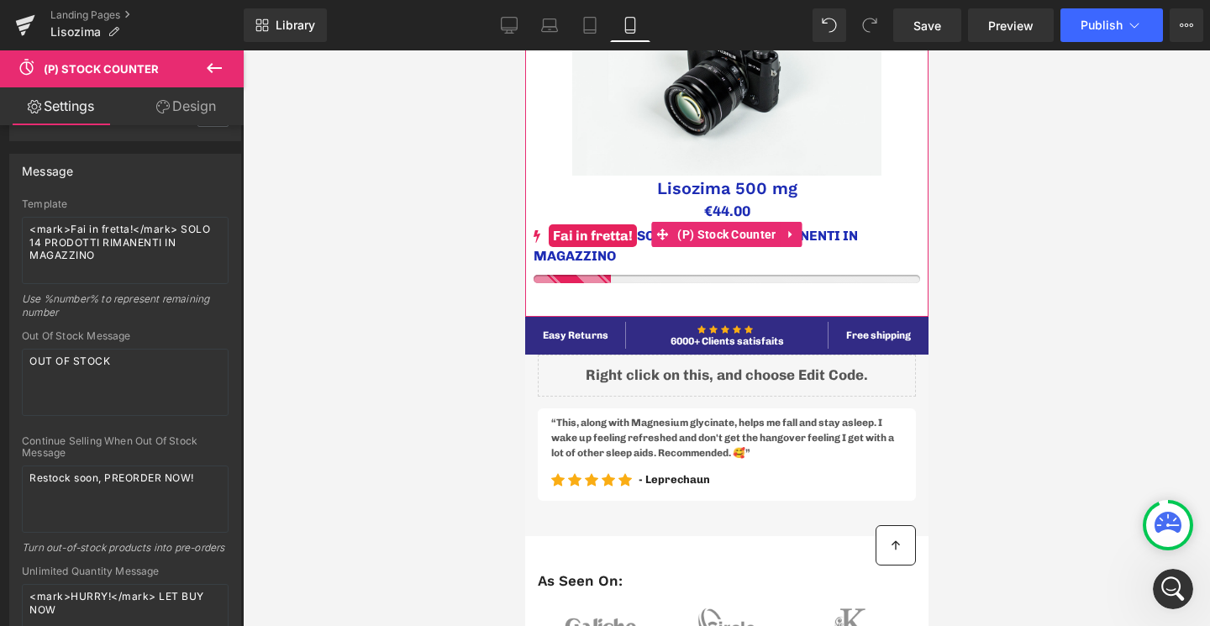
scroll to position [324, 0]
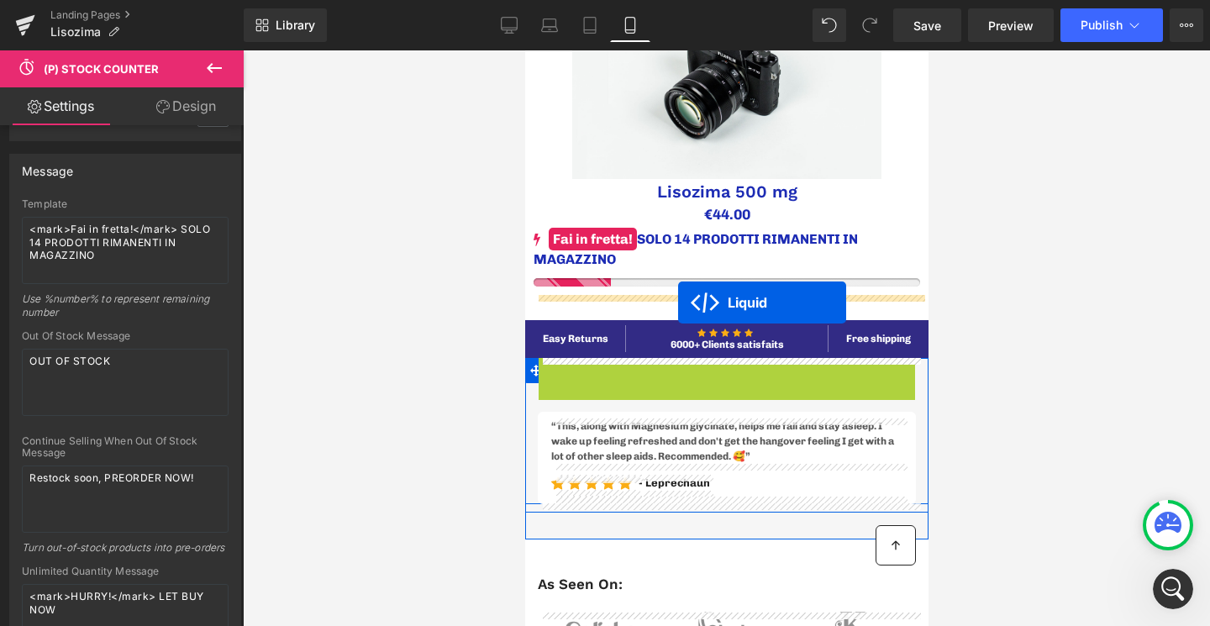
drag, startPoint x: 689, startPoint y: 375, endPoint x: 677, endPoint y: 303, distance: 73.2
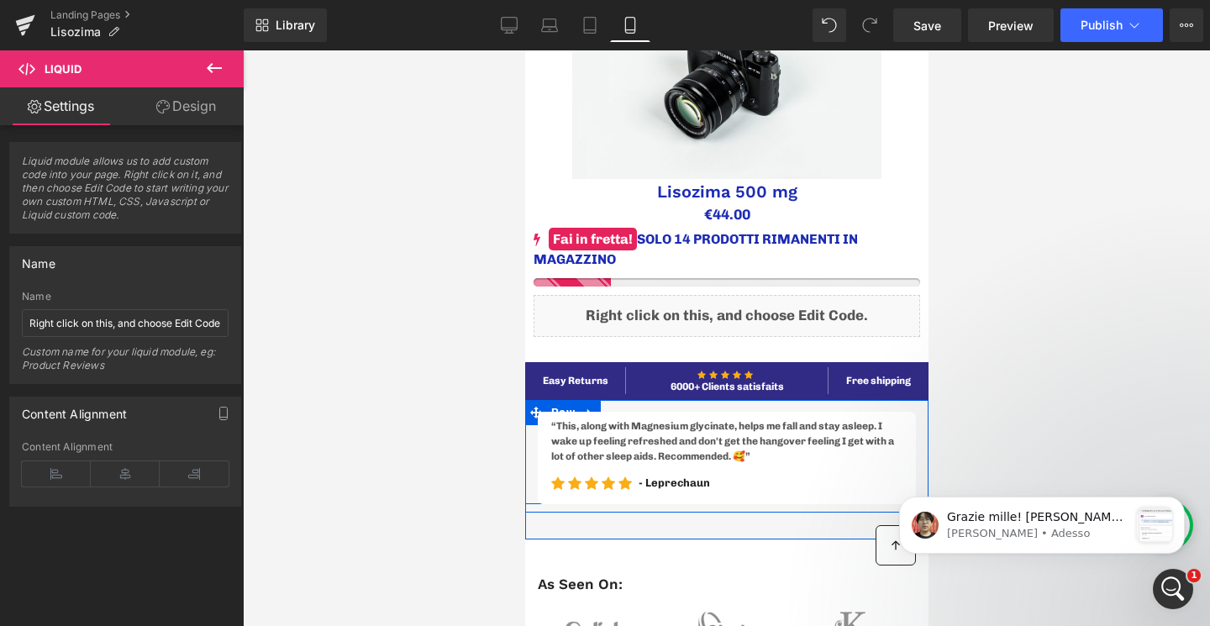
scroll to position [5340, 0]
click at [1150, 517] on div "message notification from Ethan, Adesso. Grazie mille! Abbiamo inviato la nostr…" at bounding box center [1154, 525] width 35 height 35
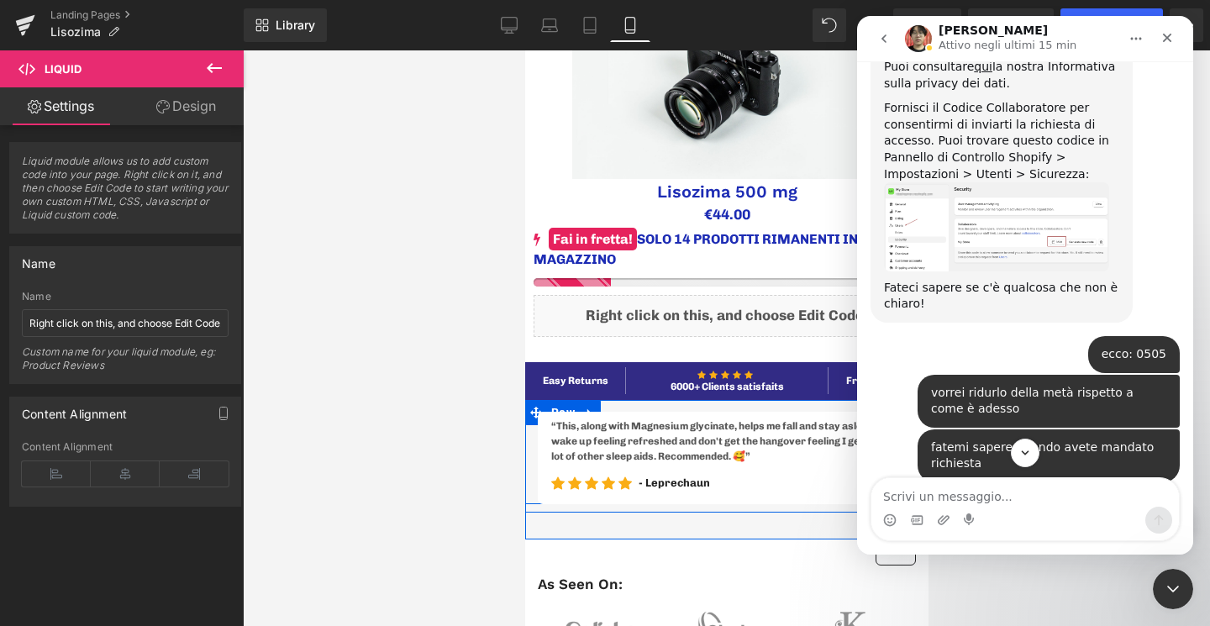
scroll to position [5368, 0]
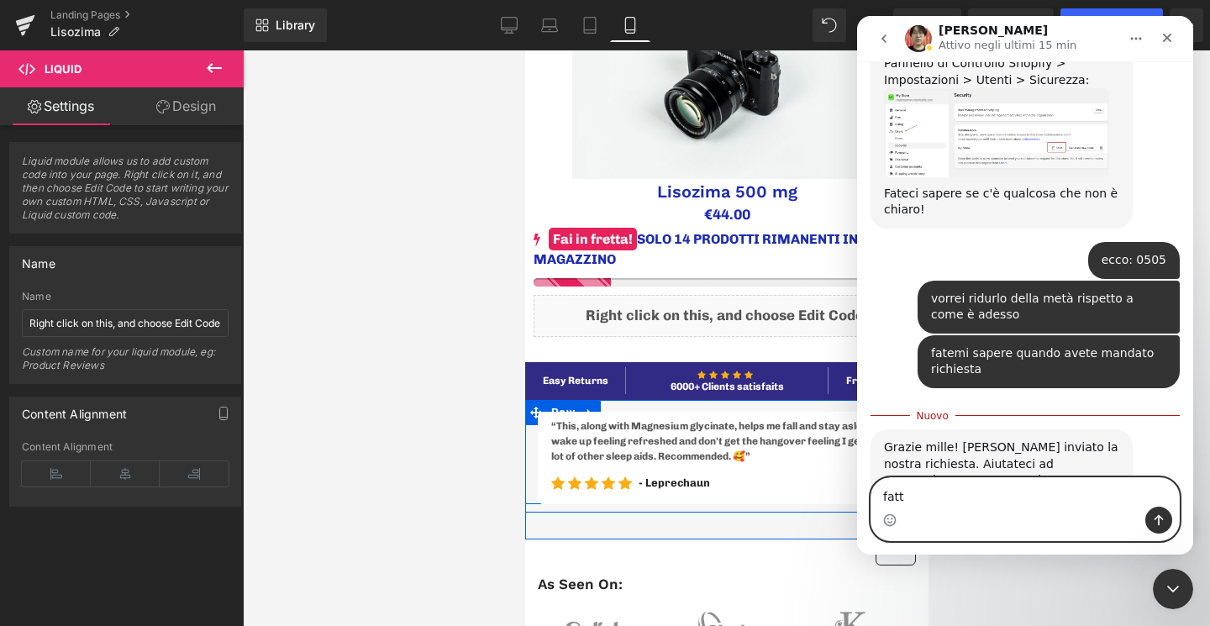
type textarea "fatto"
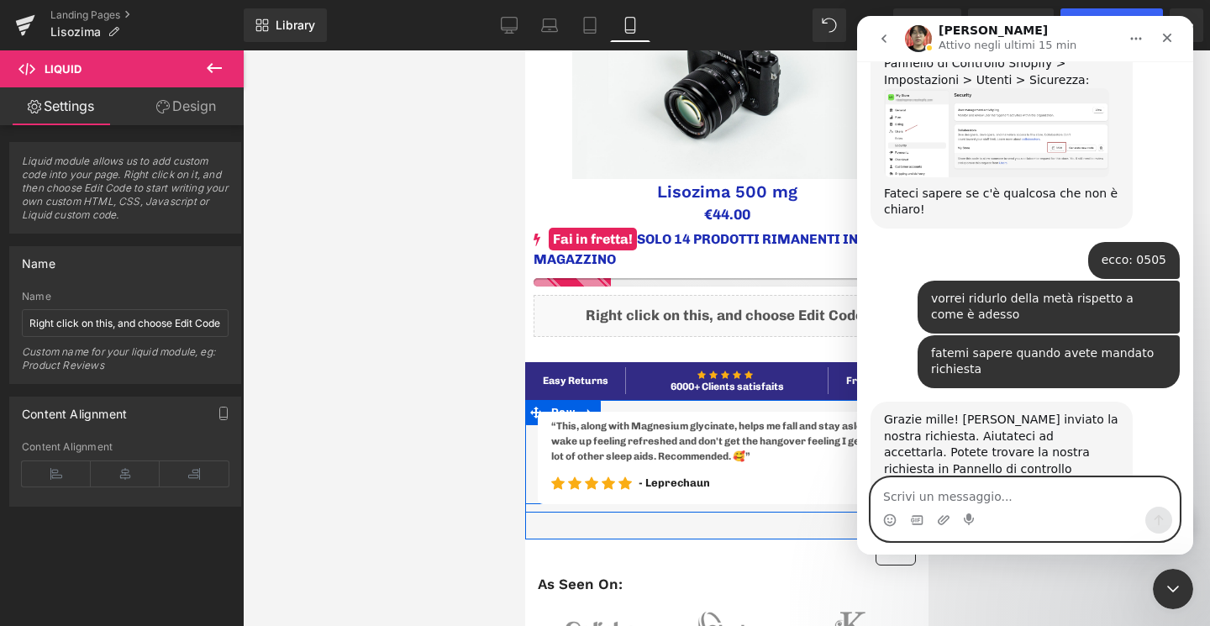
scroll to position [5391, 0]
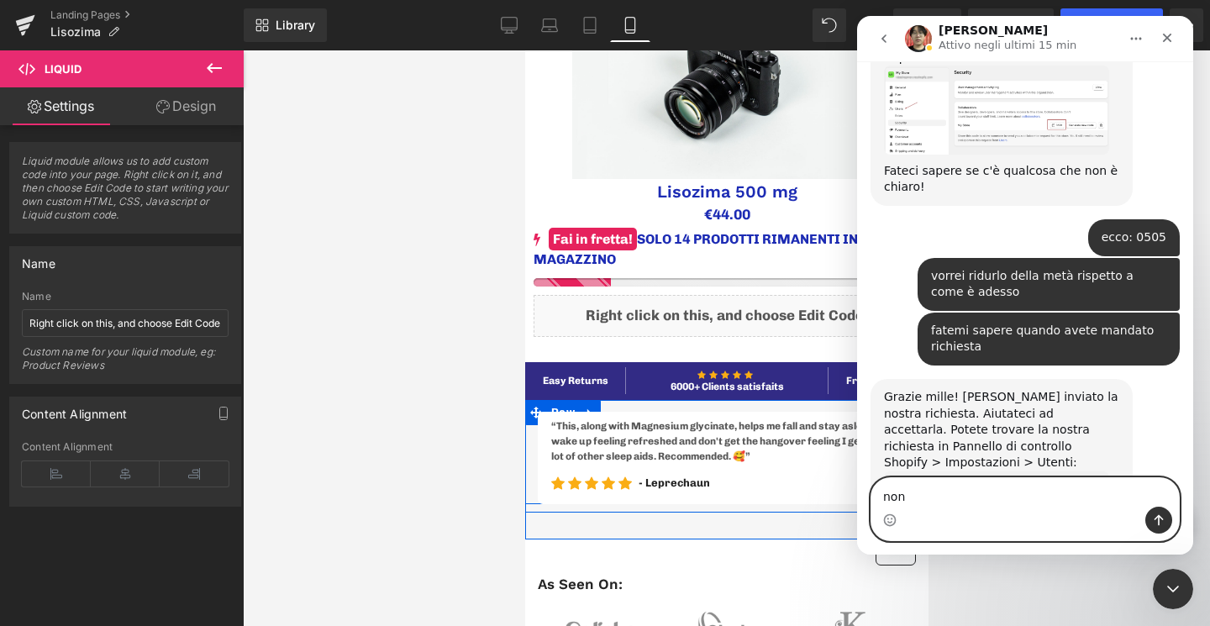
type textarea "non"
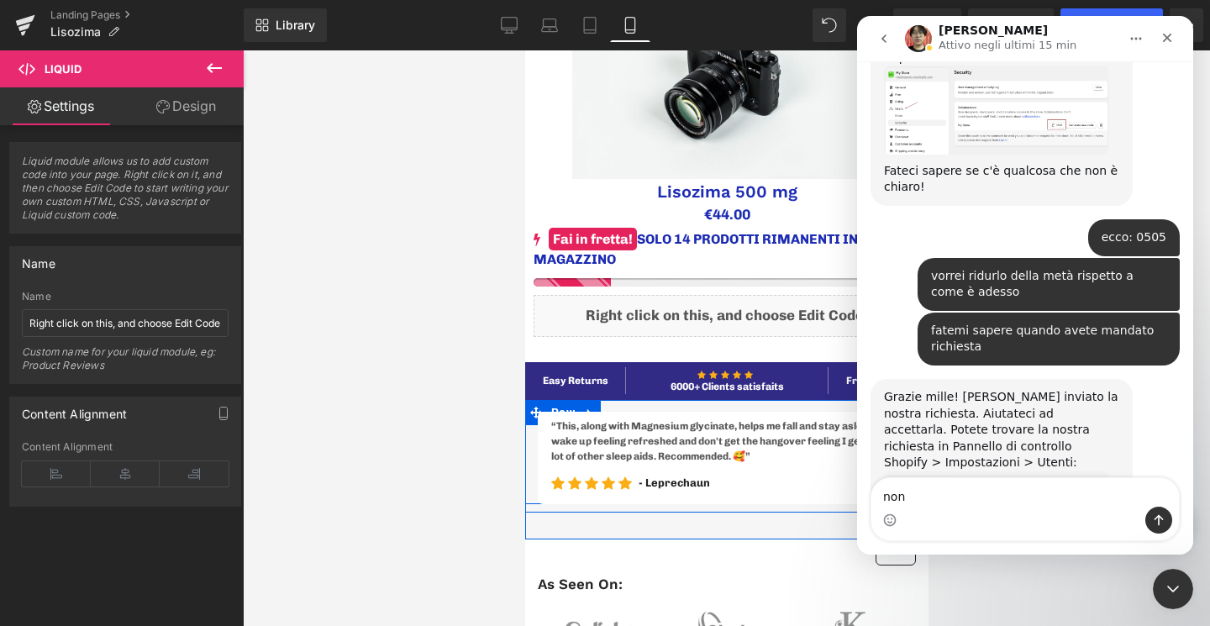
click at [213, 72] on div at bounding box center [605, 288] width 1210 height 576
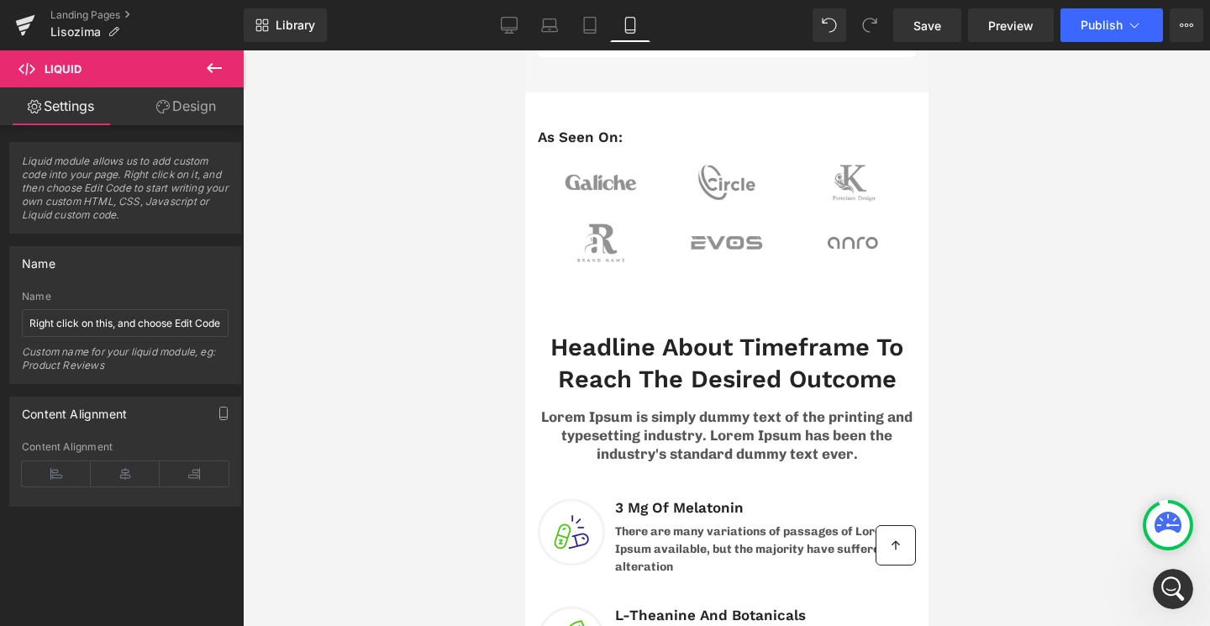
scroll to position [810, 0]
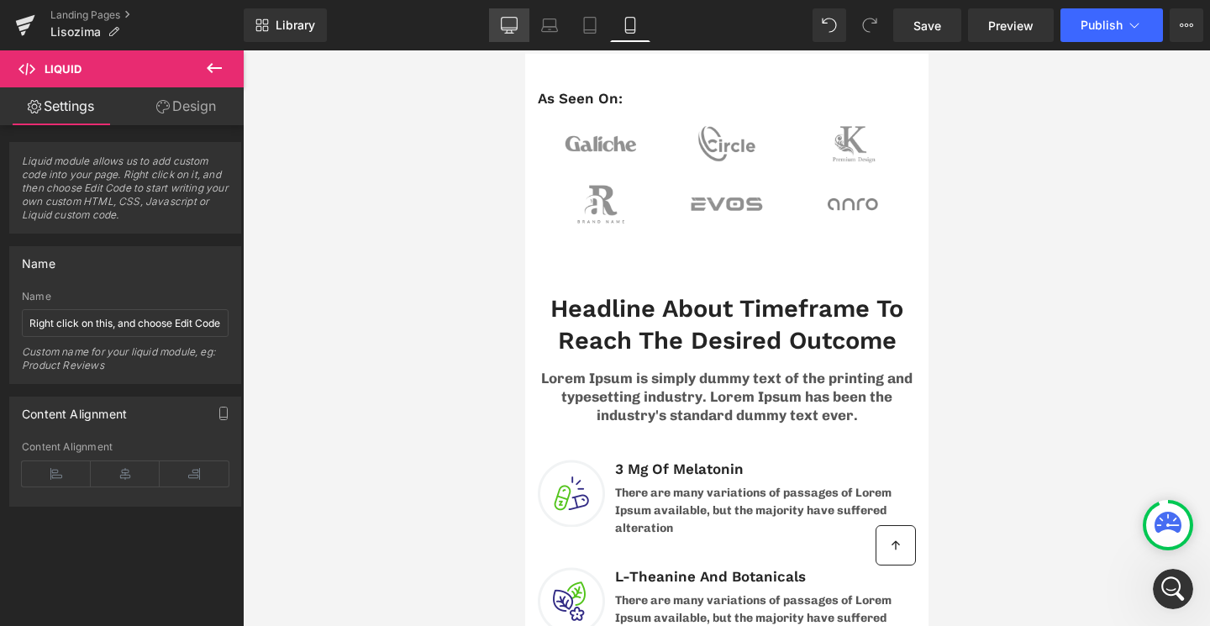
click at [514, 34] on link "Desktop" at bounding box center [509, 25] width 40 height 34
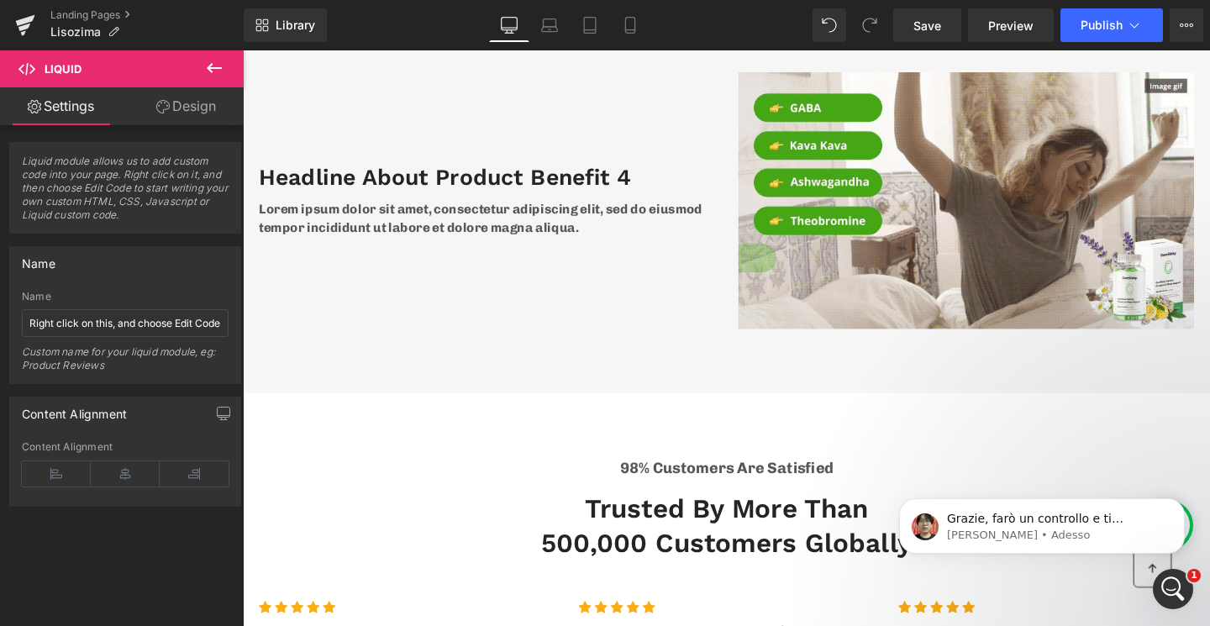
scroll to position [5457, 0]
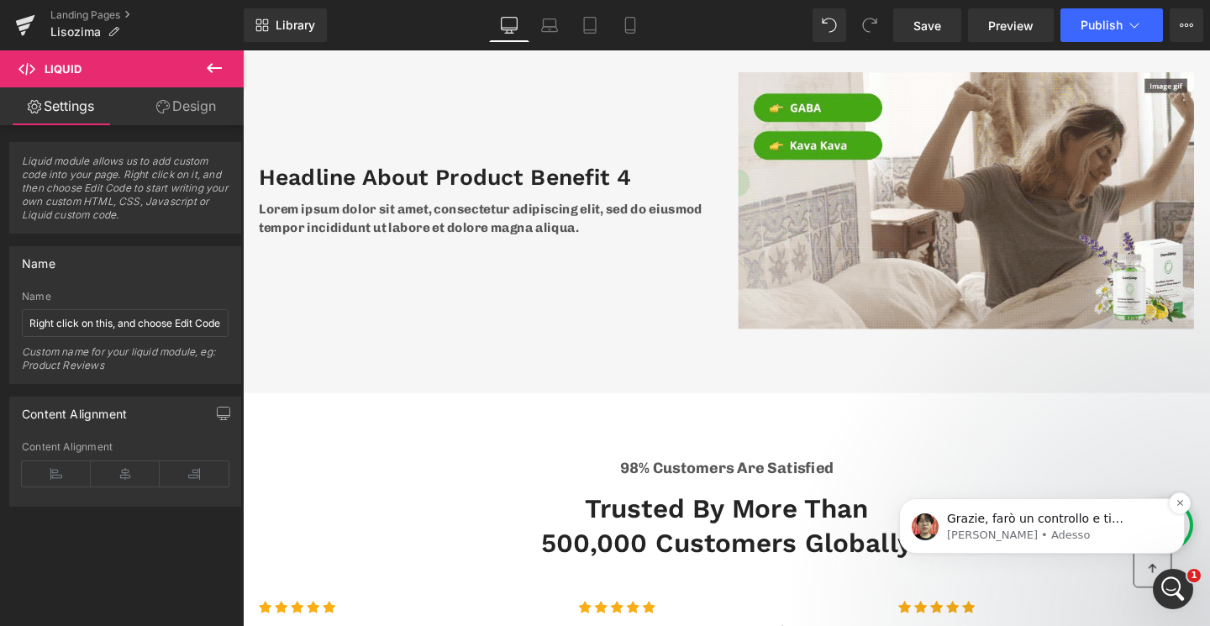
click at [1115, 524] on p "Grazie, farò un controllo e ti risponderò al più presto." at bounding box center [1055, 519] width 217 height 17
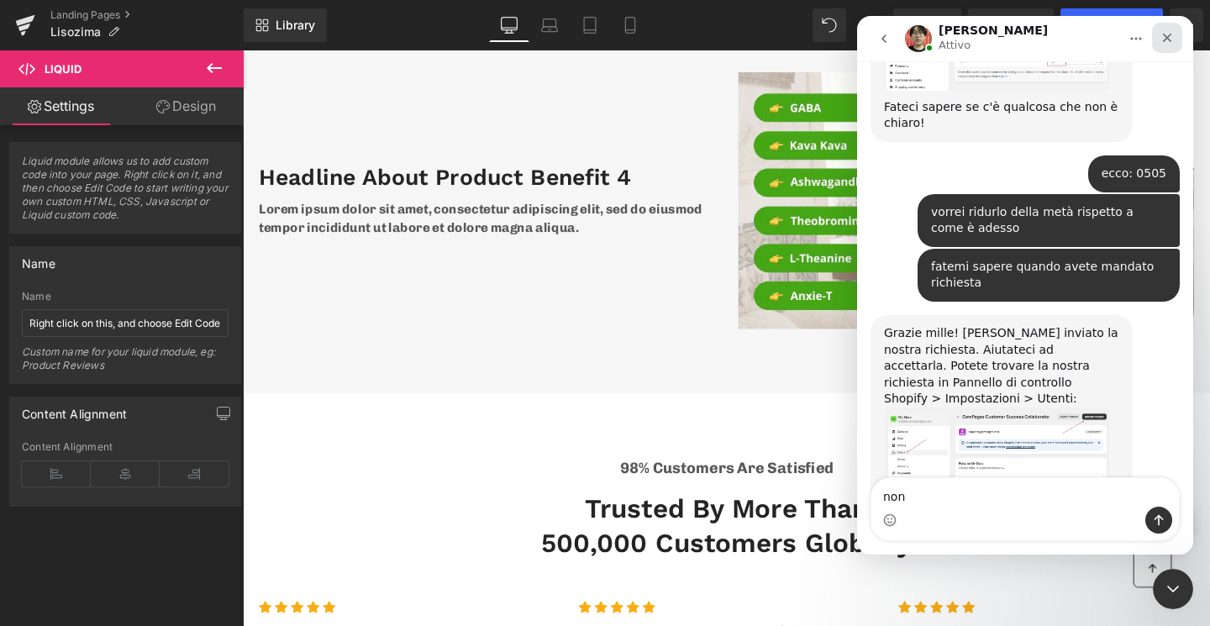
click at [1172, 40] on icon "Chiudi" at bounding box center [1167, 37] width 13 height 13
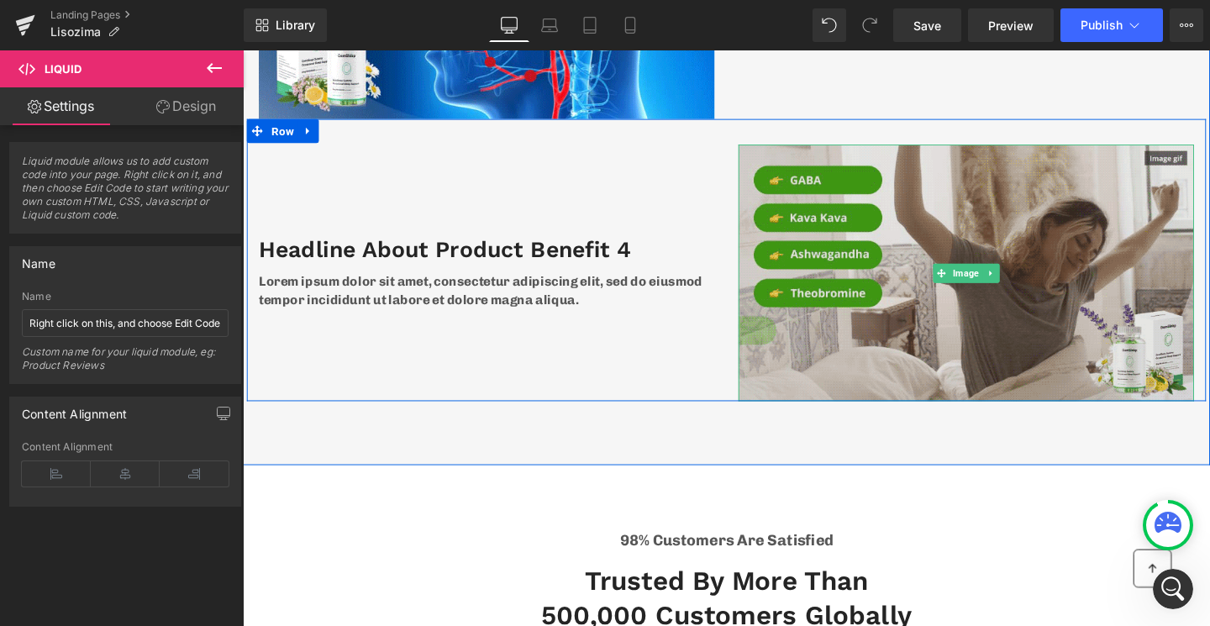
scroll to position [3295, 0]
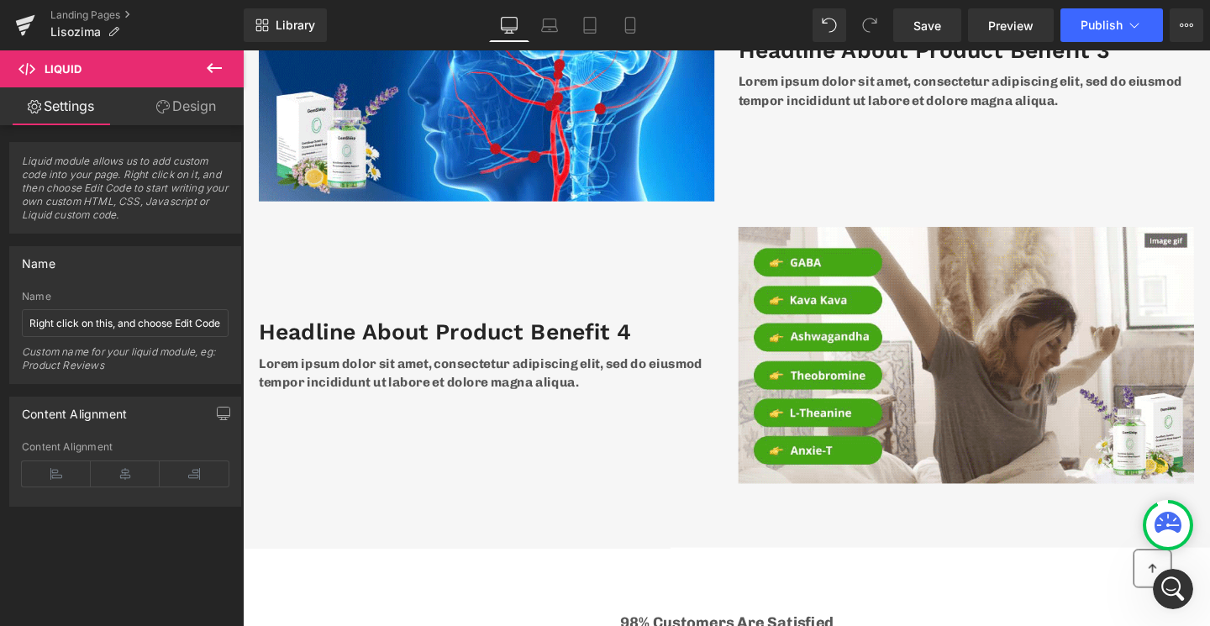
click at [217, 69] on icon at bounding box center [214, 68] width 20 height 20
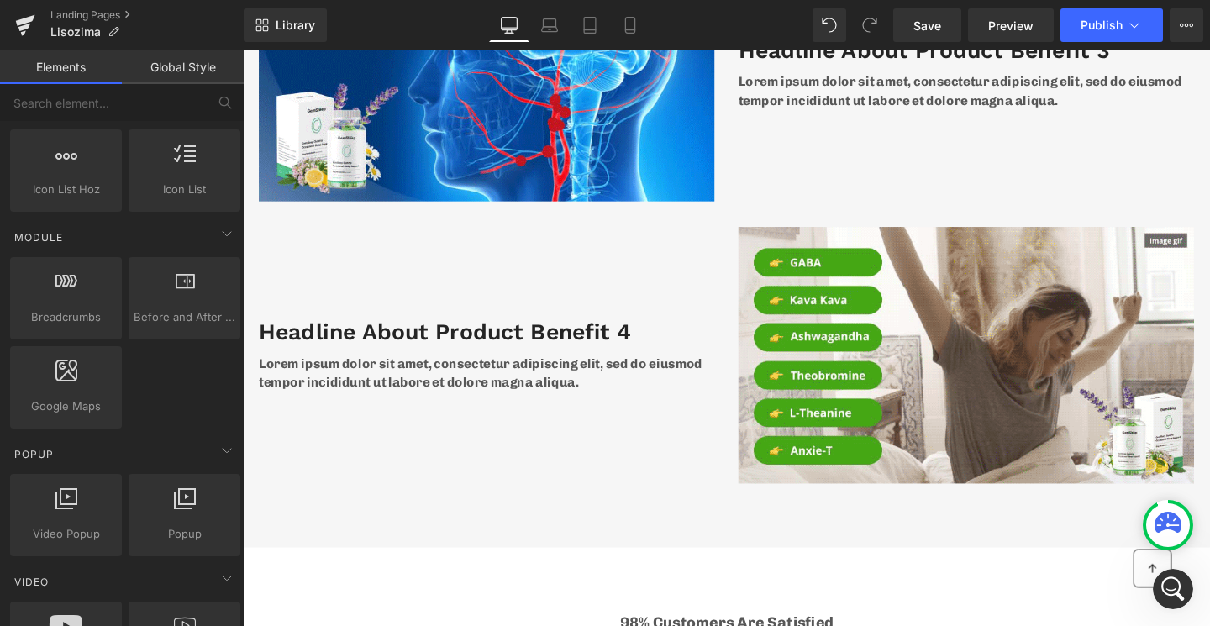
scroll to position [244, 0]
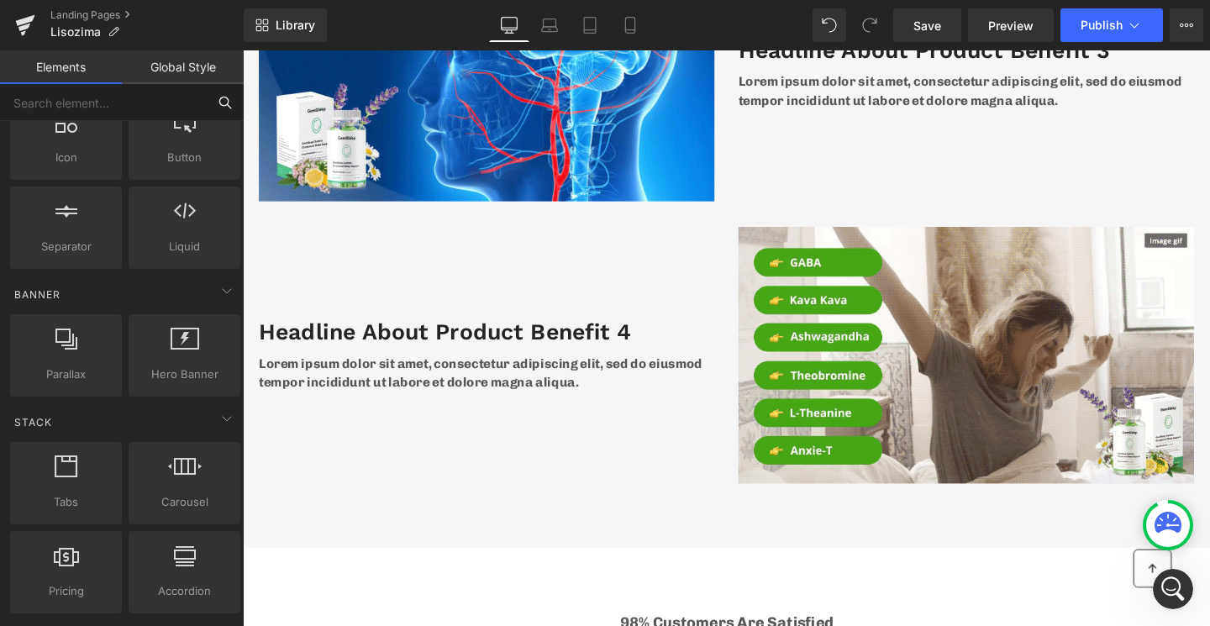
click at [108, 110] on input "text" at bounding box center [103, 102] width 207 height 37
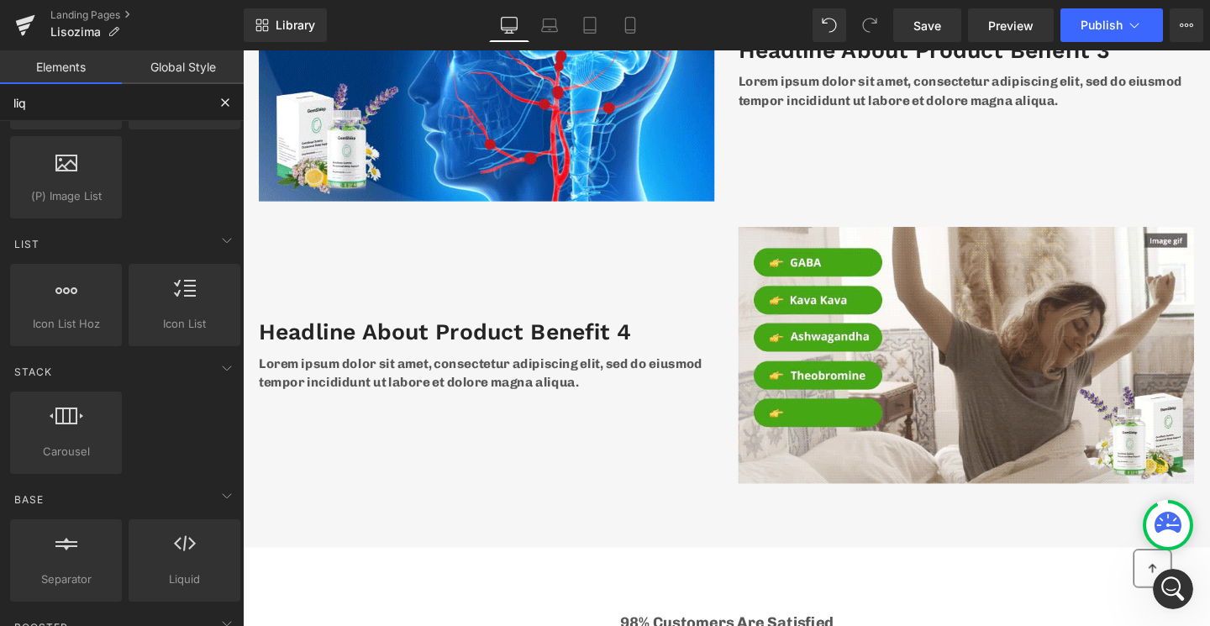
scroll to position [0, 0]
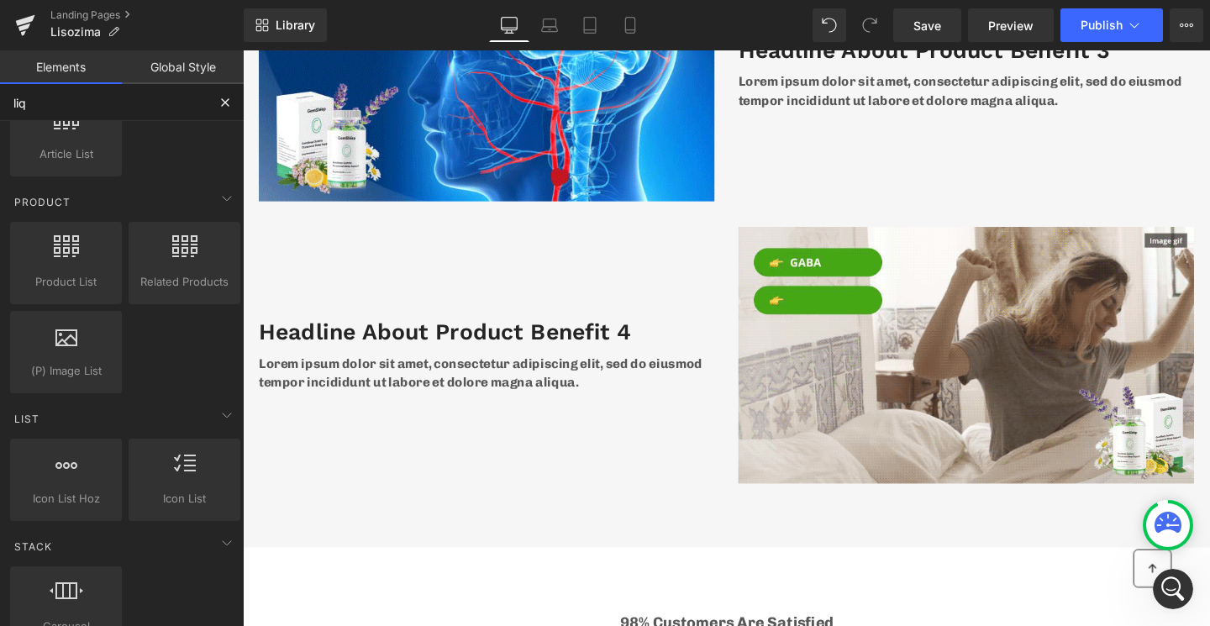
type input "liqu"
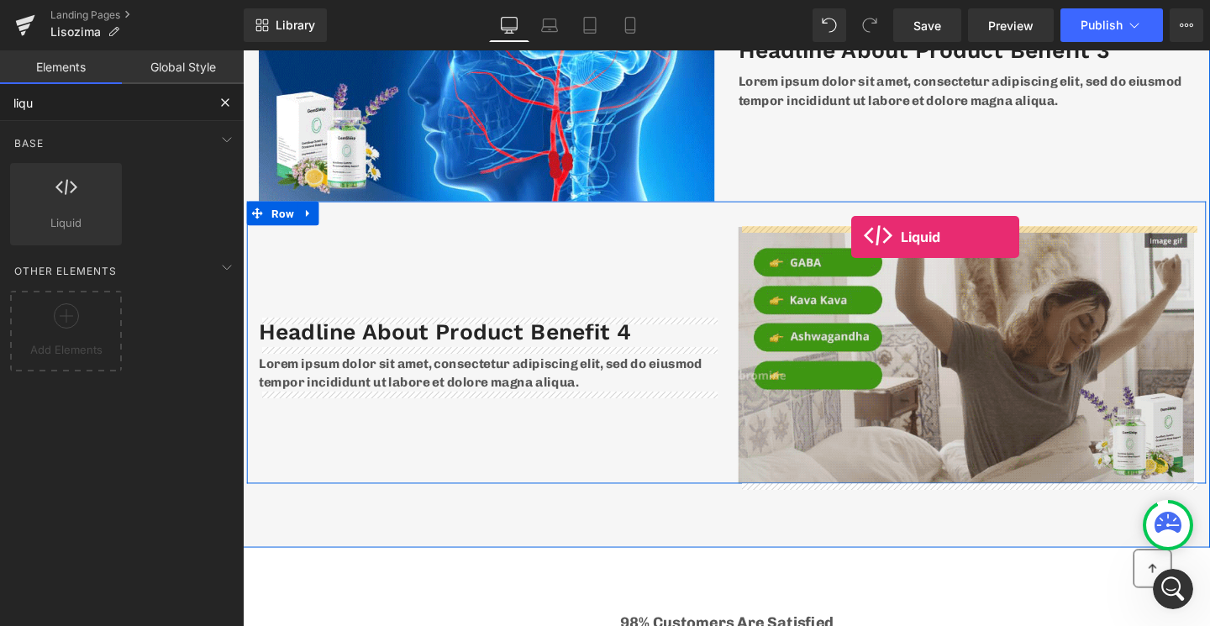
drag, startPoint x: 466, startPoint y: 283, endPoint x: 882, endPoint y: 246, distance: 418.5
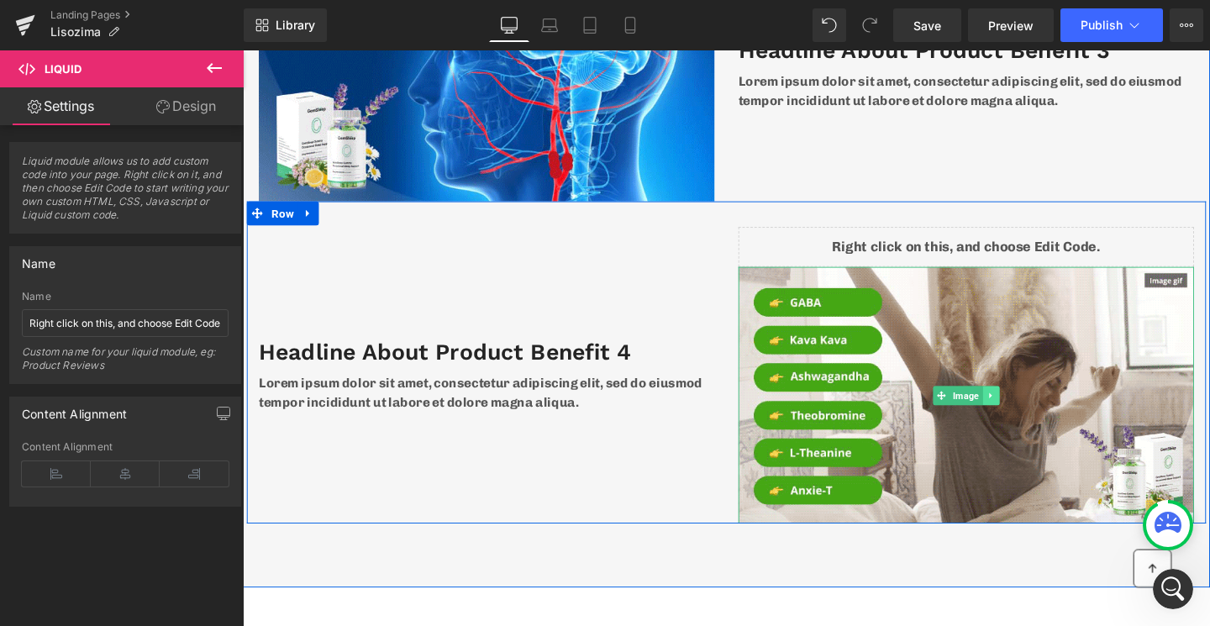
click at [1028, 415] on icon at bounding box center [1029, 413] width 9 height 10
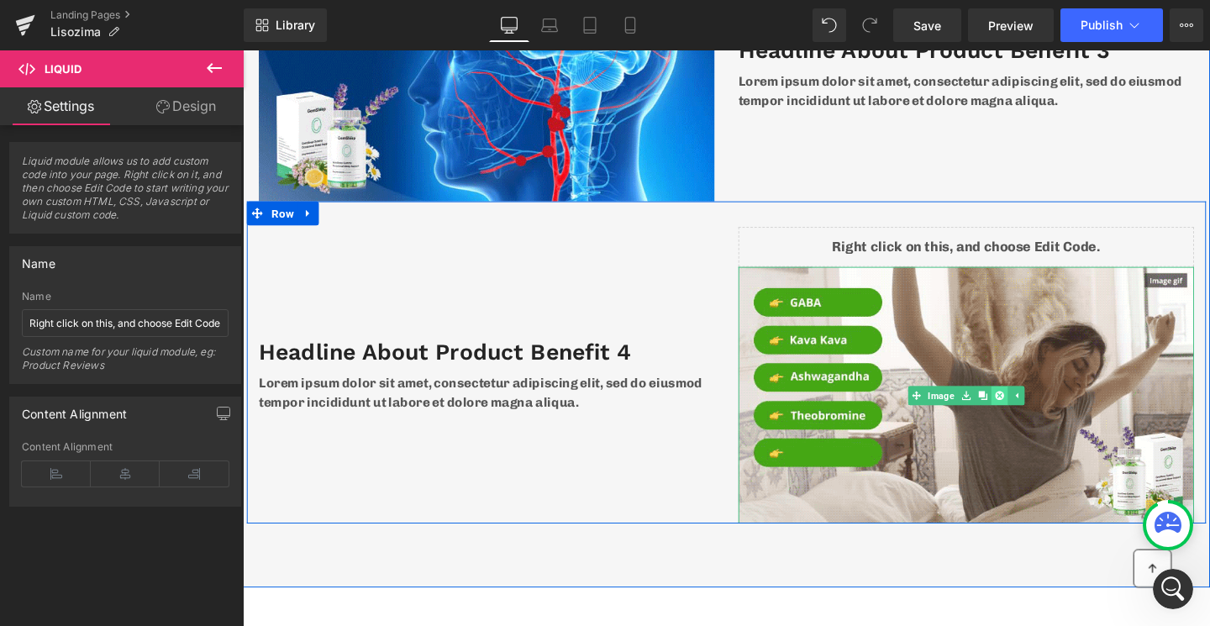
click at [1040, 414] on icon at bounding box center [1038, 412] width 9 height 9
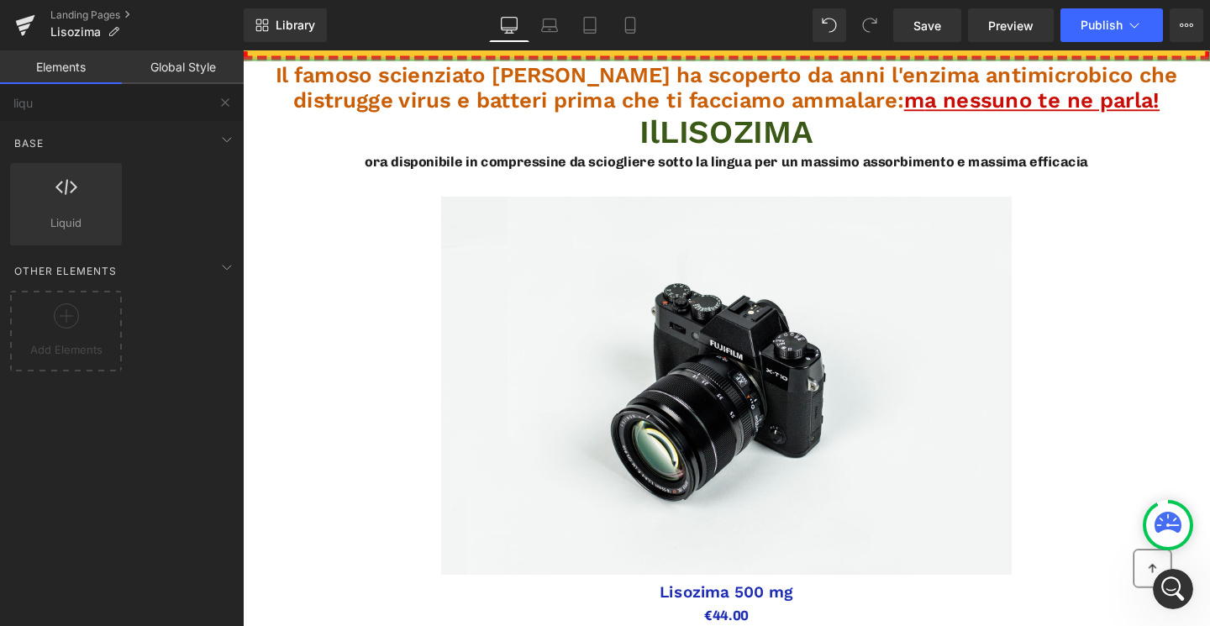
scroll to position [61, 0]
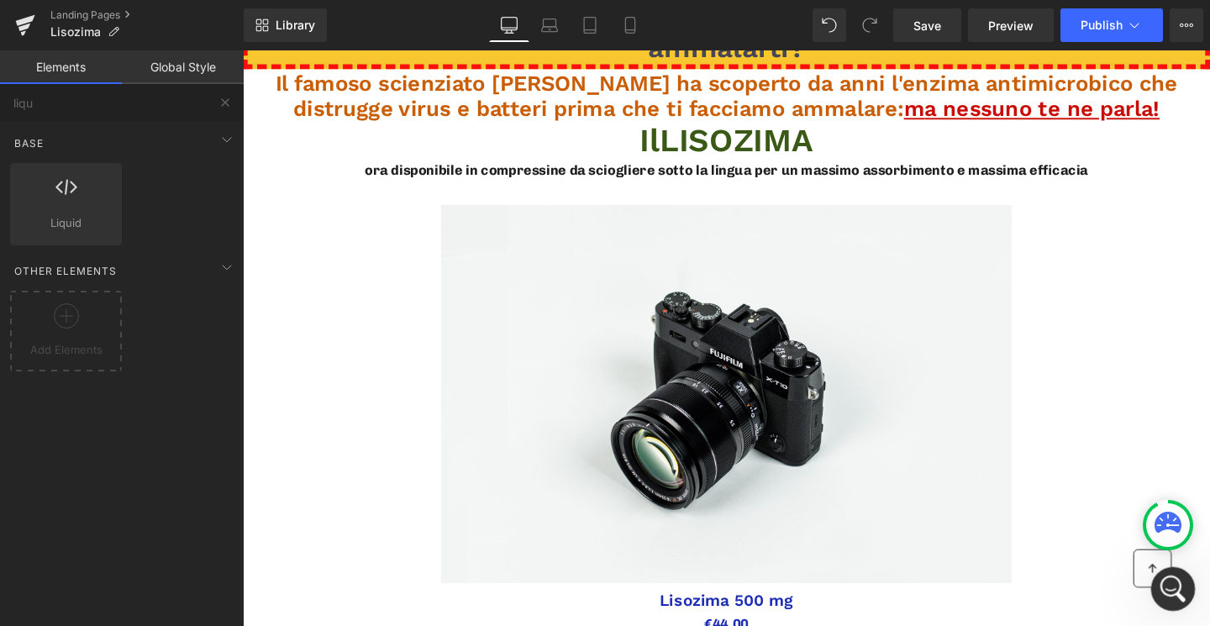
click at [1170, 576] on icon "Apri il messenger Intercom" at bounding box center [1171, 587] width 28 height 28
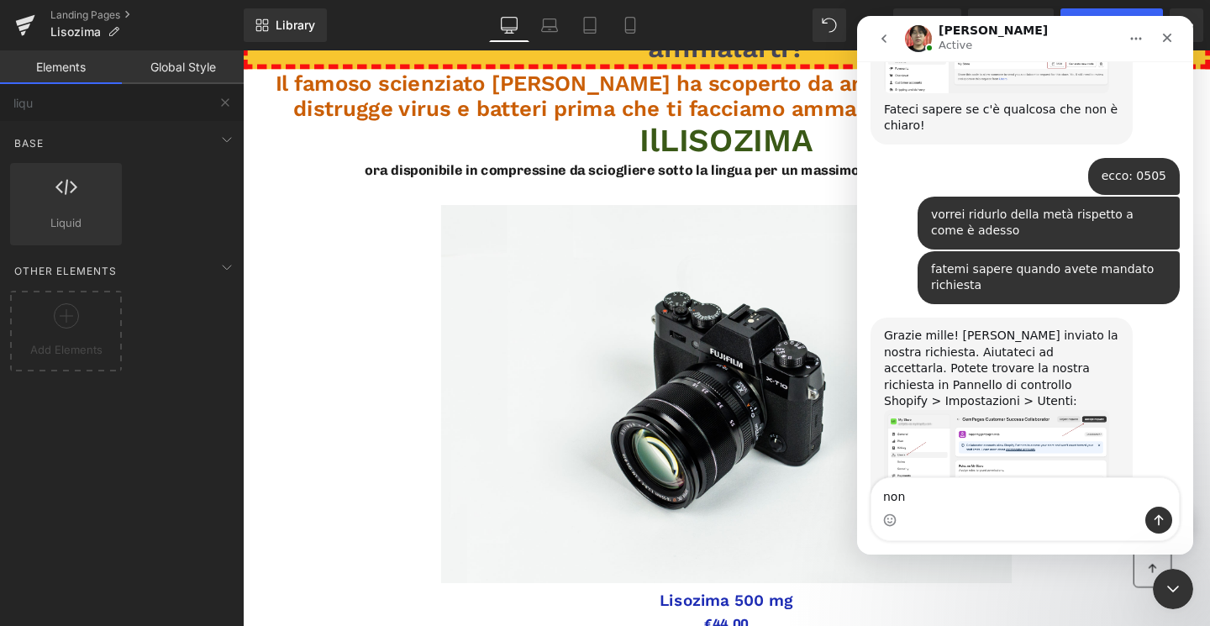
scroll to position [5523, 0]
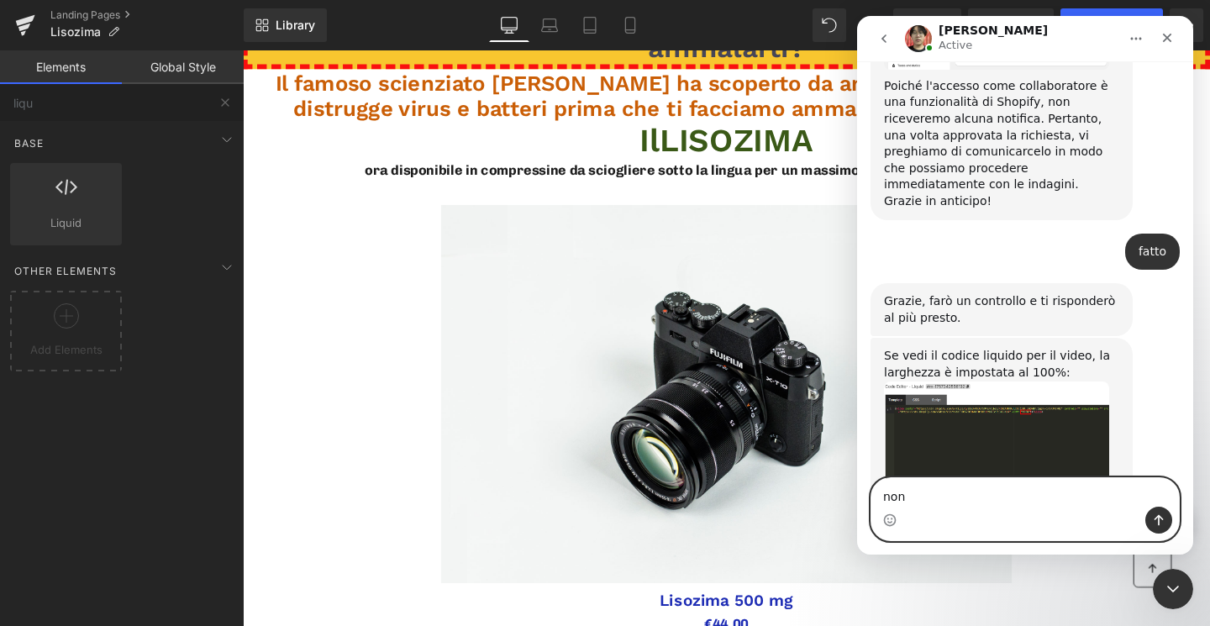
scroll to position [5972, 0]
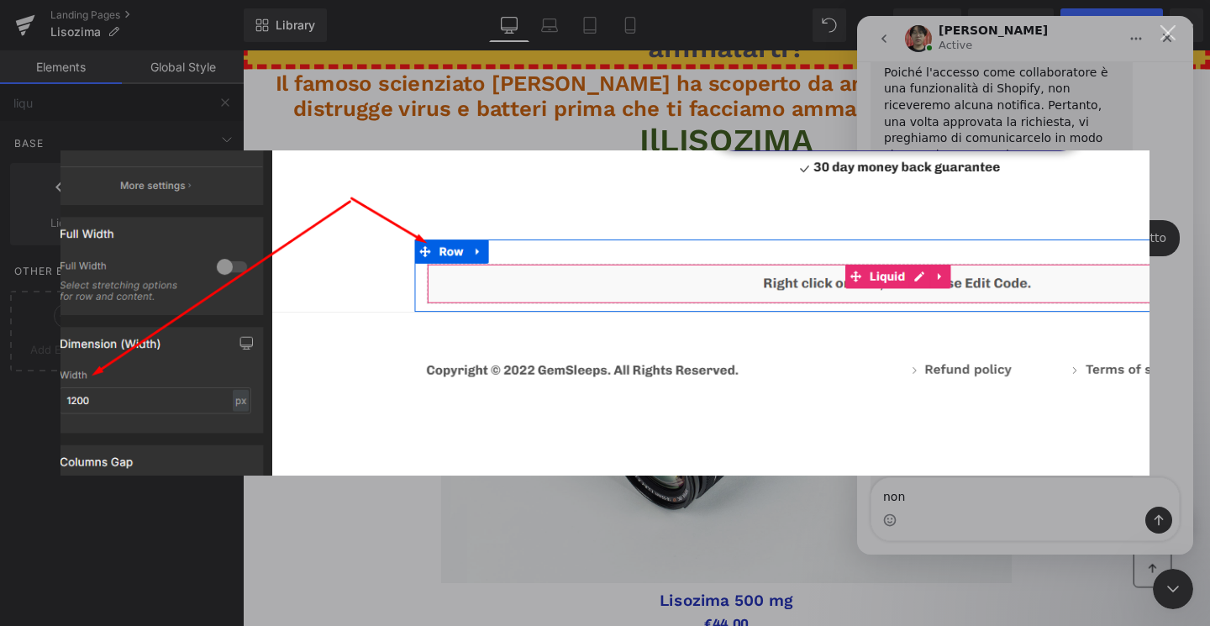
click at [303, 556] on div "Messenger Intercom" at bounding box center [605, 313] width 1210 height 626
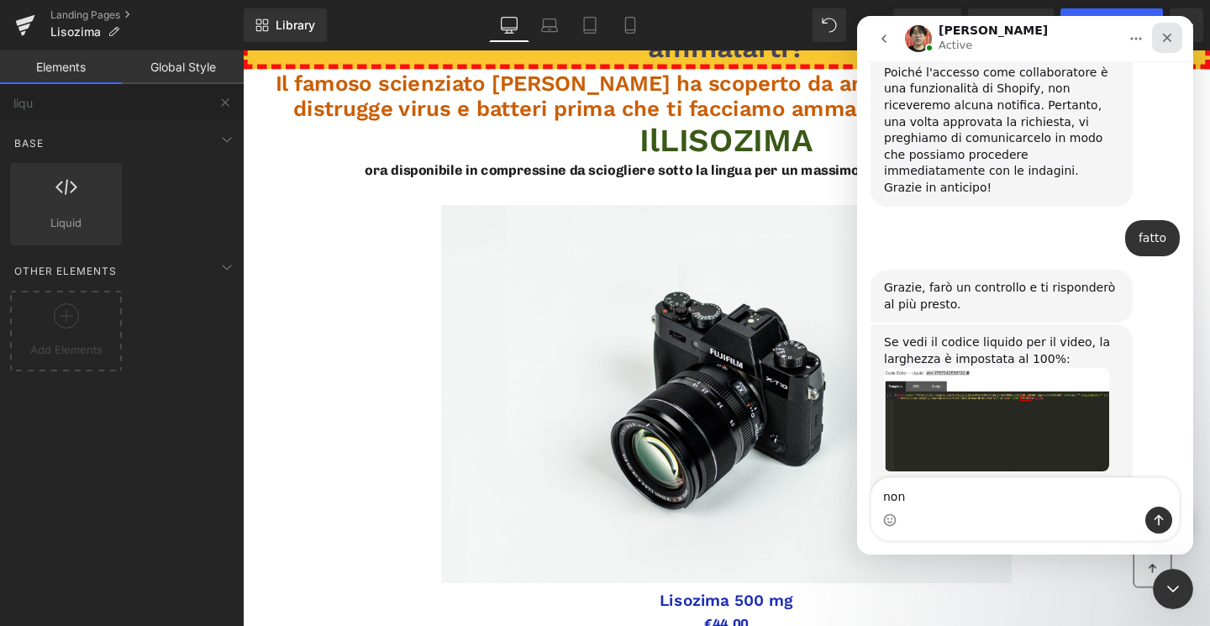
click at [1173, 35] on icon "Chiudi" at bounding box center [1167, 37] width 13 height 13
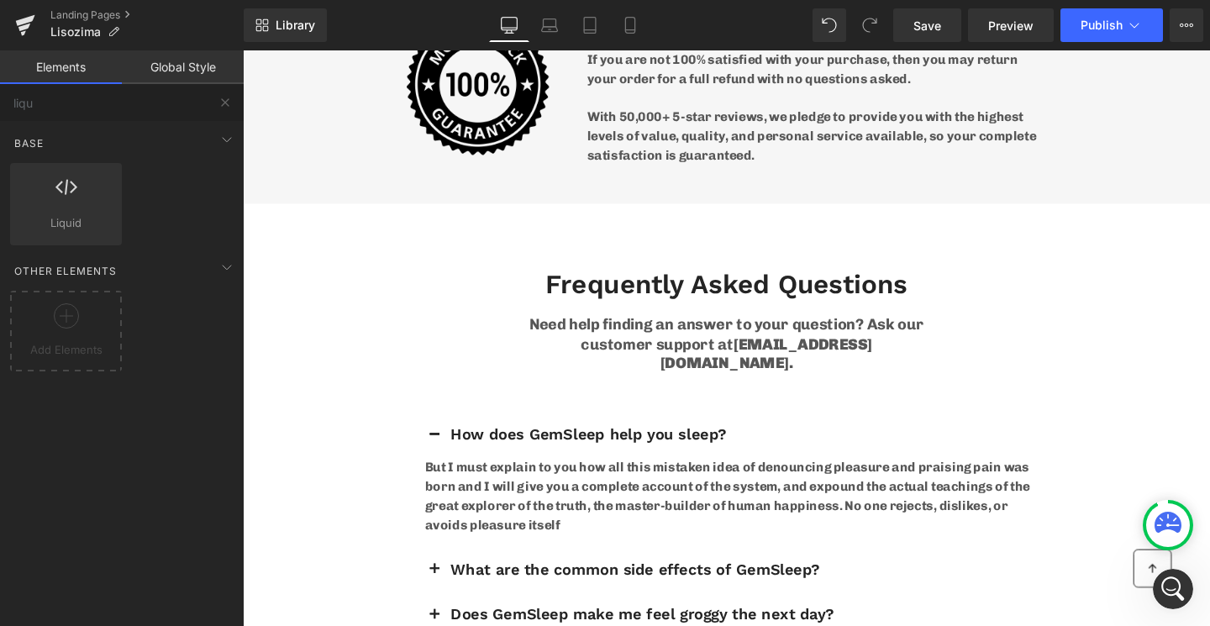
scroll to position [6756, 0]
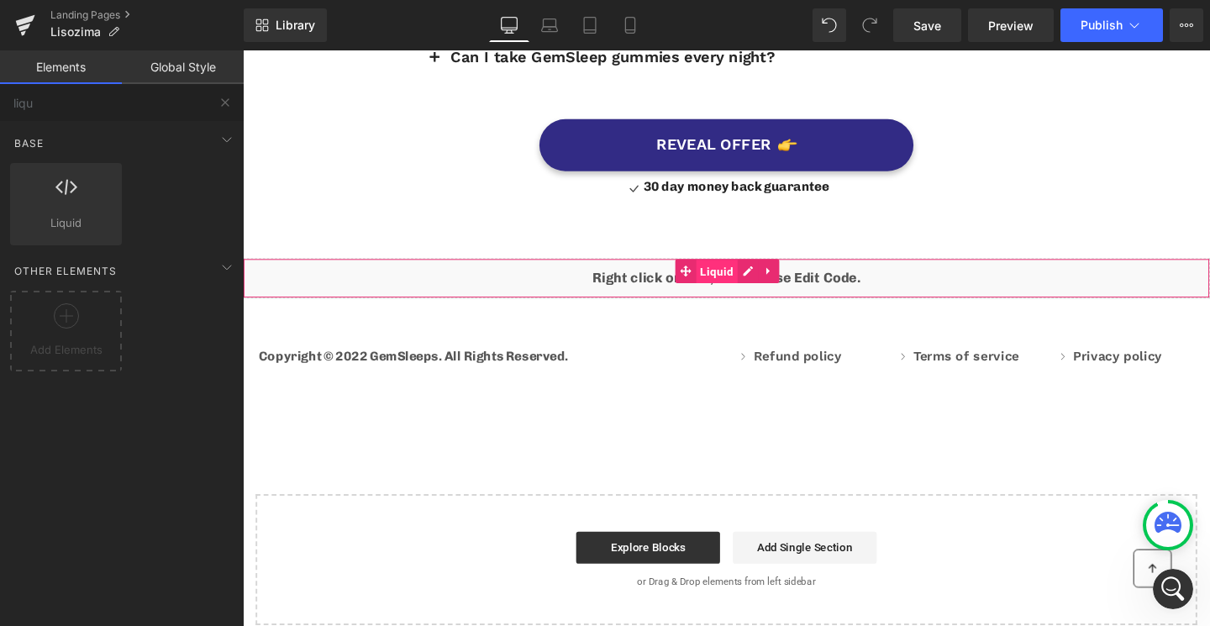
click at [709, 270] on link "Liquid" at bounding box center [731, 282] width 66 height 25
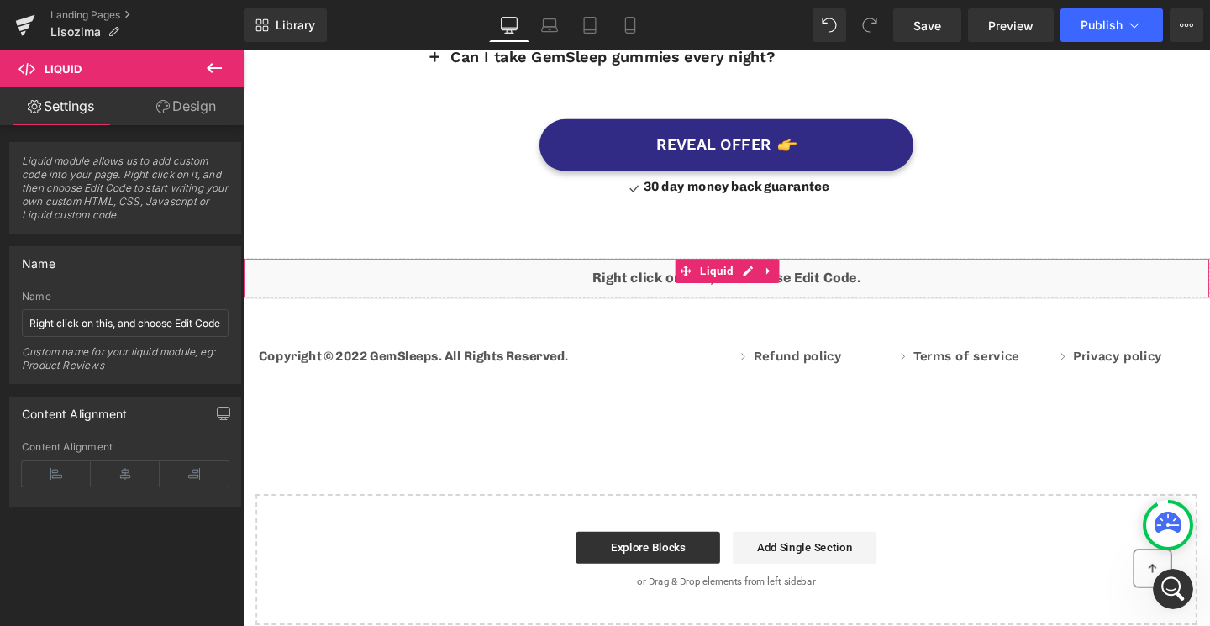
click at [160, 106] on icon at bounding box center [162, 106] width 13 height 13
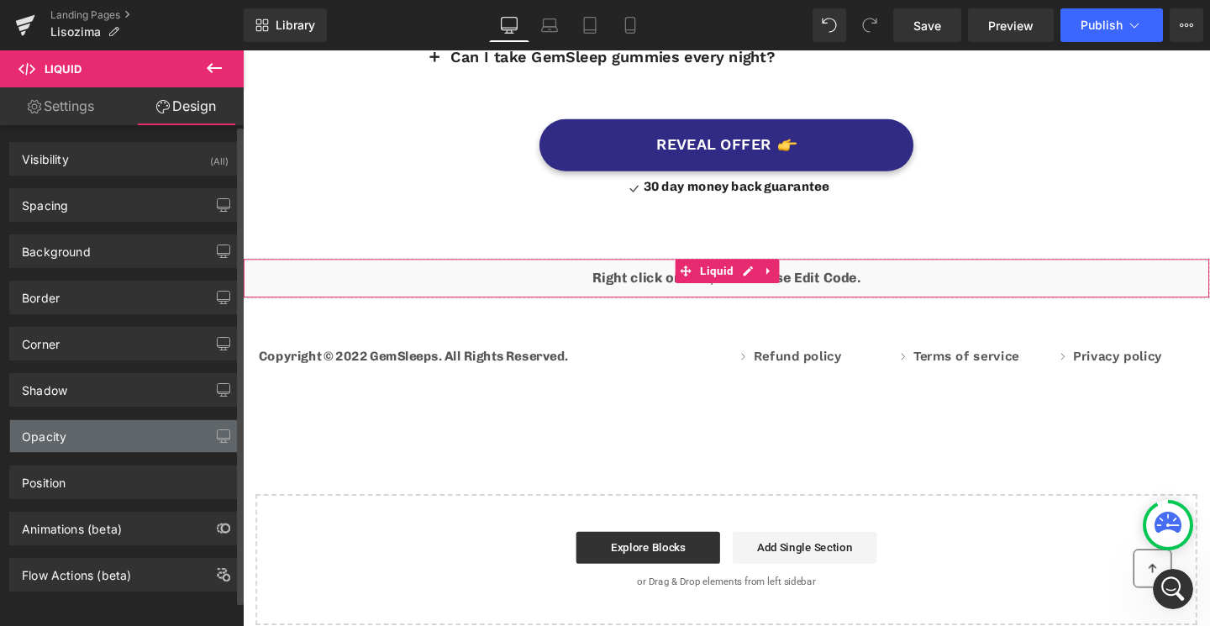
scroll to position [0, 0]
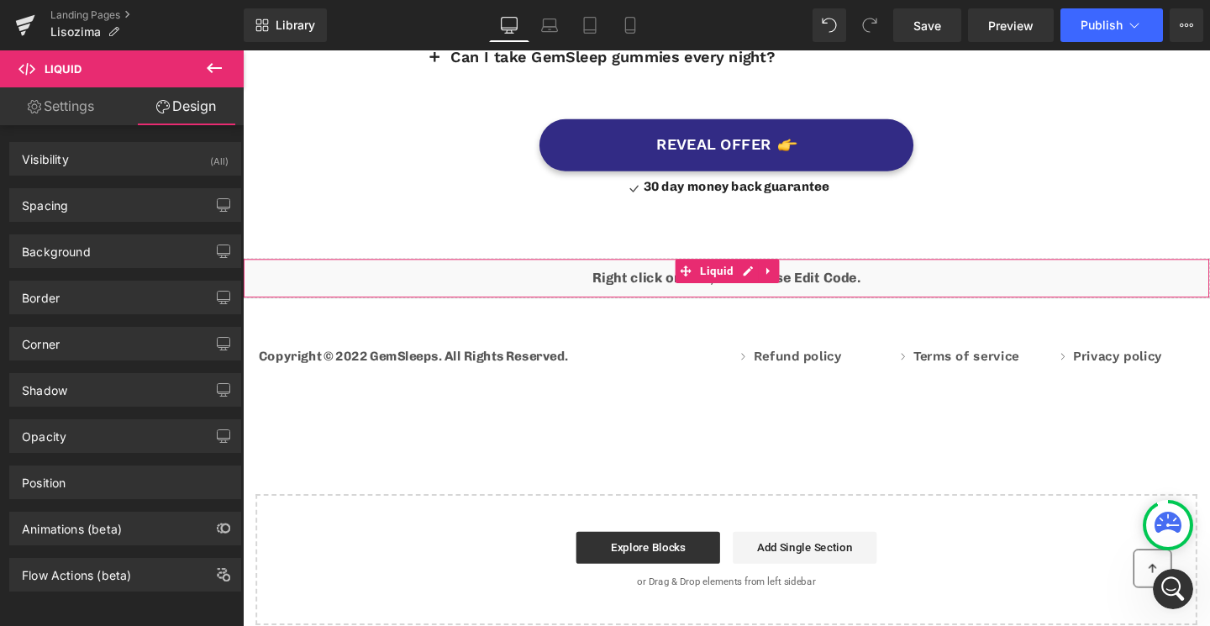
click at [79, 106] on link "Settings" at bounding box center [61, 106] width 122 height 38
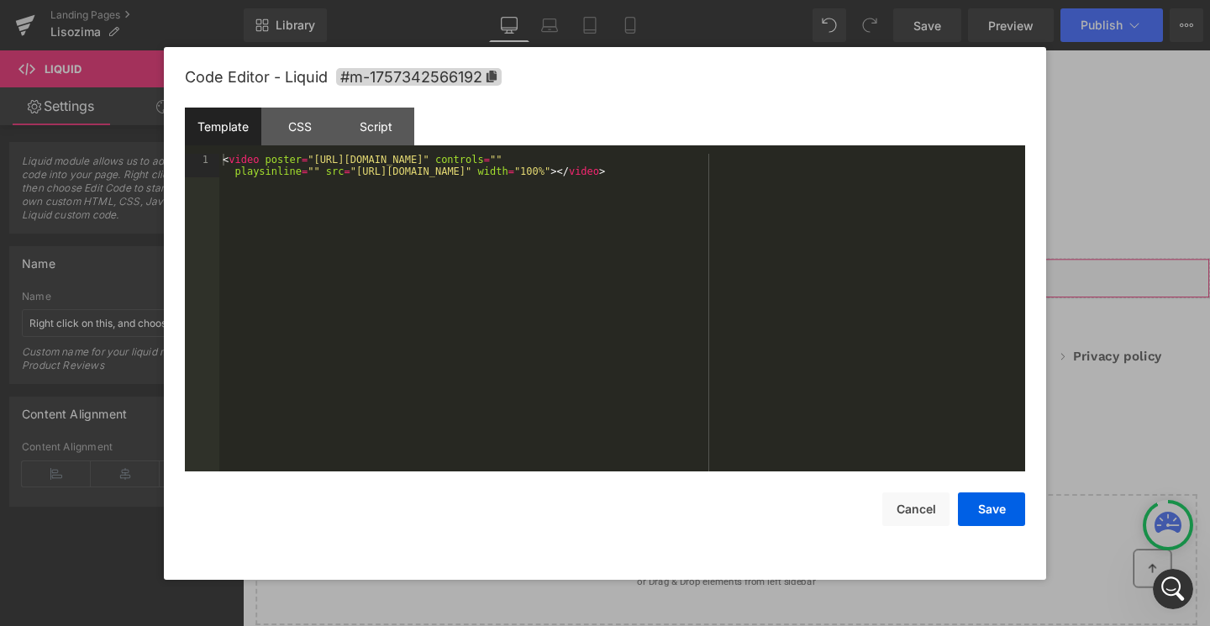
click at [776, 269] on div "Liquid" at bounding box center [751, 290] width 1017 height 42
click at [922, 494] on button "Cancel" at bounding box center [915, 510] width 67 height 34
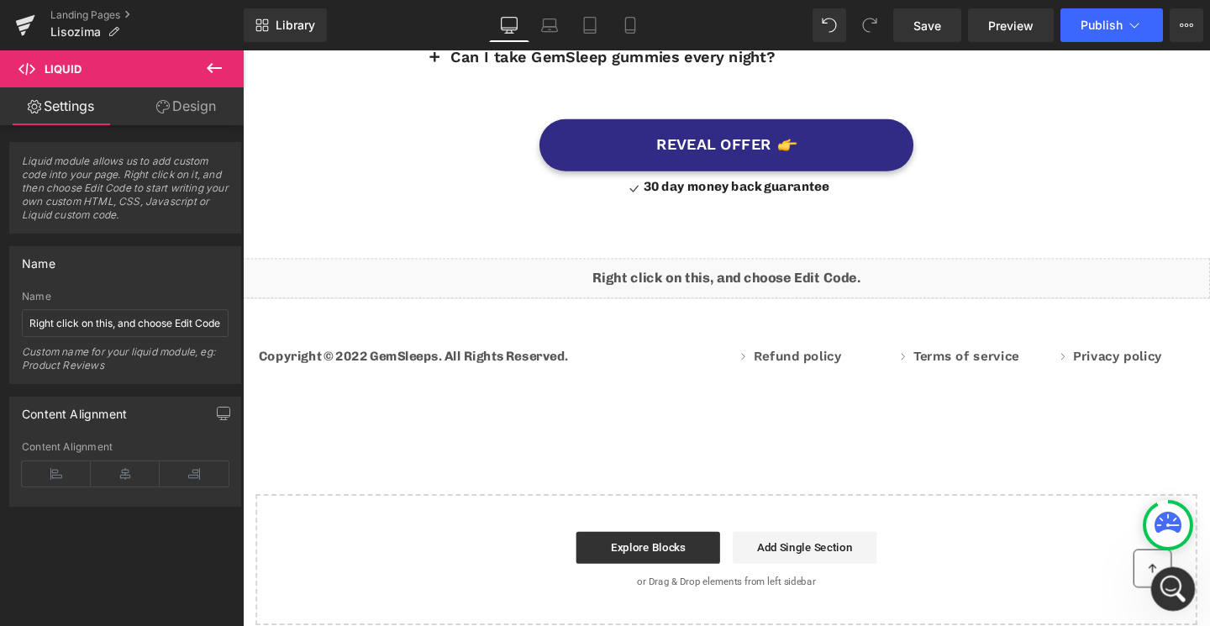
click at [1177, 581] on icon "Apri il messenger Intercom" at bounding box center [1171, 587] width 28 height 28
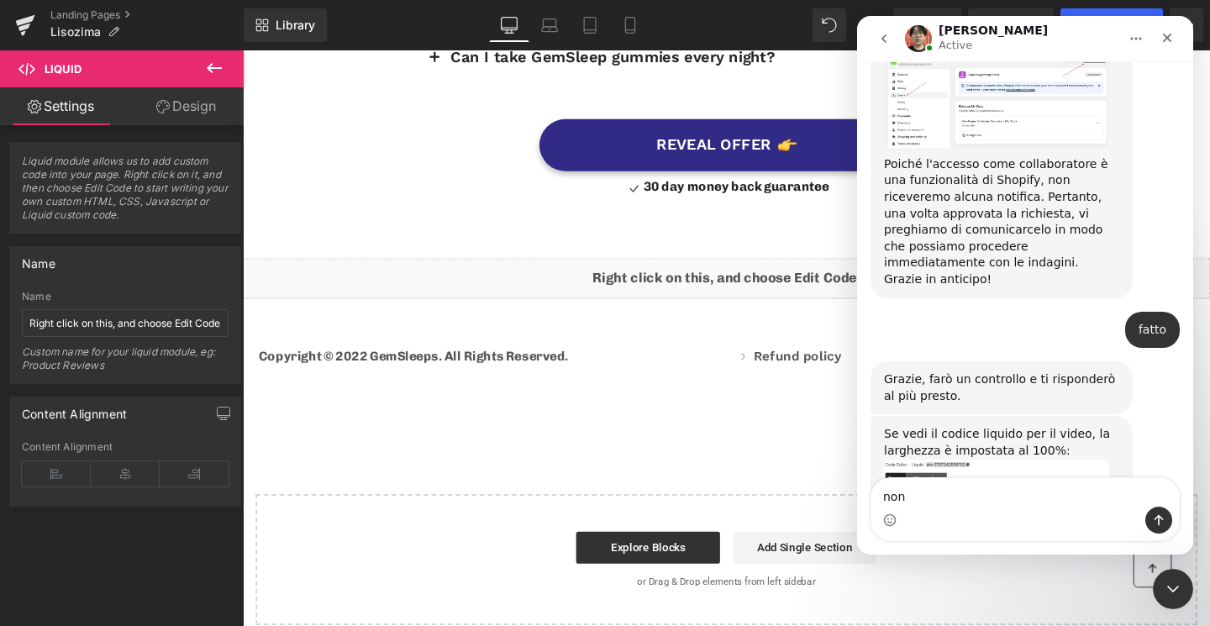
scroll to position [5972, 0]
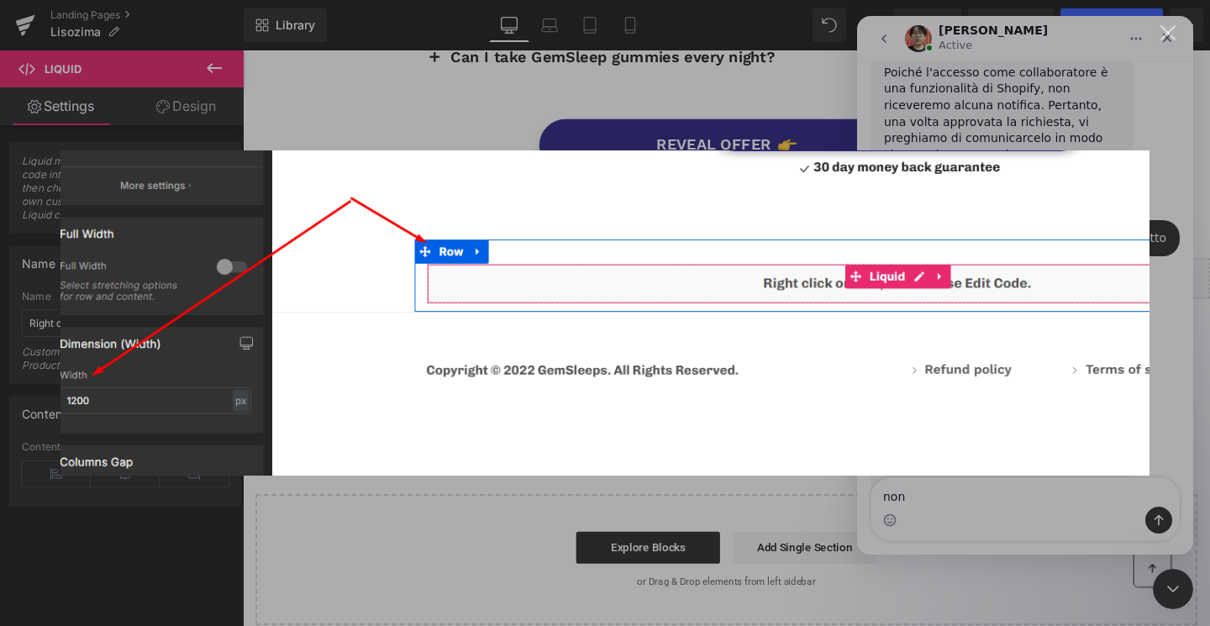
scroll to position [0, 0]
click at [693, 471] on img "Chiudi" at bounding box center [605, 313] width 1089 height 326
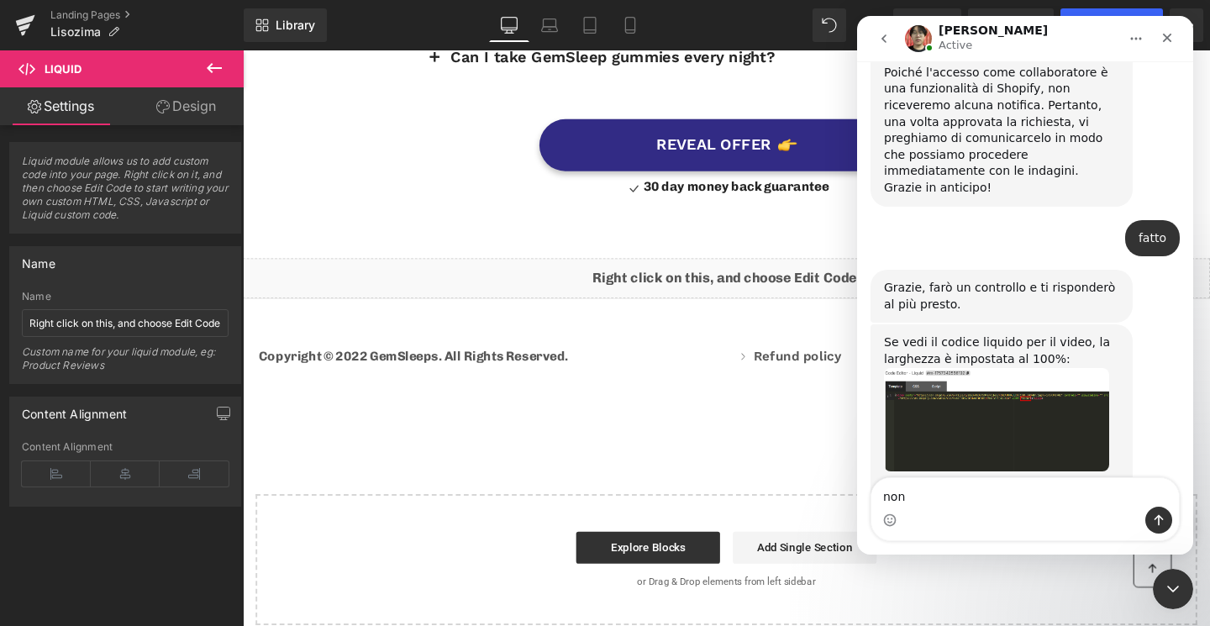
click at [377, 206] on div at bounding box center [605, 288] width 1210 height 576
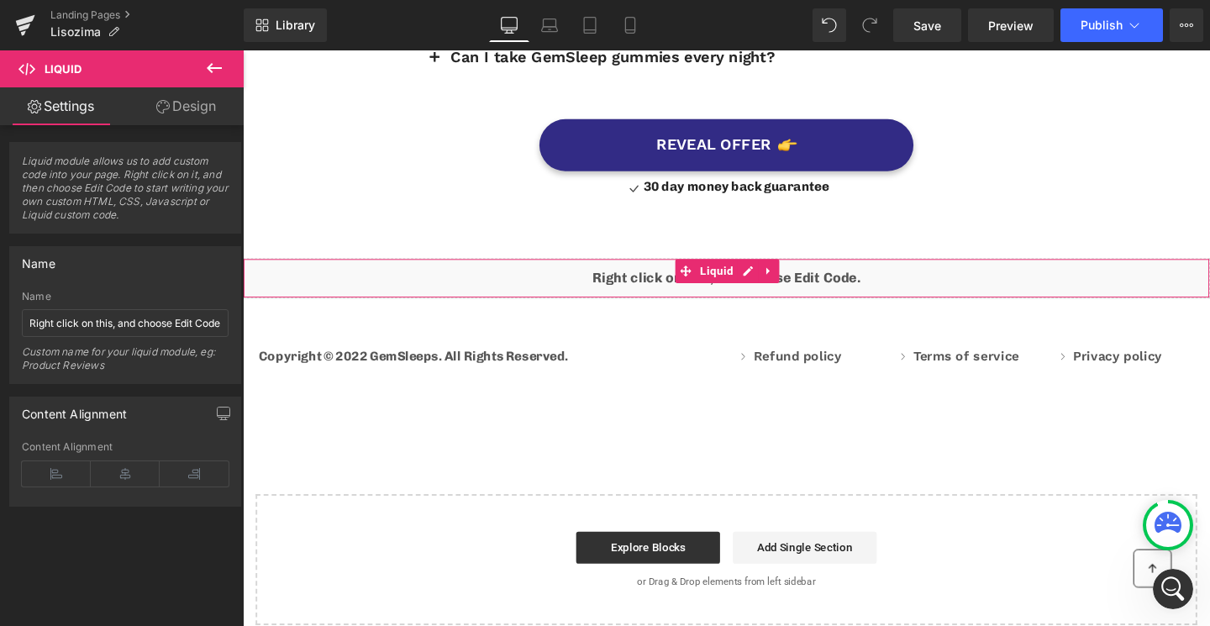
click at [287, 269] on div "Liquid" at bounding box center [751, 290] width 1017 height 42
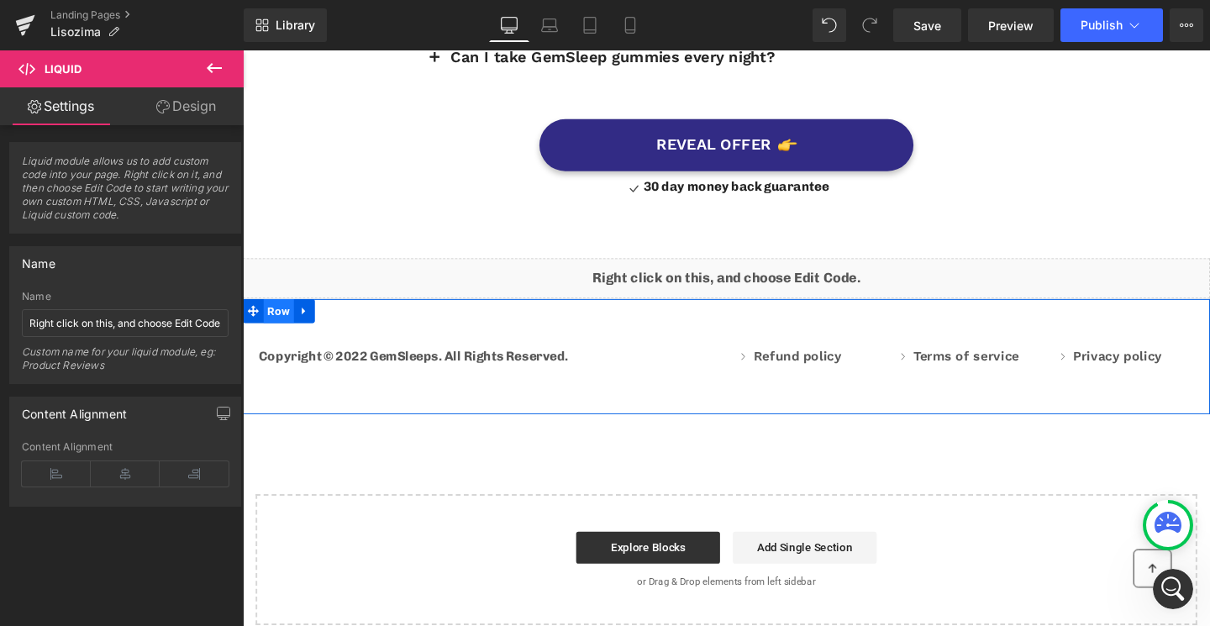
click at [281, 312] on span "Row" at bounding box center [281, 324] width 32 height 25
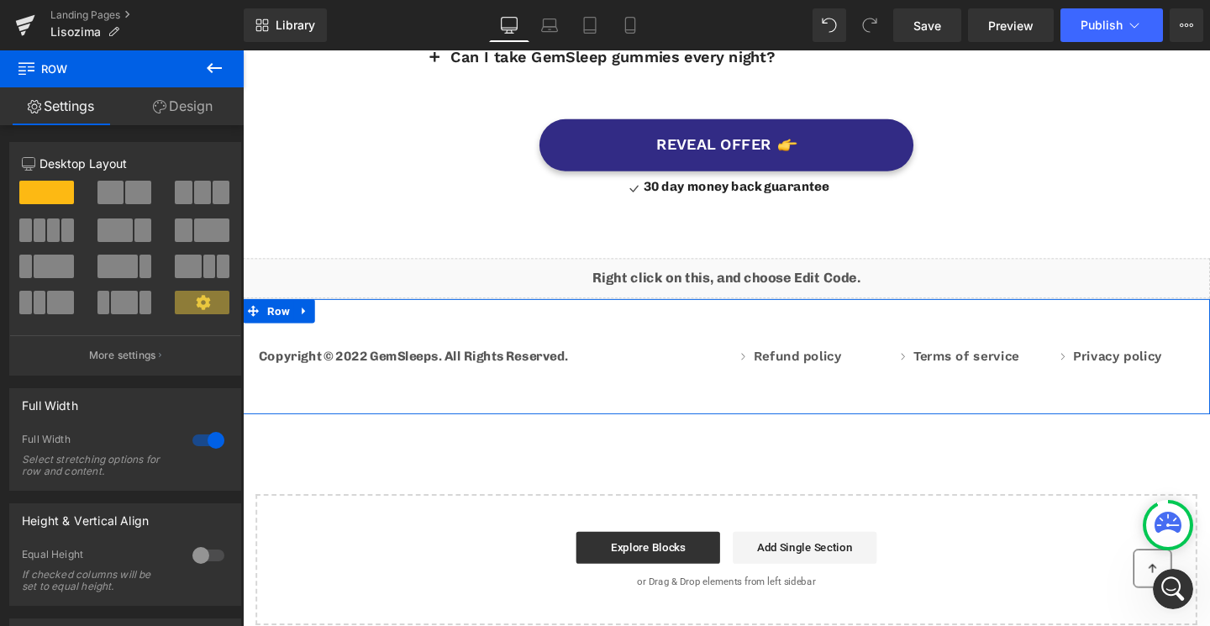
scroll to position [205, 0]
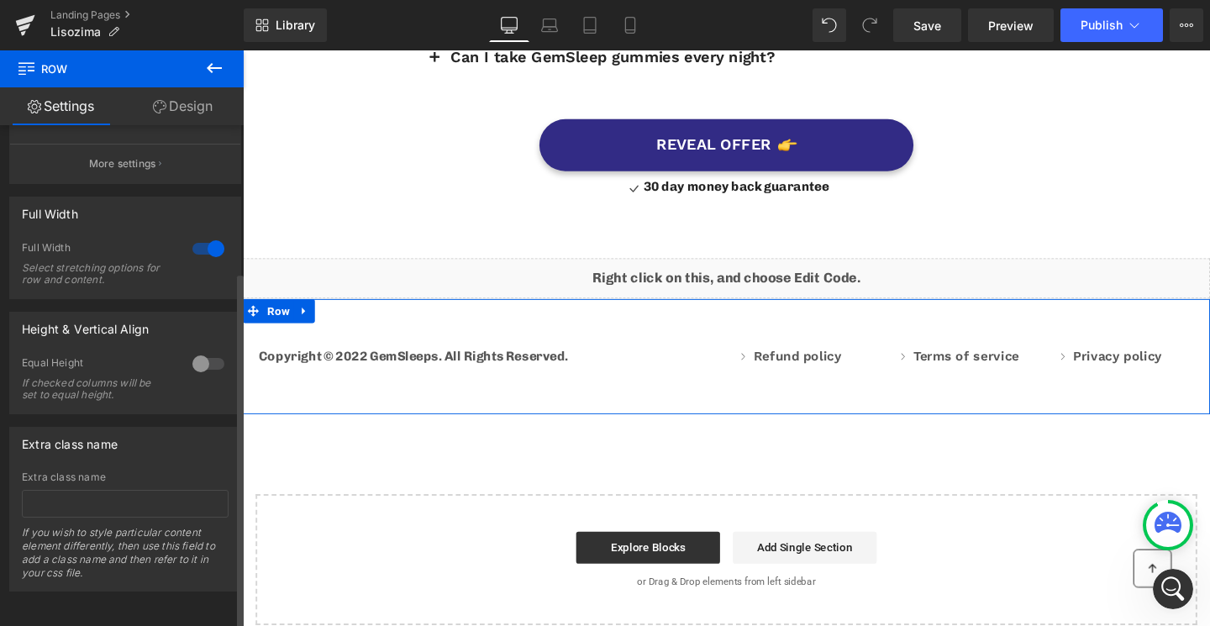
click at [190, 235] on div at bounding box center [208, 248] width 40 height 27
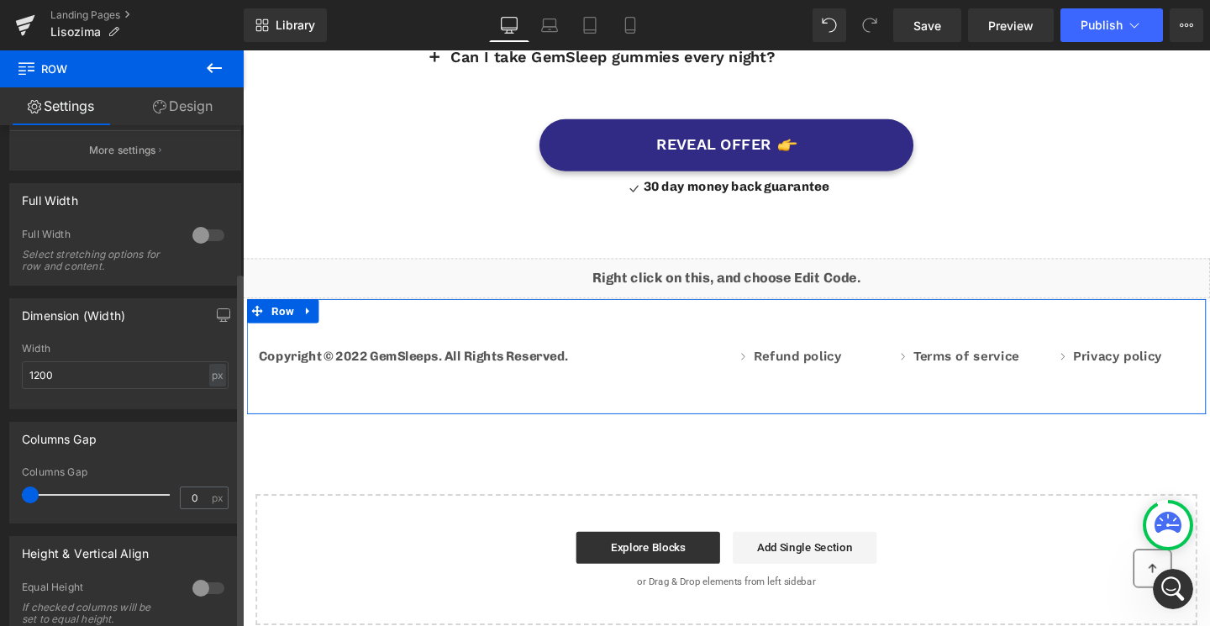
scroll to position [6747, 0]
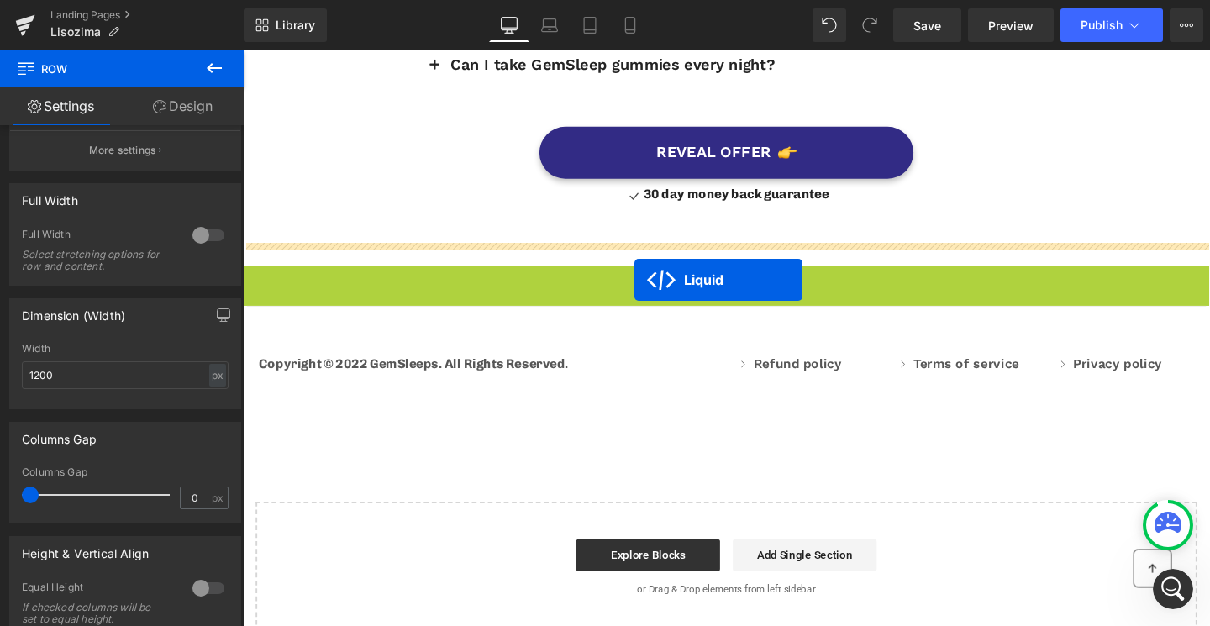
drag, startPoint x: 713, startPoint y: 266, endPoint x: 655, endPoint y: 291, distance: 63.2
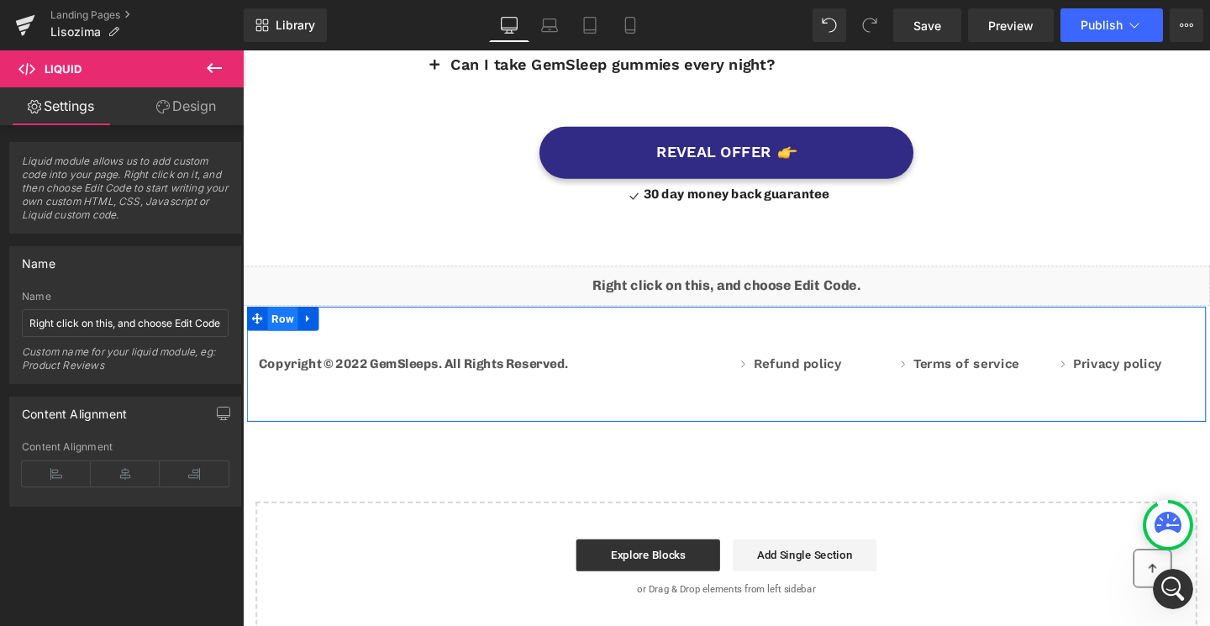
click at [282, 320] on span "Row" at bounding box center [285, 332] width 32 height 25
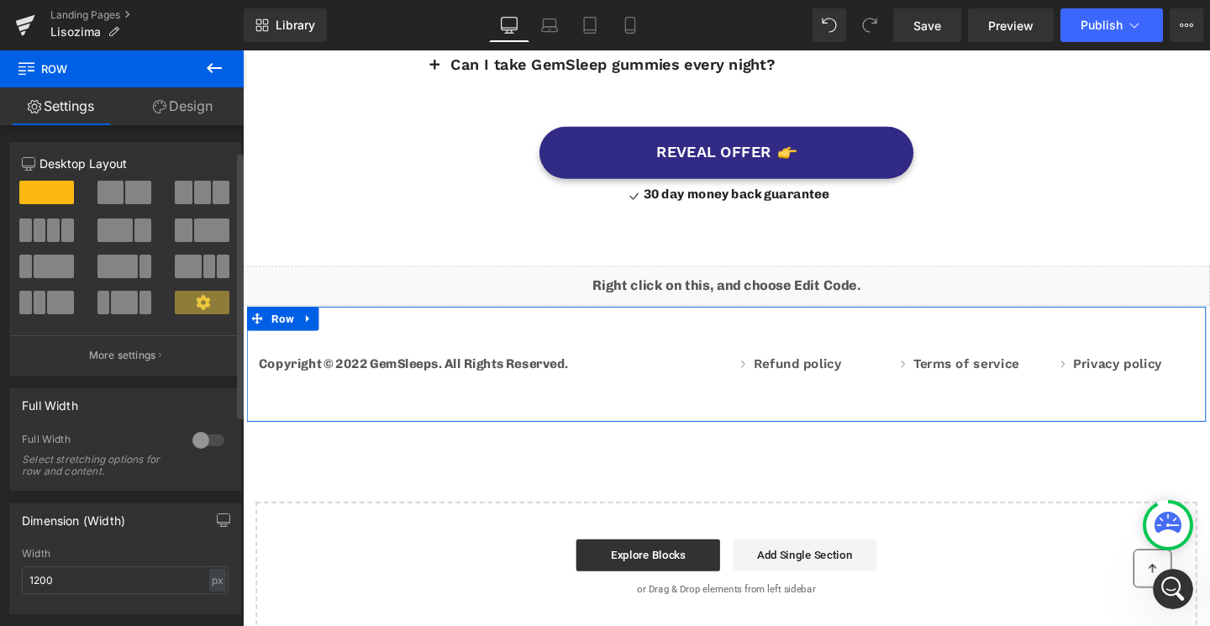
scroll to position [176, 0]
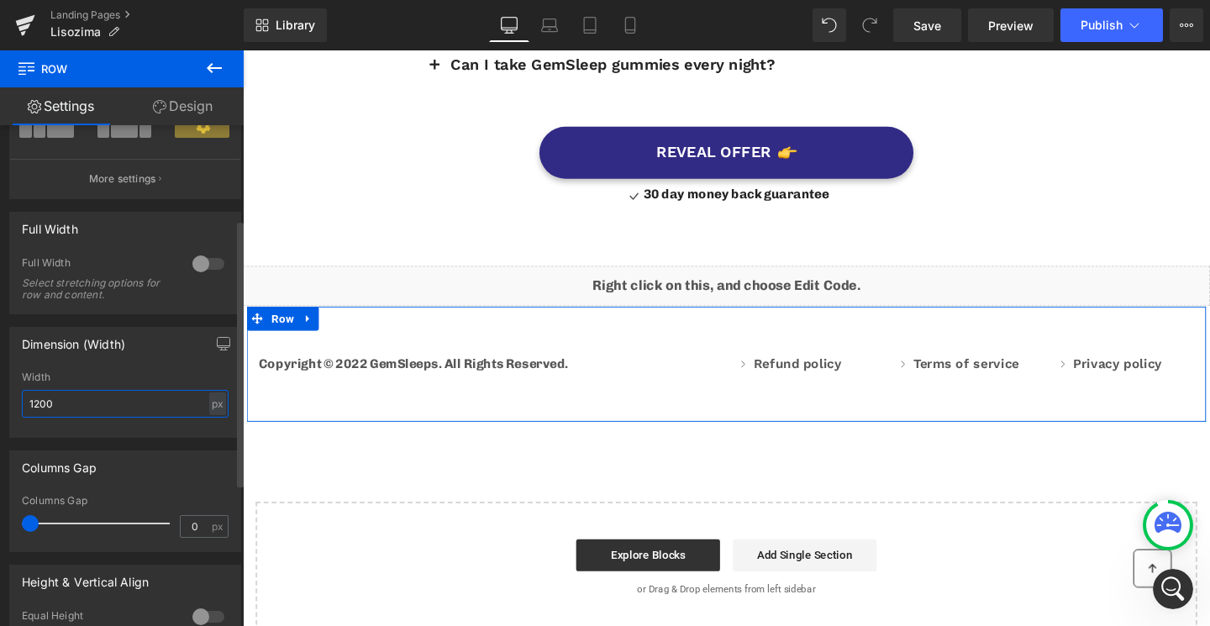
click at [76, 398] on input "1200" at bounding box center [125, 404] width 207 height 28
click at [86, 403] on input "1200" at bounding box center [125, 404] width 207 height 28
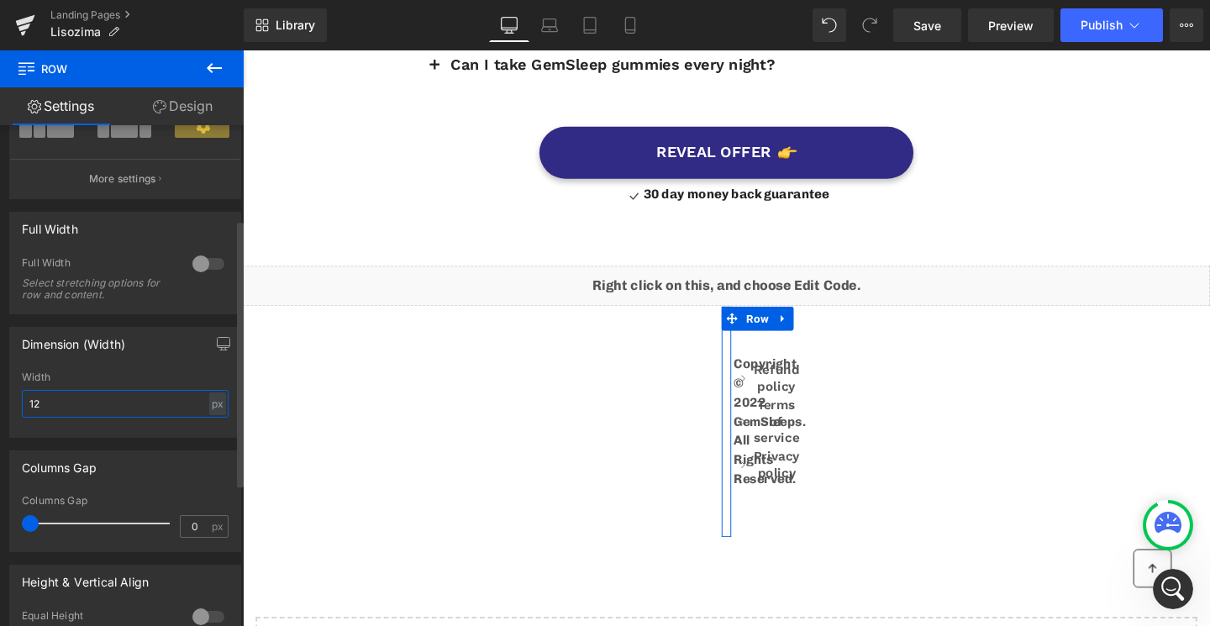
type input "1"
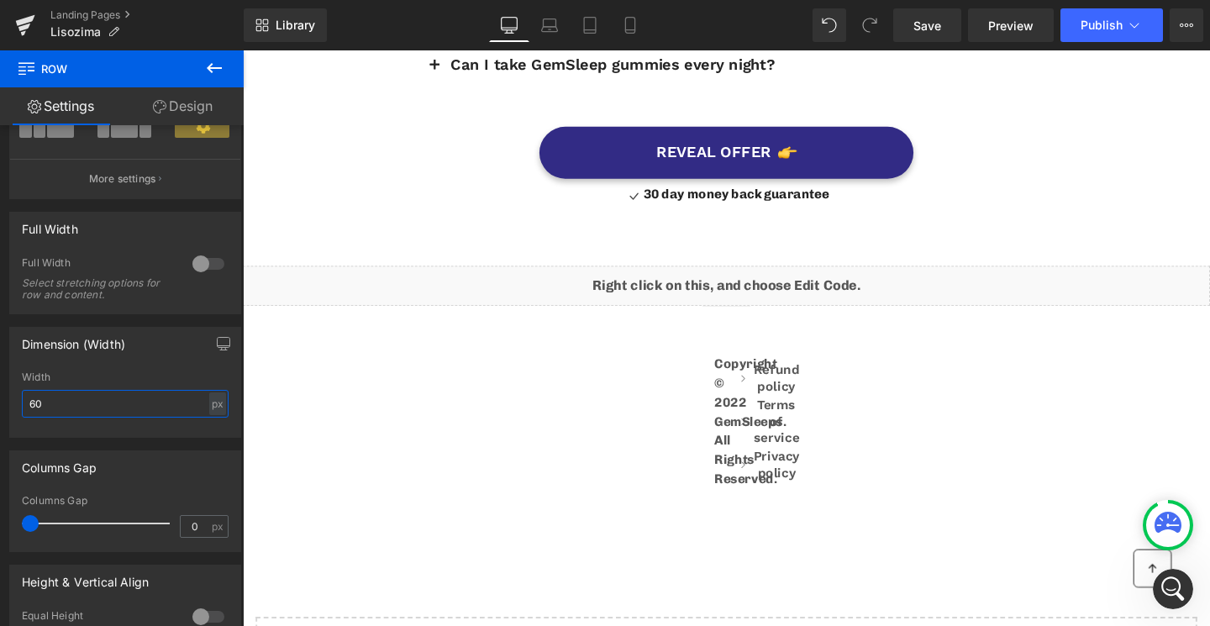
type input "6"
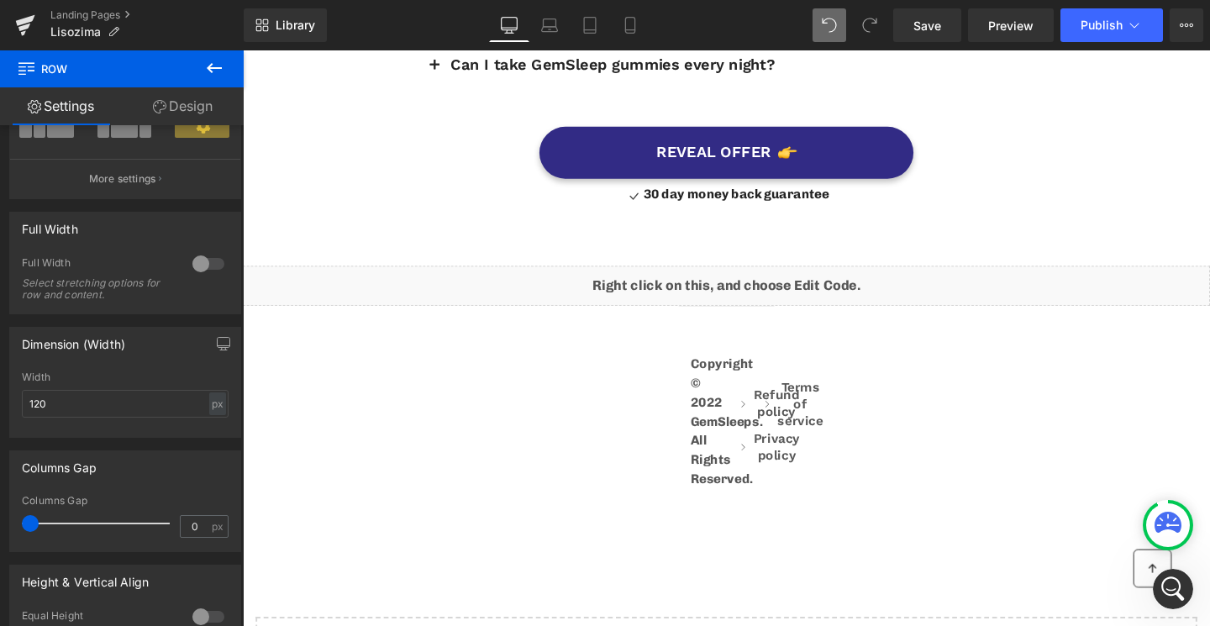
click at [835, 24] on icon at bounding box center [829, 25] width 15 height 15
type input "1200"
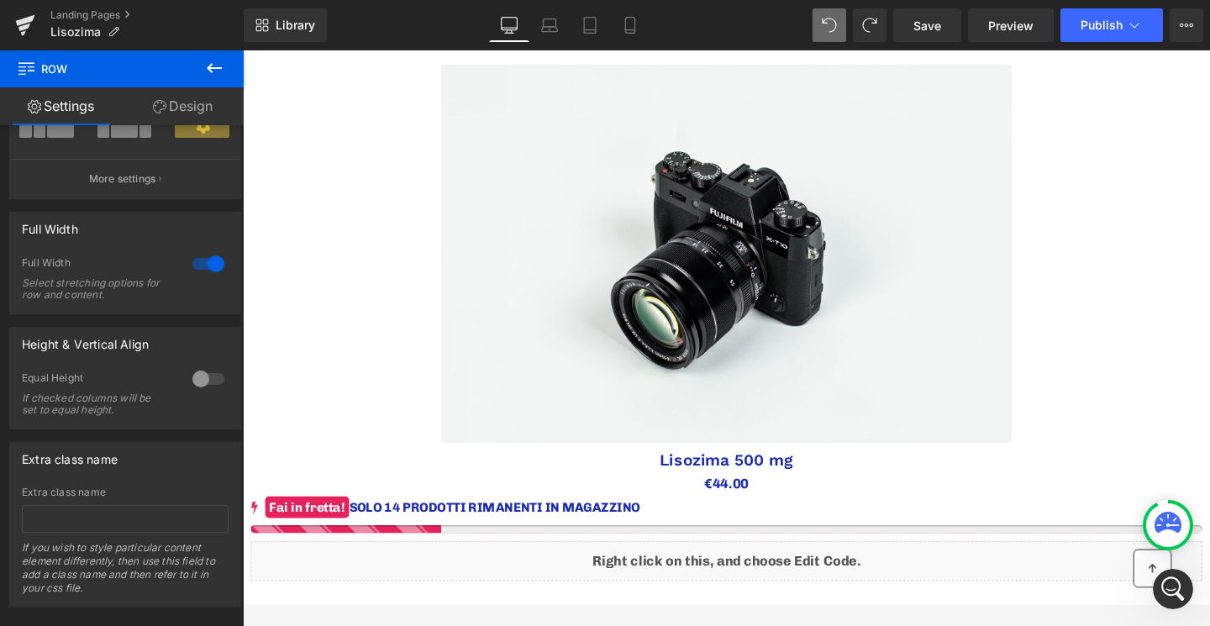
scroll to position [0, 0]
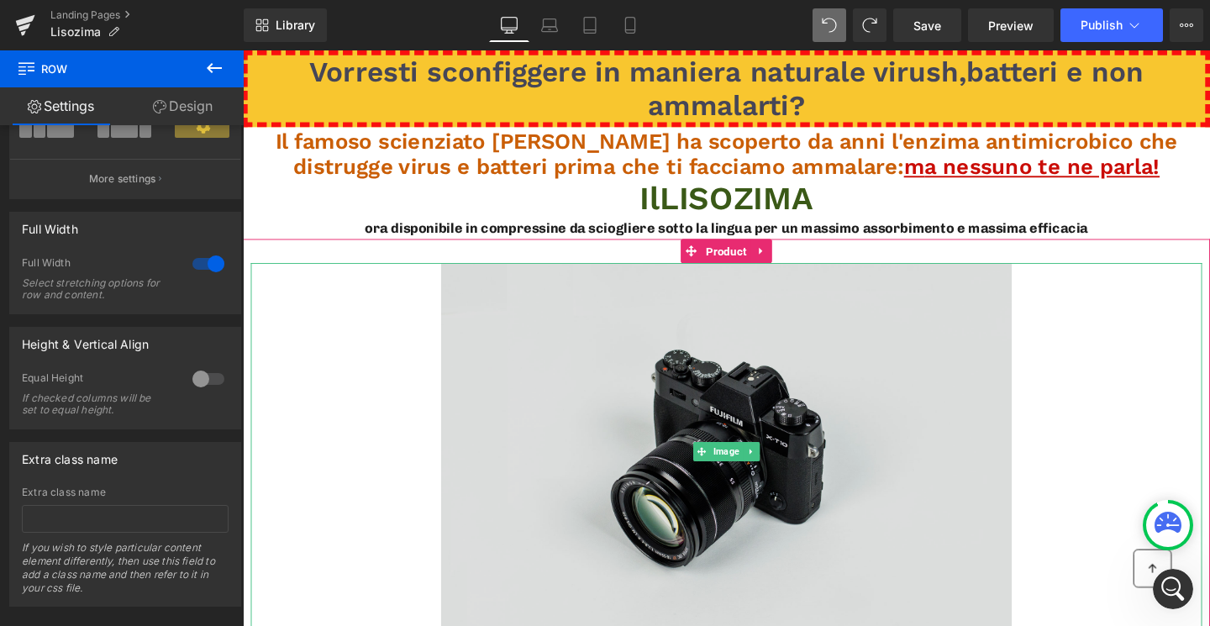
click at [703, 385] on img at bounding box center [751, 473] width 600 height 398
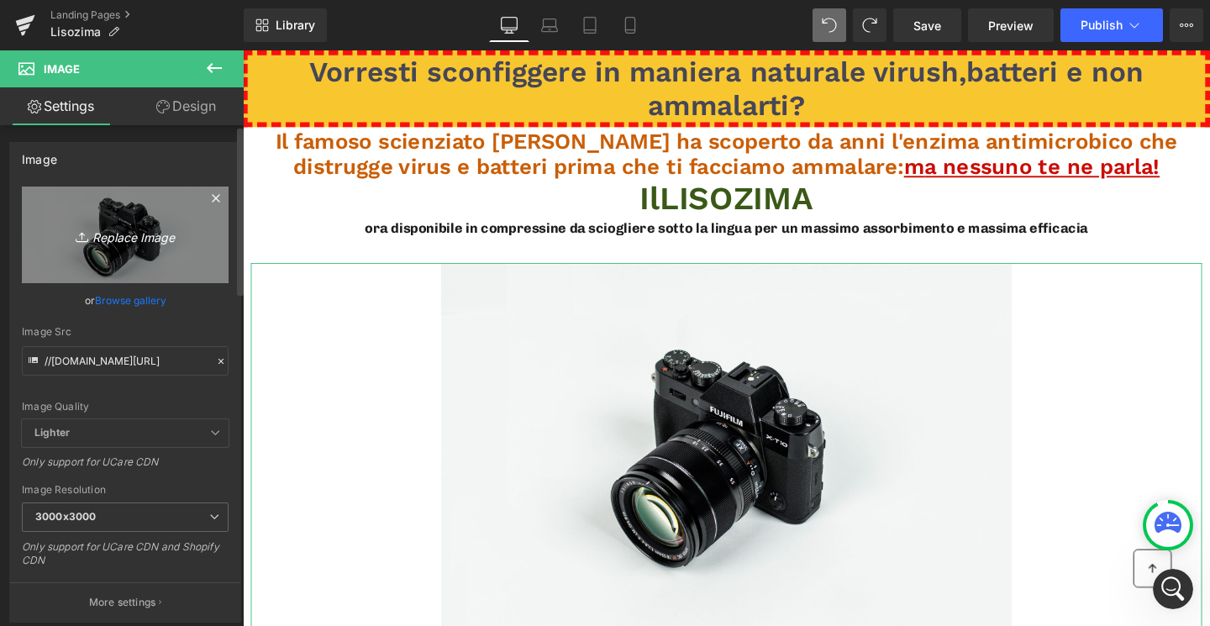
click at [160, 219] on link "Replace Image" at bounding box center [125, 235] width 207 height 97
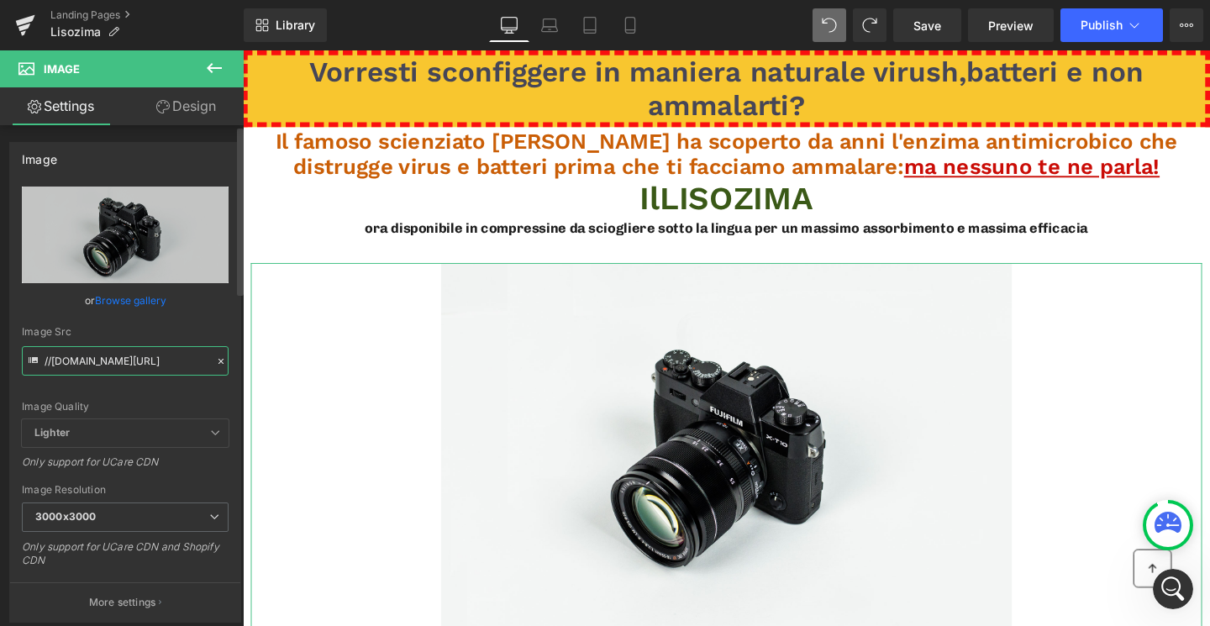
click at [122, 365] on input "//[DOMAIN_NAME][URL]" at bounding box center [125, 360] width 207 height 29
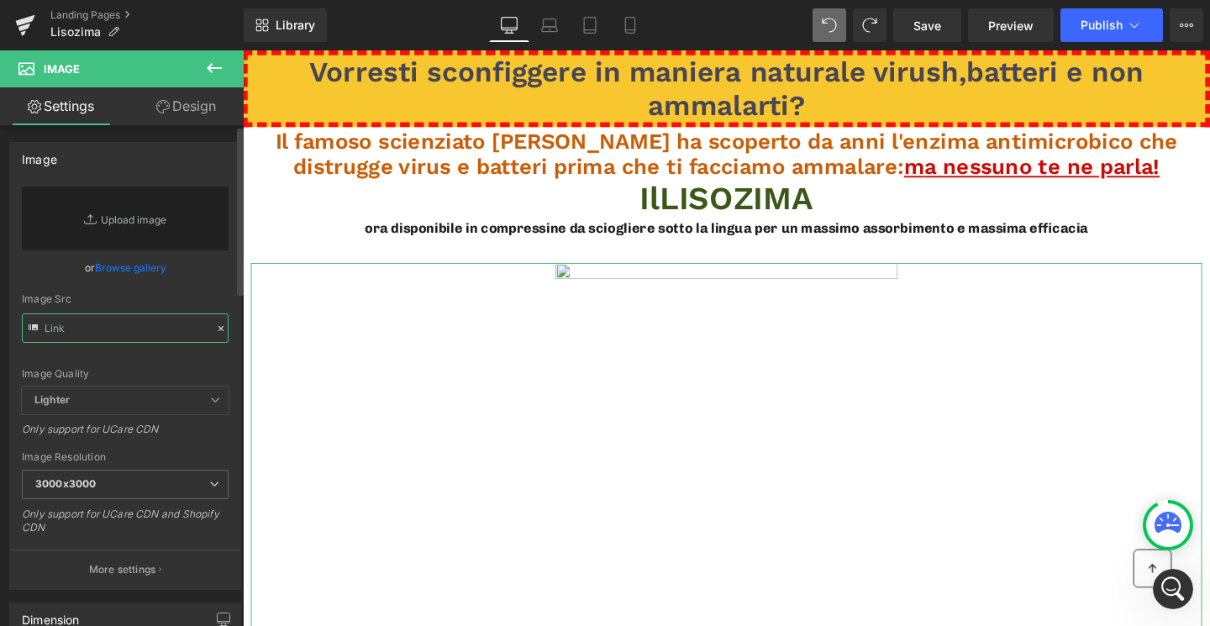
paste input "https://cdn.shopify.com/s/files/1/0263/4930/5940/files/NO_SFONDO_1.png?v=175740…"
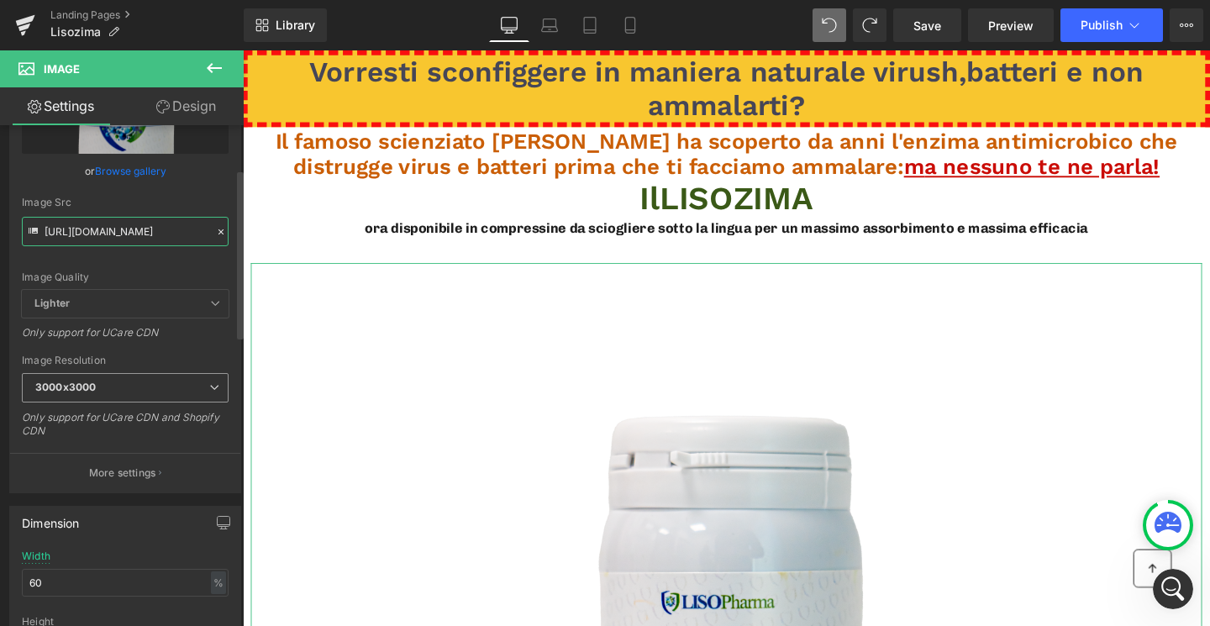
scroll to position [284, 0]
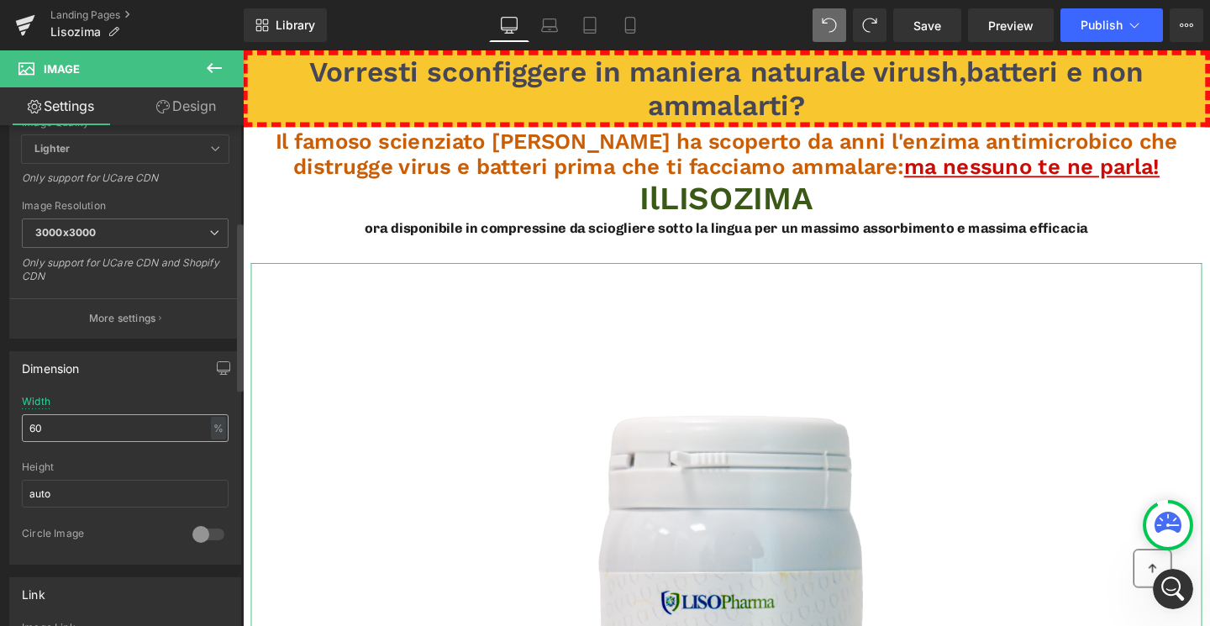
type input "https://cdn.shopify.com/s/files/1/0263/4930/5940/files/NO_SFONDO_1_3000x3000.pn…"
click at [80, 431] on input "60" at bounding box center [125, 428] width 207 height 28
type input "6"
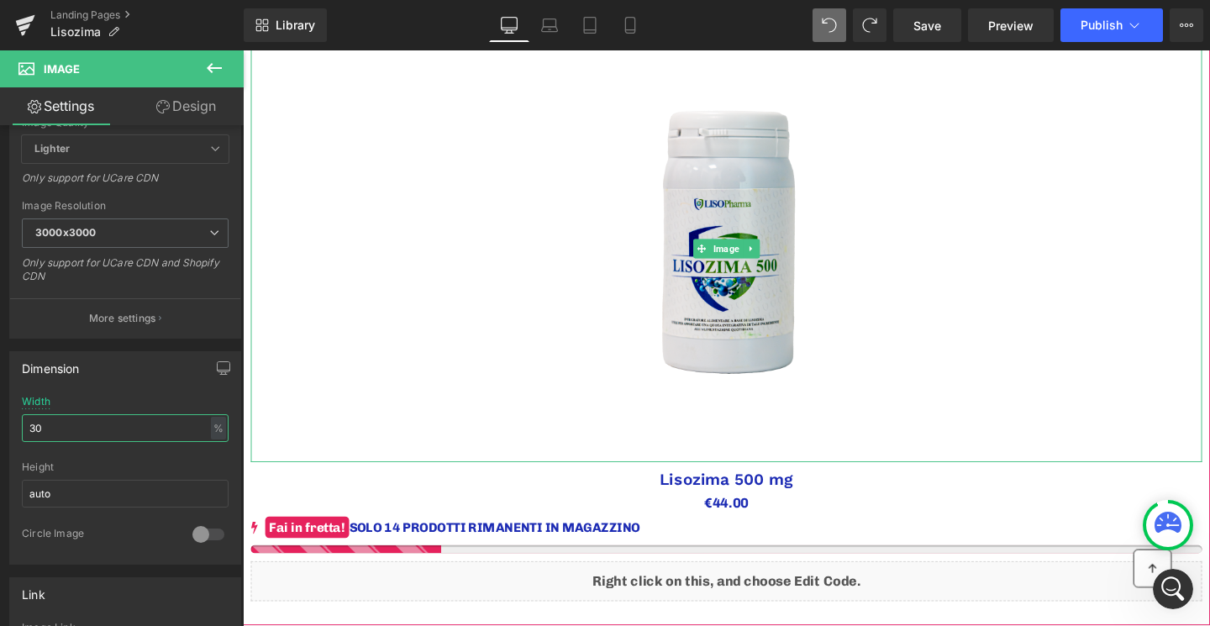
scroll to position [189, 0]
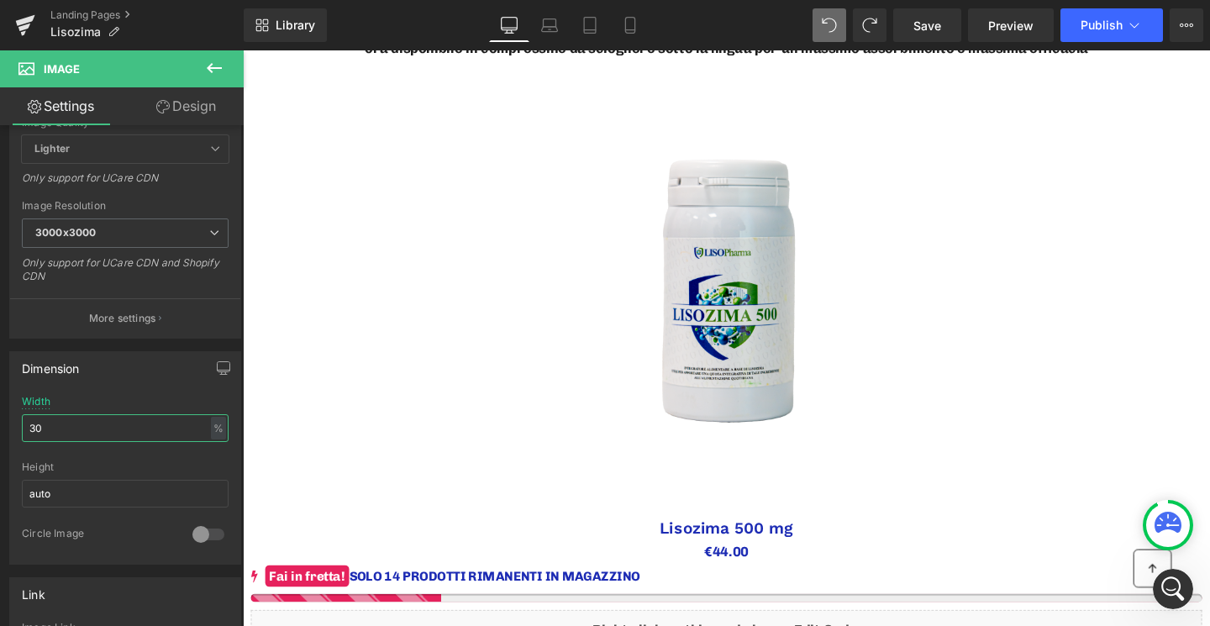
type input "30"
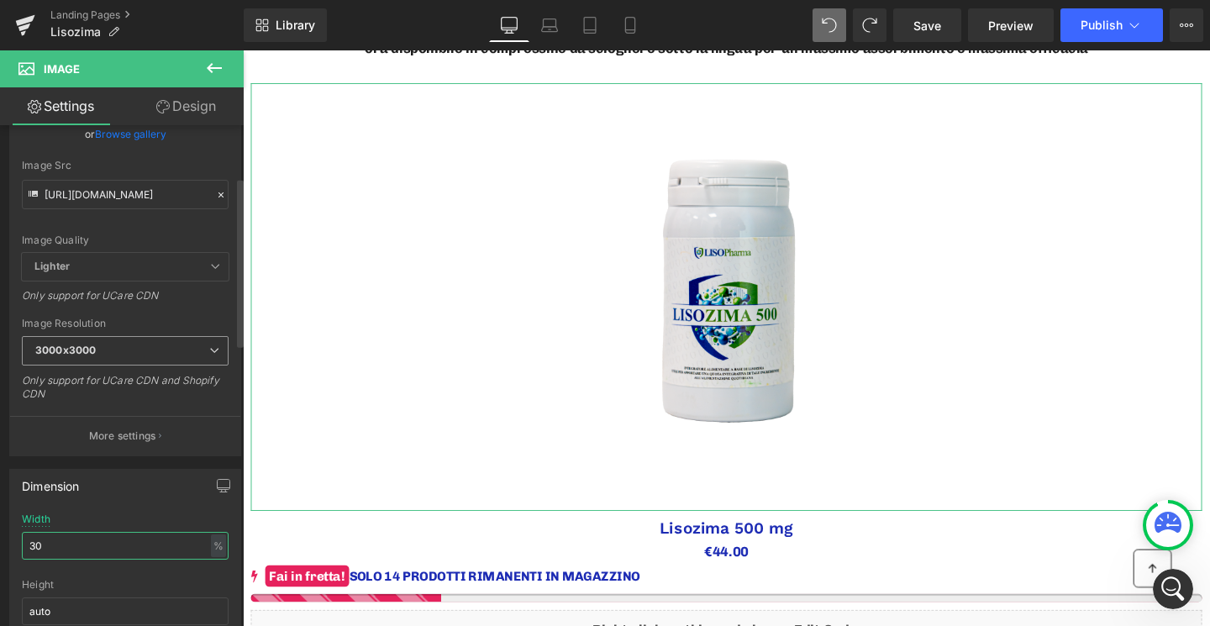
scroll to position [131, 0]
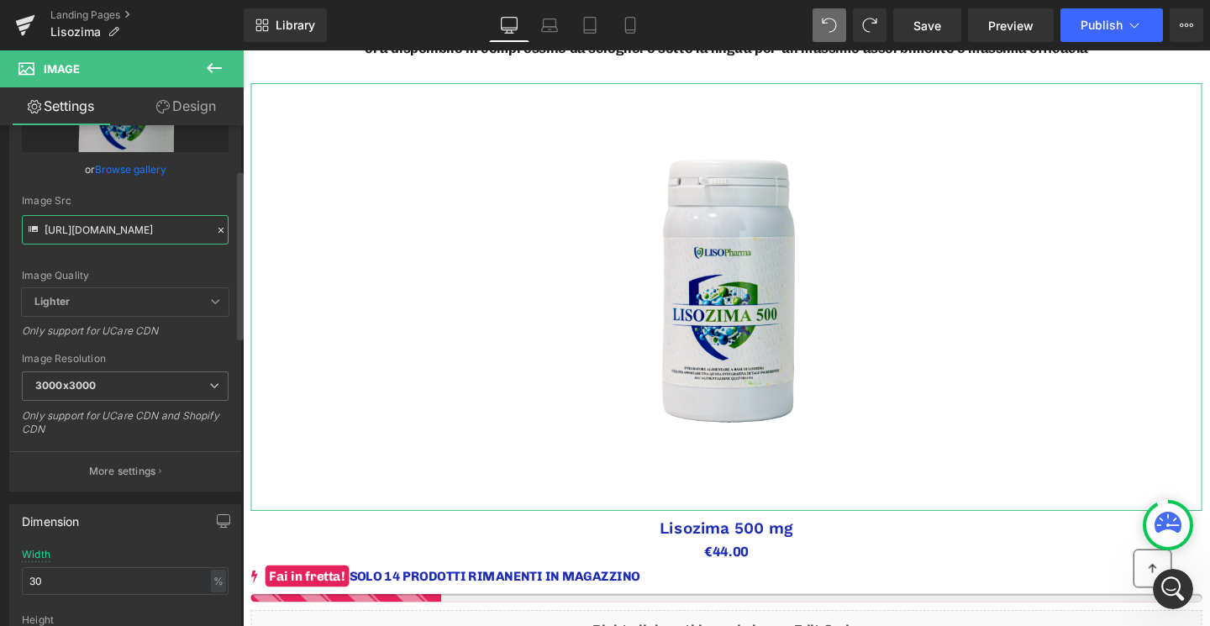
click at [113, 240] on input "https://cdn.shopify.com/s/files/1/0263/4930/5940/files/NO_SFONDO_1_3000x3000.pn…" at bounding box center [125, 229] width 207 height 29
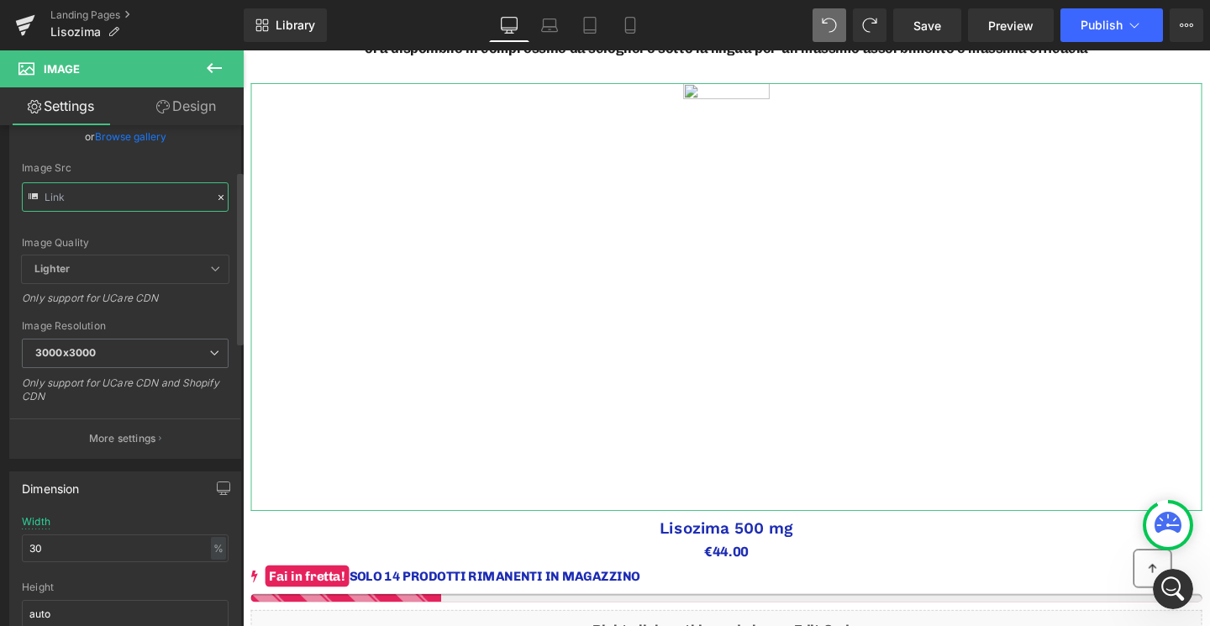
paste input "https://cdn.shopify.com/s/files/1/0263/4930/5940/files/LISO1.jpg?v=1757405730"
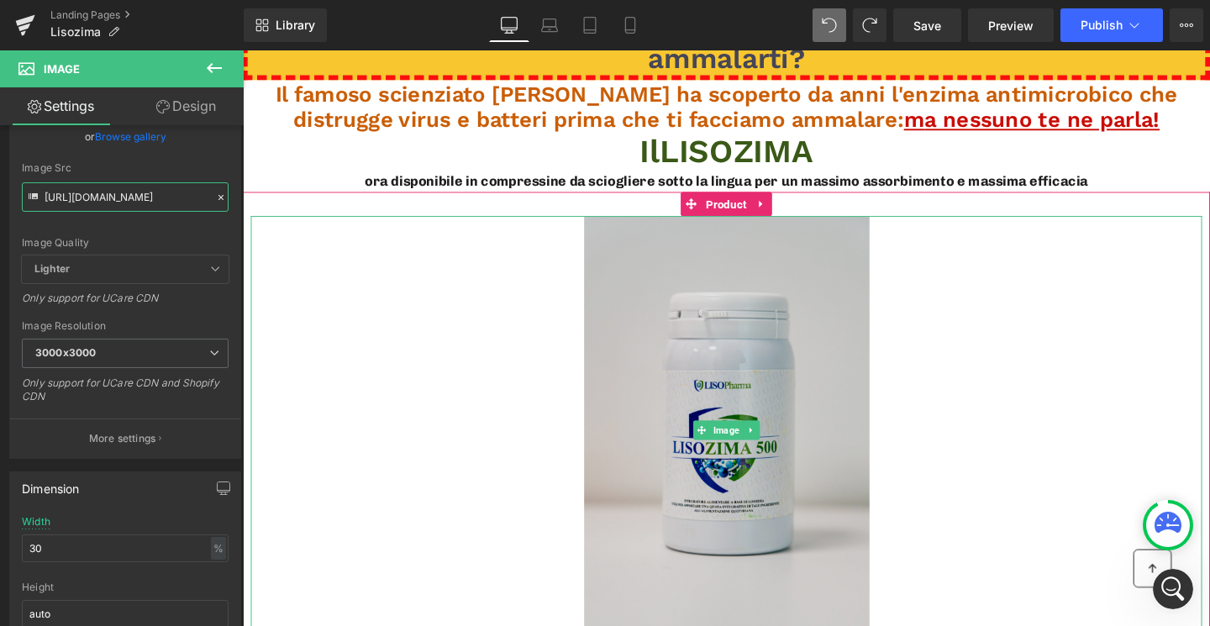
scroll to position [0, 0]
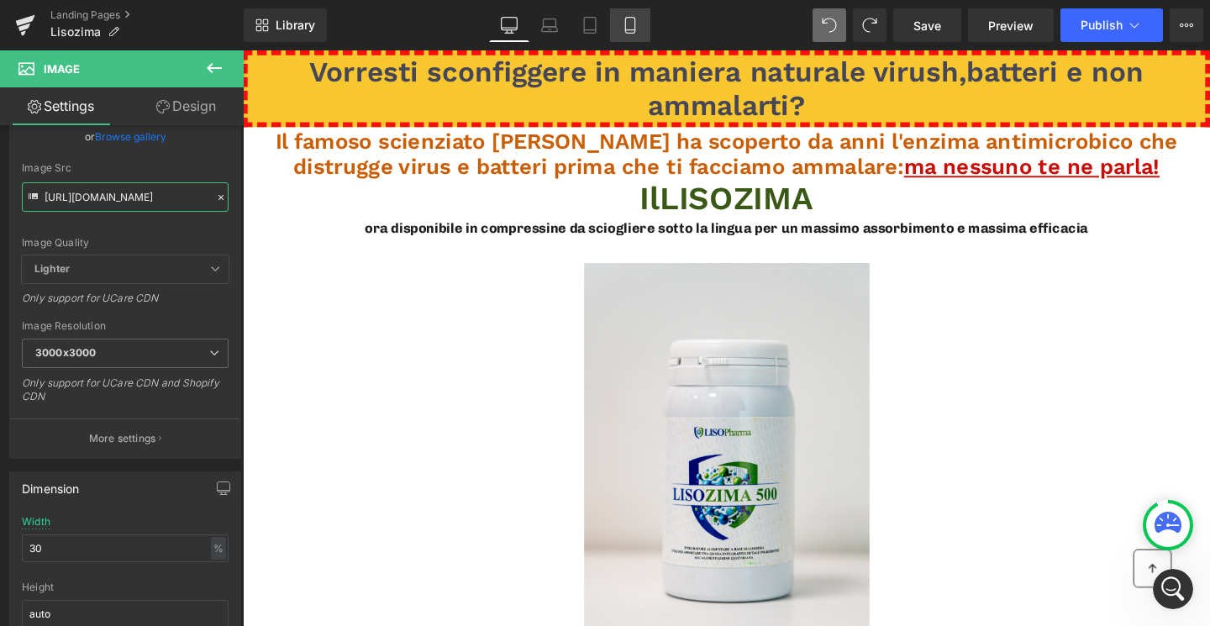
type input "https://cdn.shopify.com/s/files/1/0263/4930/5940/files/LISO1_3000x3000.jpg?v=17…"
click at [630, 13] on link "Mobile" at bounding box center [630, 25] width 40 height 34
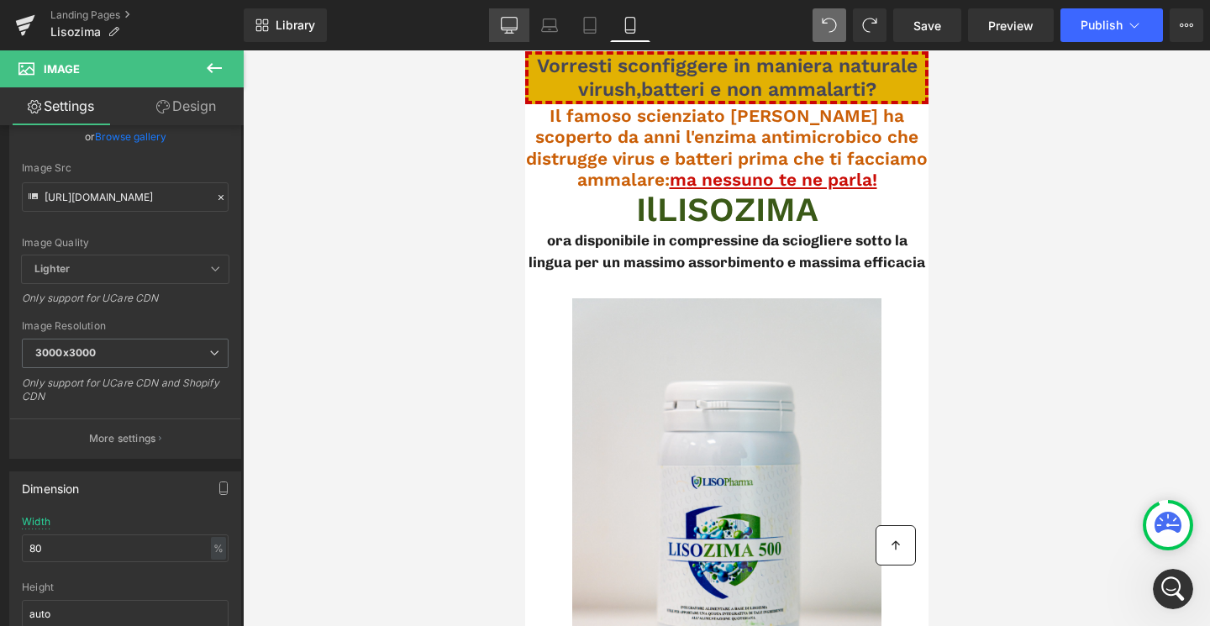
click at [511, 33] on icon at bounding box center [509, 33] width 8 height 0
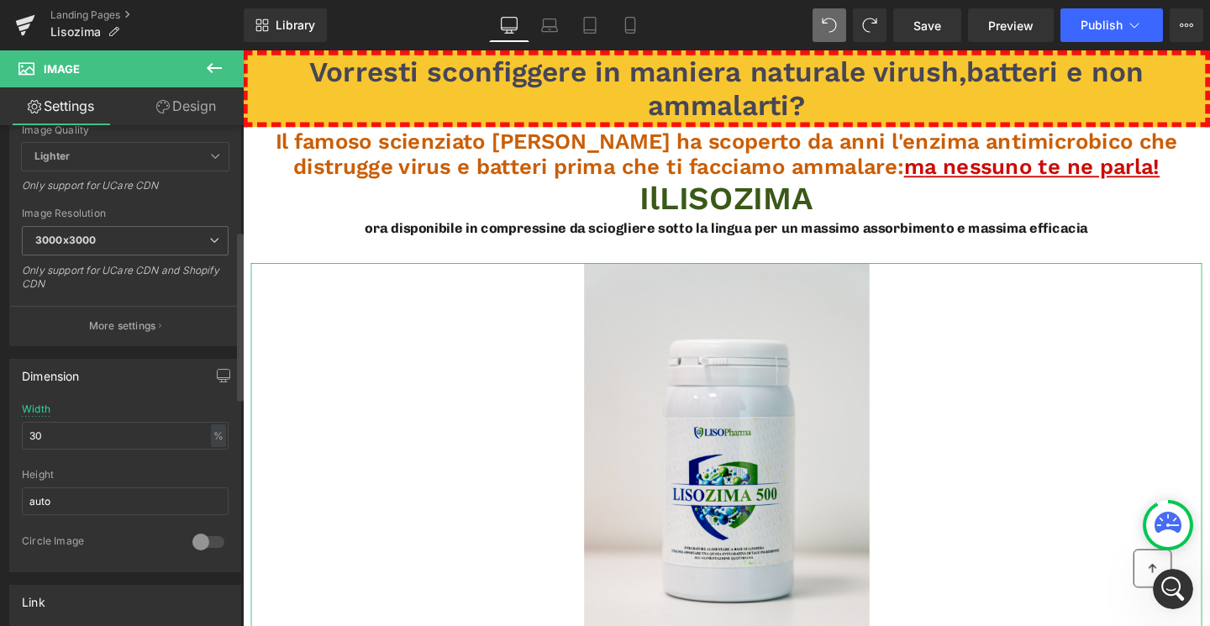
scroll to position [312, 0]
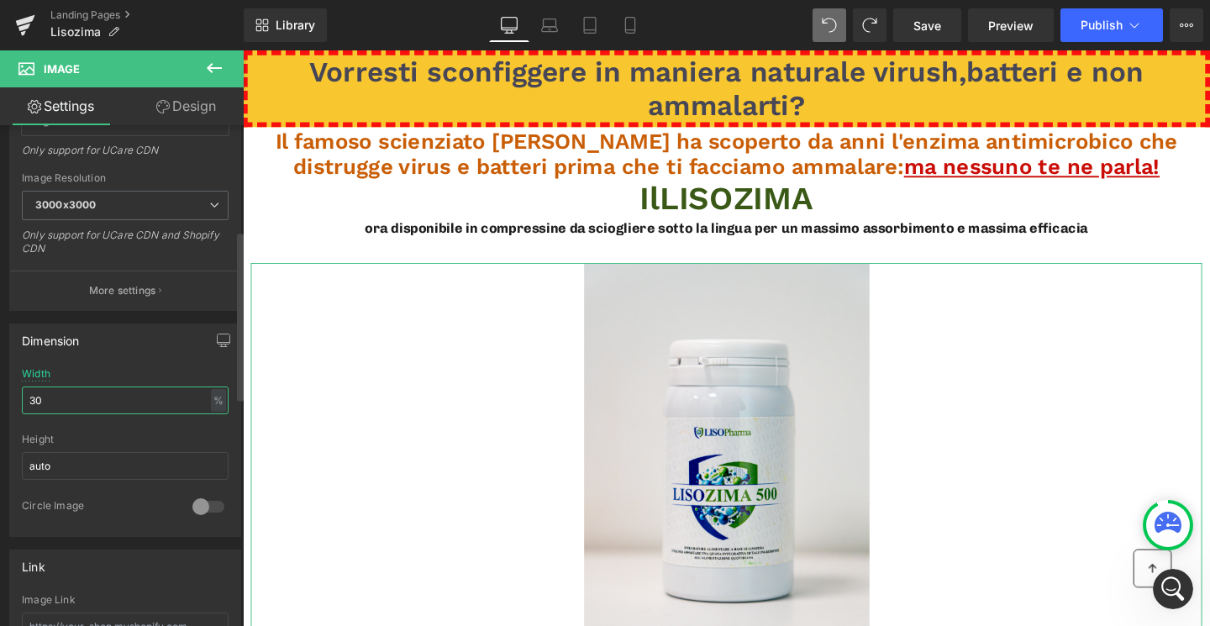
click at [70, 394] on input "30" at bounding box center [125, 401] width 207 height 28
type input "3"
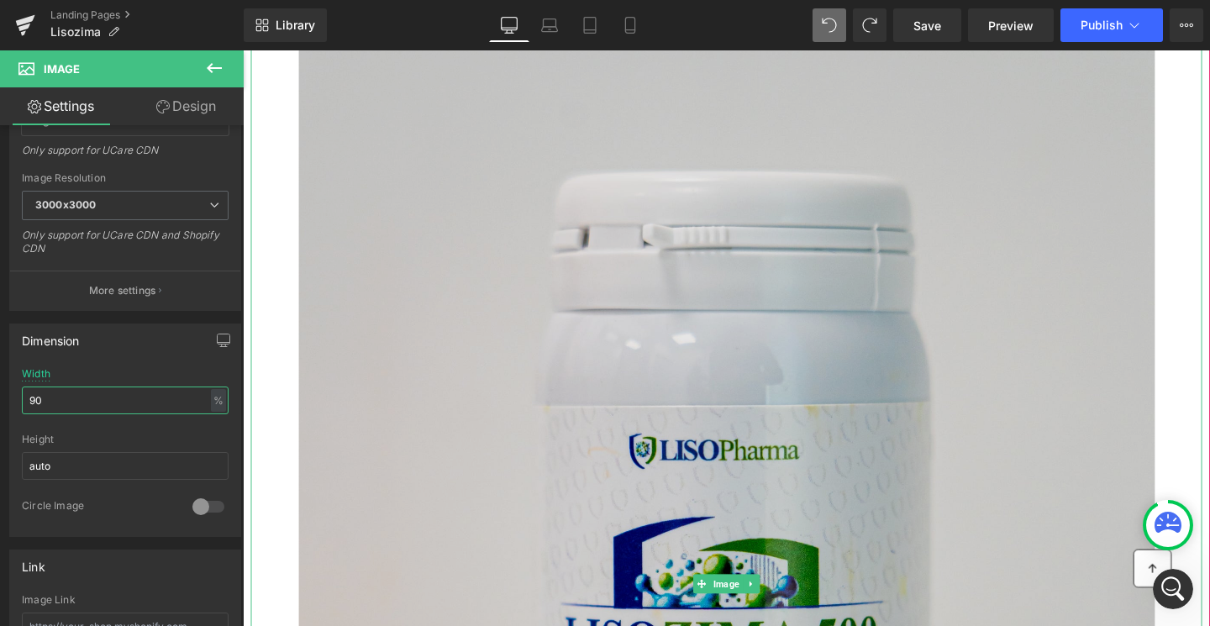
scroll to position [0, 0]
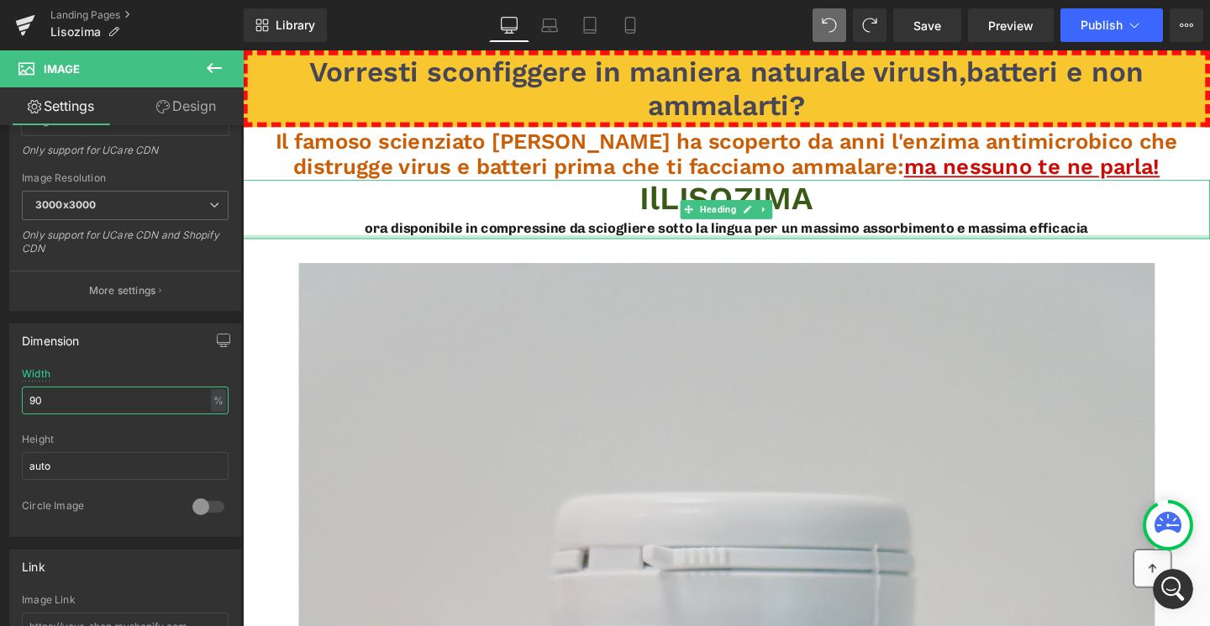
type input "9"
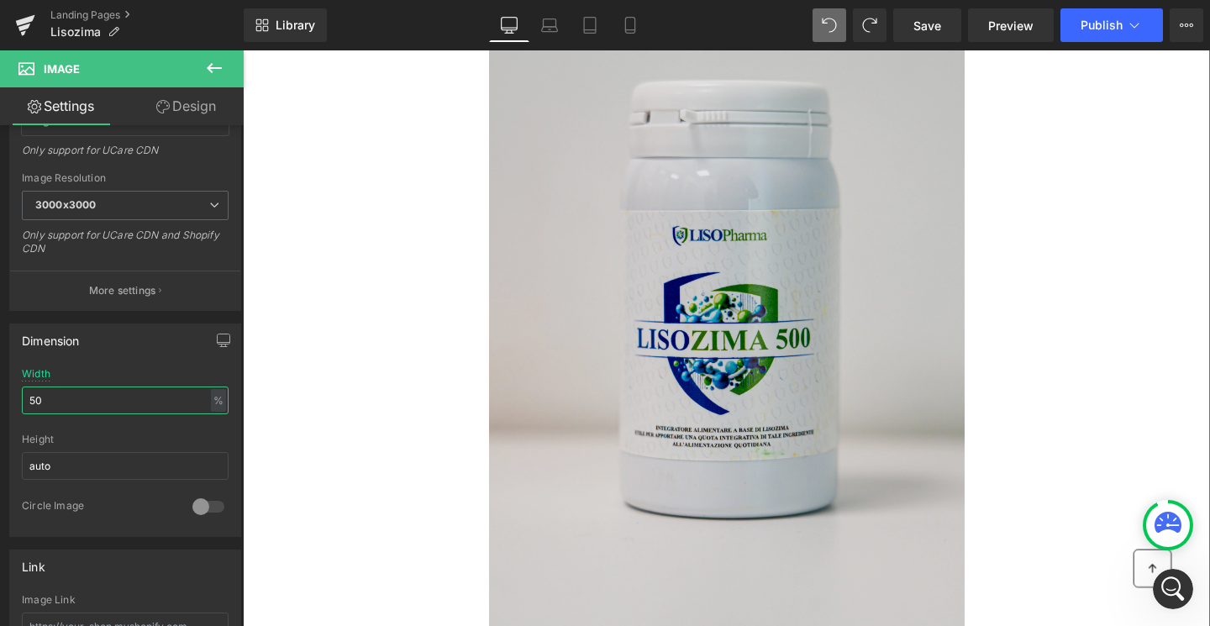
scroll to position [121, 0]
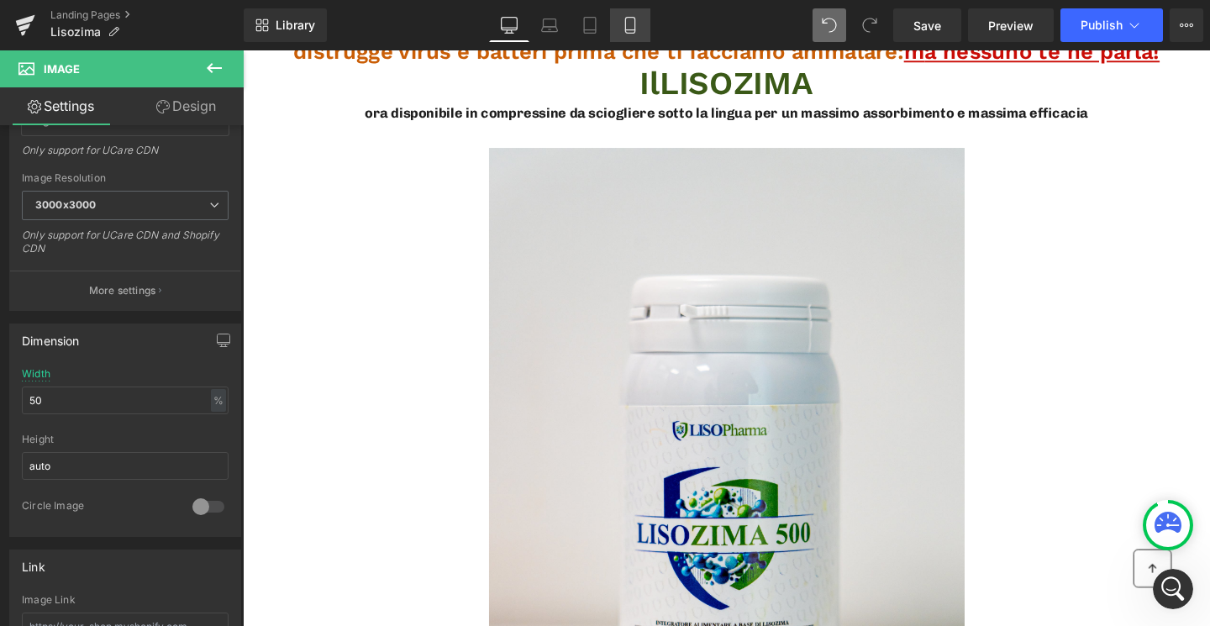
click at [637, 26] on icon at bounding box center [630, 25] width 17 height 17
type input "80"
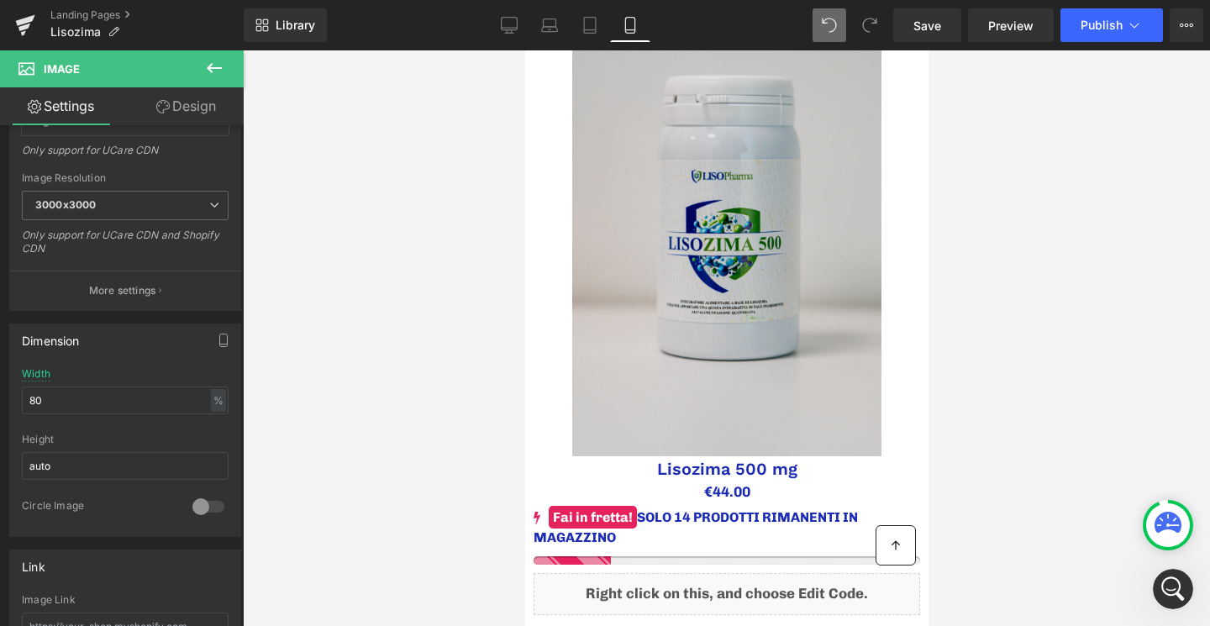
scroll to position [472, 0]
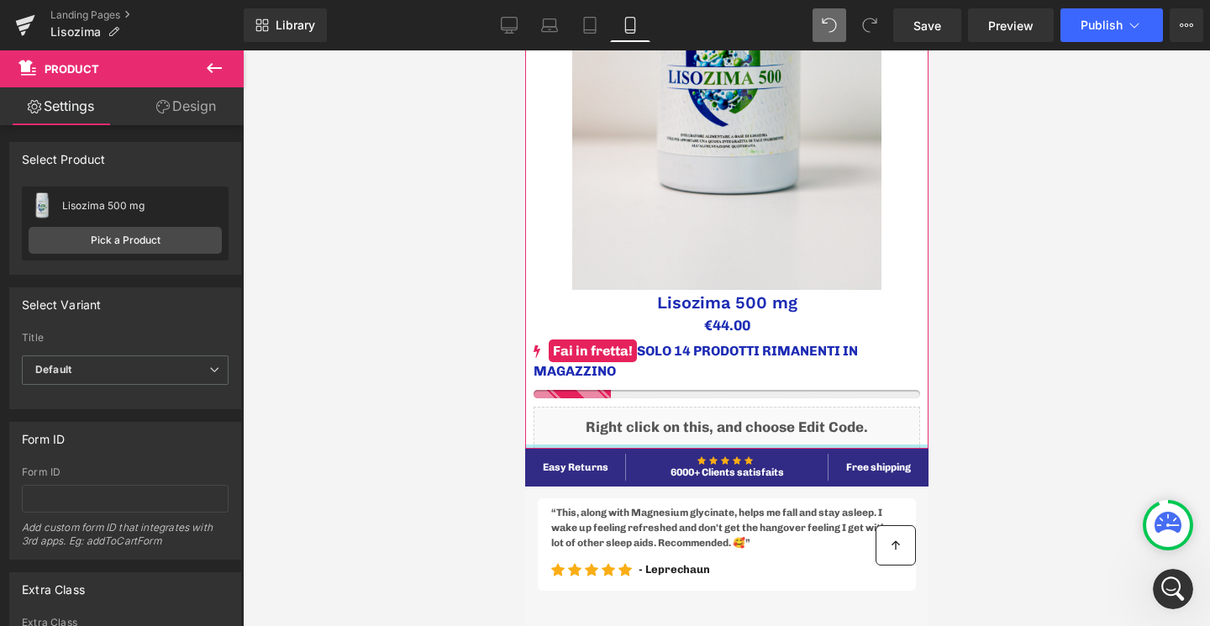
drag, startPoint x: 667, startPoint y: 466, endPoint x: 665, endPoint y: 429, distance: 37.9
click at [665, 429] on div "Image Lisozima 500 mg (P) Title €0 €44.00 (P) Price Add To Cart (P) Cart Button…" at bounding box center [725, 125] width 403 height 648
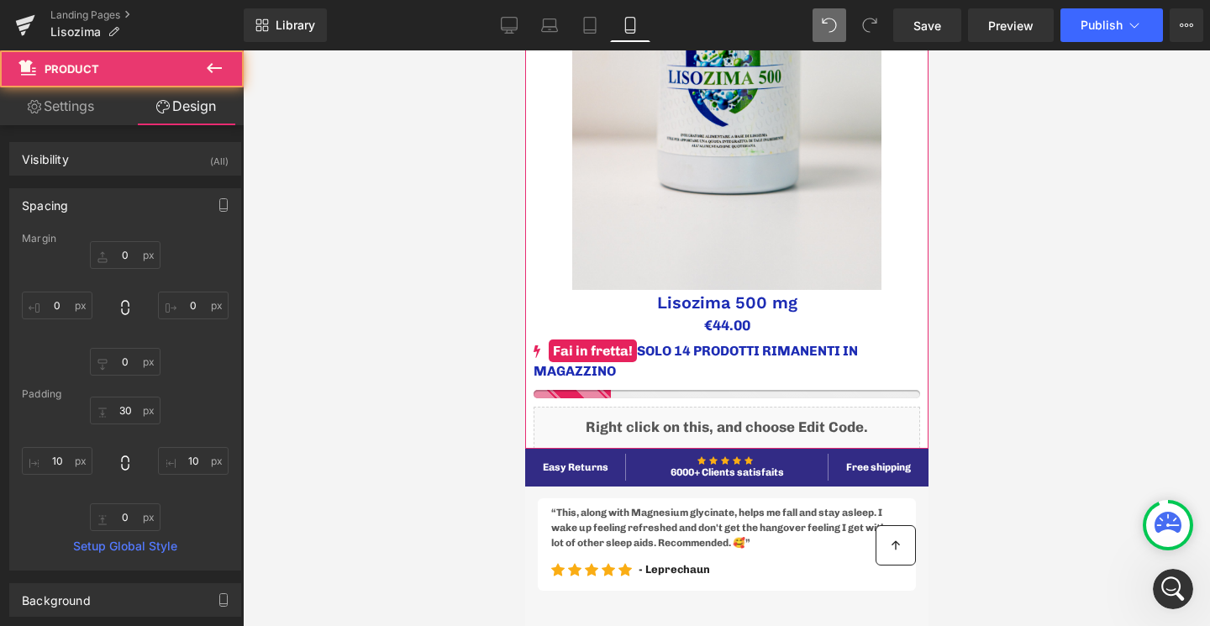
type input "0"
type input "30"
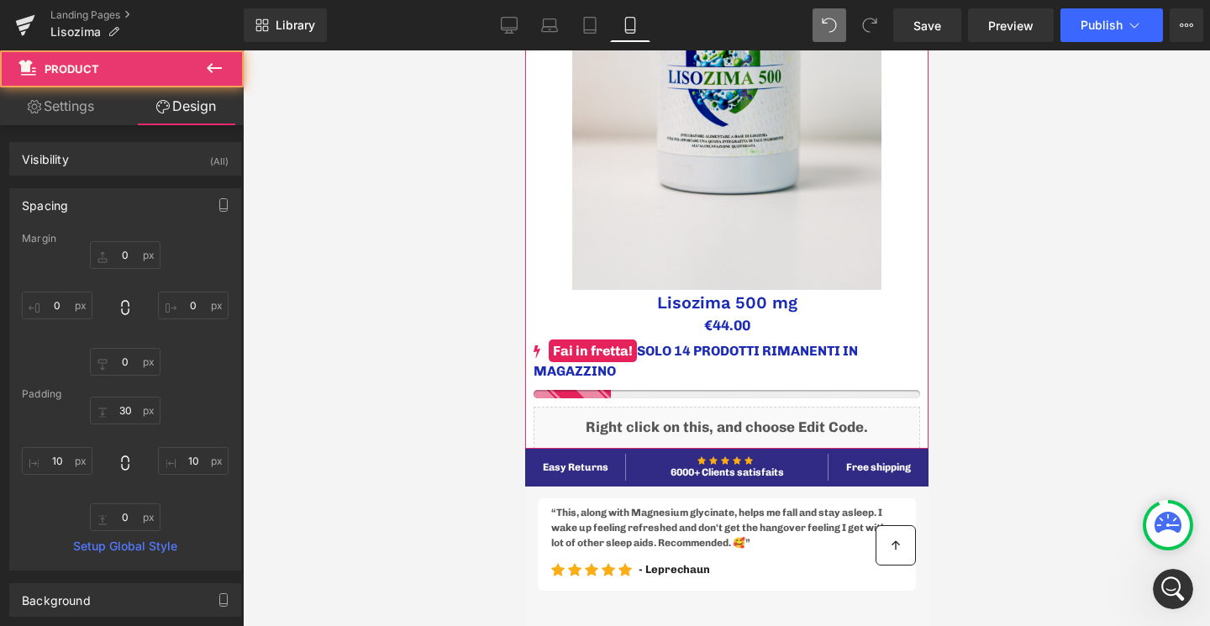
type input "10"
type input "0"
type input "10"
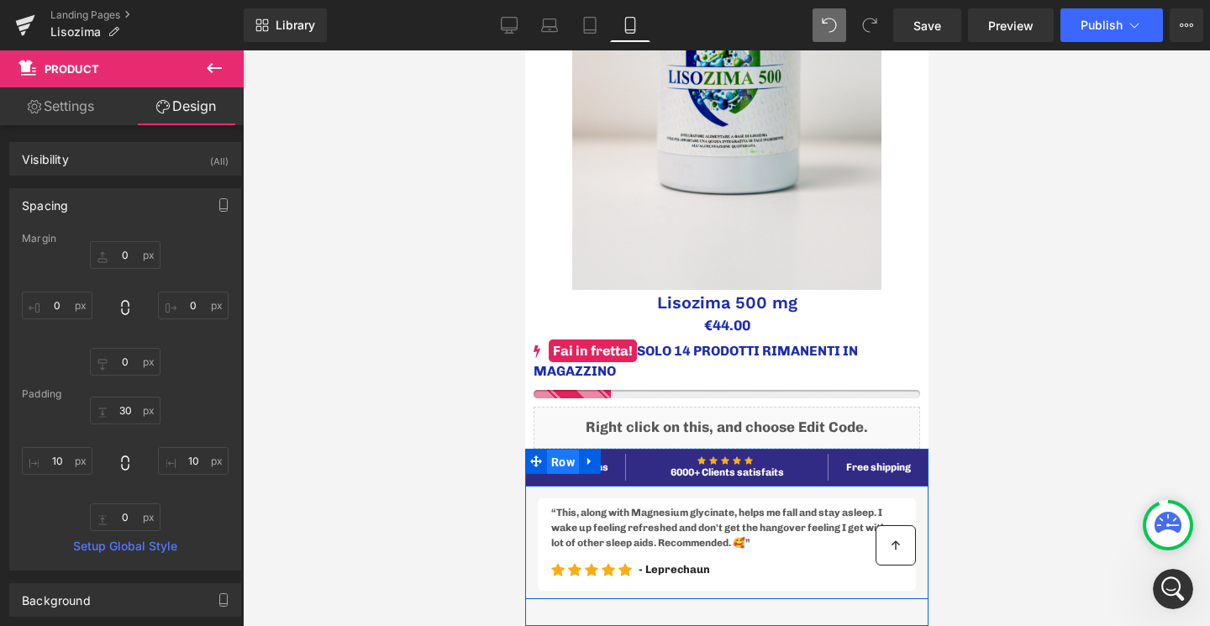
click at [566, 465] on span "Row" at bounding box center [562, 462] width 32 height 25
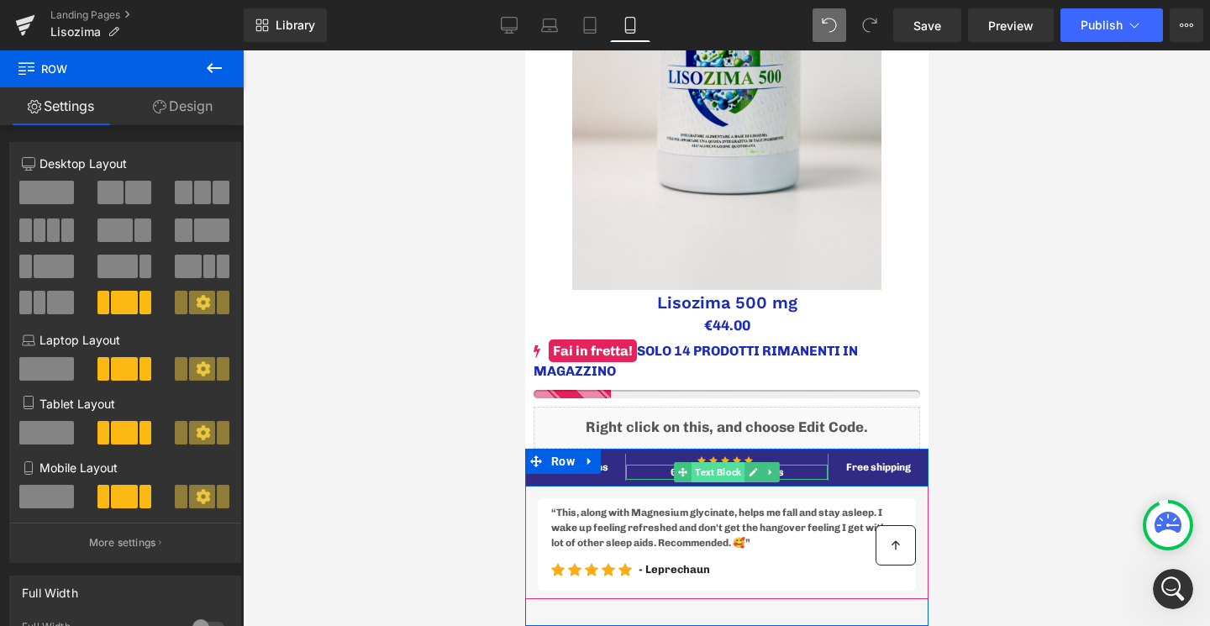
click at [704, 478] on span "Text Block" at bounding box center [717, 472] width 53 height 20
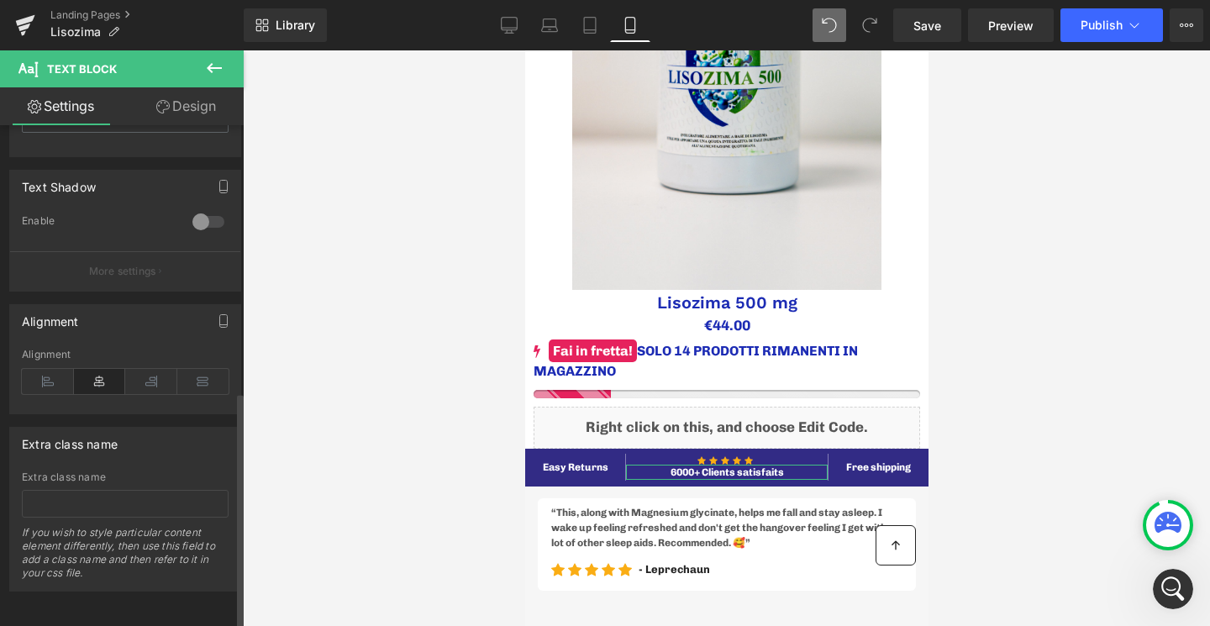
scroll to position [0, 0]
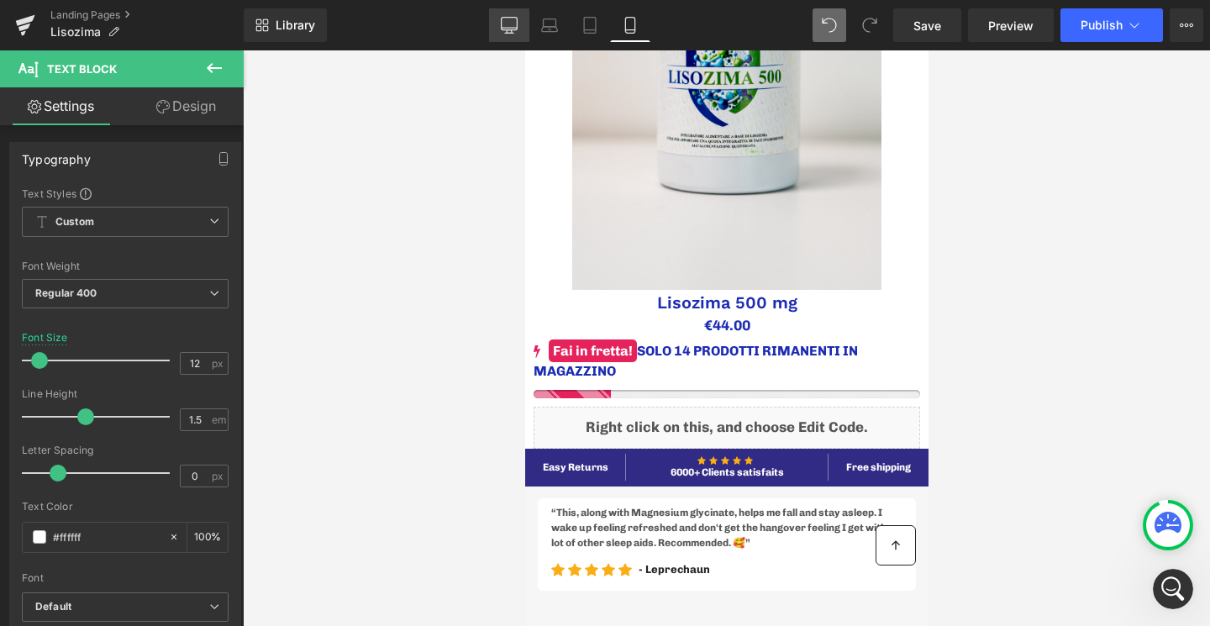
click at [511, 25] on icon at bounding box center [509, 25] width 17 height 17
type input "16"
type input "100"
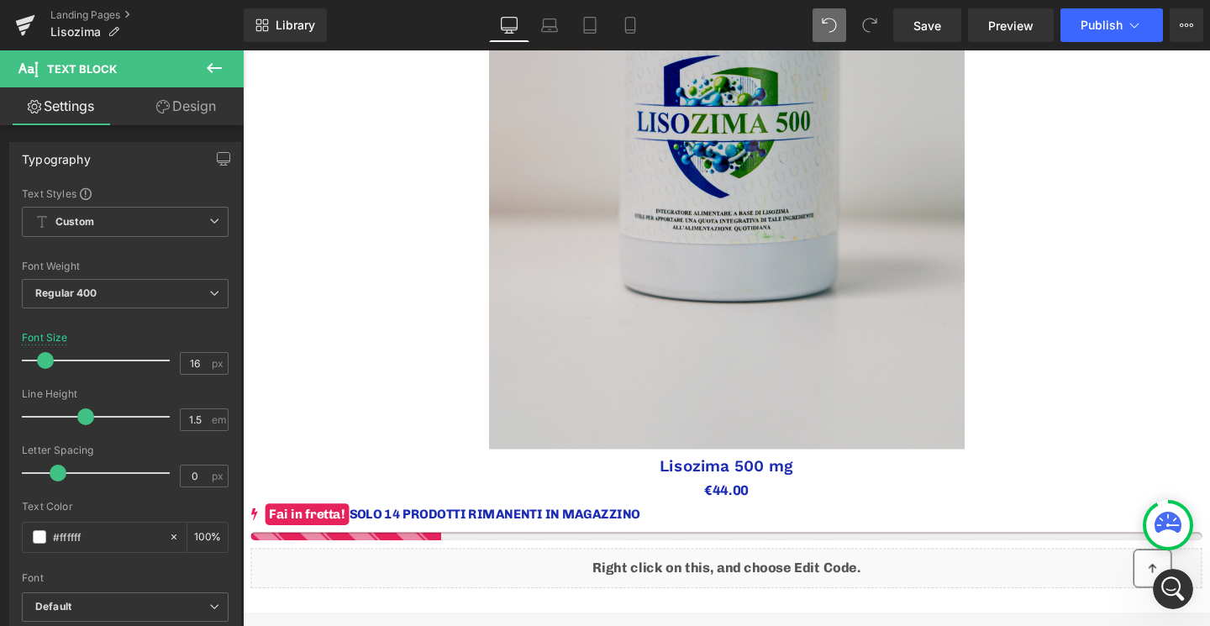
scroll to position [356, 0]
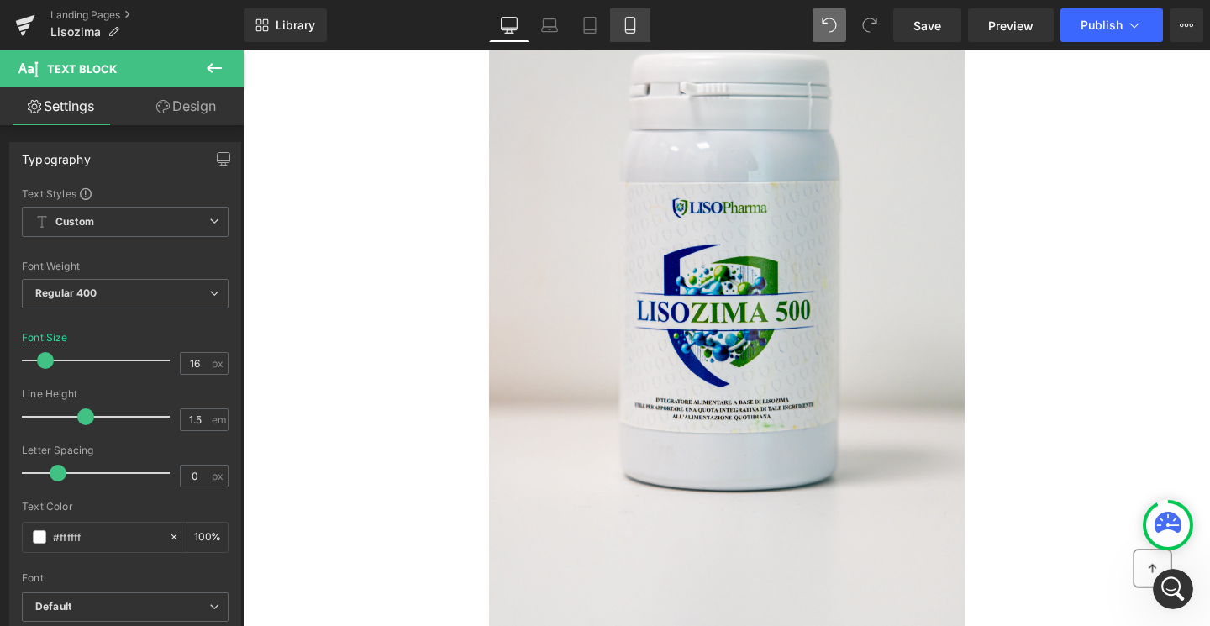
click at [615, 26] on link "Mobile" at bounding box center [630, 25] width 40 height 34
type input "12"
type input "100"
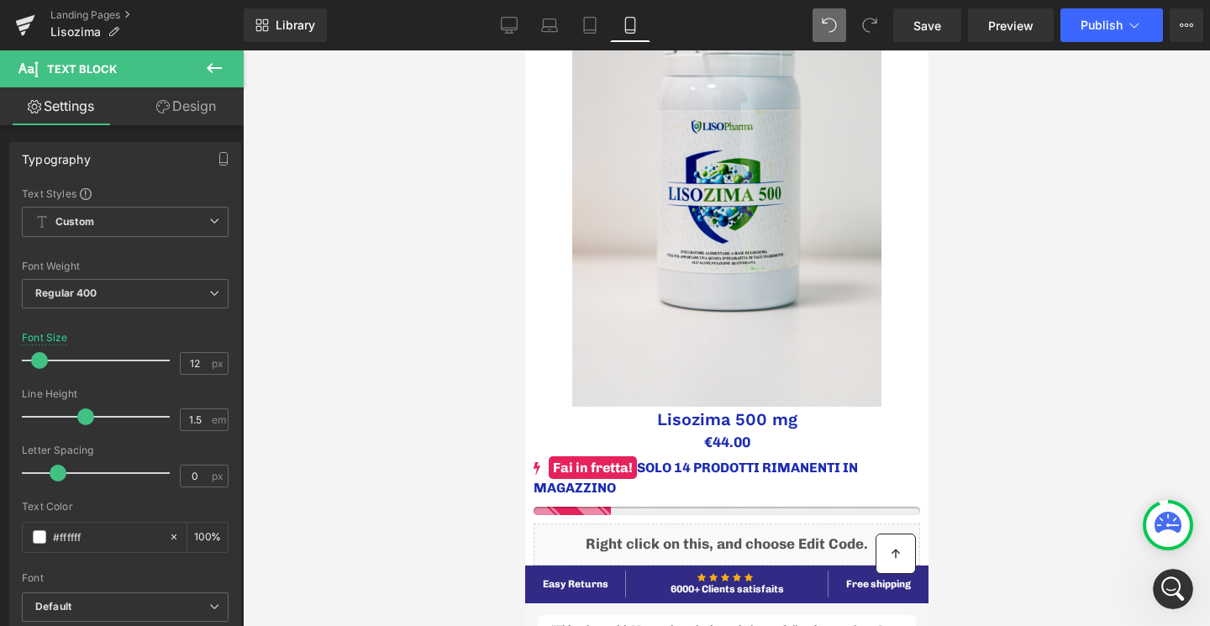
scroll to position [518, 0]
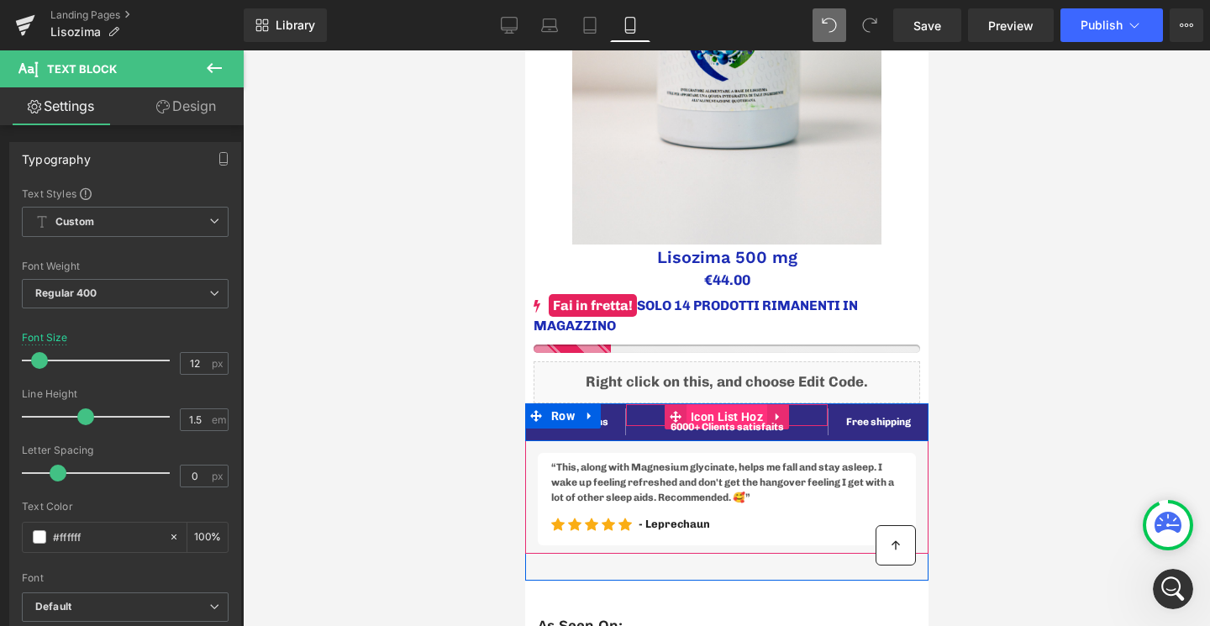
click at [710, 417] on span "Icon List Hoz" at bounding box center [726, 416] width 81 height 25
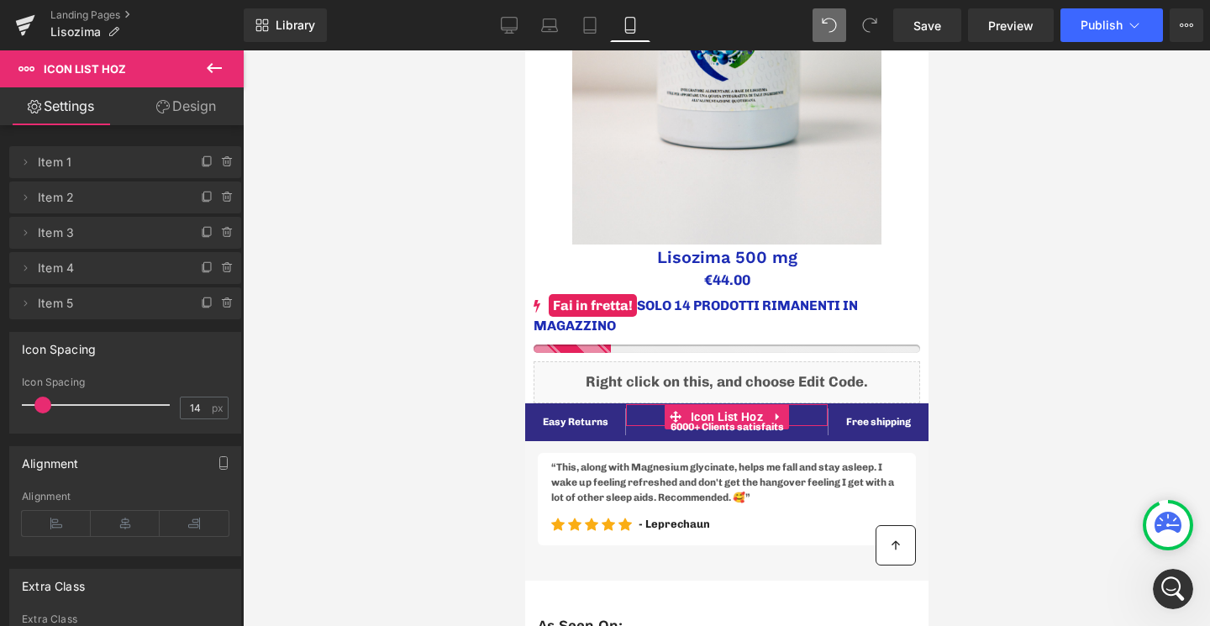
click at [175, 88] on link "Design" at bounding box center [186, 106] width 122 height 38
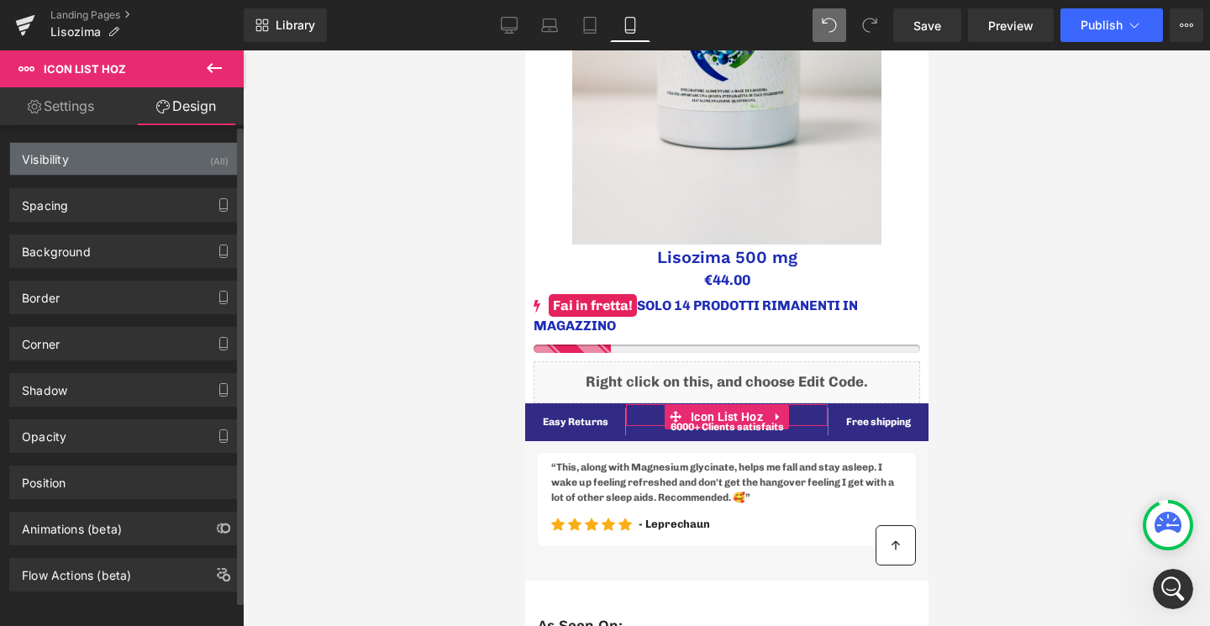
click at [93, 161] on div "Visibility (All)" at bounding box center [125, 159] width 230 height 32
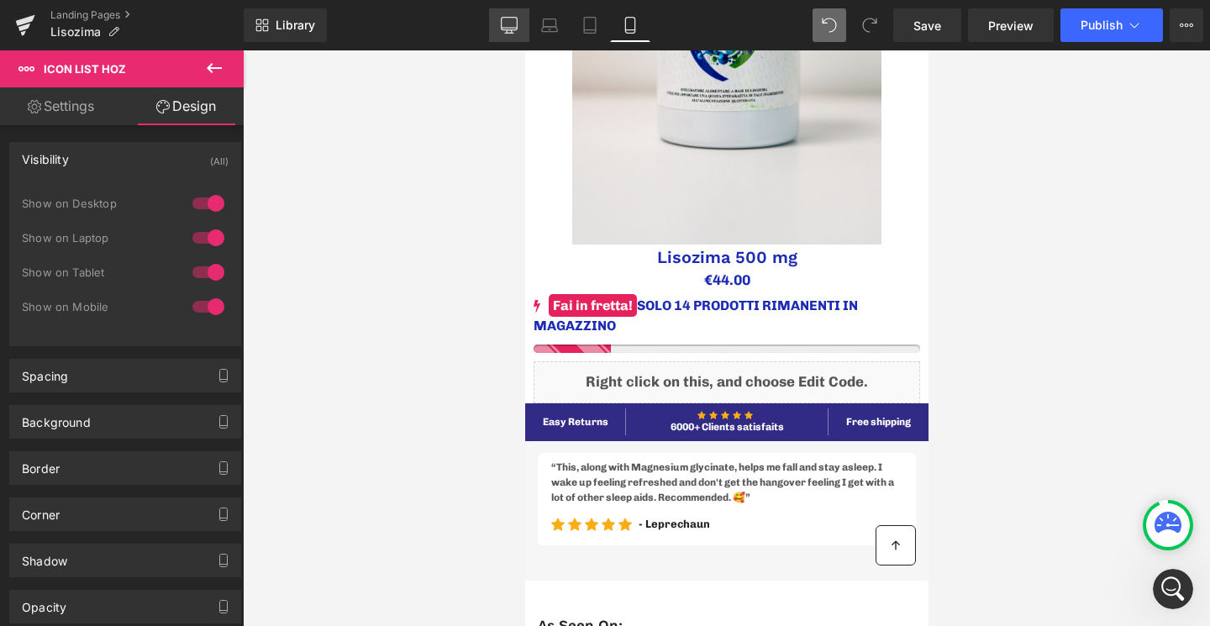
click at [518, 13] on link "Desktop" at bounding box center [509, 25] width 40 height 34
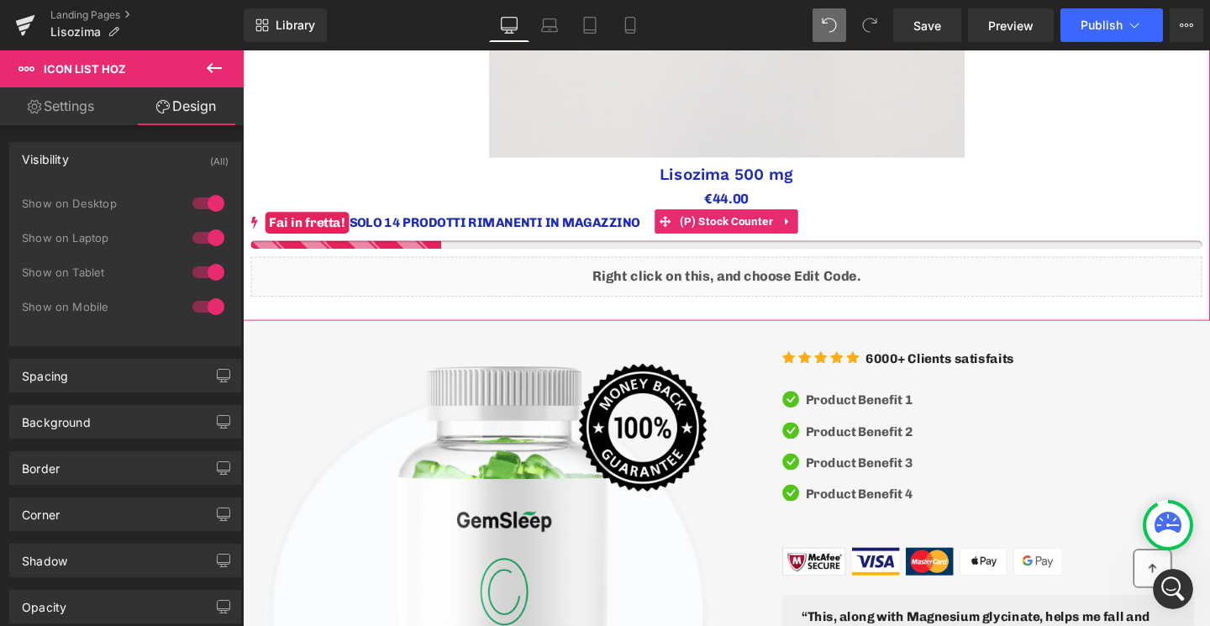
scroll to position [1357, 0]
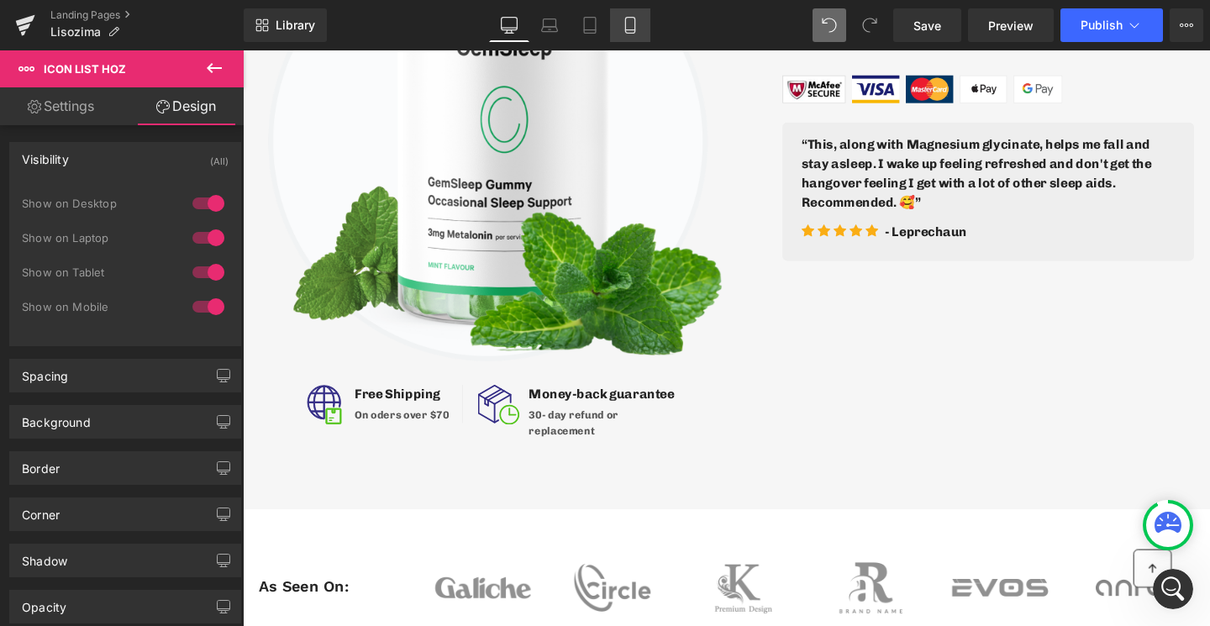
click at [620, 21] on link "Mobile" at bounding box center [630, 25] width 40 height 34
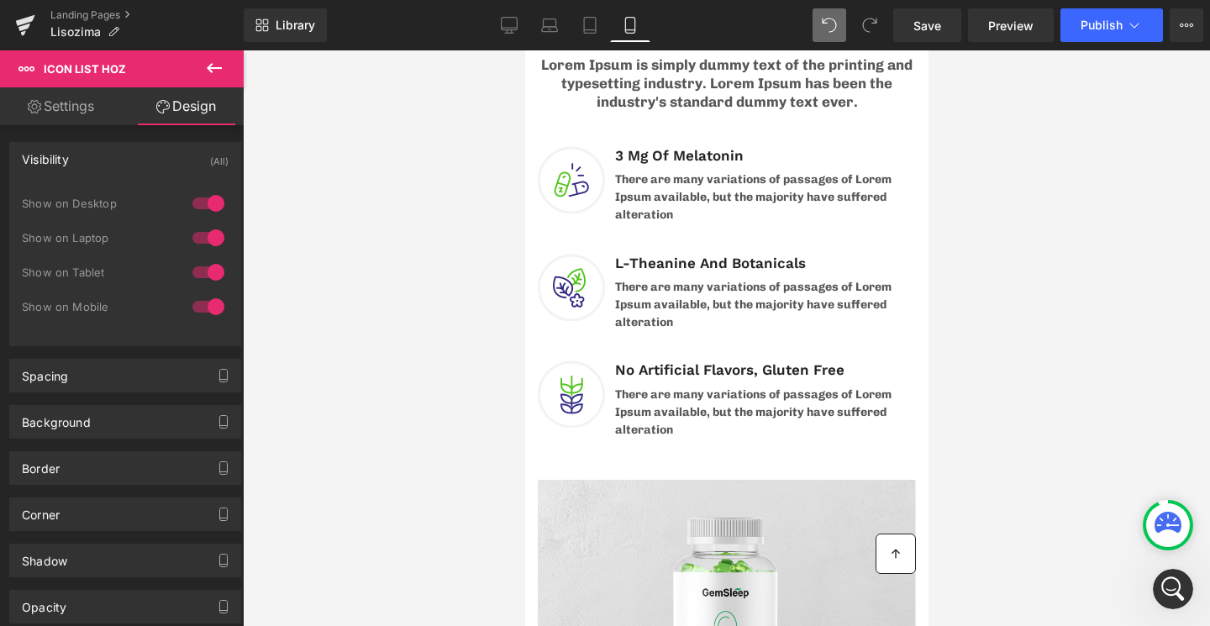
scroll to position [503, 0]
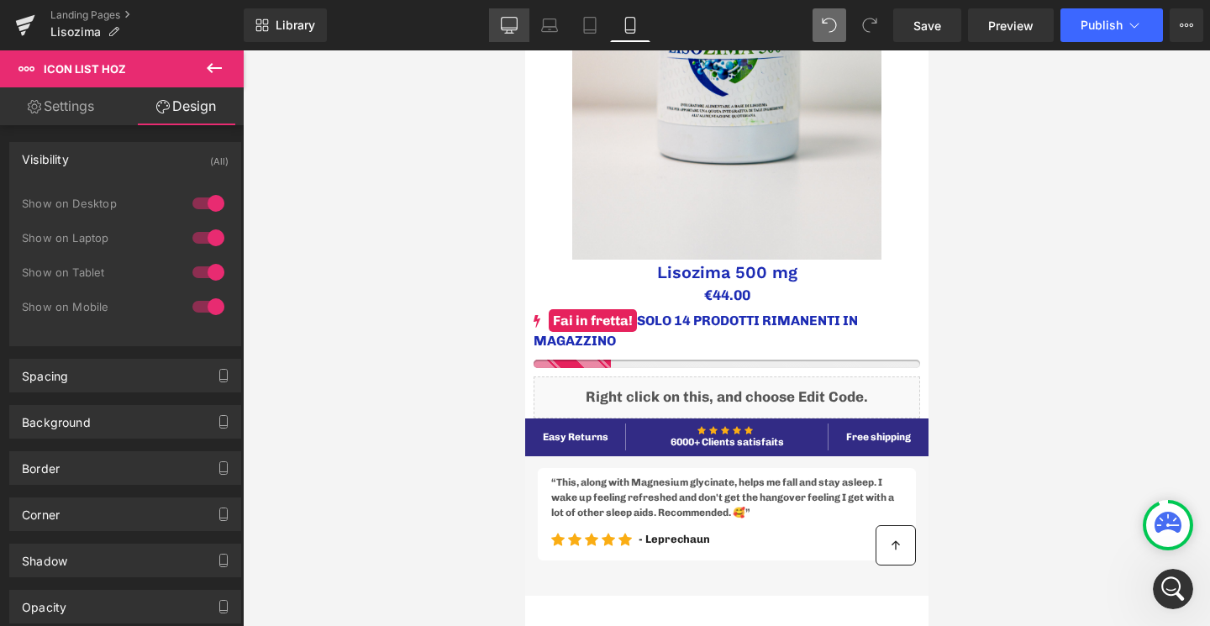
click at [499, 26] on link "Desktop" at bounding box center [509, 25] width 40 height 34
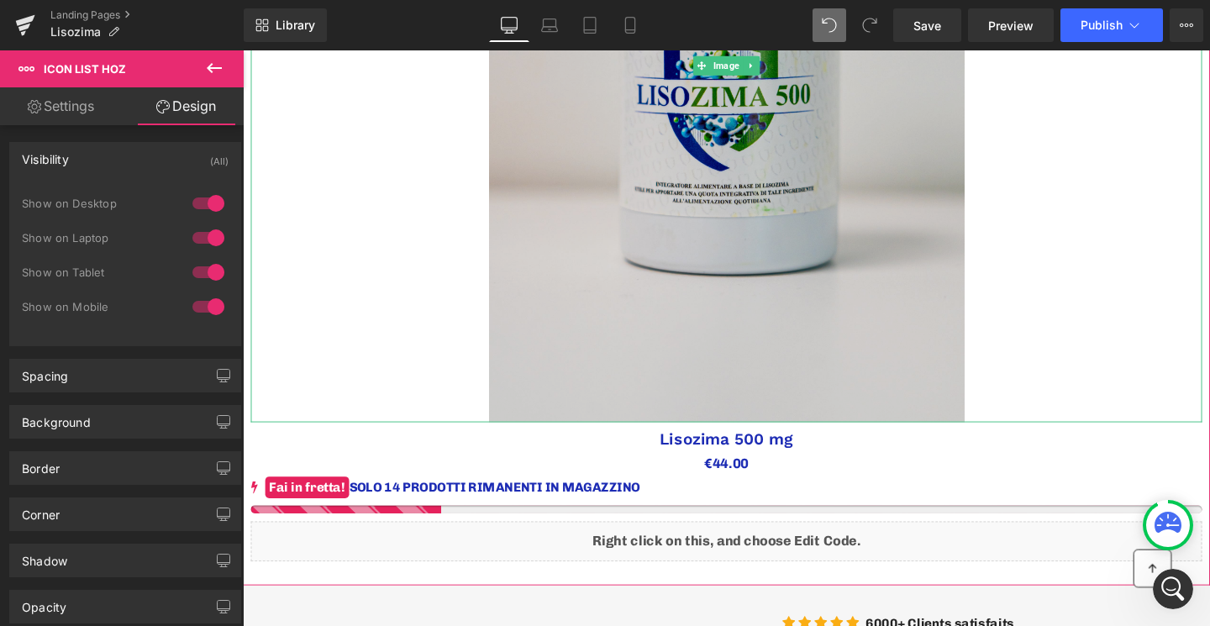
scroll to position [661, 0]
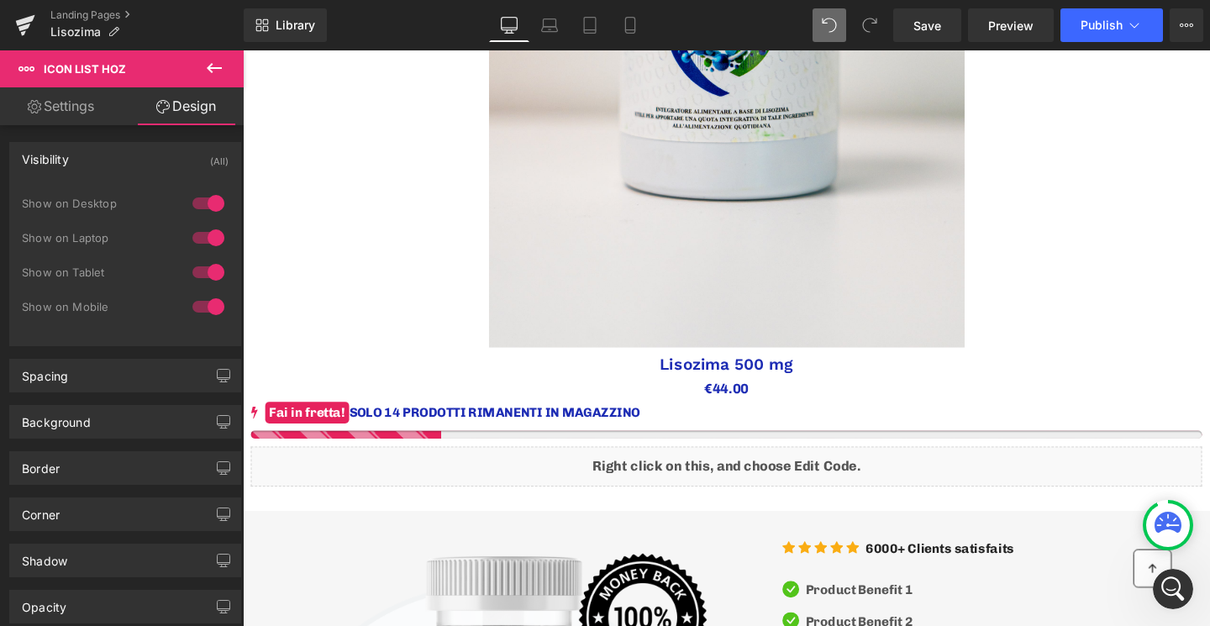
click at [215, 68] on icon at bounding box center [214, 68] width 15 height 10
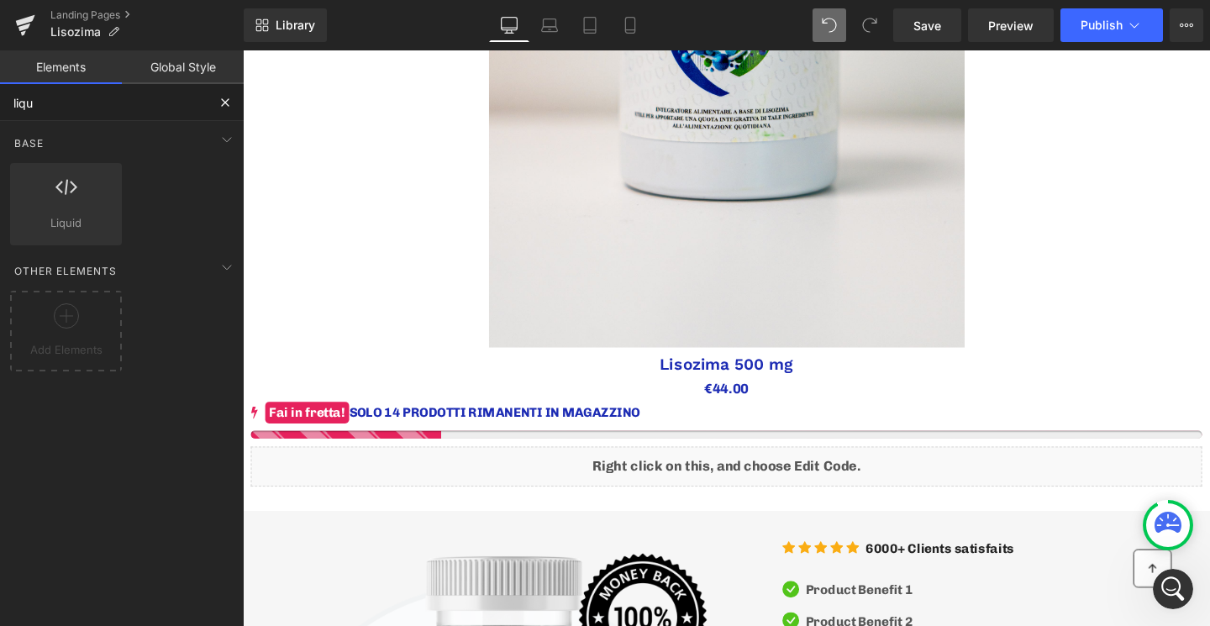
click at [104, 100] on input "liqu" at bounding box center [103, 102] width 207 height 37
type input "l"
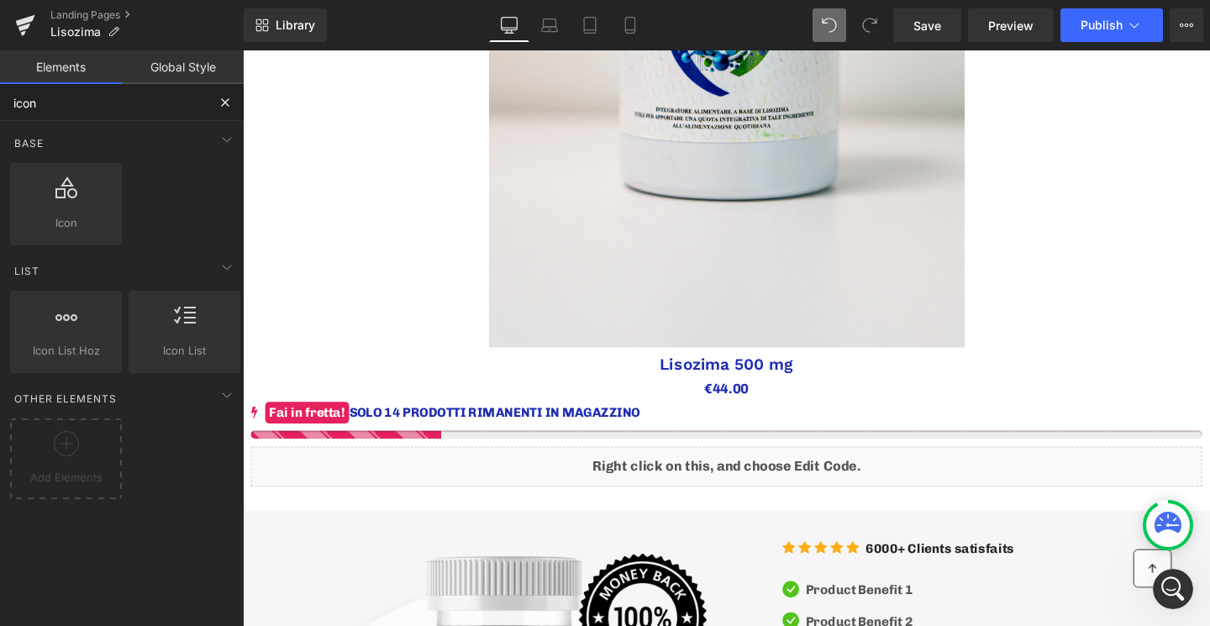
type input "icon"
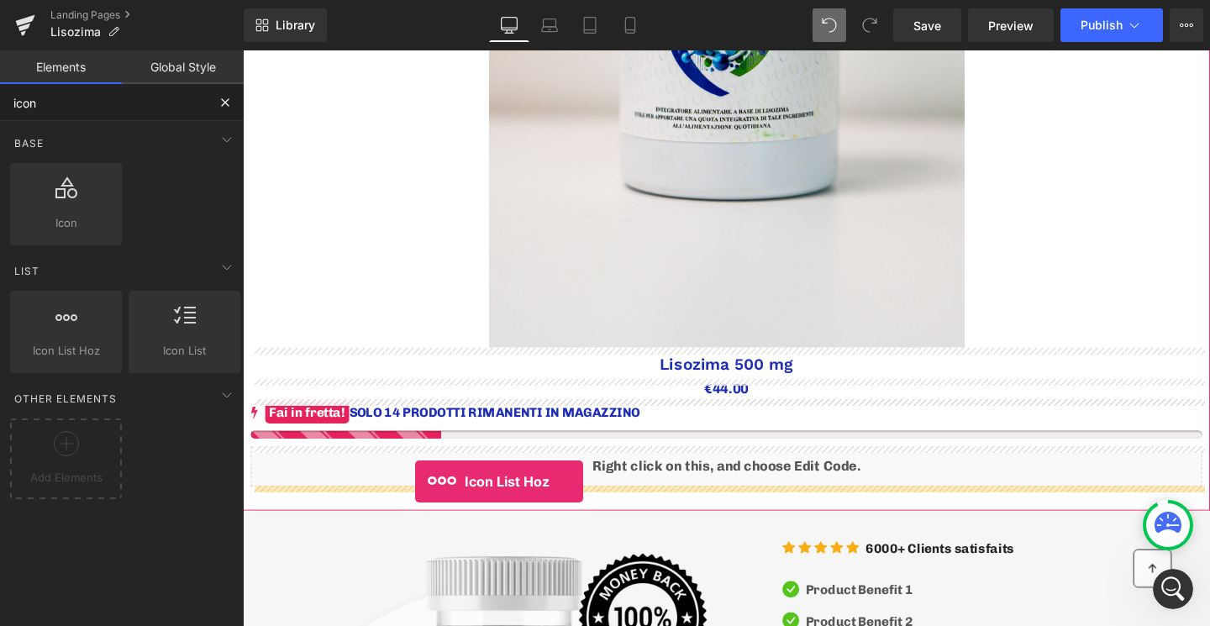
drag, startPoint x: 308, startPoint y: 378, endPoint x: 424, endPoint y: 503, distance: 171.3
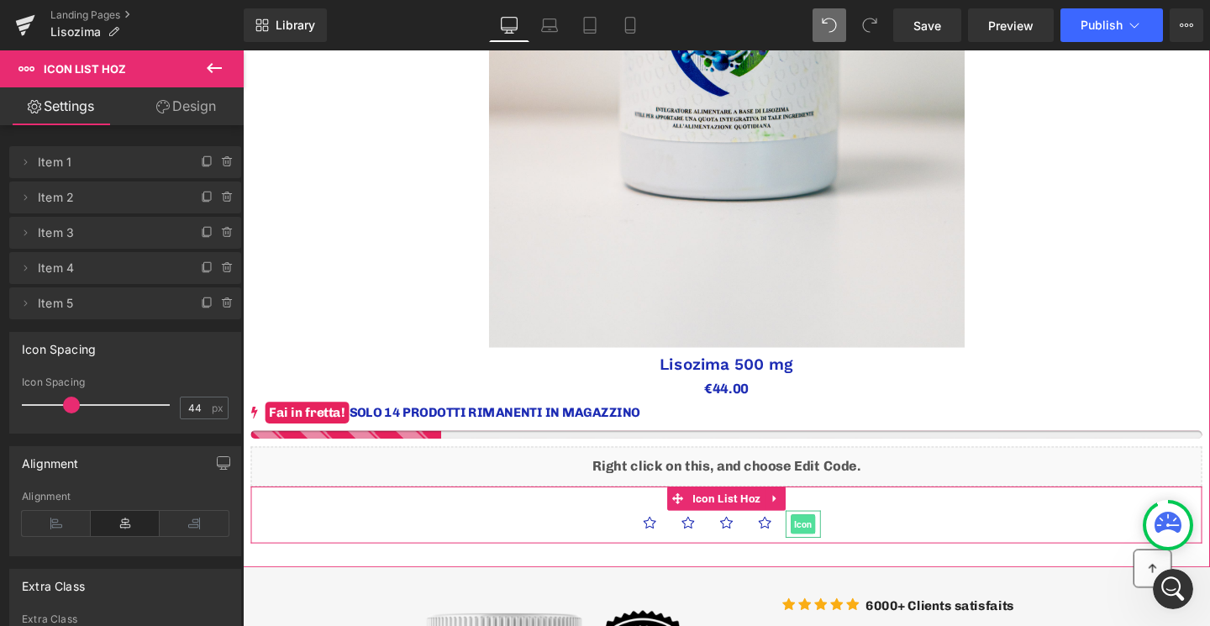
click at [834, 552] on span "Icon" at bounding box center [832, 549] width 26 height 20
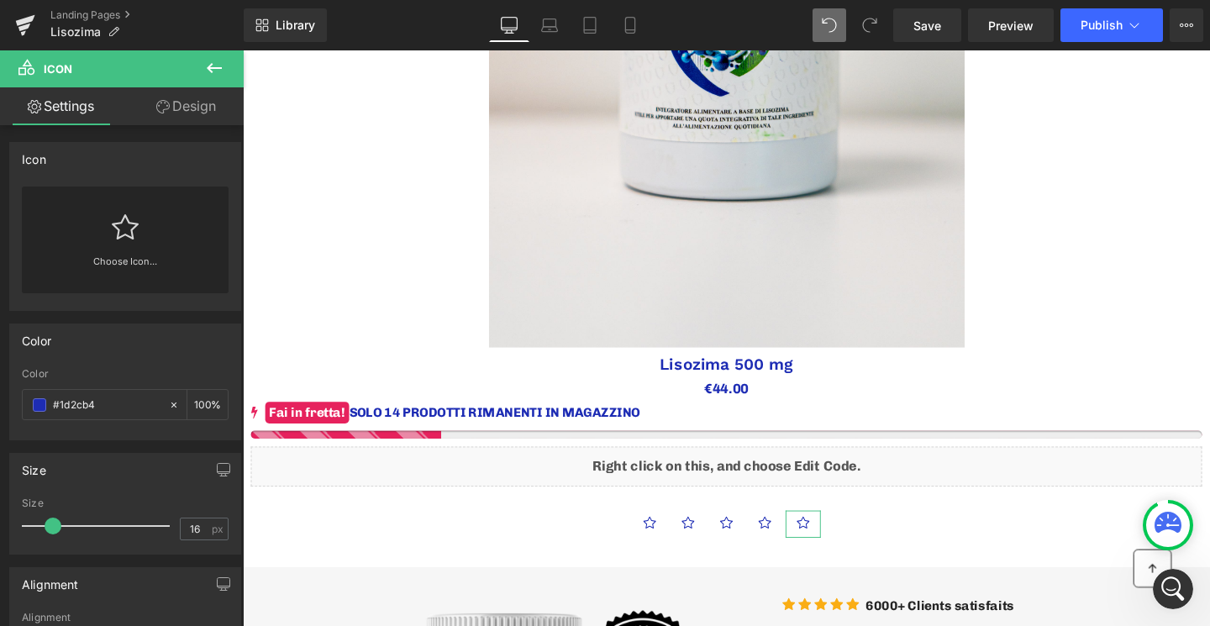
click at [129, 236] on icon at bounding box center [125, 226] width 27 height 25
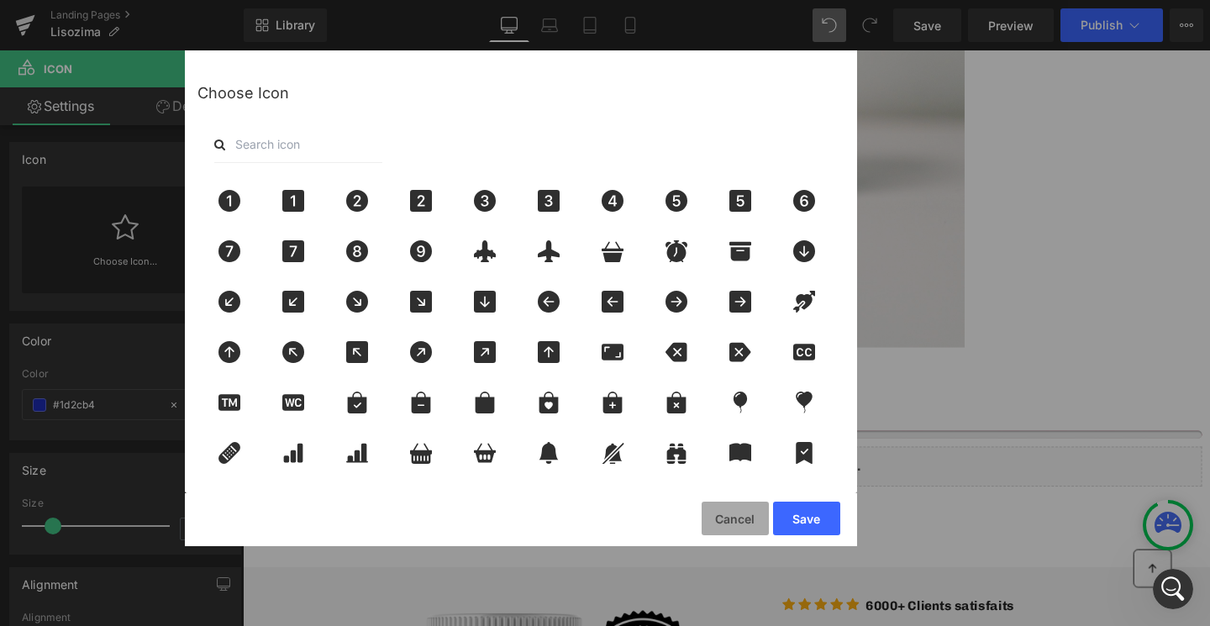
click at [737, 525] on button "Cancel" at bounding box center [735, 519] width 67 height 34
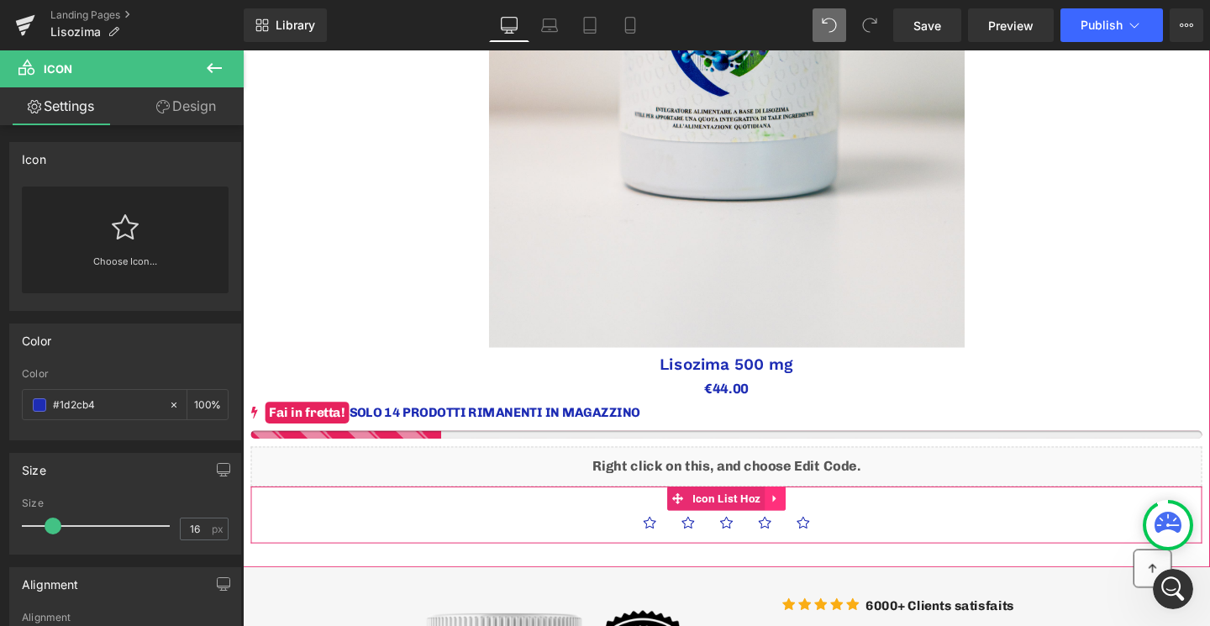
click at [808, 525] on link at bounding box center [803, 521] width 22 height 25
click at [808, 525] on icon at bounding box center [814, 521] width 12 height 13
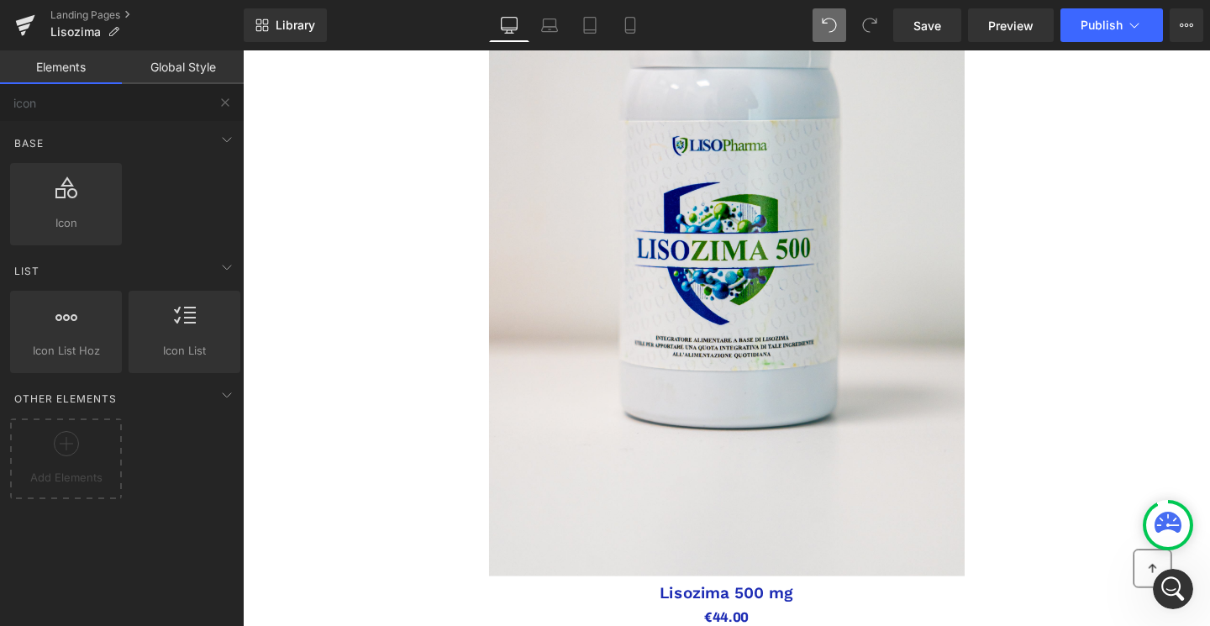
scroll to position [0, 0]
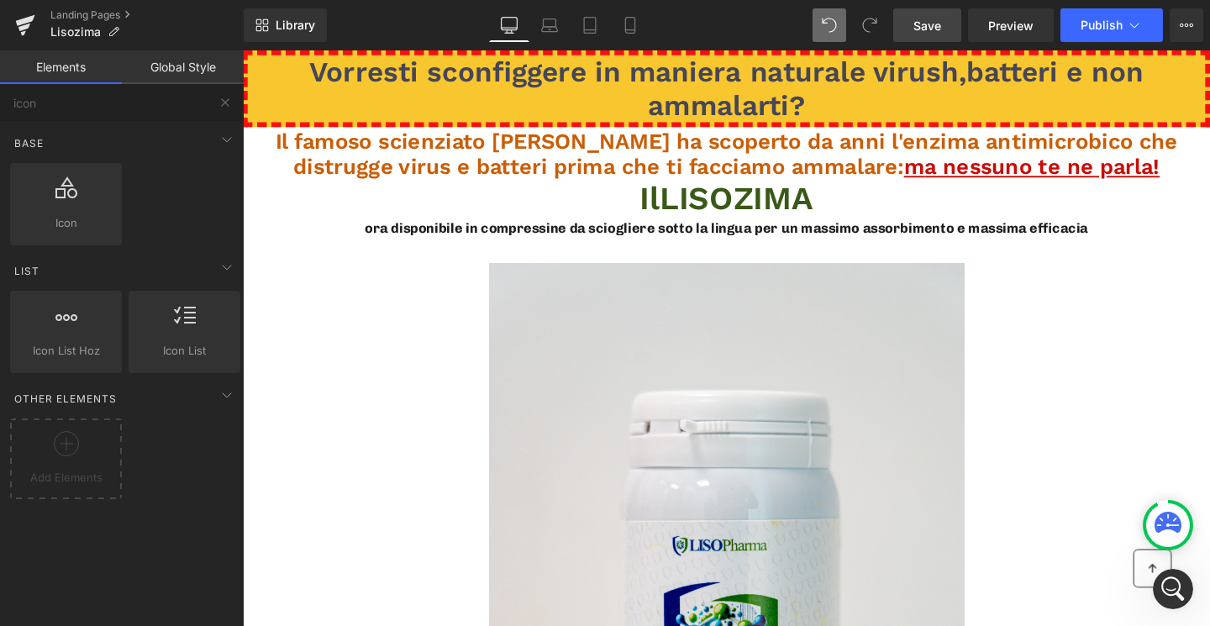
drag, startPoint x: 946, startPoint y: 37, endPoint x: 606, endPoint y: 351, distance: 463.3
click at [946, 37] on link "Save" at bounding box center [927, 25] width 68 height 34
